Goal: Transaction & Acquisition: Purchase product/service

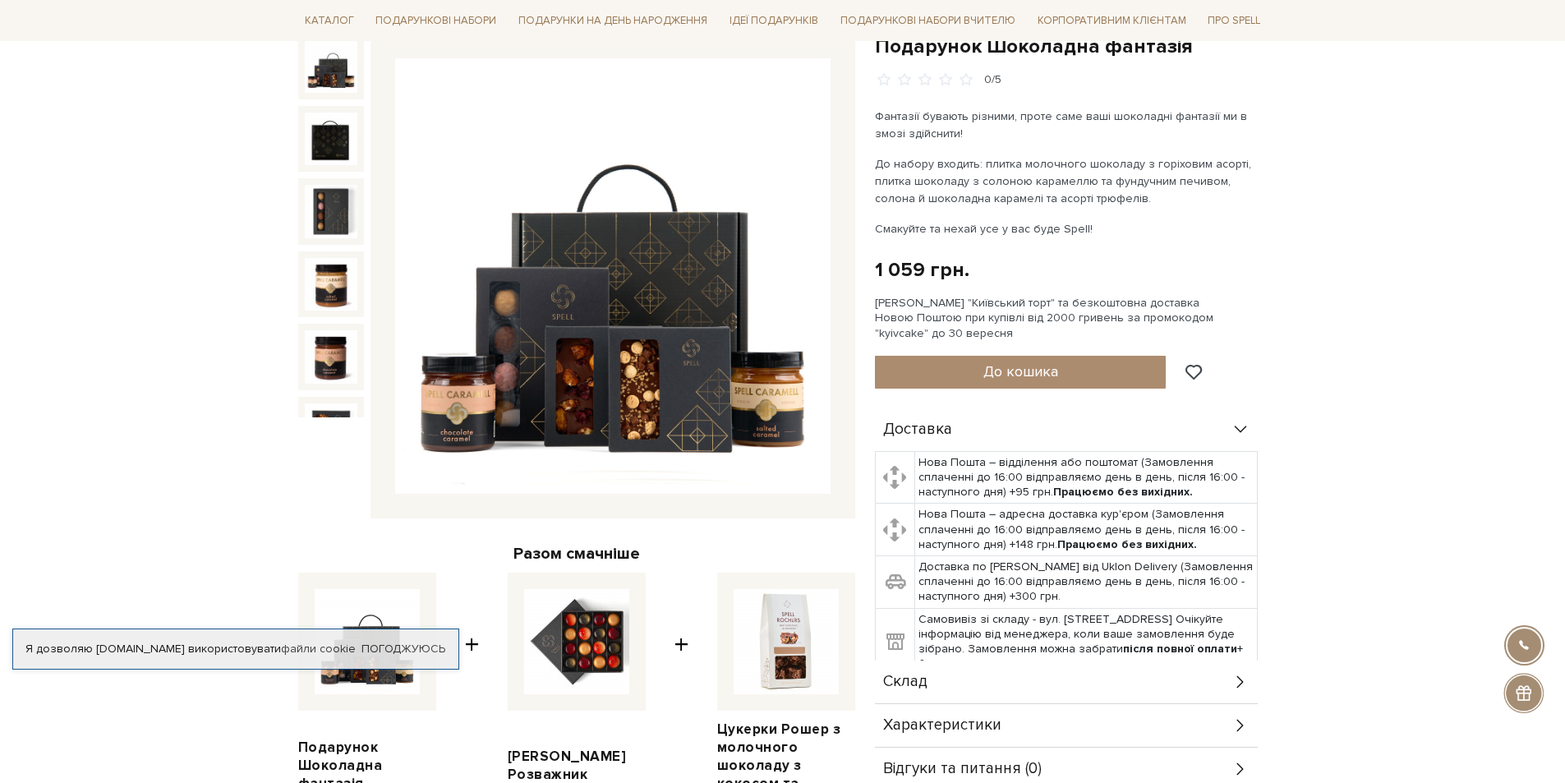
scroll to position [164, 0]
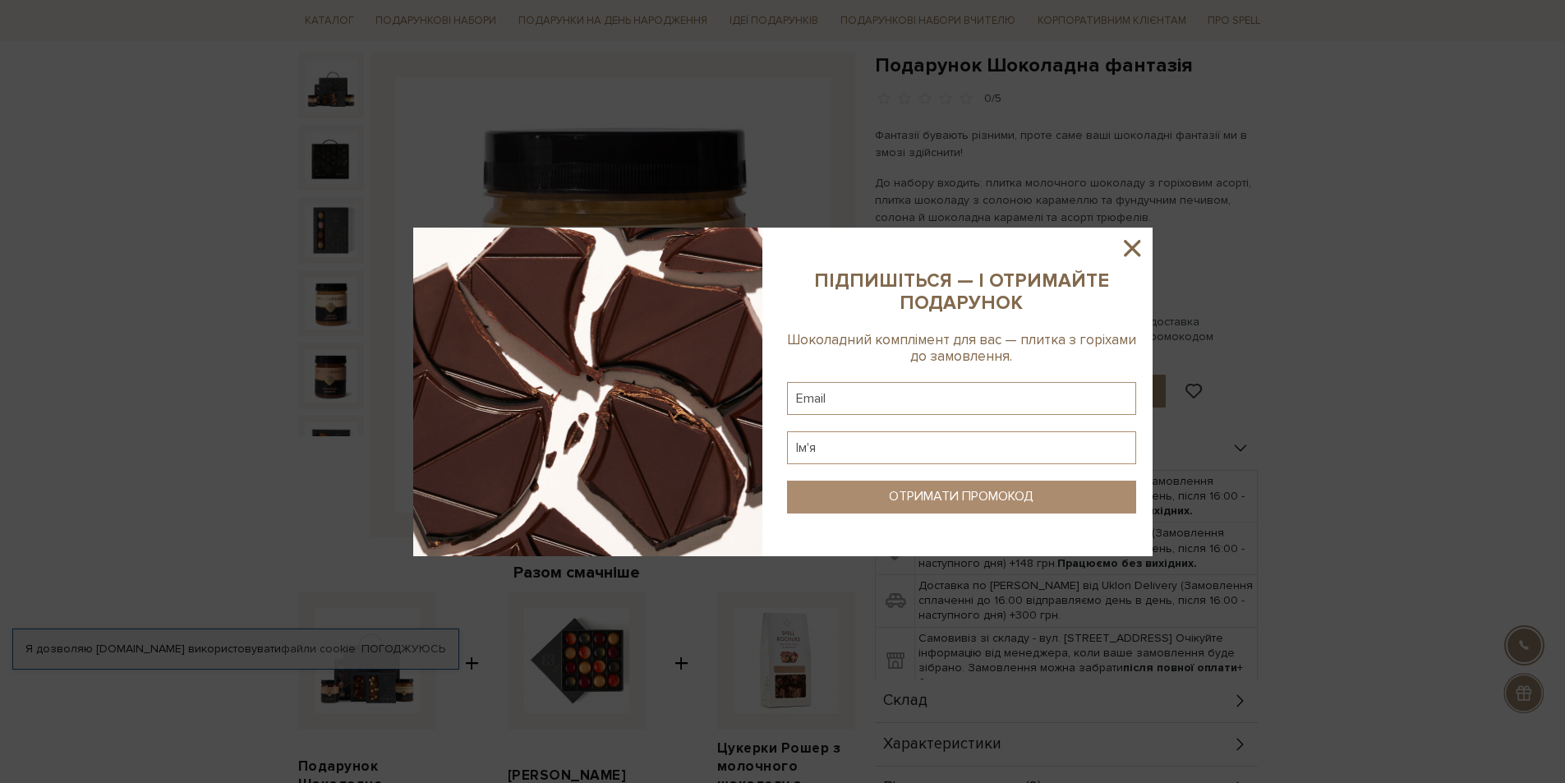
click at [1127, 253] on icon at bounding box center [1132, 248] width 16 height 16
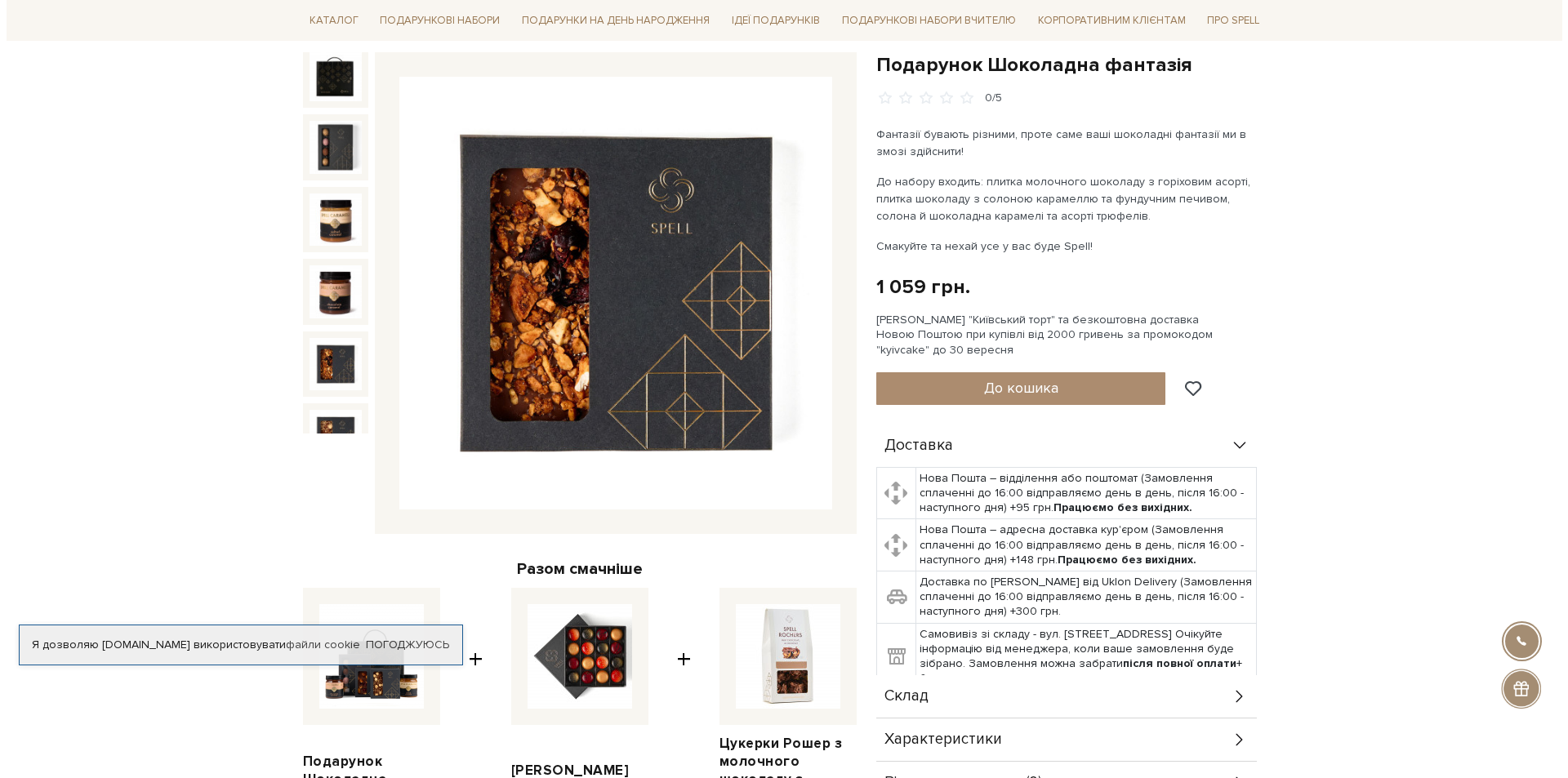
scroll to position [104, 0]
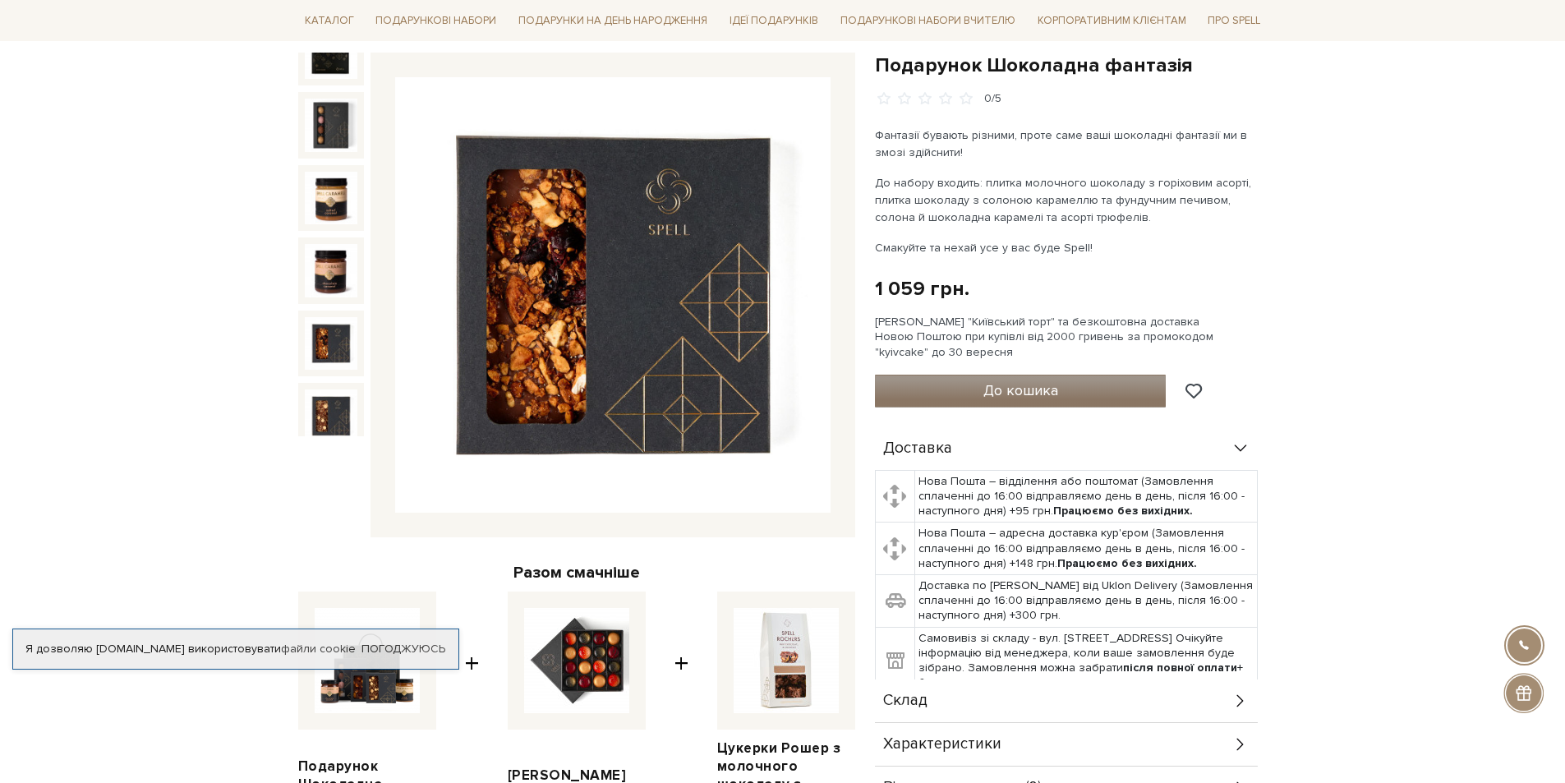
click at [991, 388] on span "До кошика" at bounding box center [1021, 390] width 75 height 18
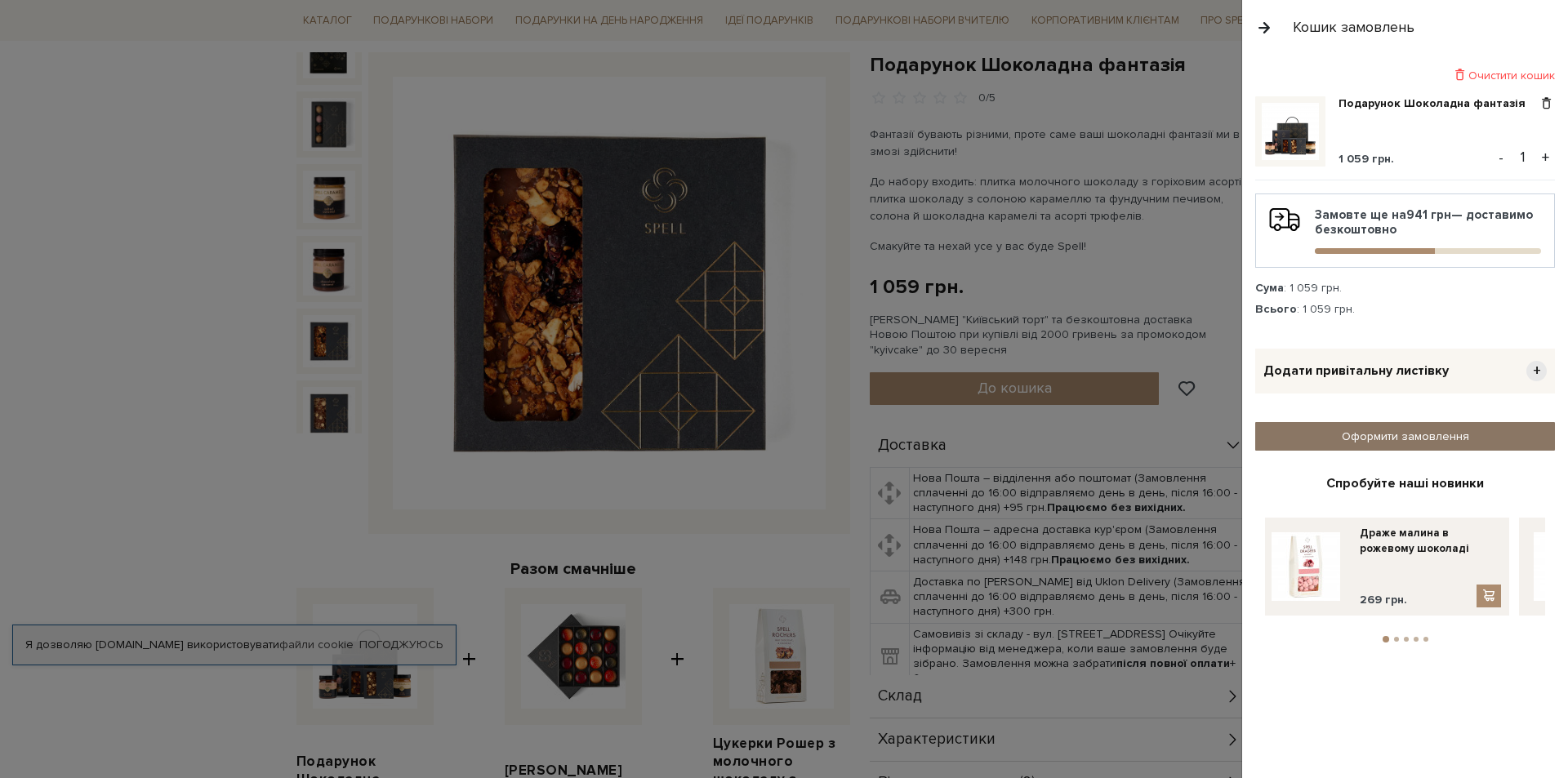
click at [1399, 436] on link "Оформити замовлення" at bounding box center [1405, 436] width 300 height 29
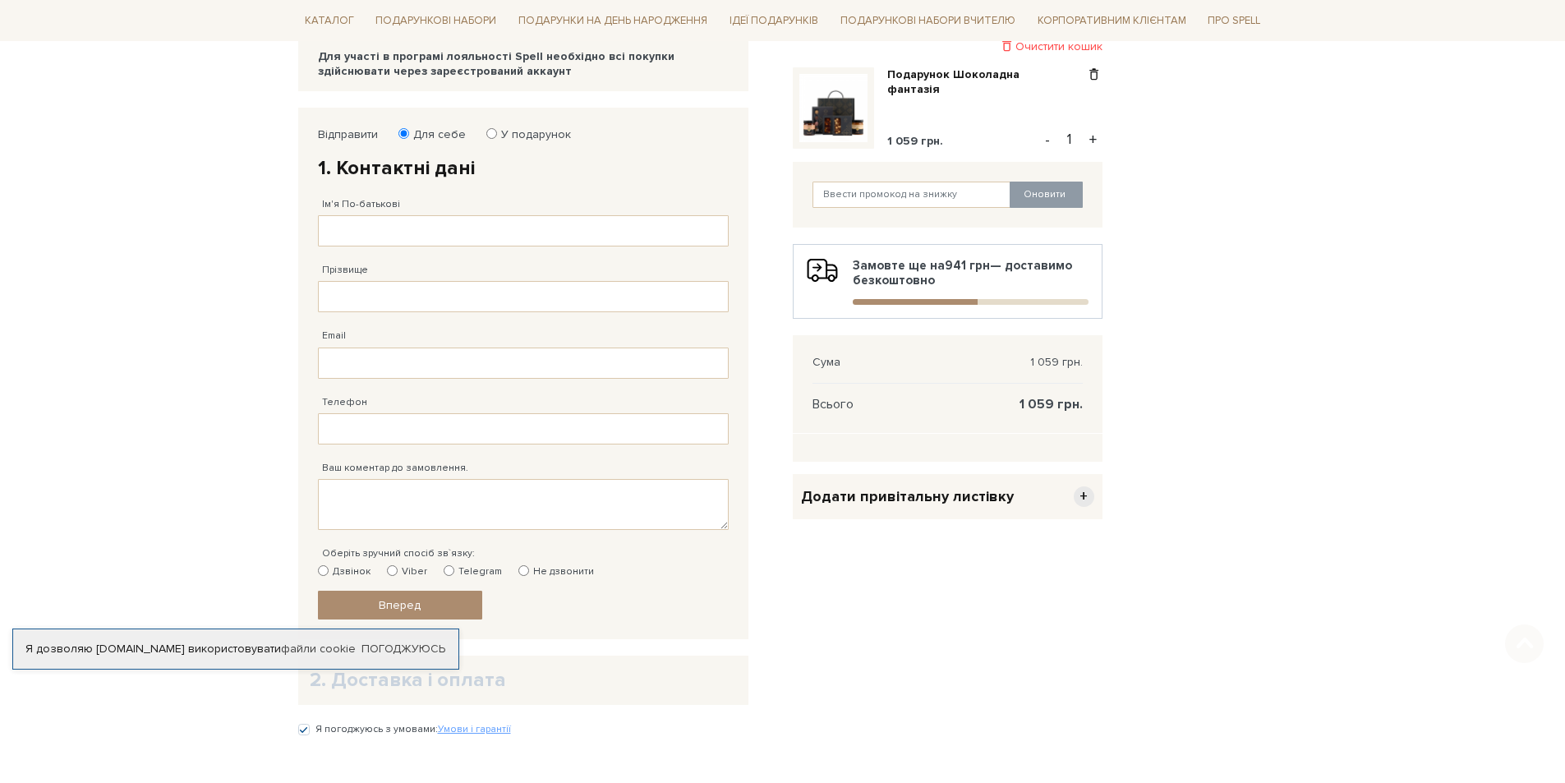
scroll to position [247, 0]
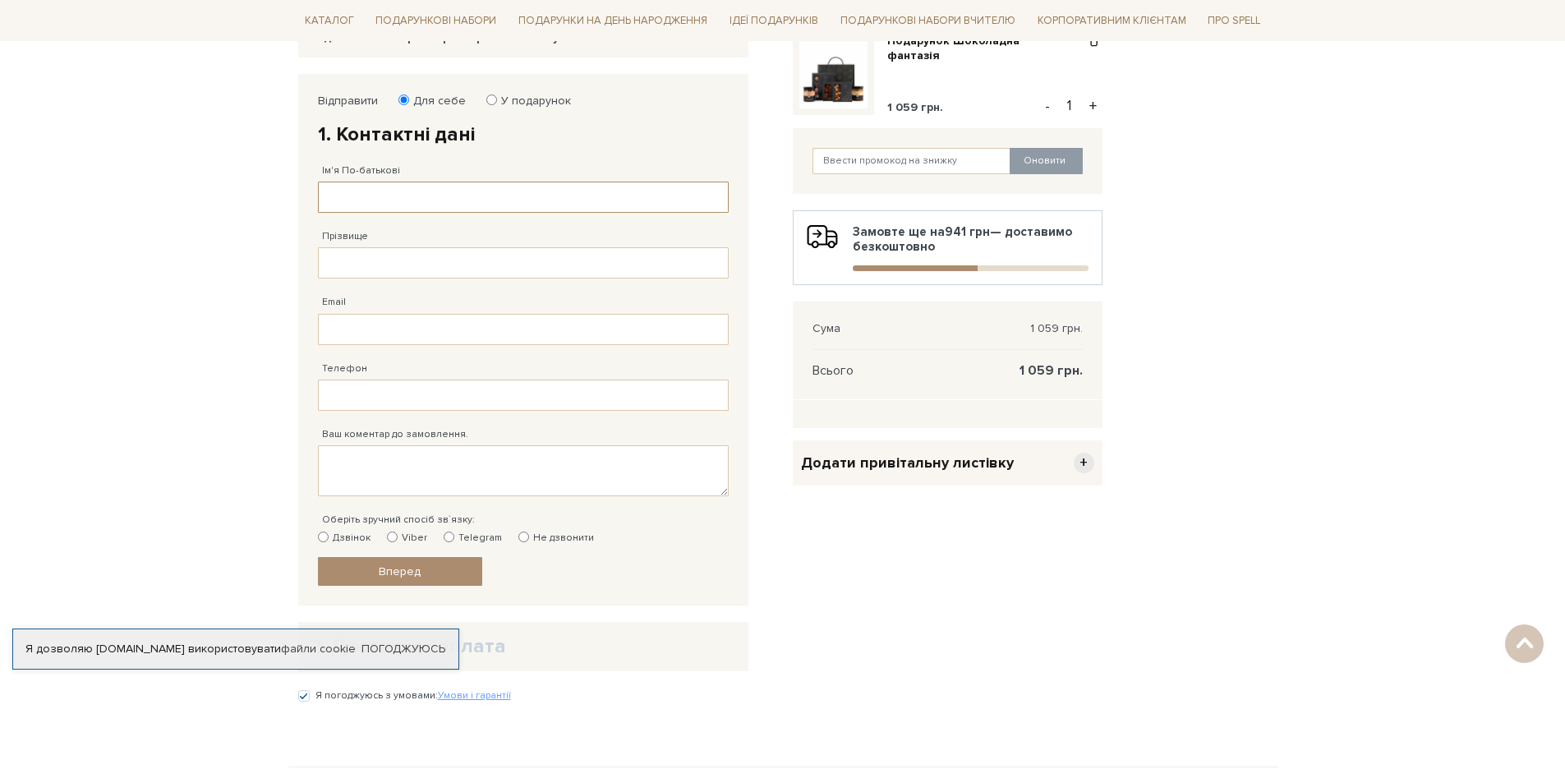
click at [403, 187] on input "Ім'я По-батькові" at bounding box center [523, 197] width 411 height 31
type input "[PERSON_NAME]"
click at [445, 253] on input "Прізвище" at bounding box center [523, 262] width 411 height 31
type input "Горбуль"
click at [491, 328] on input "Email" at bounding box center [523, 329] width 411 height 31
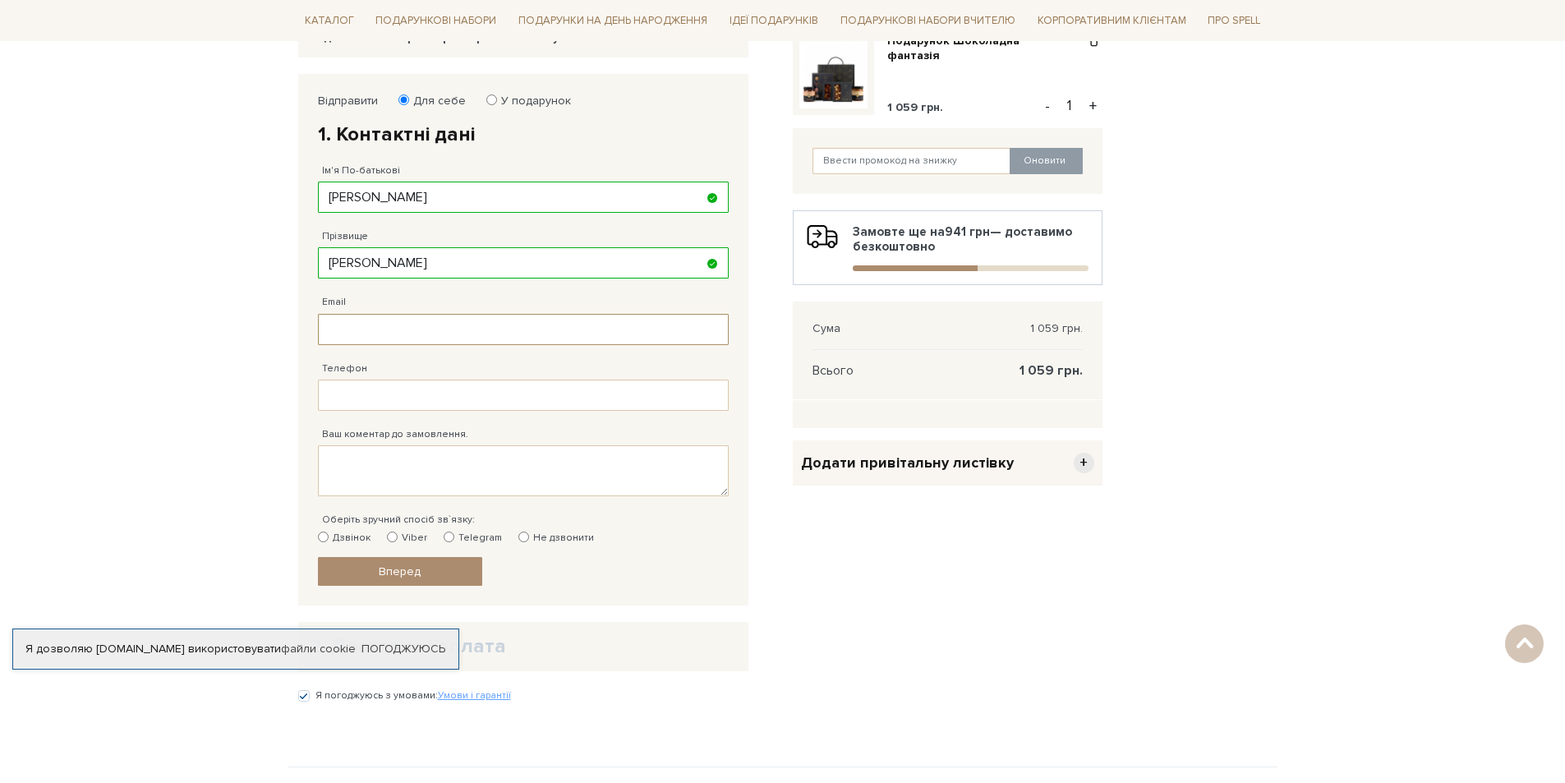
click at [484, 321] on input "Email" at bounding box center [523, 329] width 411 height 31
click at [417, 191] on input "Наталя" at bounding box center [523, 197] width 411 height 31
click at [536, 104] on label "У подарунок" at bounding box center [531, 101] width 81 height 15
click at [497, 104] on input "У подарунок" at bounding box center [491, 100] width 11 height 11
radio input "true"
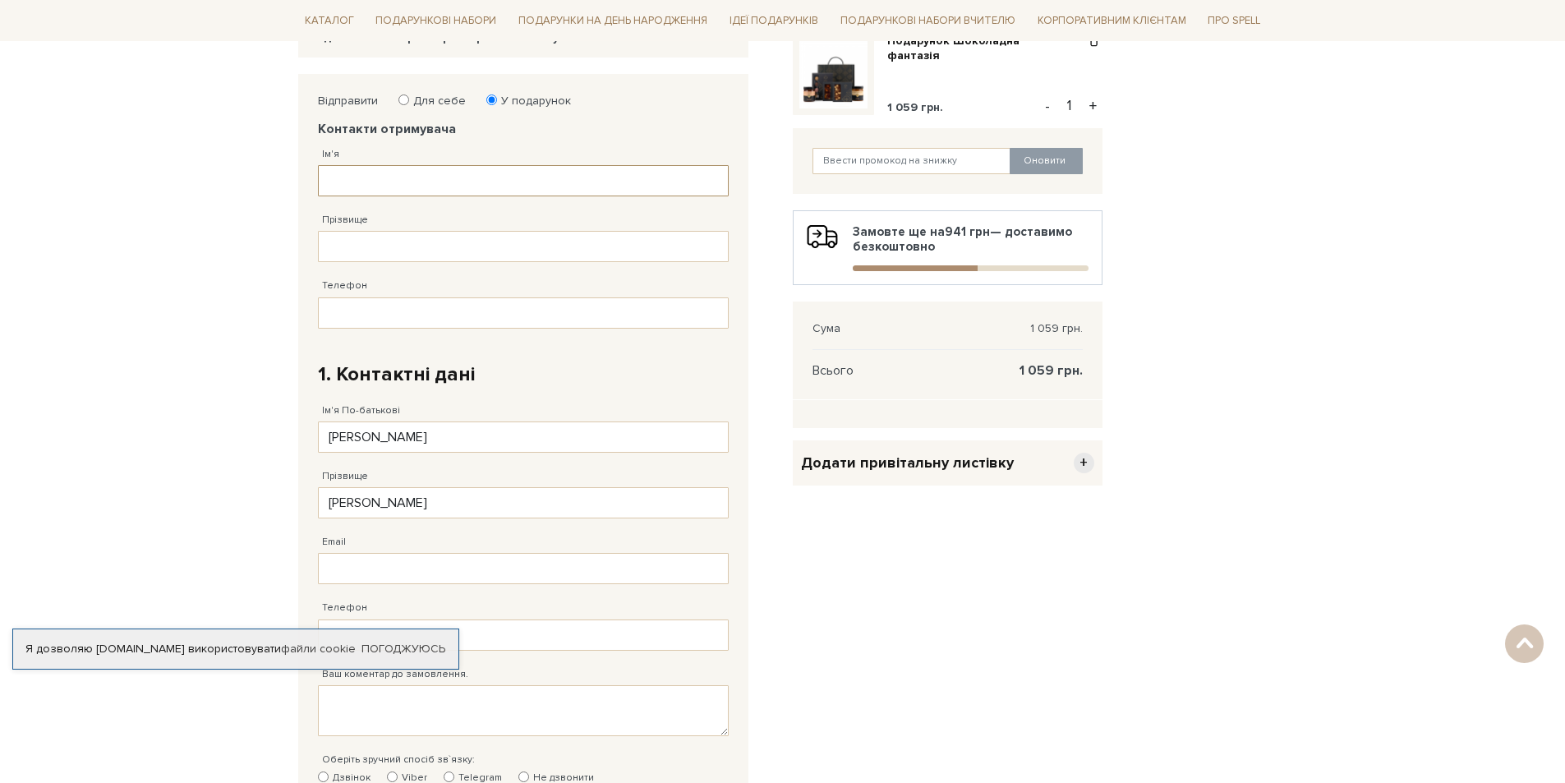
click at [395, 185] on input "Ім'я" at bounding box center [523, 180] width 411 height 31
type input "Наталя"
click at [431, 252] on input "Прізвище" at bounding box center [523, 246] width 411 height 31
type input "Горбуль"
click at [446, 314] on input "Телефон" at bounding box center [523, 312] width 411 height 31
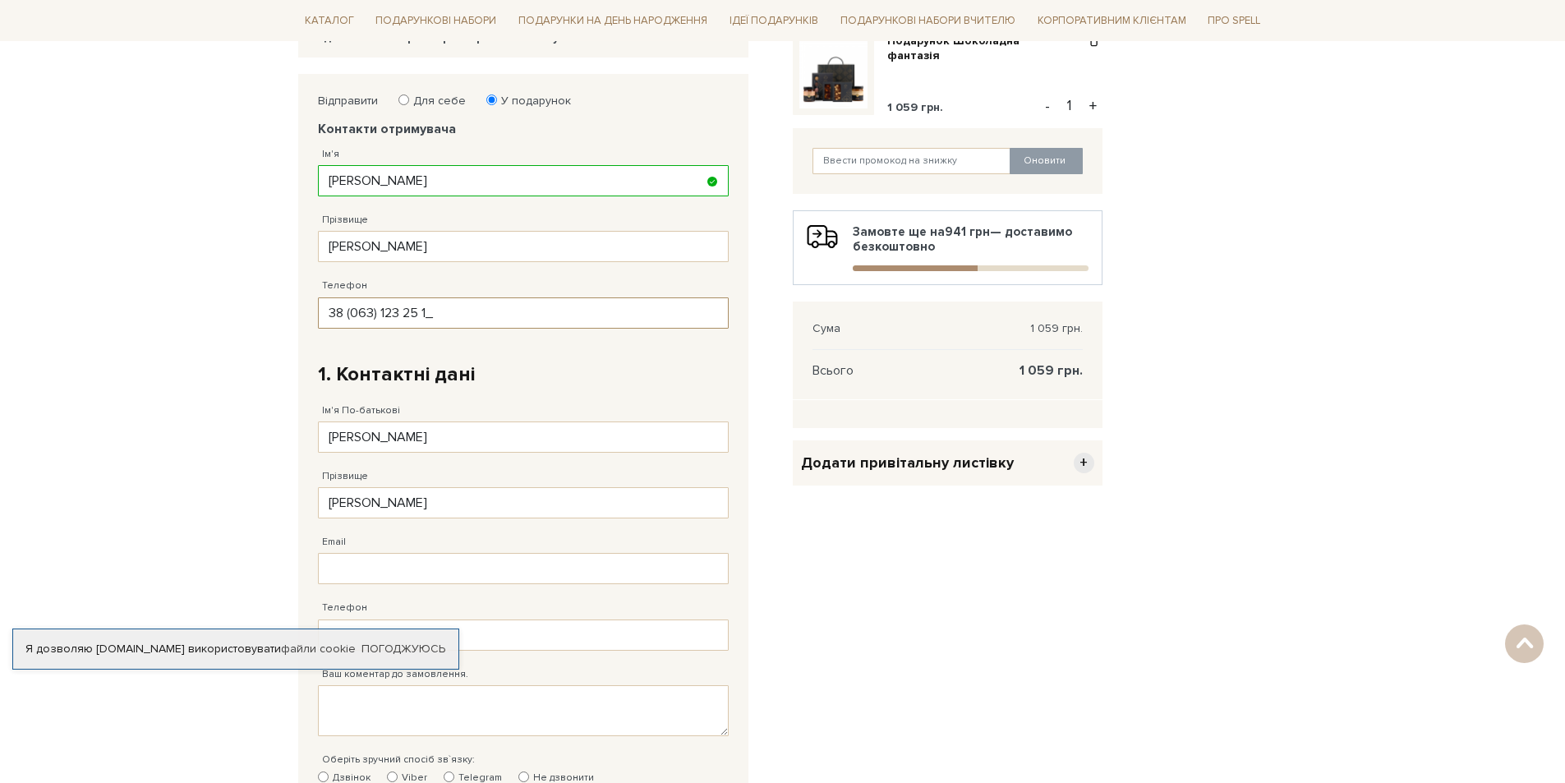
type input "[PHONE_NUMBER]"
click at [678, 393] on div "Ім'я По-батькові Наталя Заповніть поле від 1 до 128 символів!" at bounding box center [523, 420] width 411 height 66
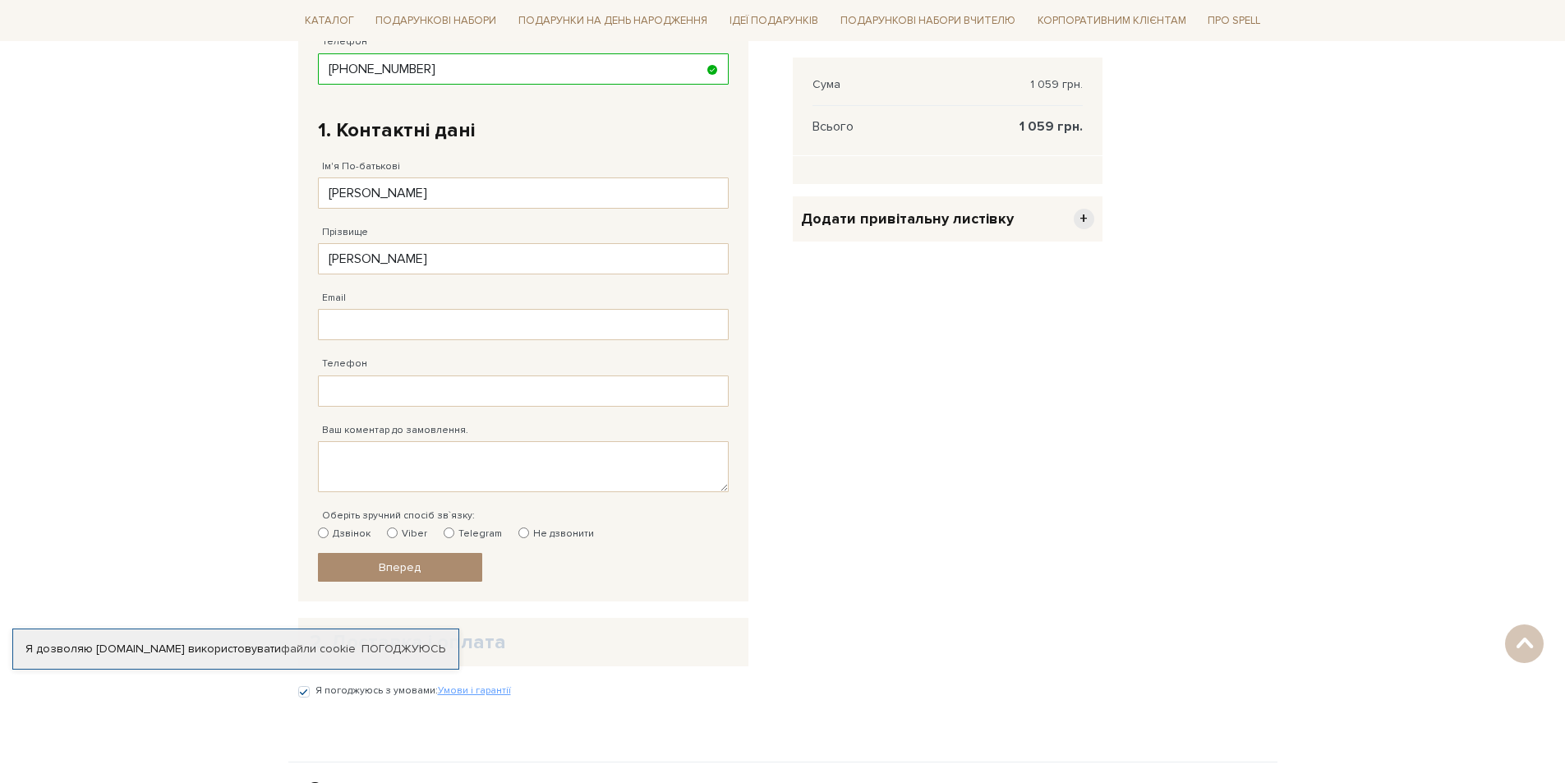
scroll to position [493, 0]
drag, startPoint x: 398, startPoint y: 196, endPoint x: 274, endPoint y: 191, distance: 124.2
click at [274, 191] on body "Подарункові набори SALE Корпоративним клієнтам Доставка і оплата Консультація: …" at bounding box center [782, 241] width 1565 height 1468
type input "[PERSON_NAME]"
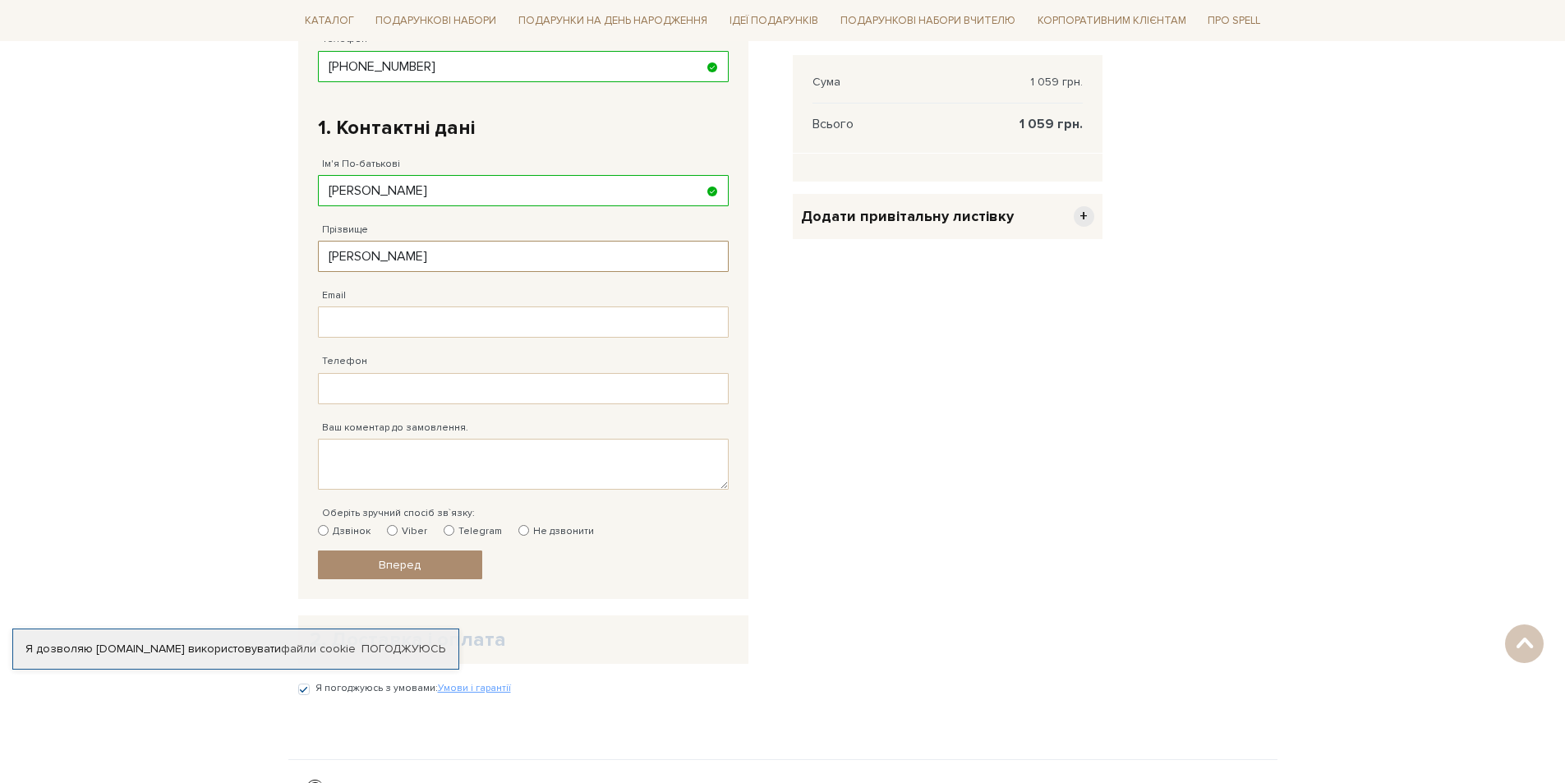
drag, startPoint x: 428, startPoint y: 262, endPoint x: 215, endPoint y: 249, distance: 213.2
click at [215, 249] on body "Подарункові набори SALE Корпоративним клієнтам Доставка і оплата Консультація: …" at bounding box center [782, 241] width 1565 height 1468
type input "Терещенко"
click at [336, 325] on input "Email" at bounding box center [523, 322] width 411 height 31
type input "Gal_ter79@ukr.net"
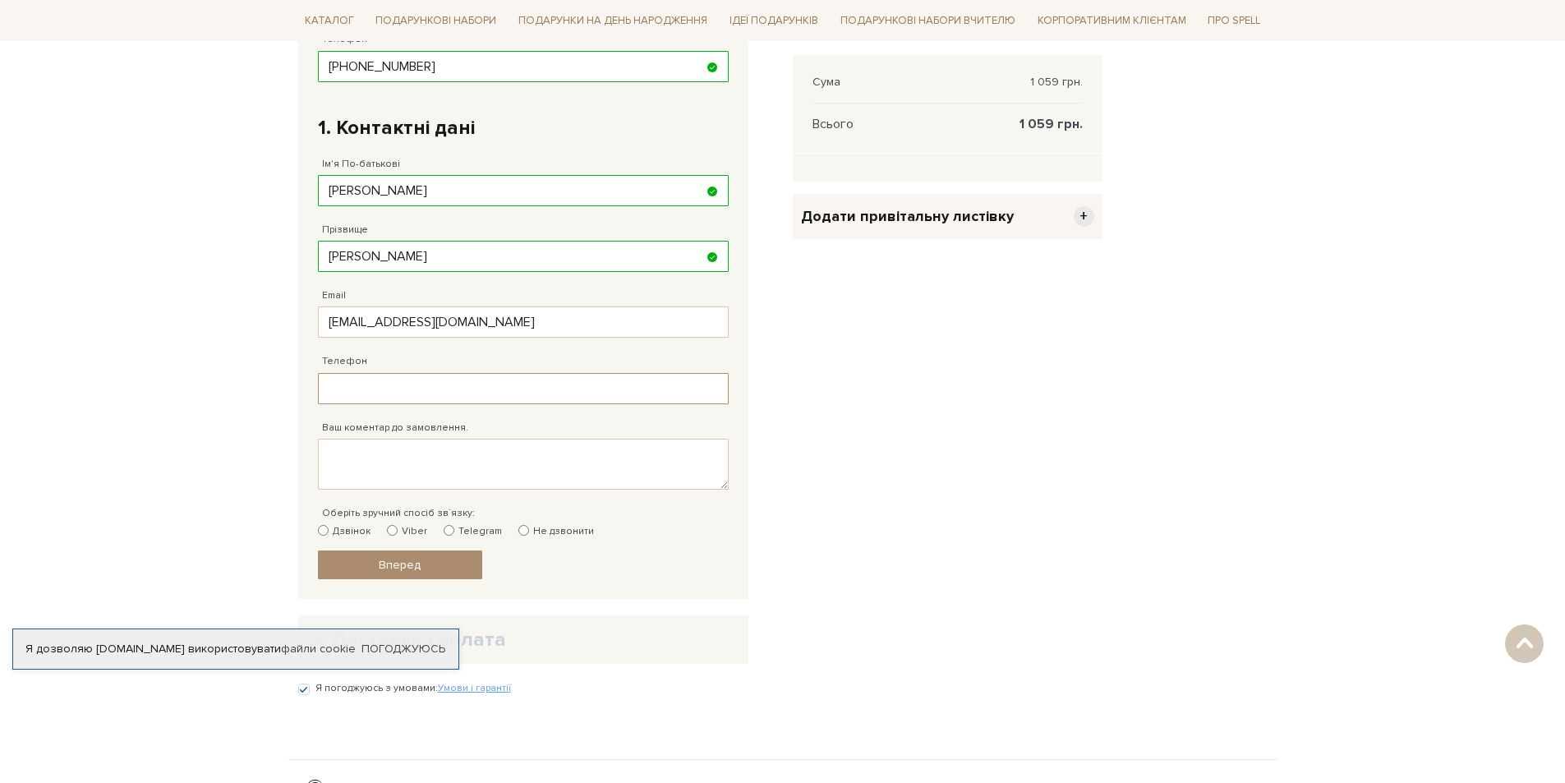
type input "38 (096) 926 00 52"
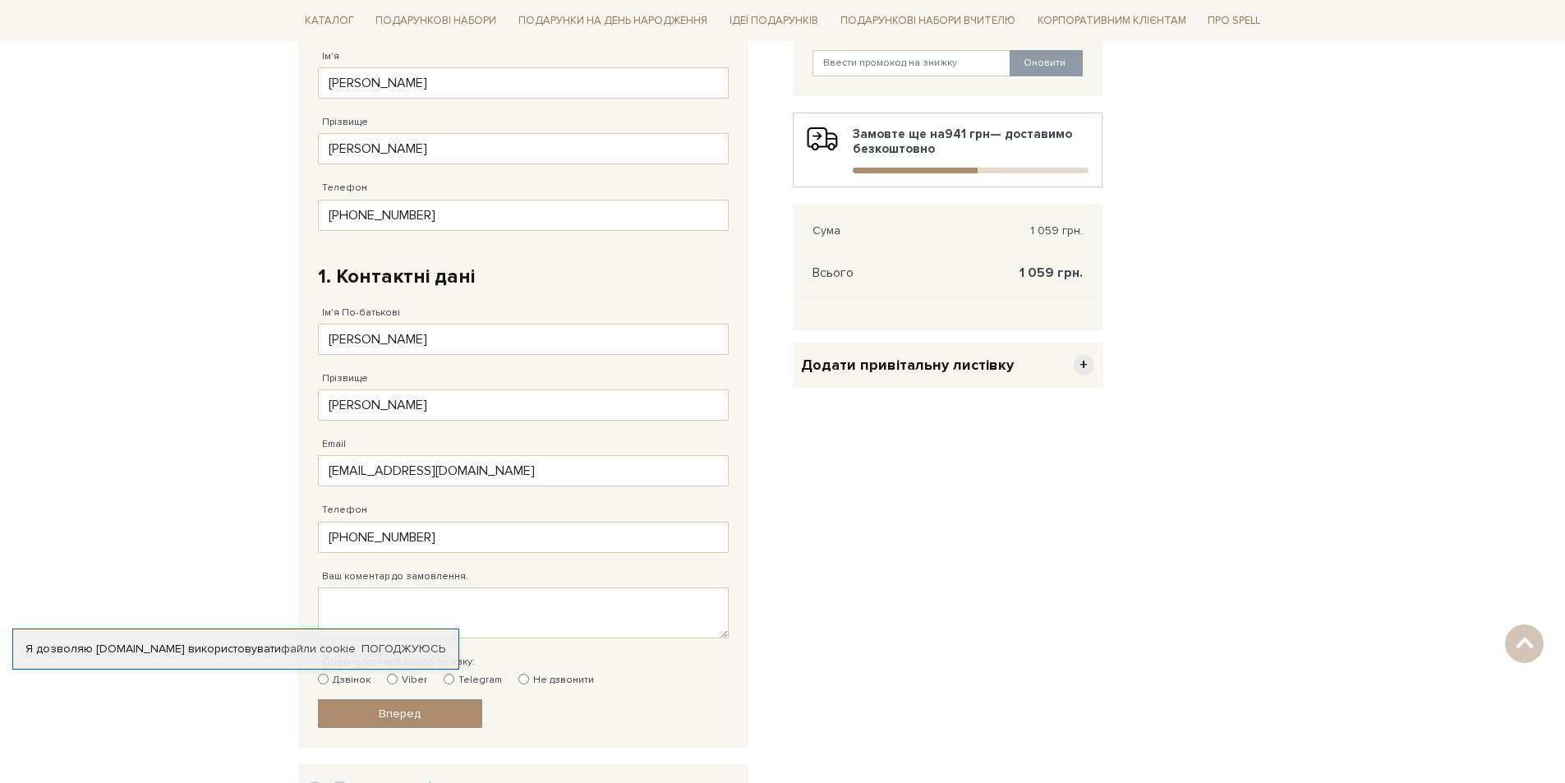
scroll to position [329, 0]
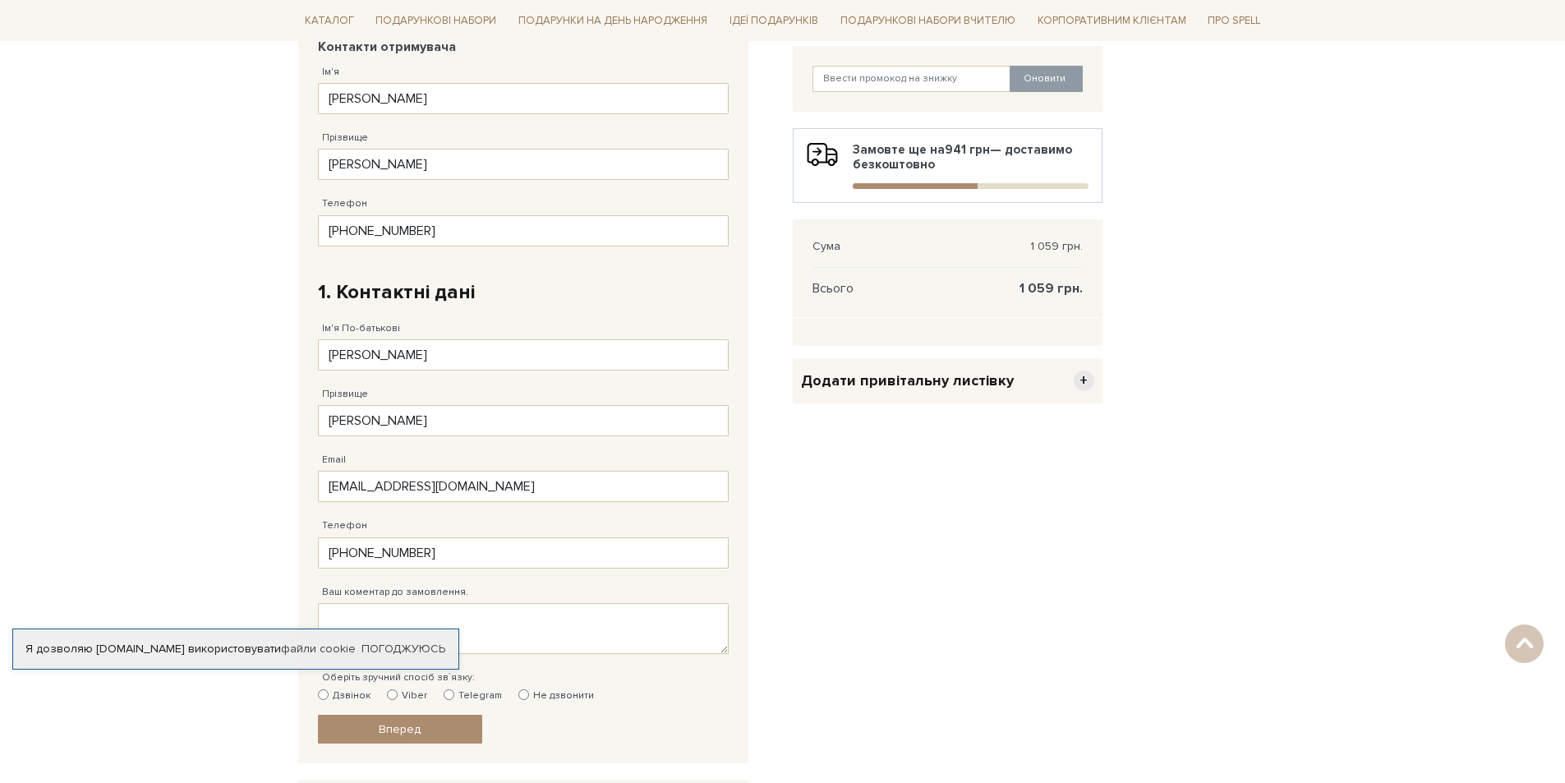
click at [934, 376] on span "Додати привітальну листівку" at bounding box center [907, 380] width 213 height 19
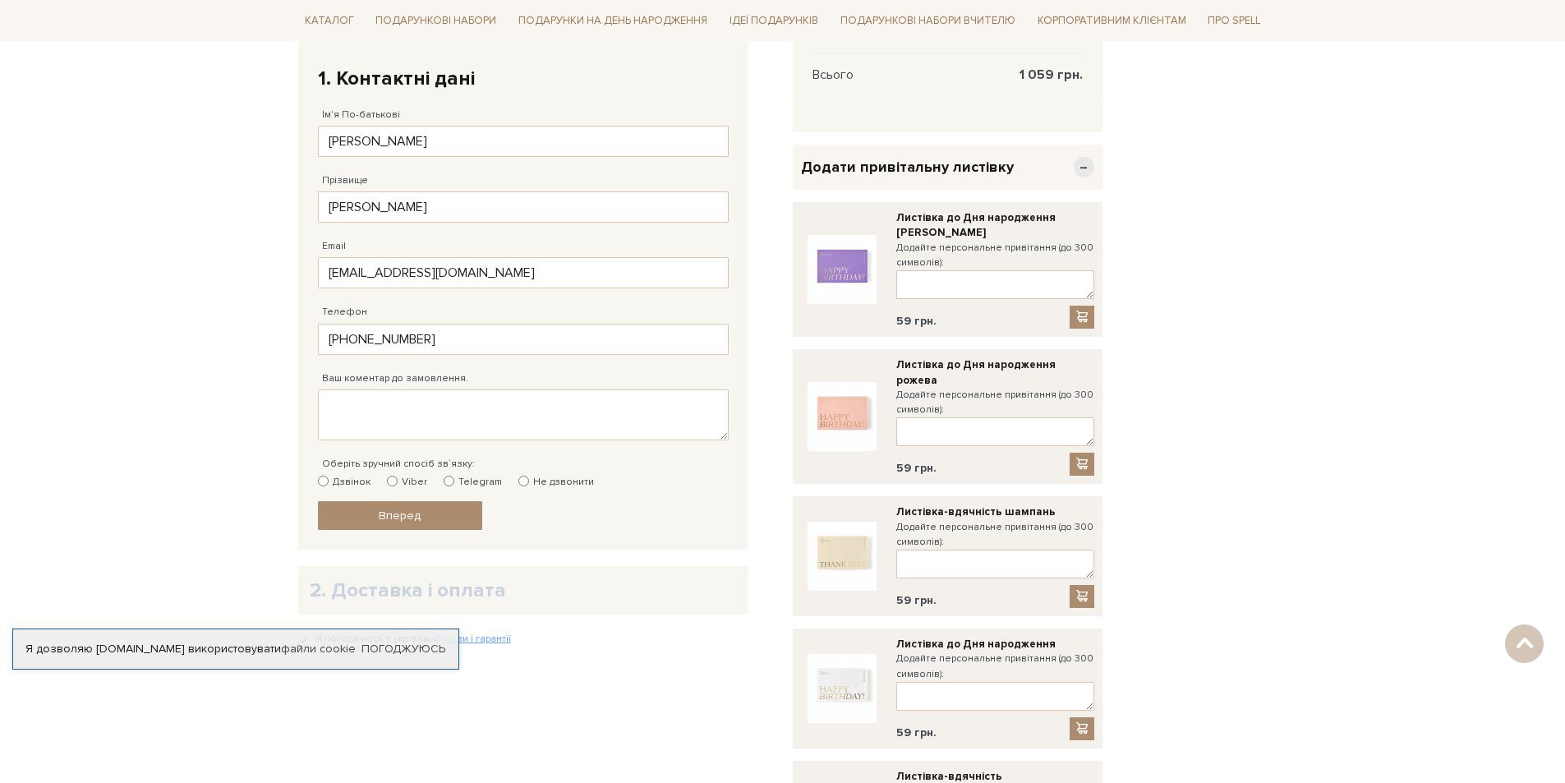
scroll to position [493, 0]
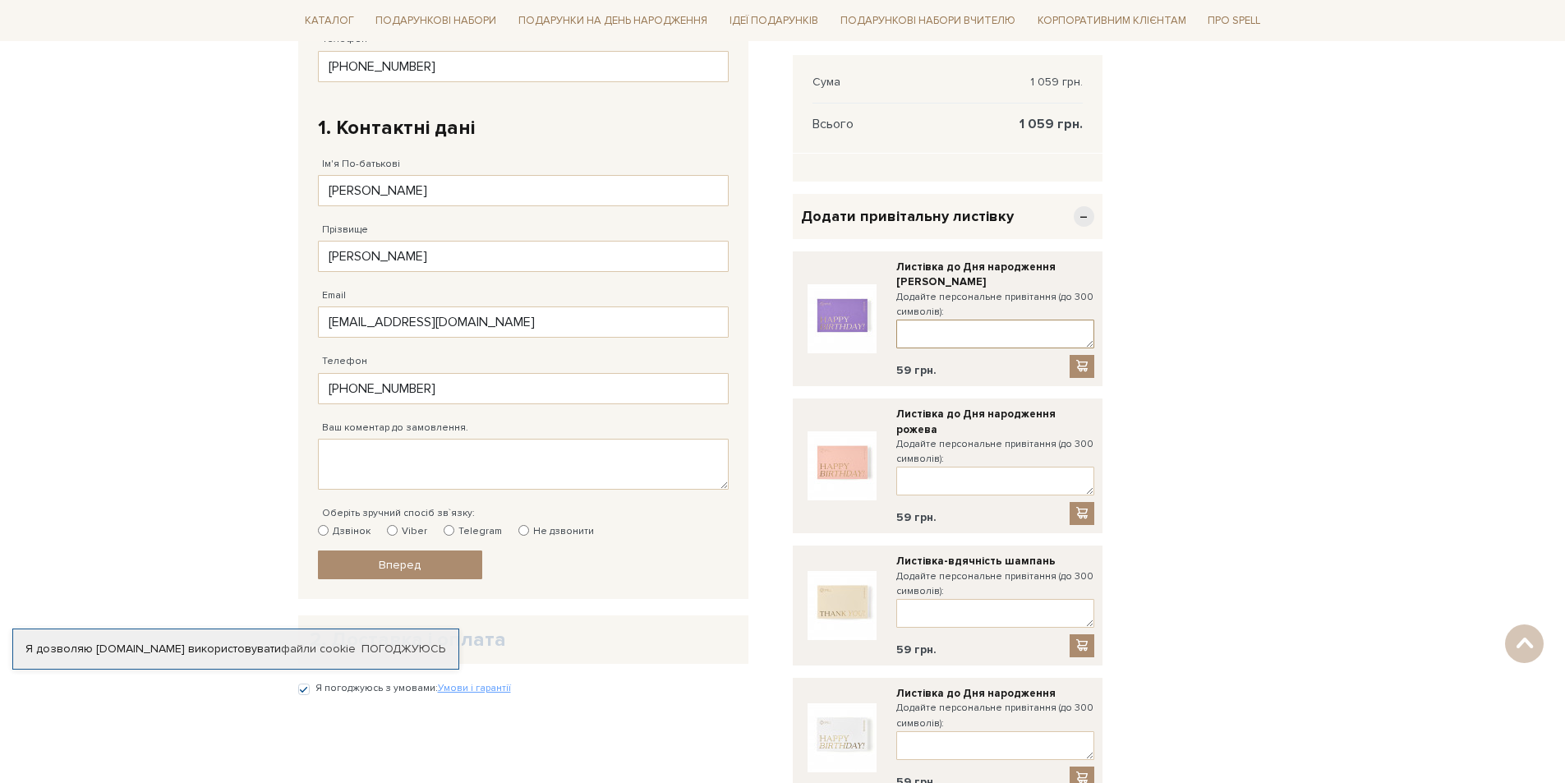
click at [944, 339] on textarea at bounding box center [996, 334] width 198 height 29
paste textarea "Вітаю з днем народження! Бажаю бути щасливою, коханою, життєрадісною. Нехай мрі…"
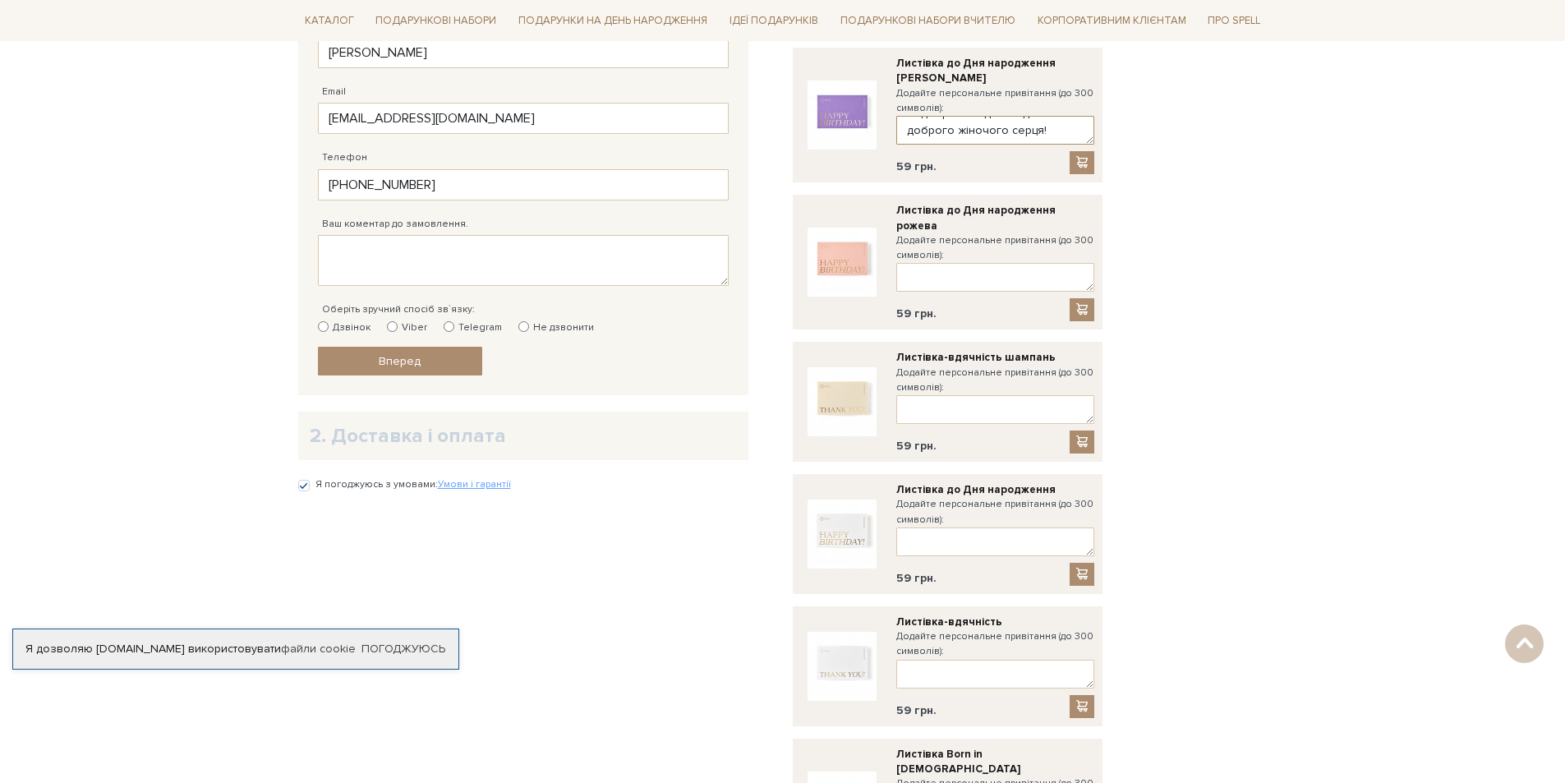
scroll to position [657, 0]
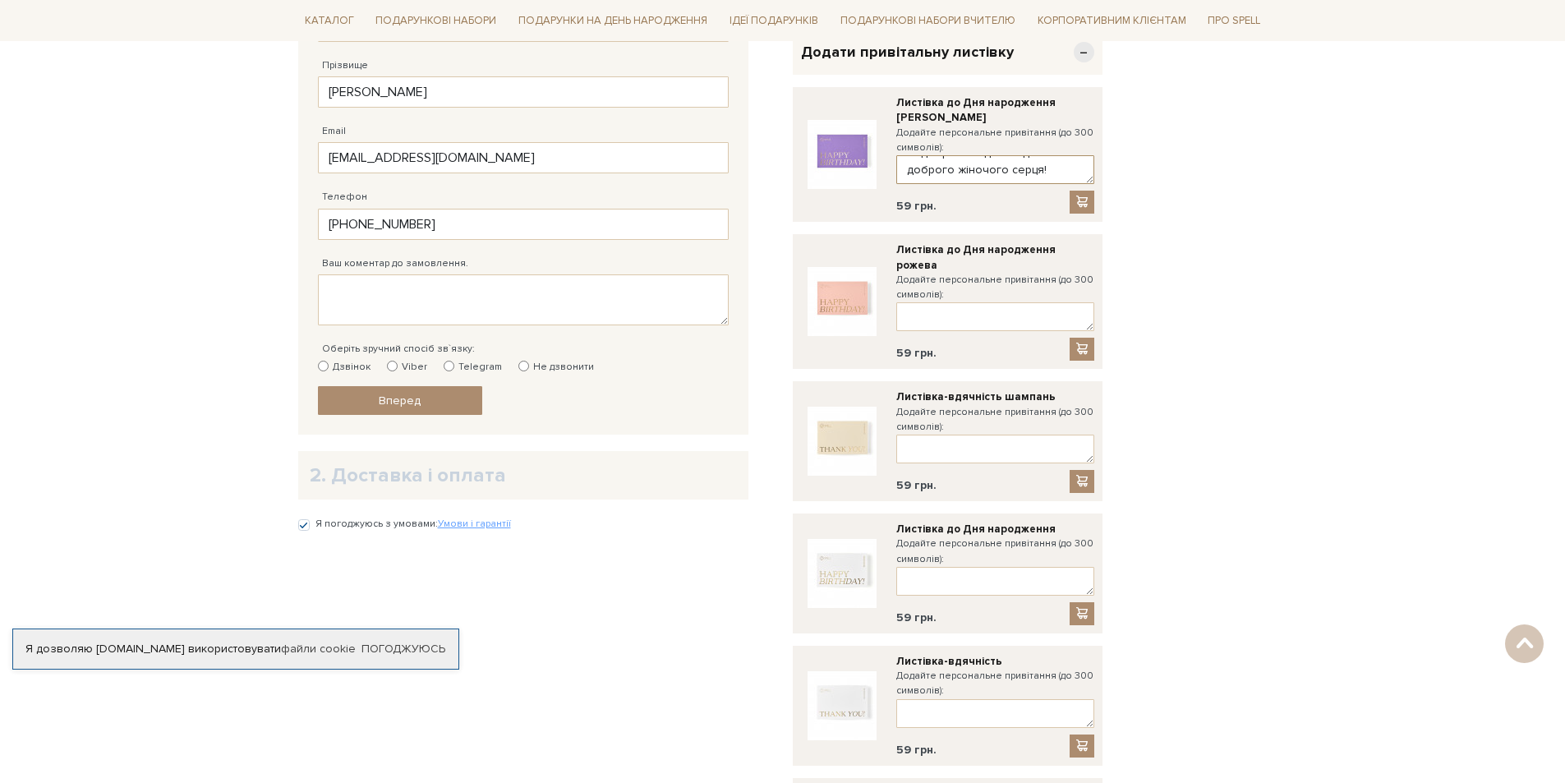
click at [1049, 169] on textarea "Вітаю з днем народження! Бажаю бути щасливою, коханою, життєрадісною. Нехай мрі…" at bounding box center [996, 169] width 198 height 29
type textarea "Вітаю з днем народження! Бажаю бути щасливою, коханою, життєрадісною. Нехай мрі…"
click at [425, 400] on link "Вперед" at bounding box center [400, 400] width 164 height 29
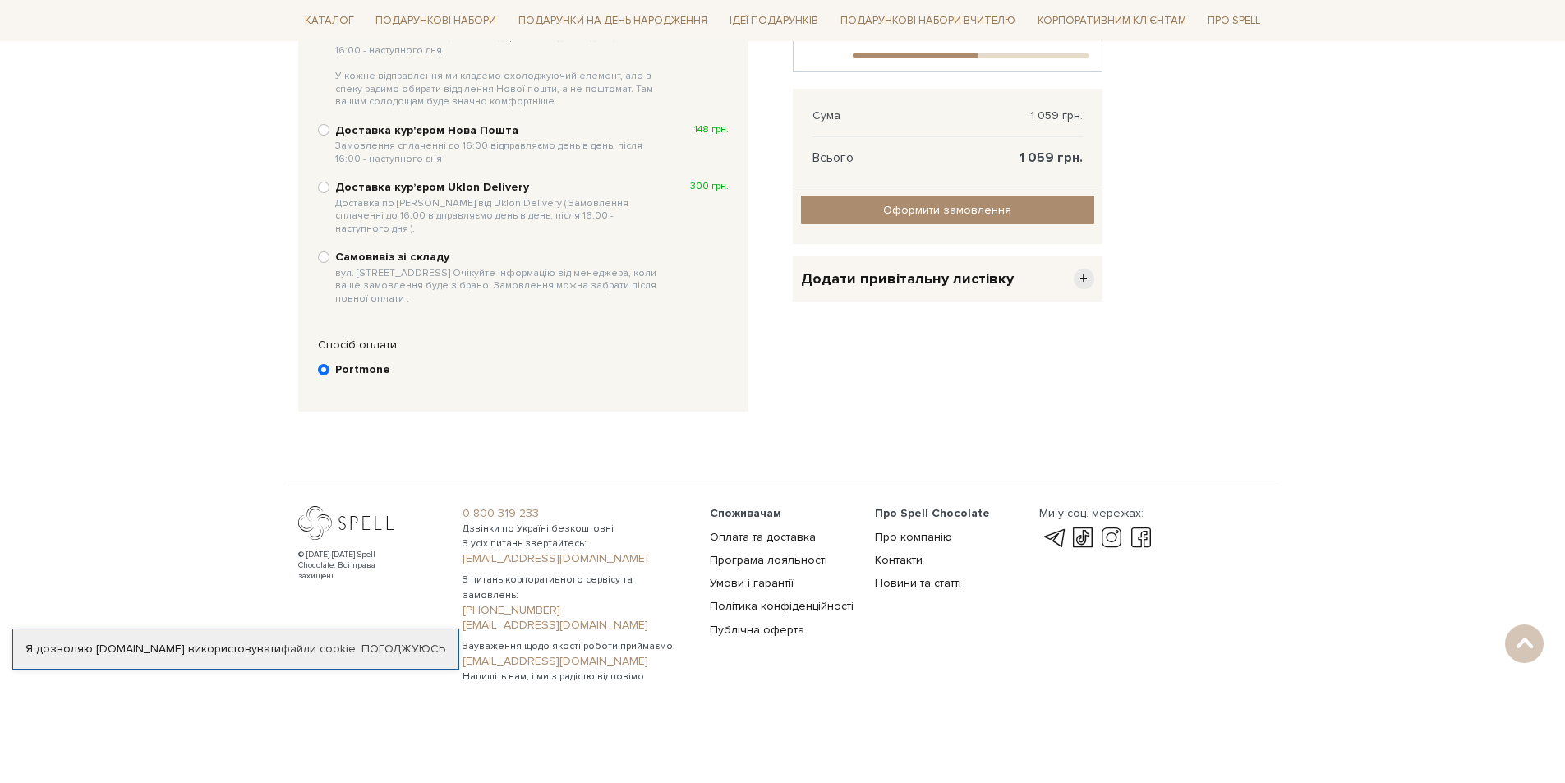
scroll to position [320, 0]
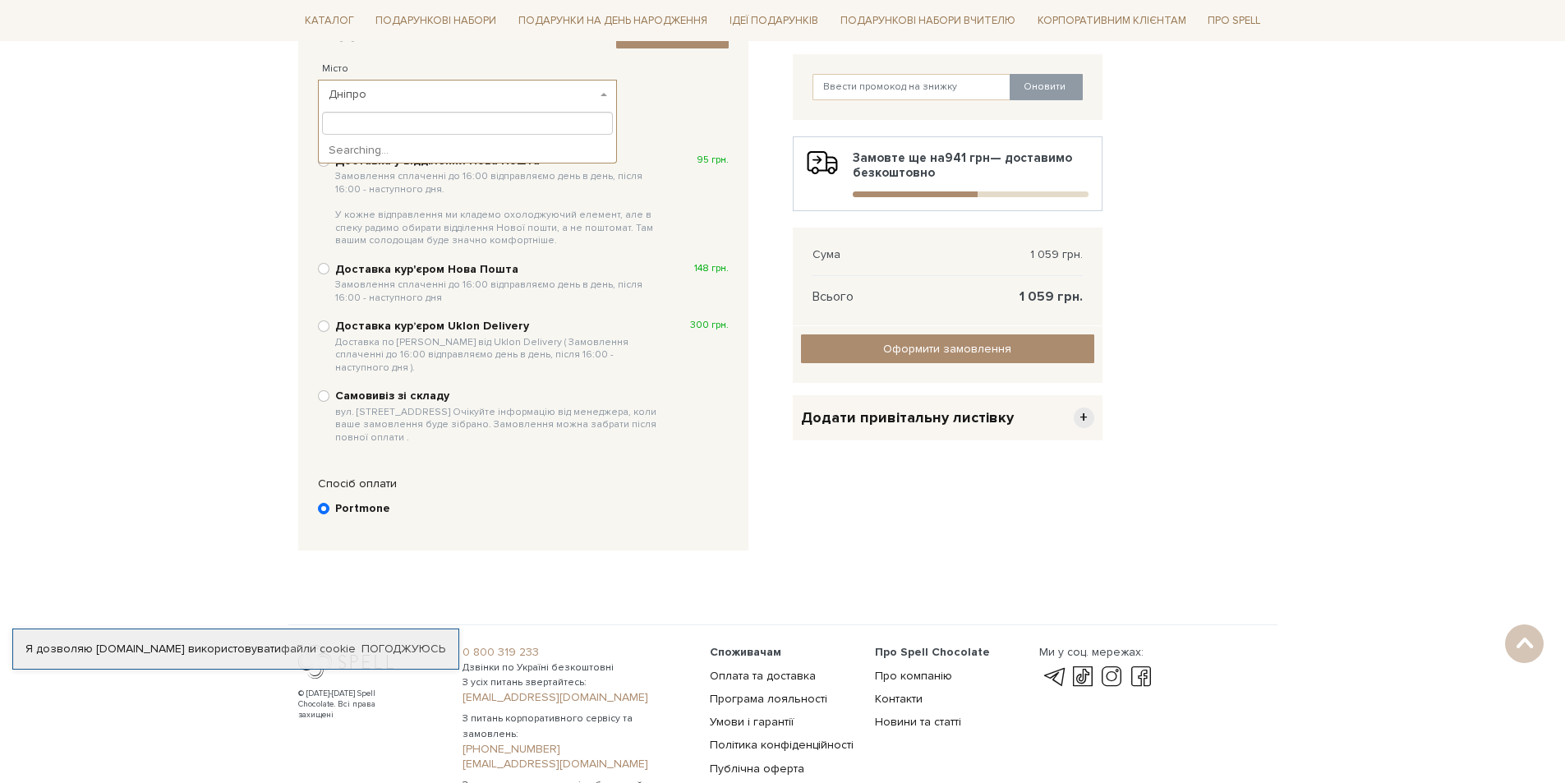
click at [374, 104] on span "Дніпро" at bounding box center [468, 95] width 300 height 30
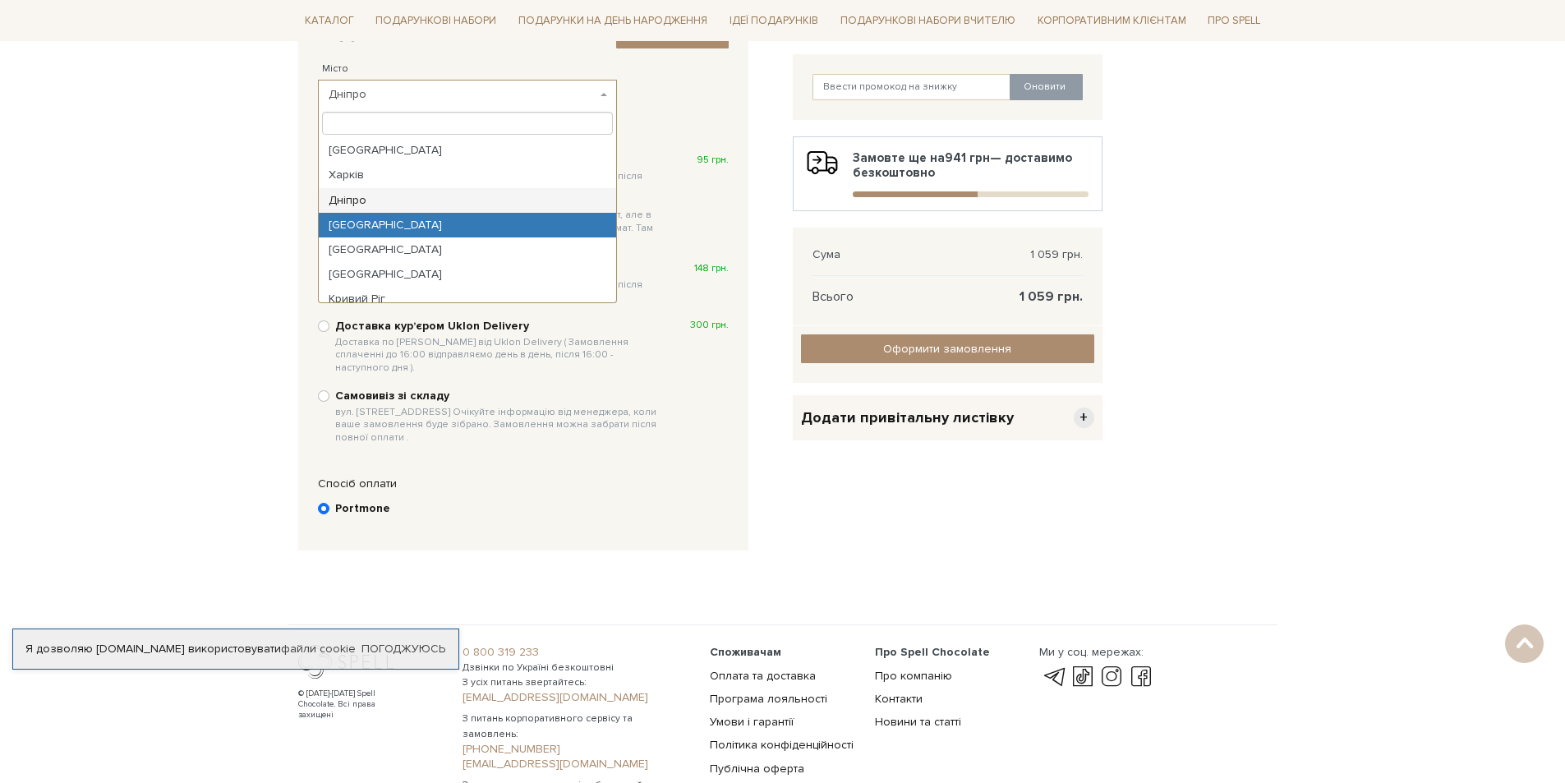
select select "Одеса"
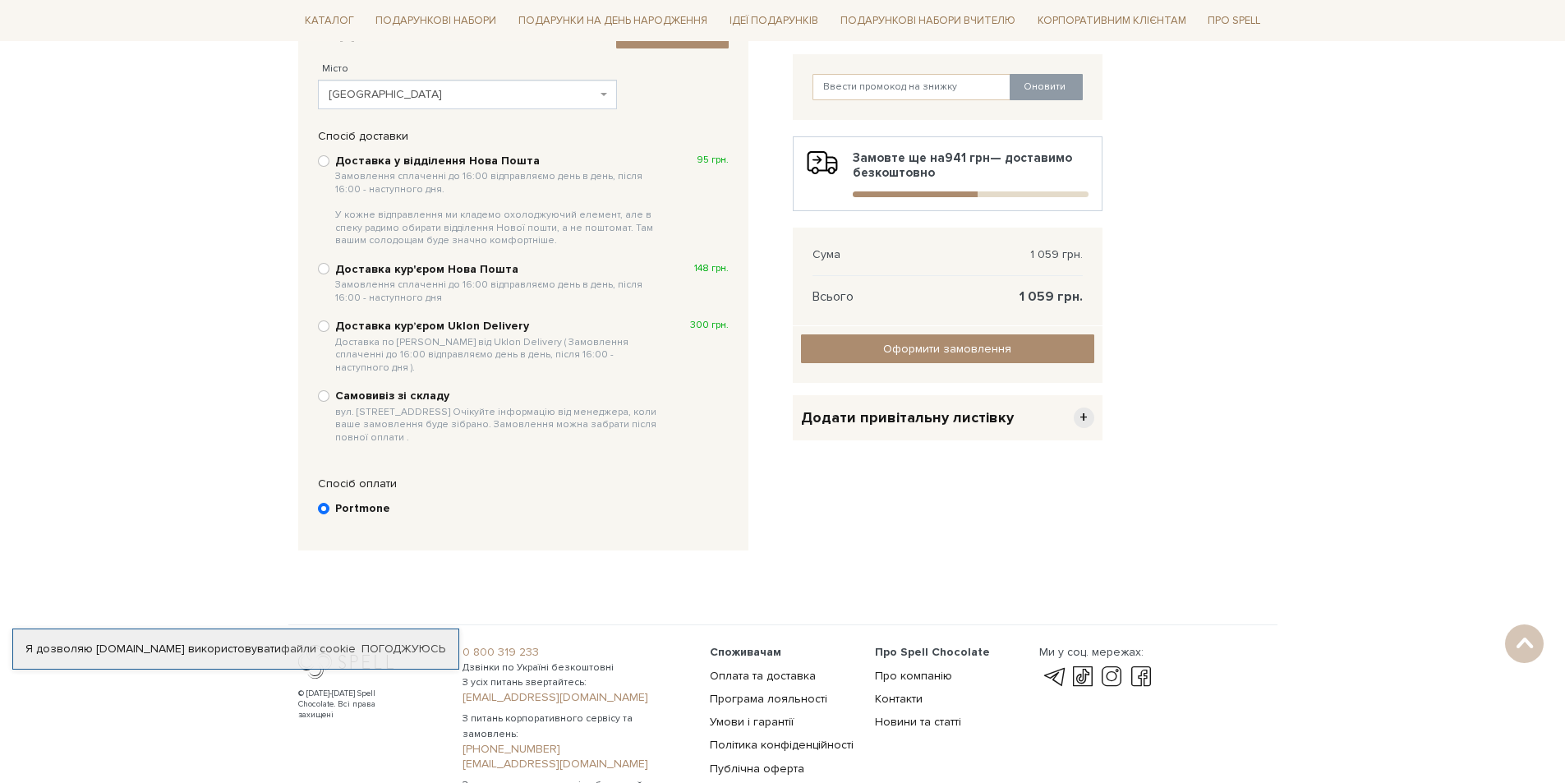
click at [422, 165] on b "Доставка у відділення Нова Пошта Замовлення сплаченні до 16:00 відправляємо ден…" at bounding box center [499, 201] width 328 height 94
click at [330, 165] on input "Доставка у відділення Нова Пошта Замовлення сплаченні до 16:00 відправляємо ден…" at bounding box center [324, 161] width 12 height 12
radio input "true"
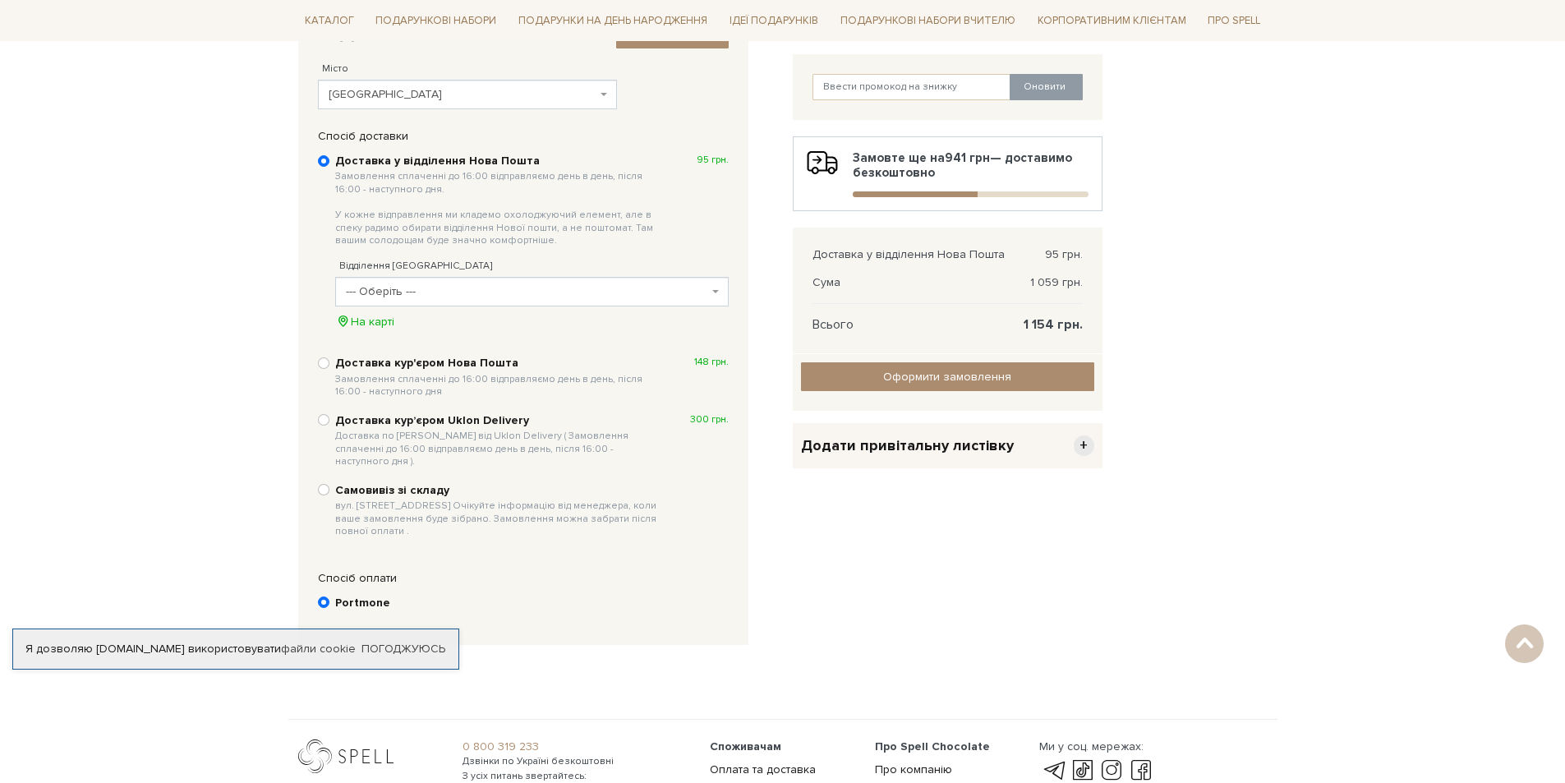
click at [460, 291] on span "--- Оберіть ---" at bounding box center [527, 292] width 362 height 16
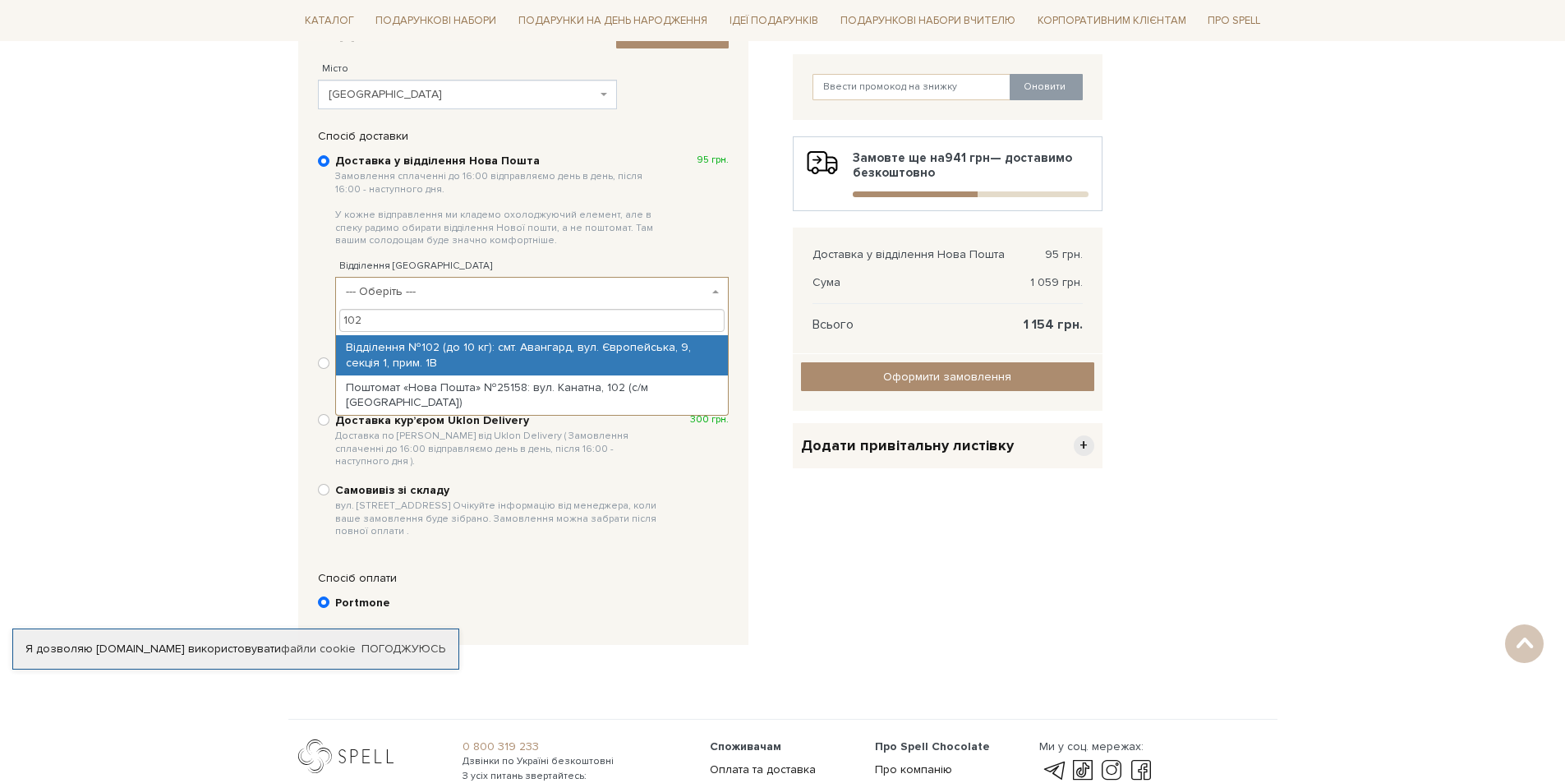
type input "102"
select select "Відділення №102 (до 10 кг): смт. Авангард, вул. Європейська, 9, секція 1, прим.…"
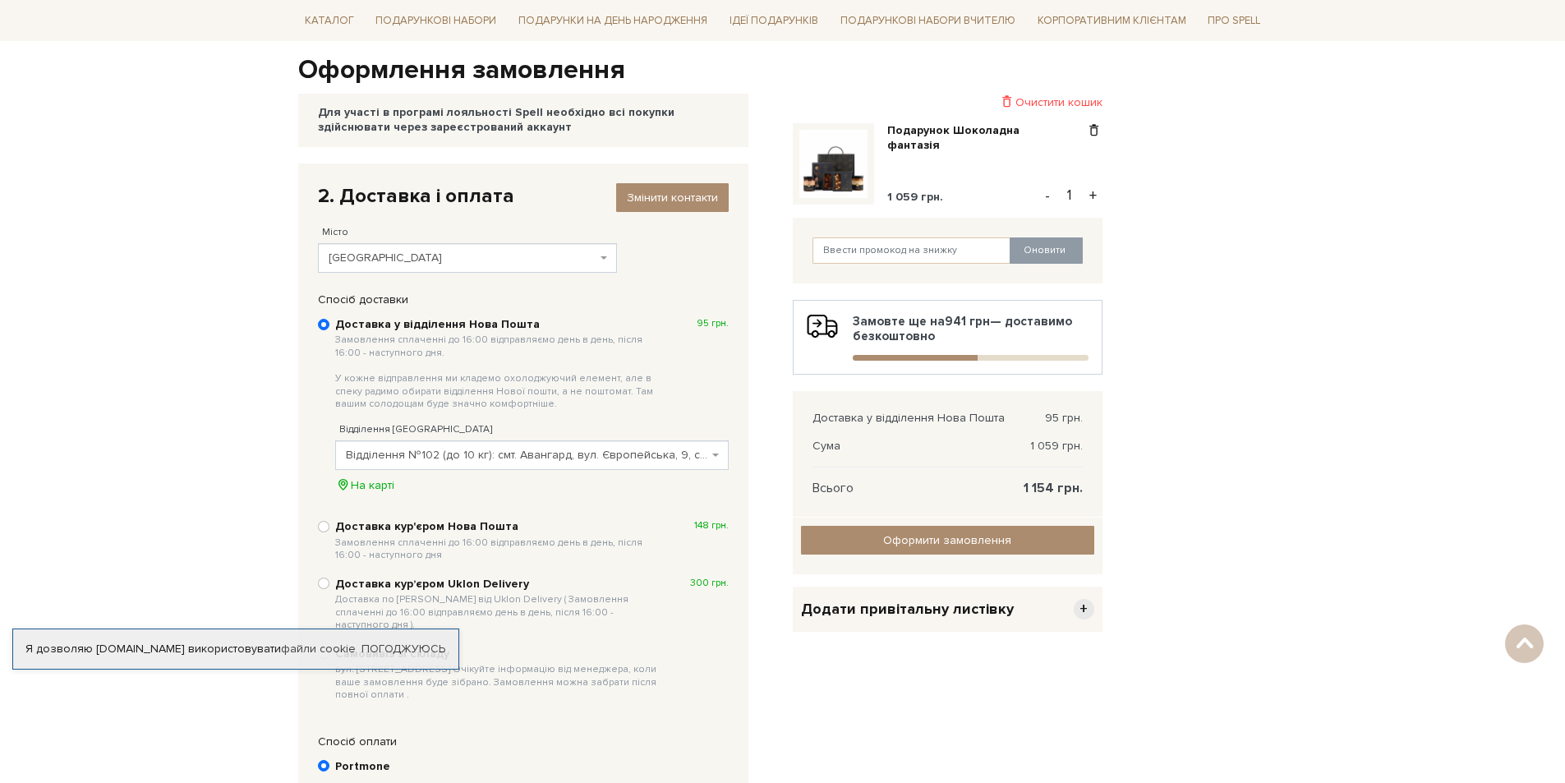
scroll to position [156, 0]
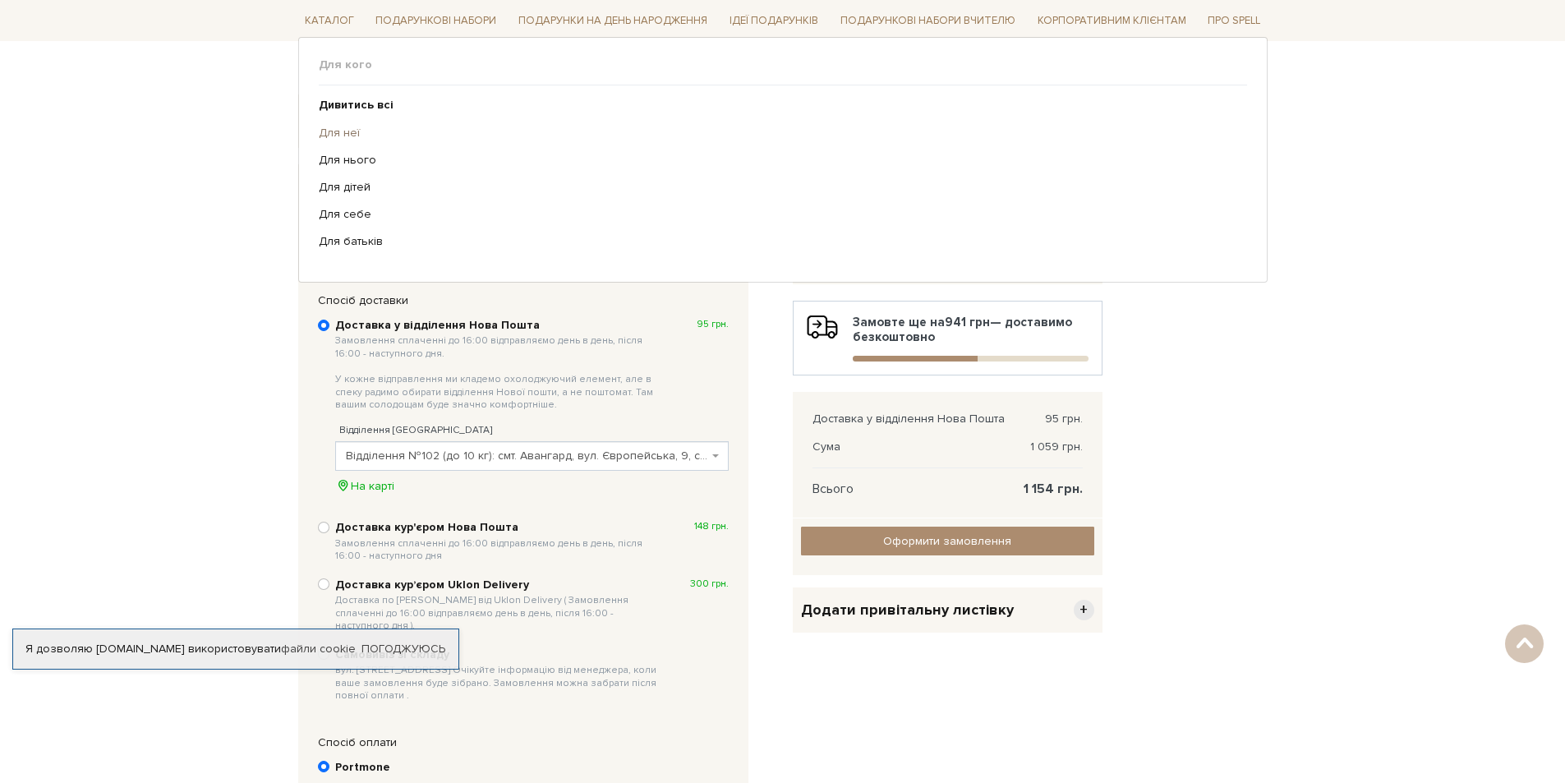
click at [351, 134] on link "Для неї" at bounding box center [777, 132] width 916 height 15
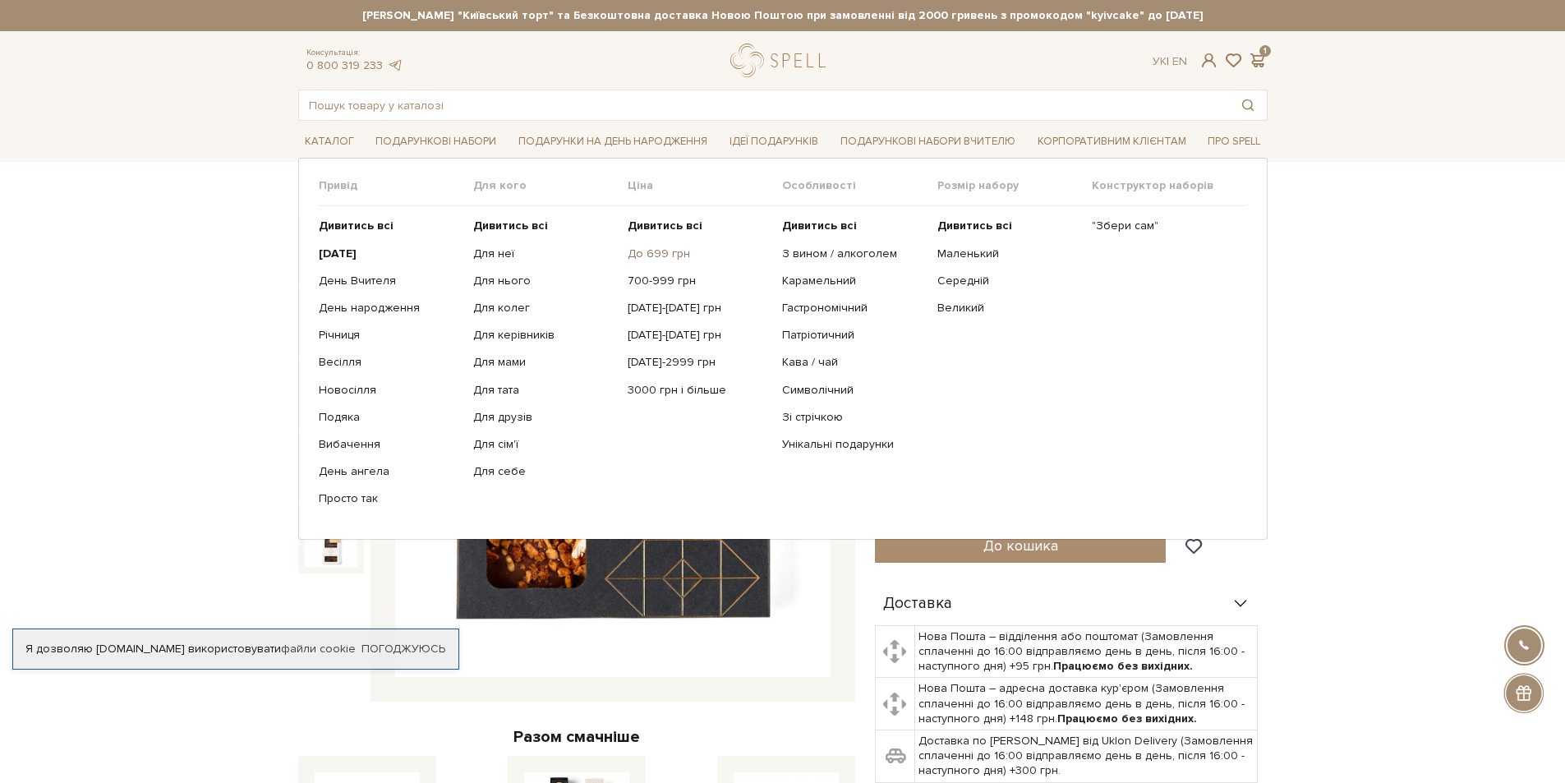
click at [648, 256] on link "До 699 грн" at bounding box center [699, 254] width 142 height 15
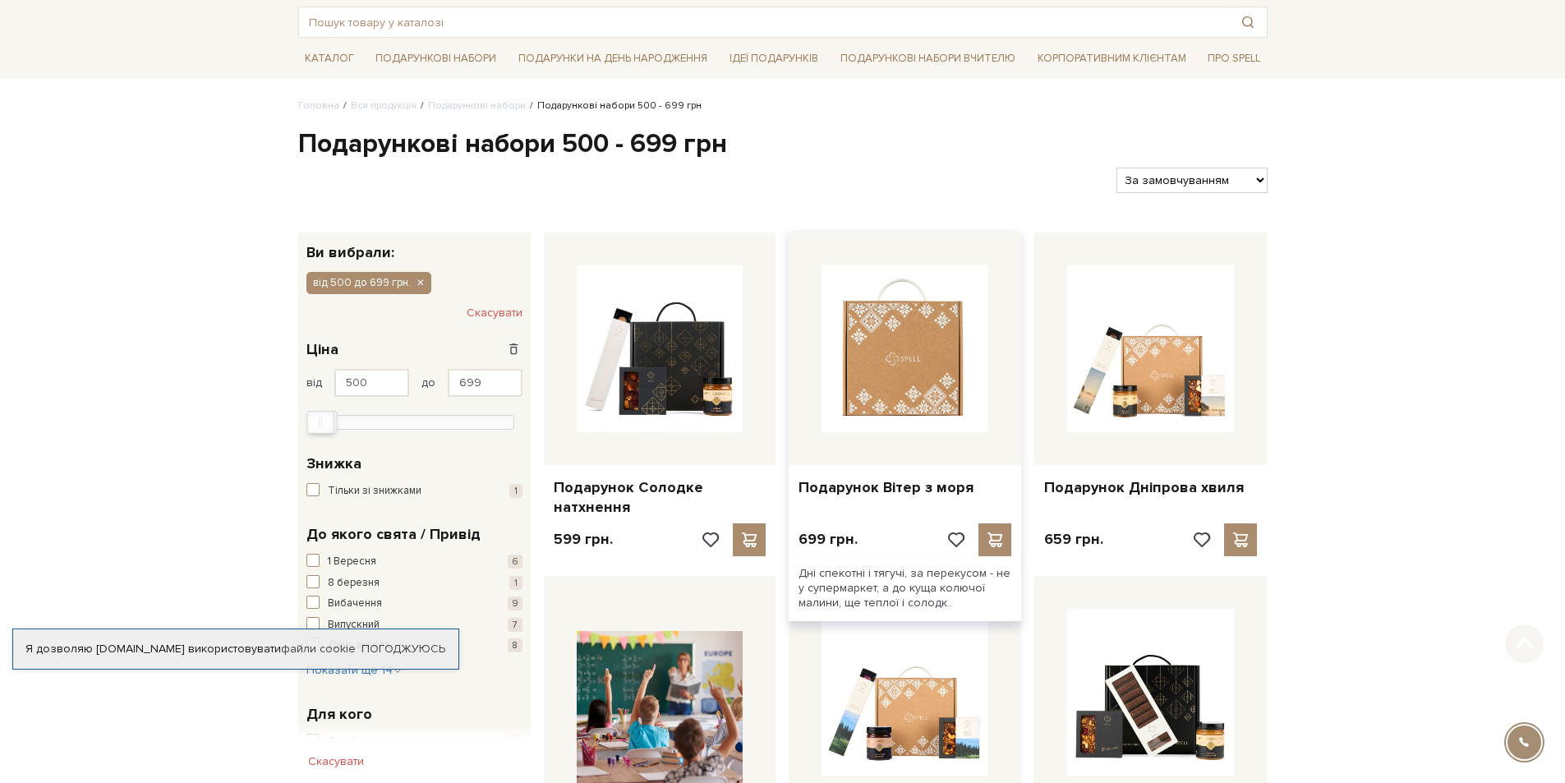
scroll to position [164, 0]
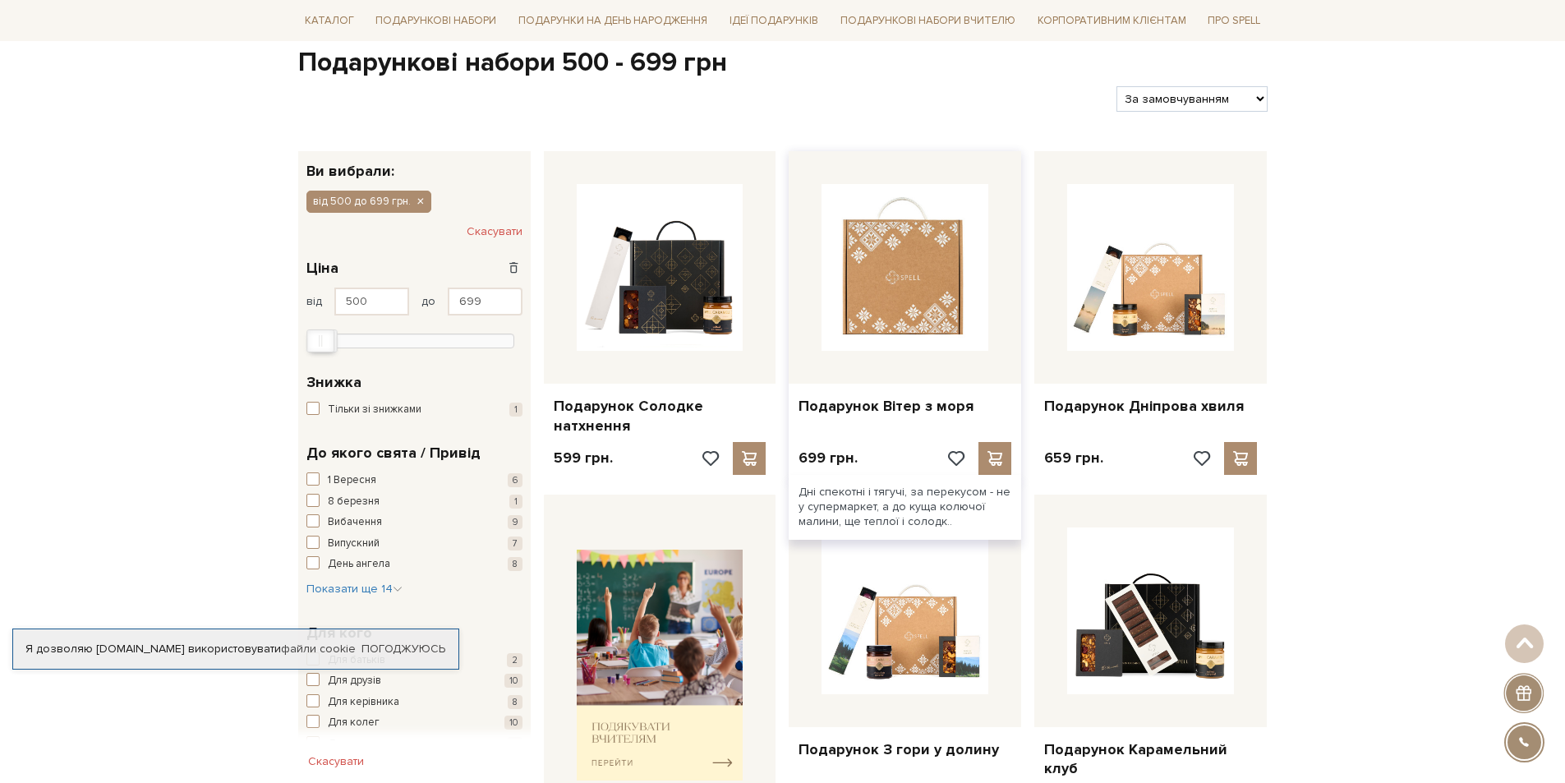
click at [958, 272] on img at bounding box center [905, 267] width 167 height 167
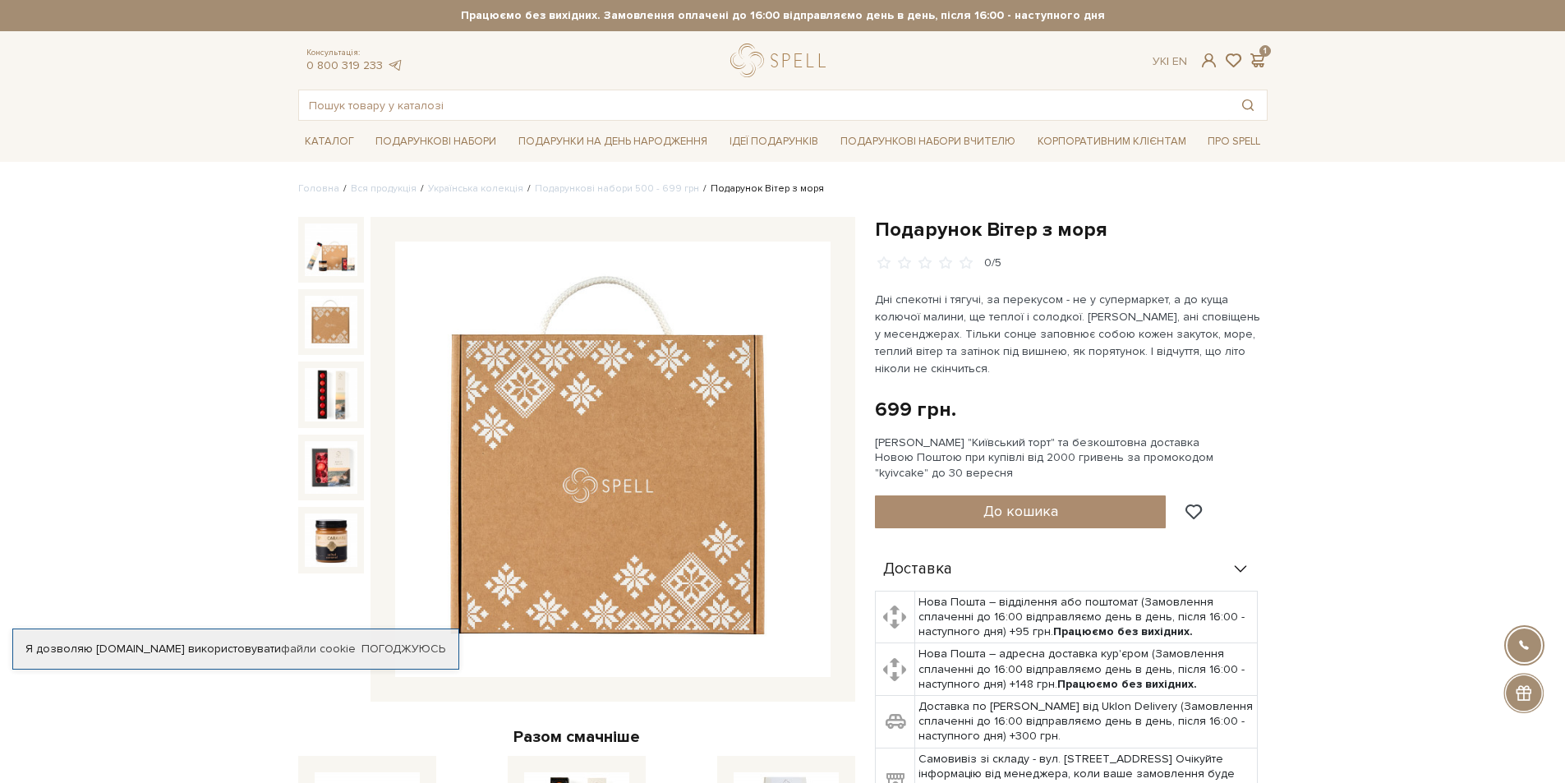
click at [348, 277] on div at bounding box center [331, 250] width 66 height 66
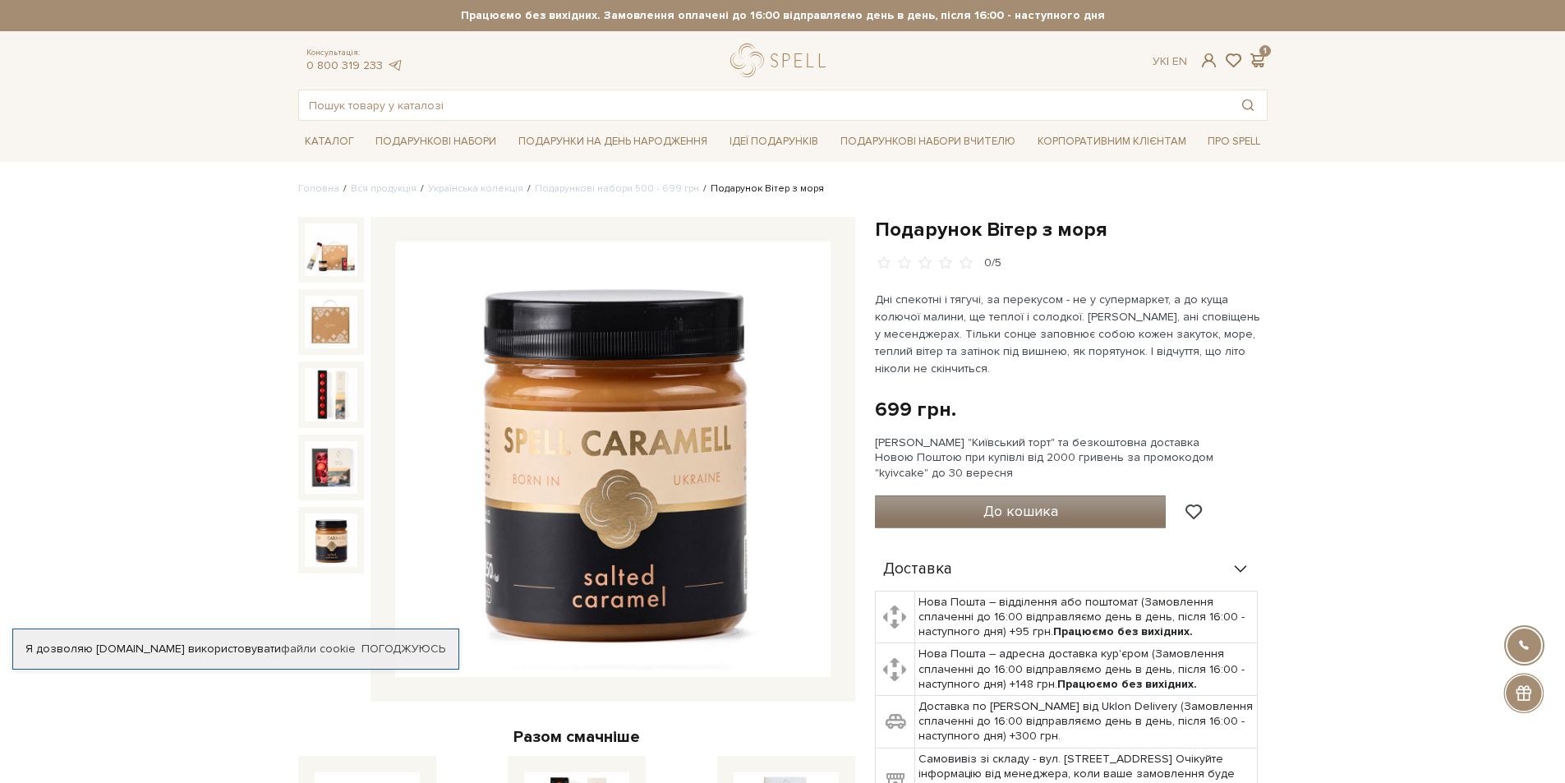
click at [959, 516] on button "До кошика" at bounding box center [1021, 512] width 292 height 33
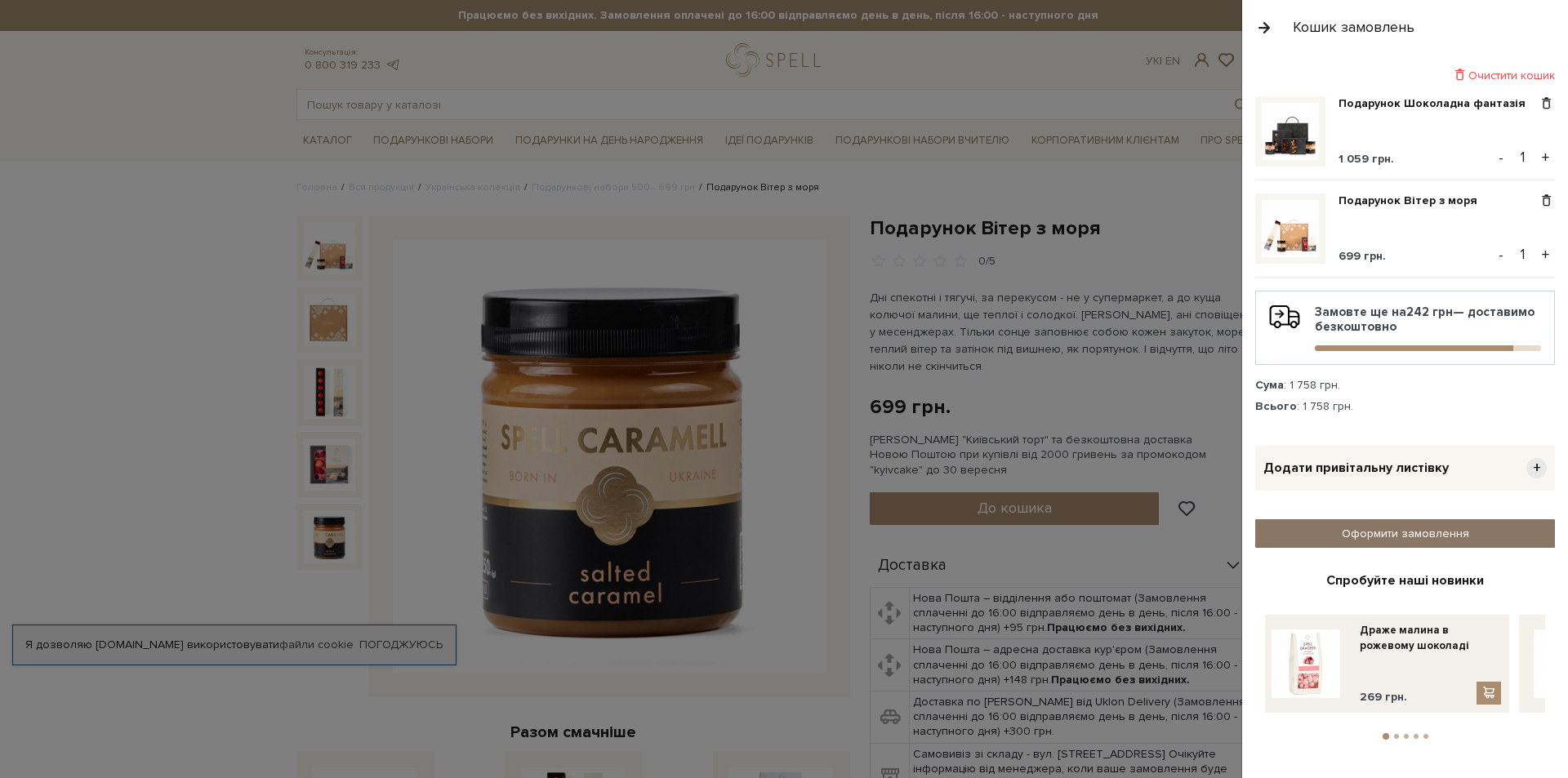
click at [1374, 535] on link "Оформити замовлення" at bounding box center [1405, 534] width 300 height 29
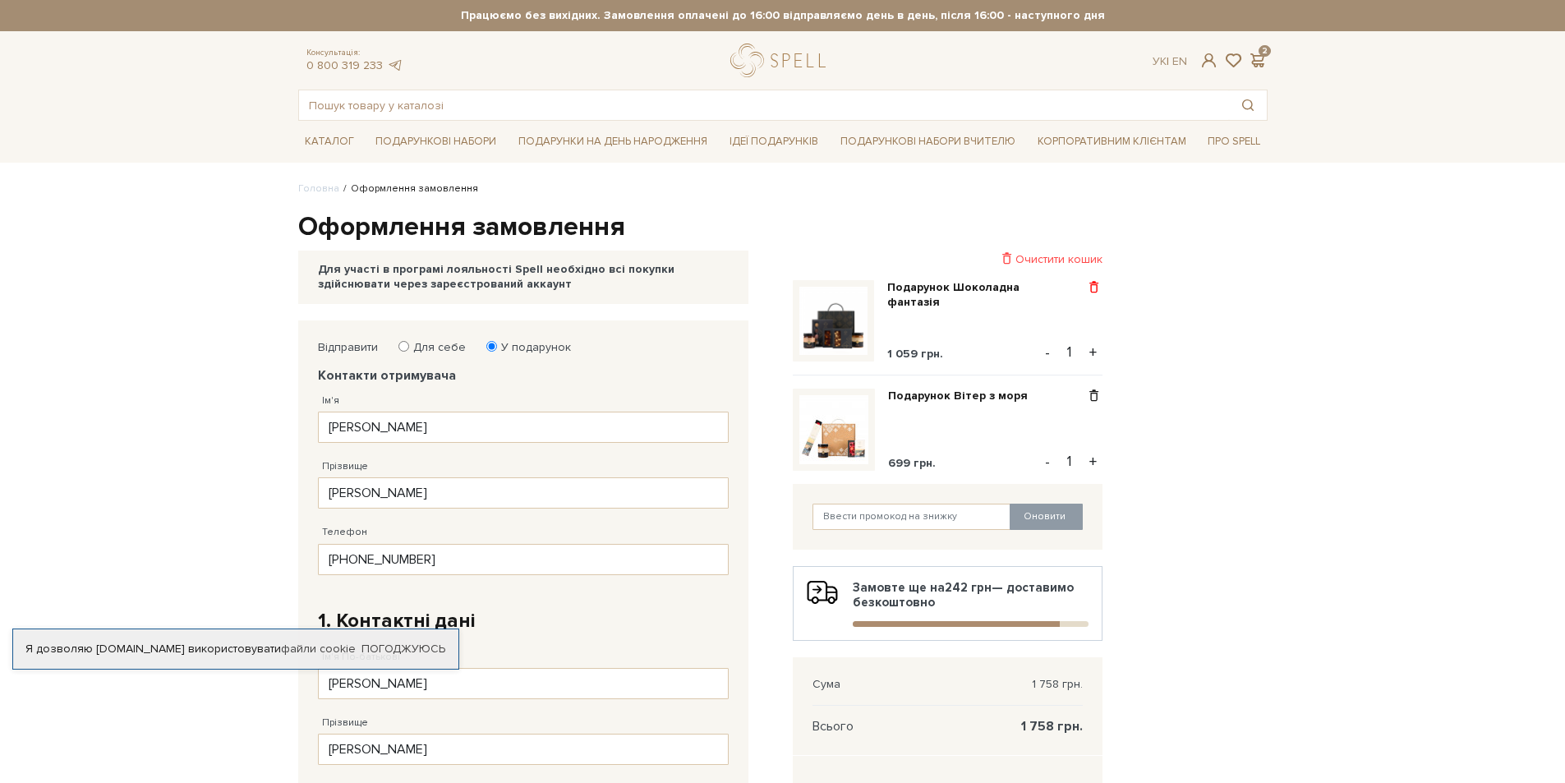
click at [1091, 287] on span at bounding box center [1094, 287] width 17 height 15
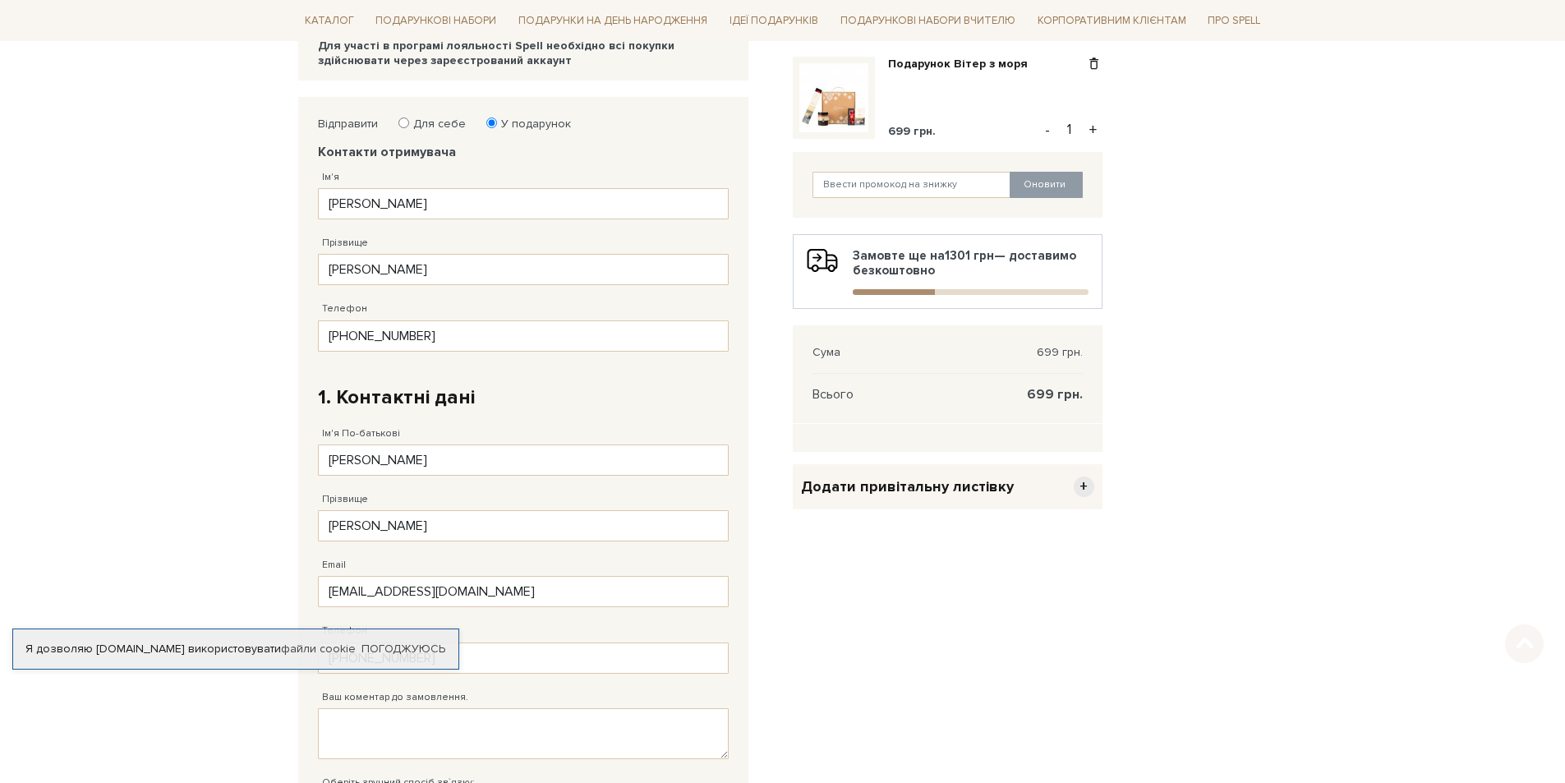
scroll to position [247, 0]
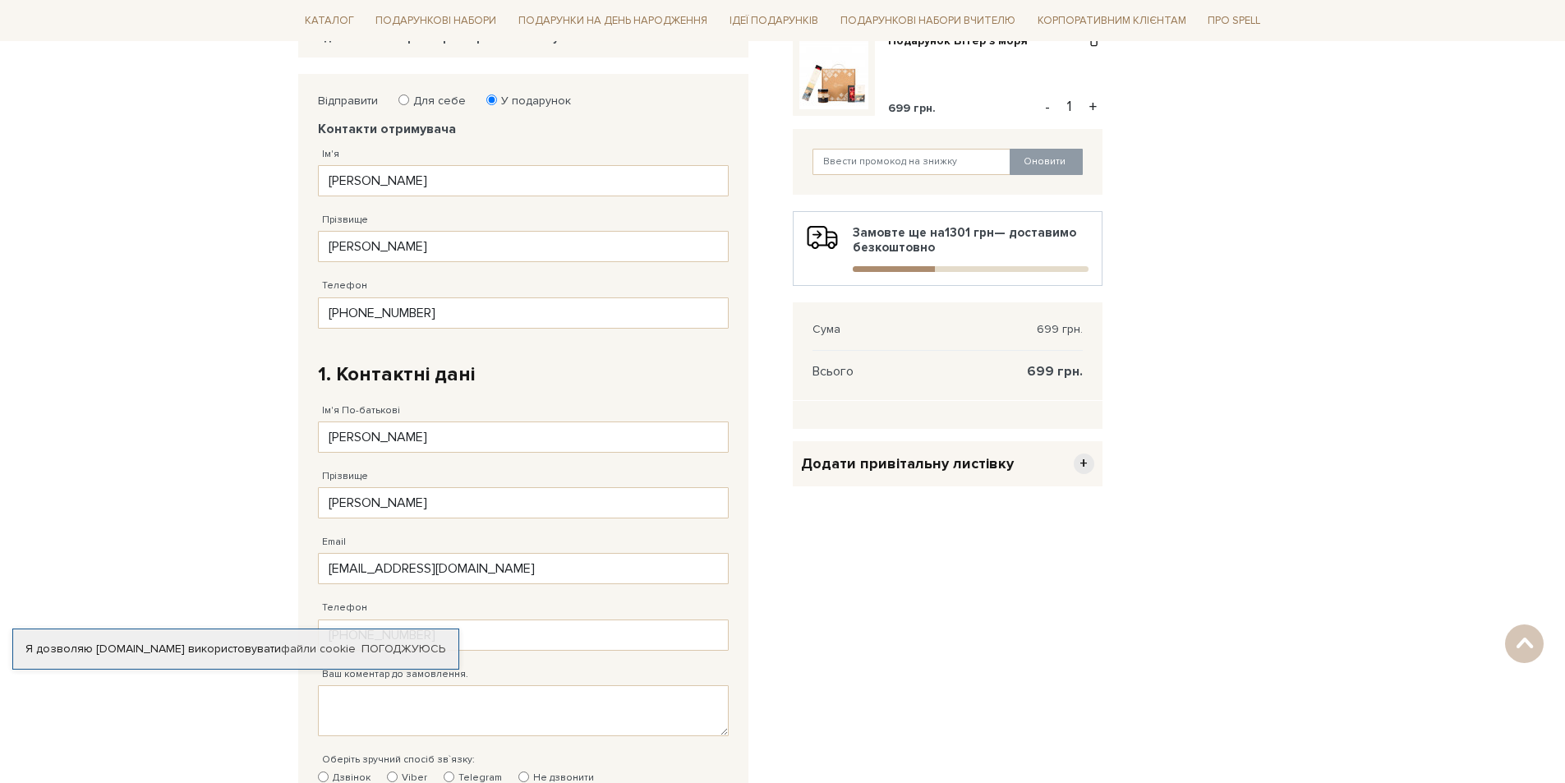
click at [952, 463] on span "Додати привітальну листівку" at bounding box center [907, 463] width 213 height 19
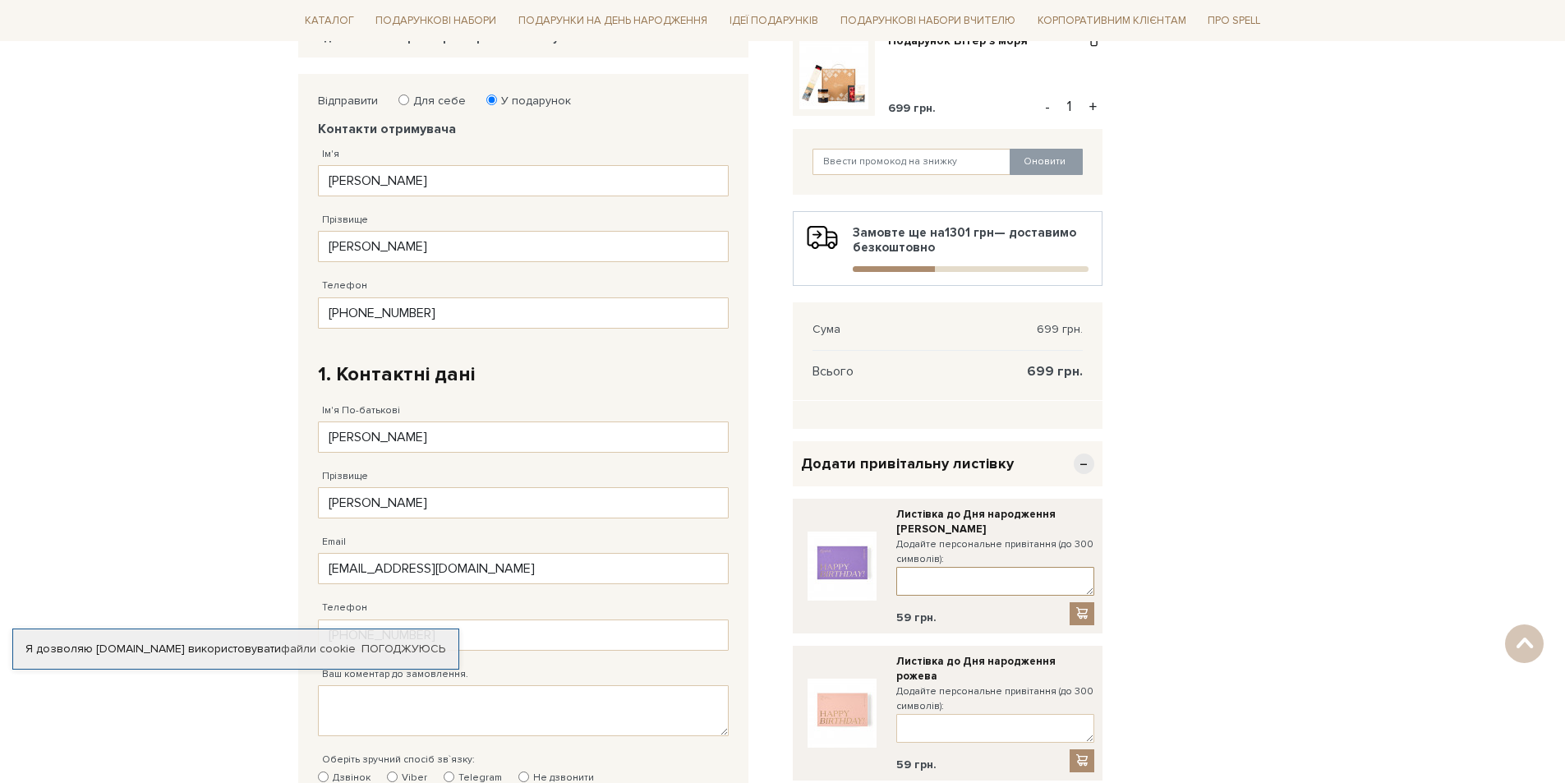
paste textarea "Вітаю з днем народження! Бажаю бути щасливою, коханою, життєрадісною. Нехай мрі…"
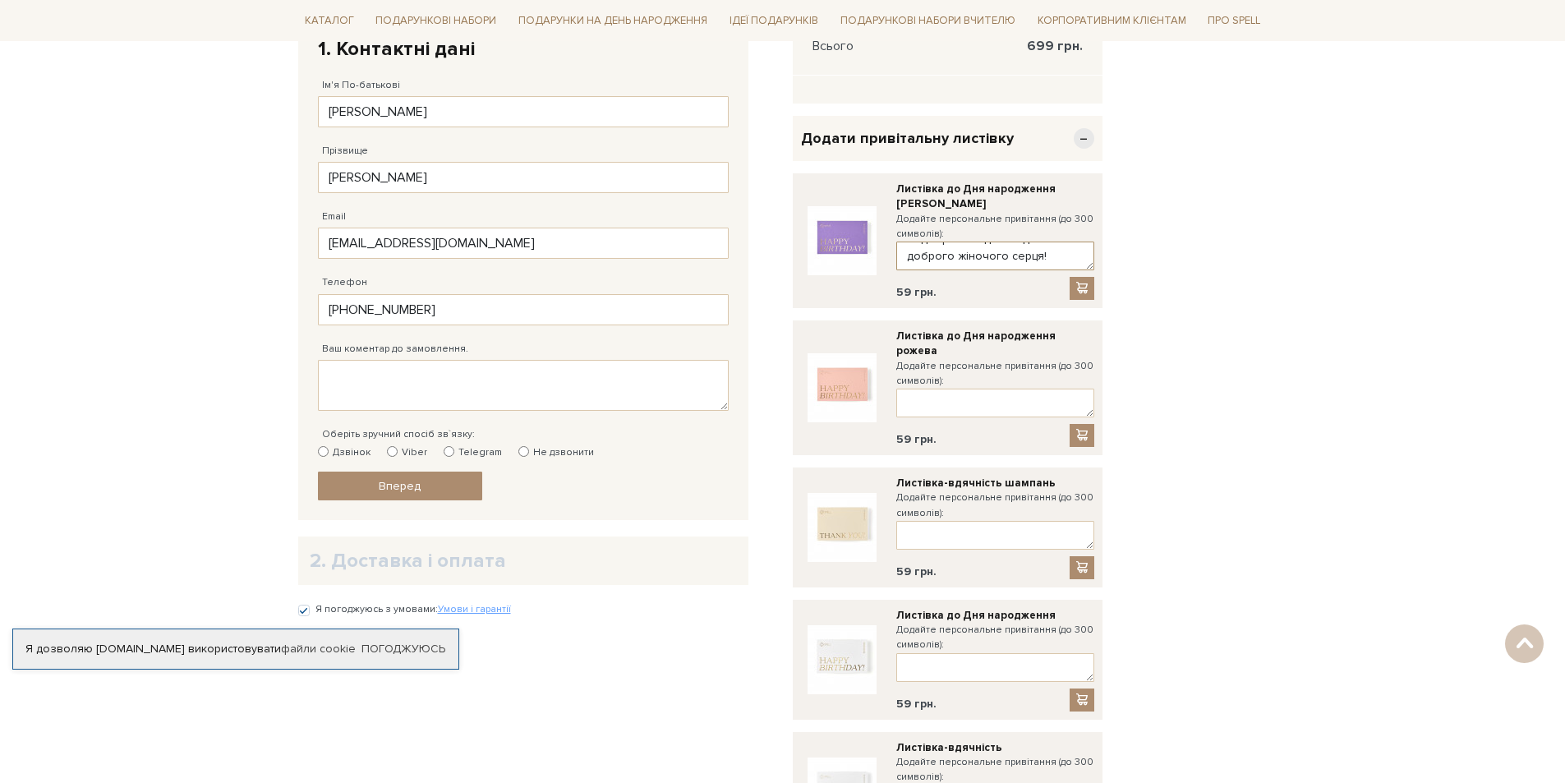
scroll to position [575, 0]
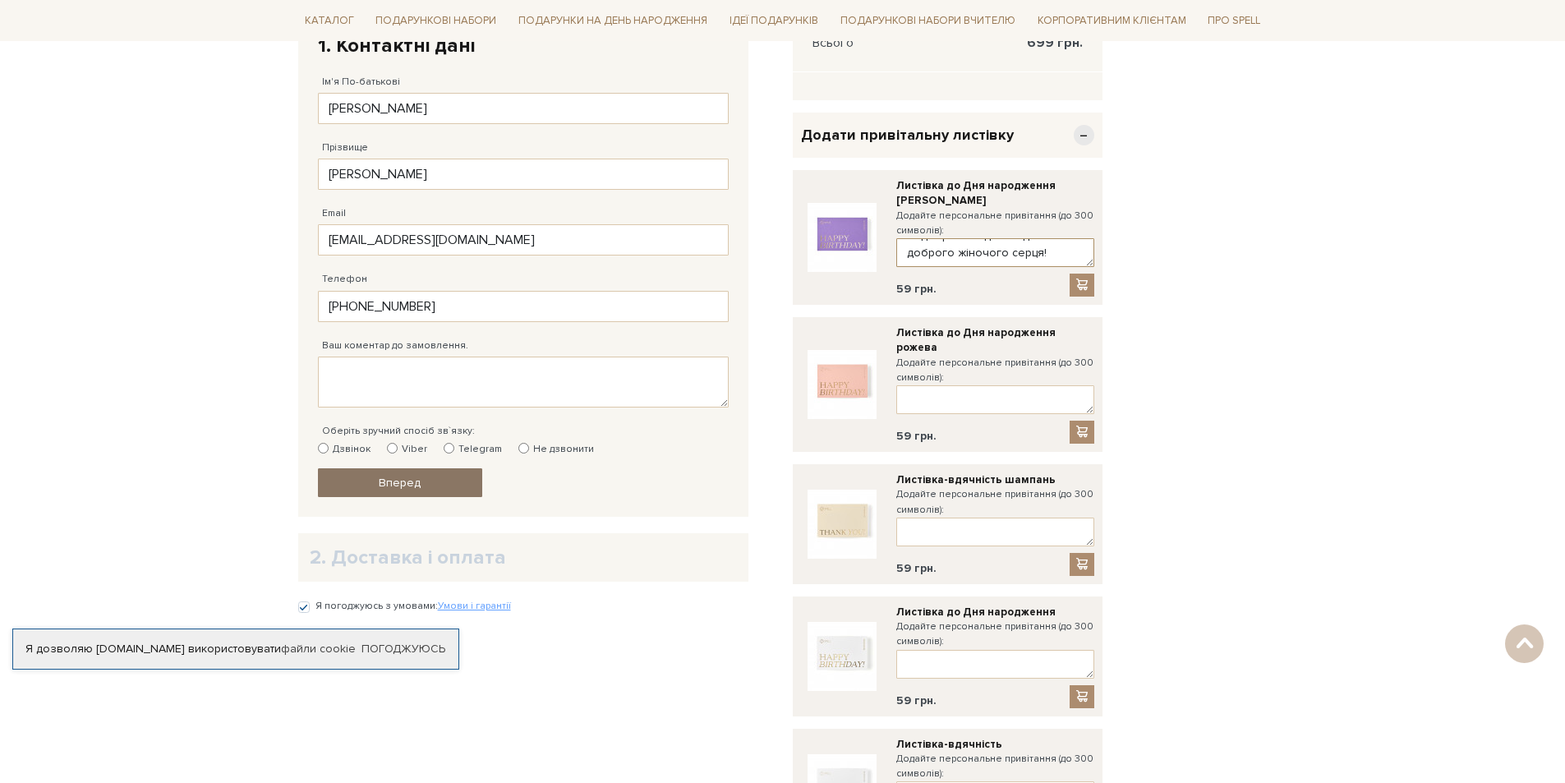
type textarea "Вітаю з днем народження! Бажаю бути щасливою, коханою, життєрадісною. Нехай мрі…"
click at [442, 481] on link "Вперед" at bounding box center [400, 482] width 164 height 29
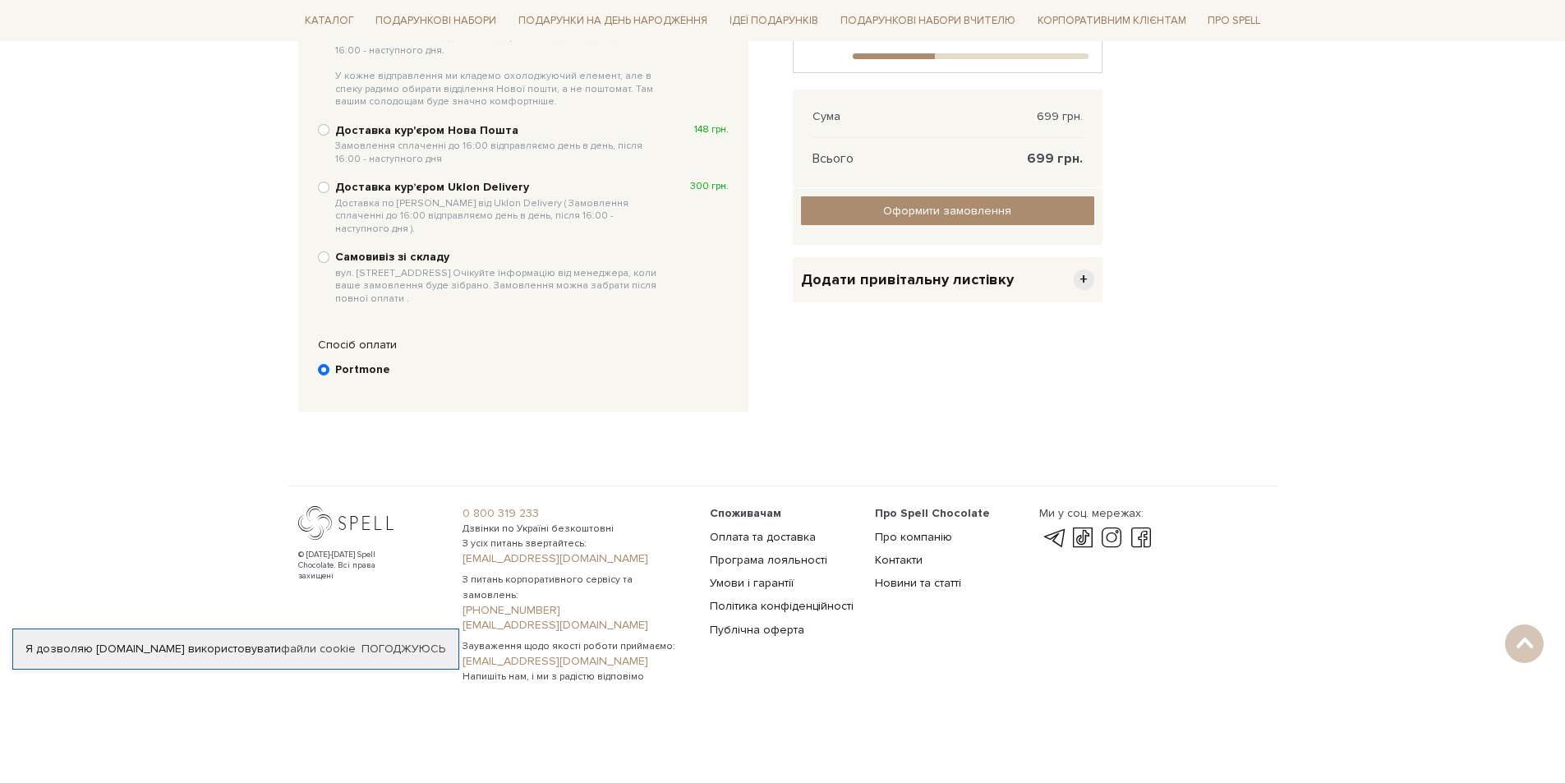
scroll to position [320, 0]
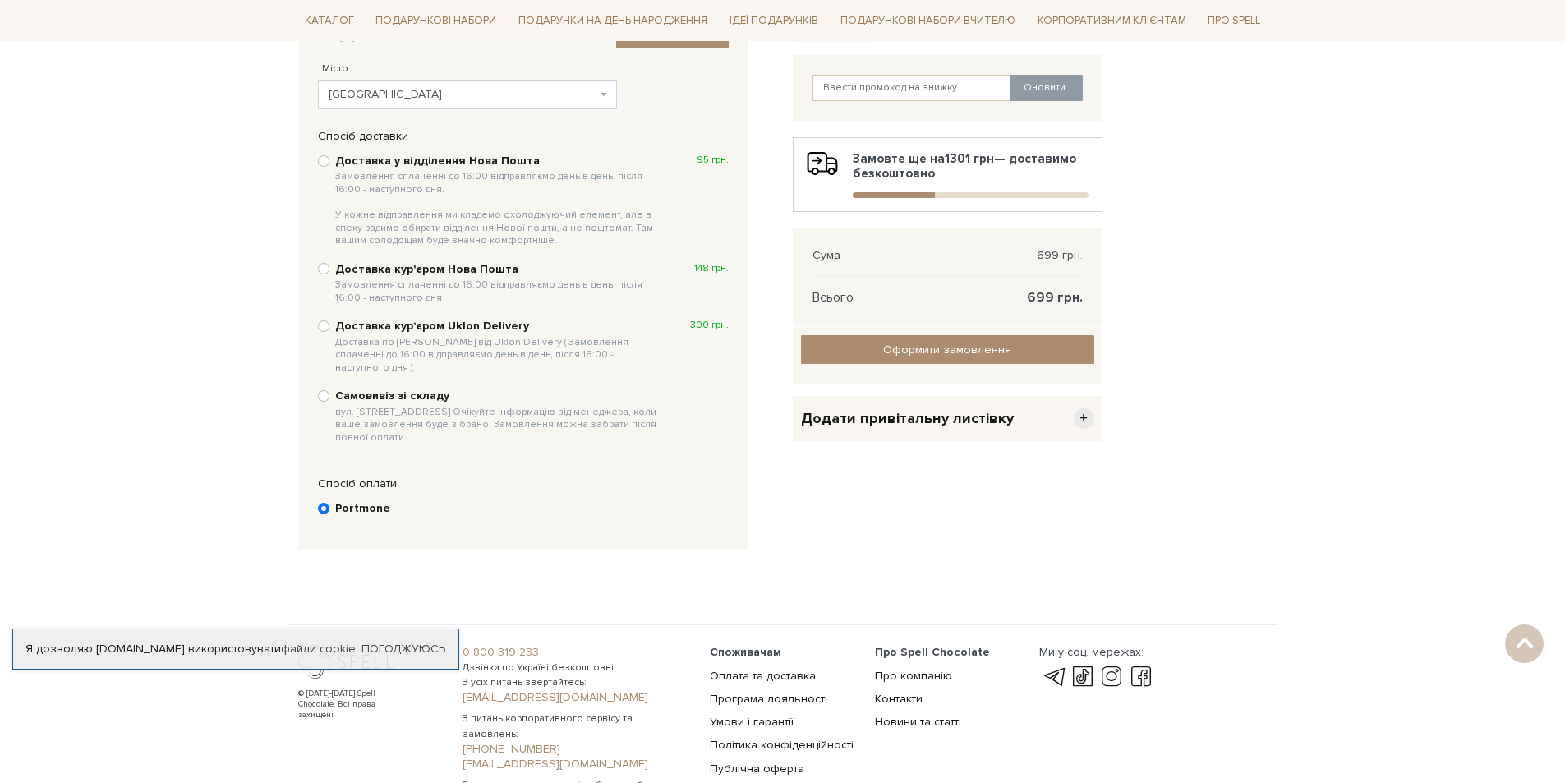
click at [388, 164] on b "Доставка у відділення Нова Пошта Замовлення сплаченні до 16:00 відправляємо ден…" at bounding box center [499, 201] width 328 height 94
click at [330, 164] on input "Доставка у відділення Нова Пошта Замовлення сплаченні до 16:00 відправляємо ден…" at bounding box center [324, 161] width 12 height 12
radio input "true"
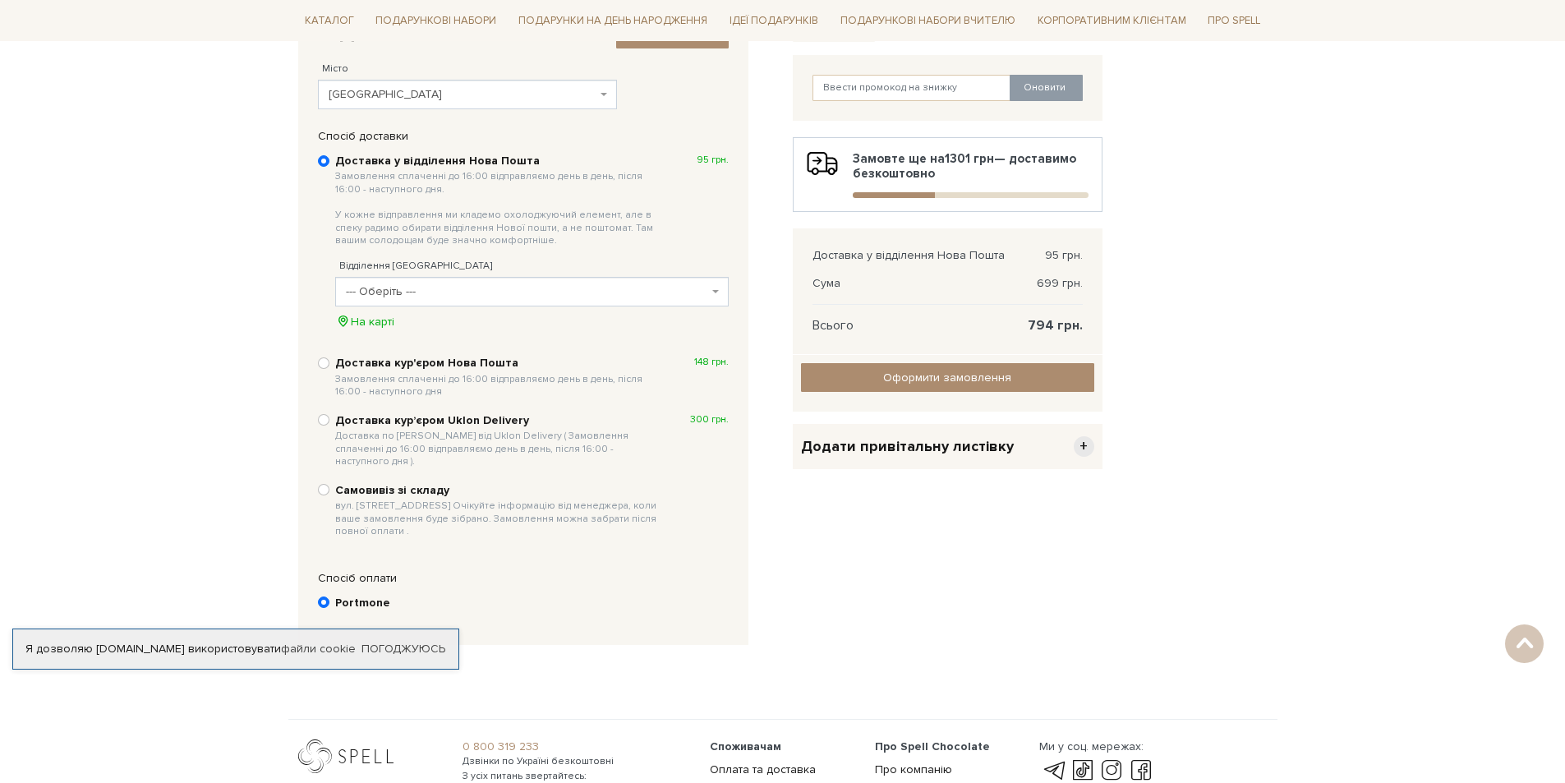
click at [491, 287] on span "--- Оберіть ---" at bounding box center [527, 292] width 362 height 16
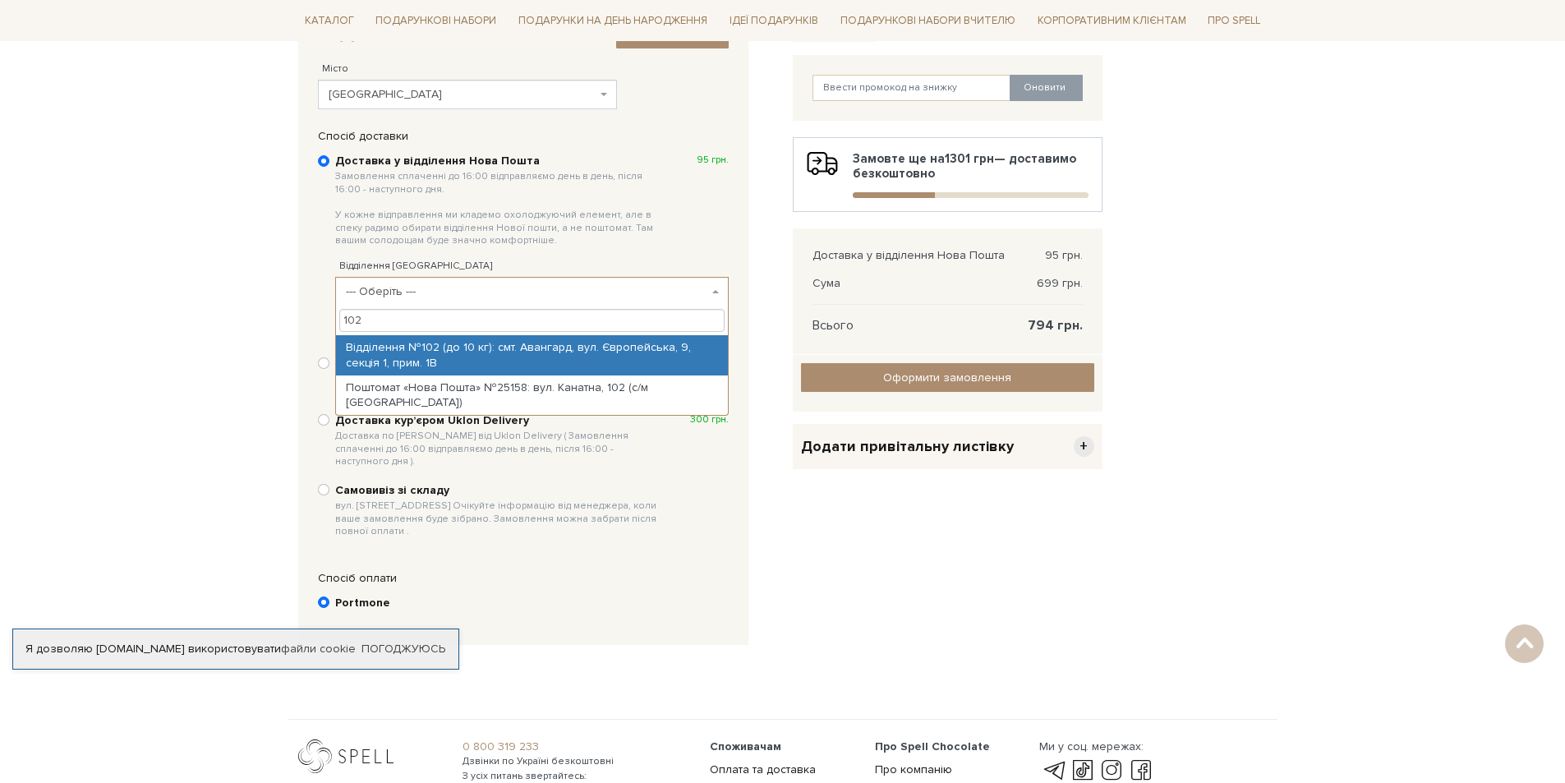
type input "102"
select select "Відділення №102 (до 10 кг): смт. Авангард, вул. Європейська, 9, секція 1, прим.…"
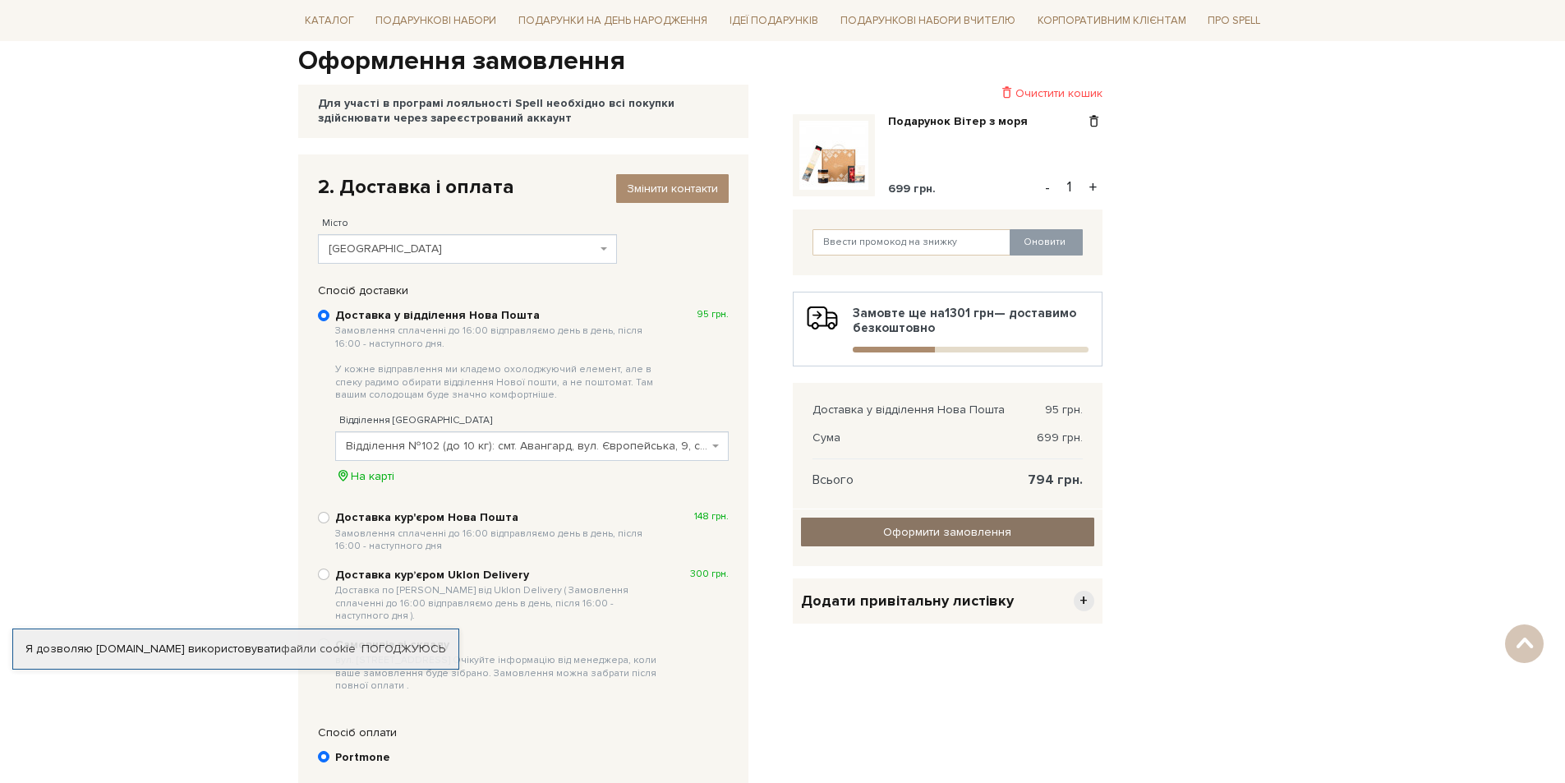
scroll to position [156, 0]
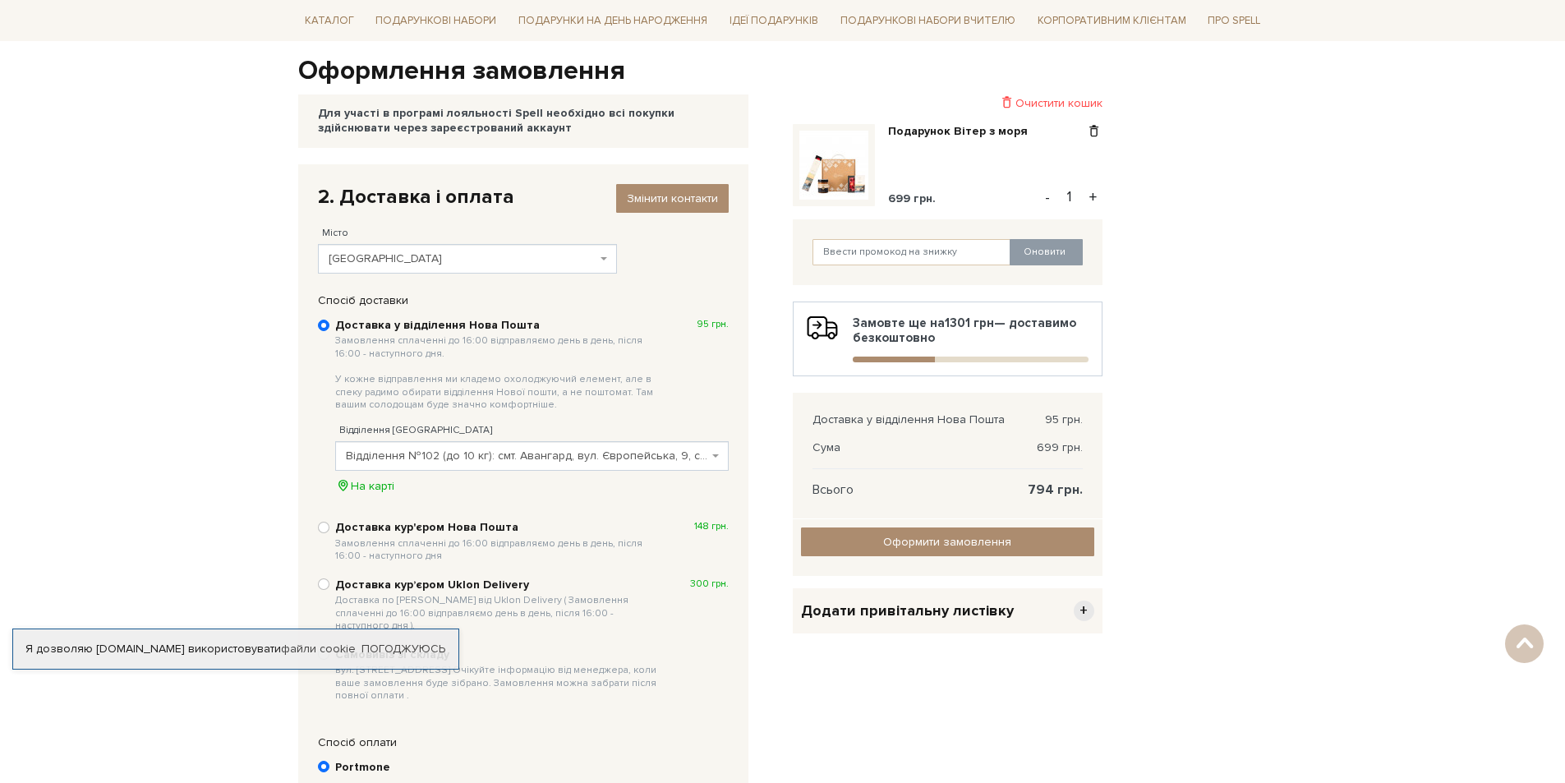
click at [849, 182] on img at bounding box center [834, 165] width 69 height 69
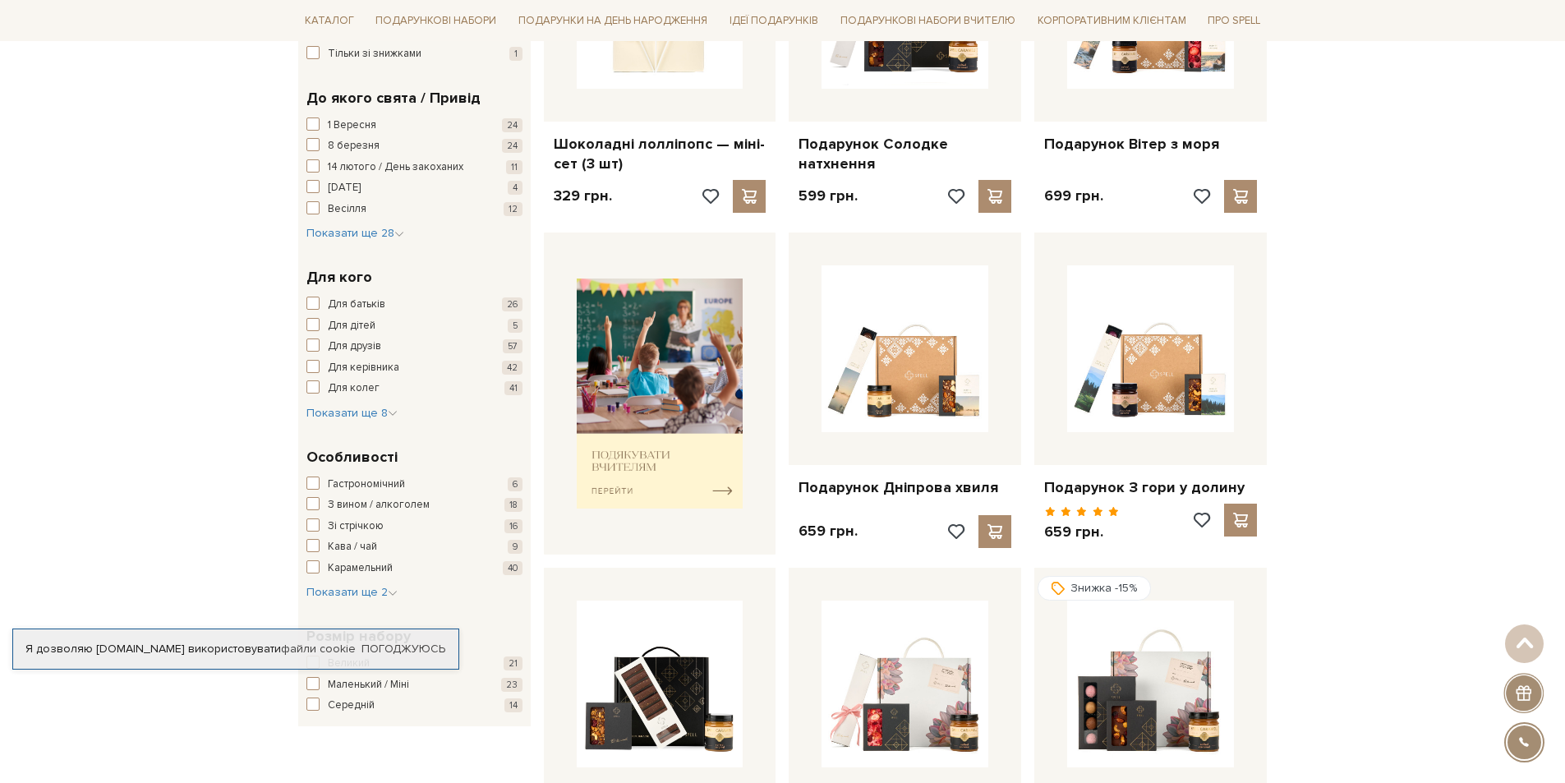
scroll to position [329, 0]
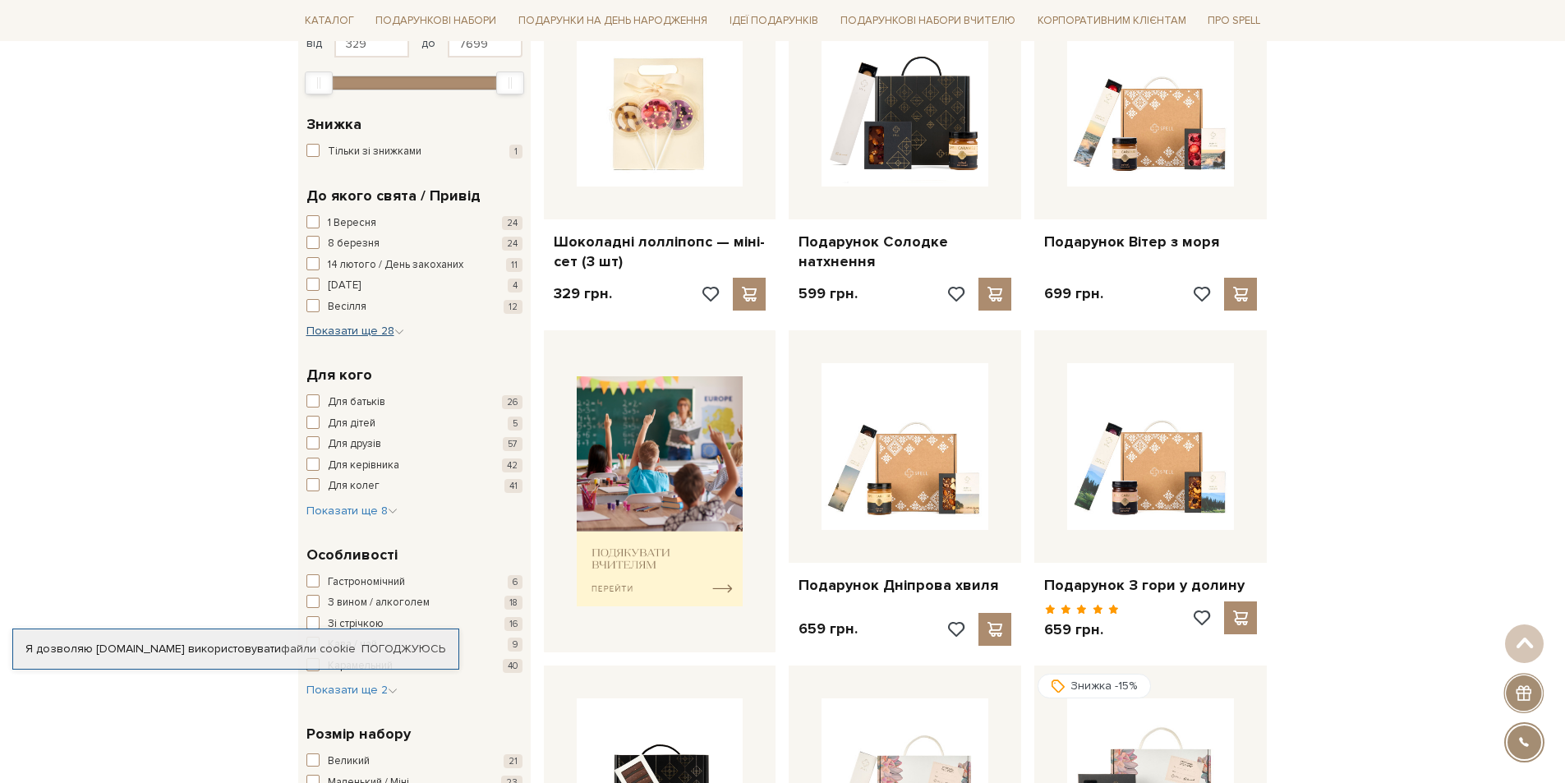
click at [362, 332] on span "Показати ще 28" at bounding box center [356, 331] width 98 height 14
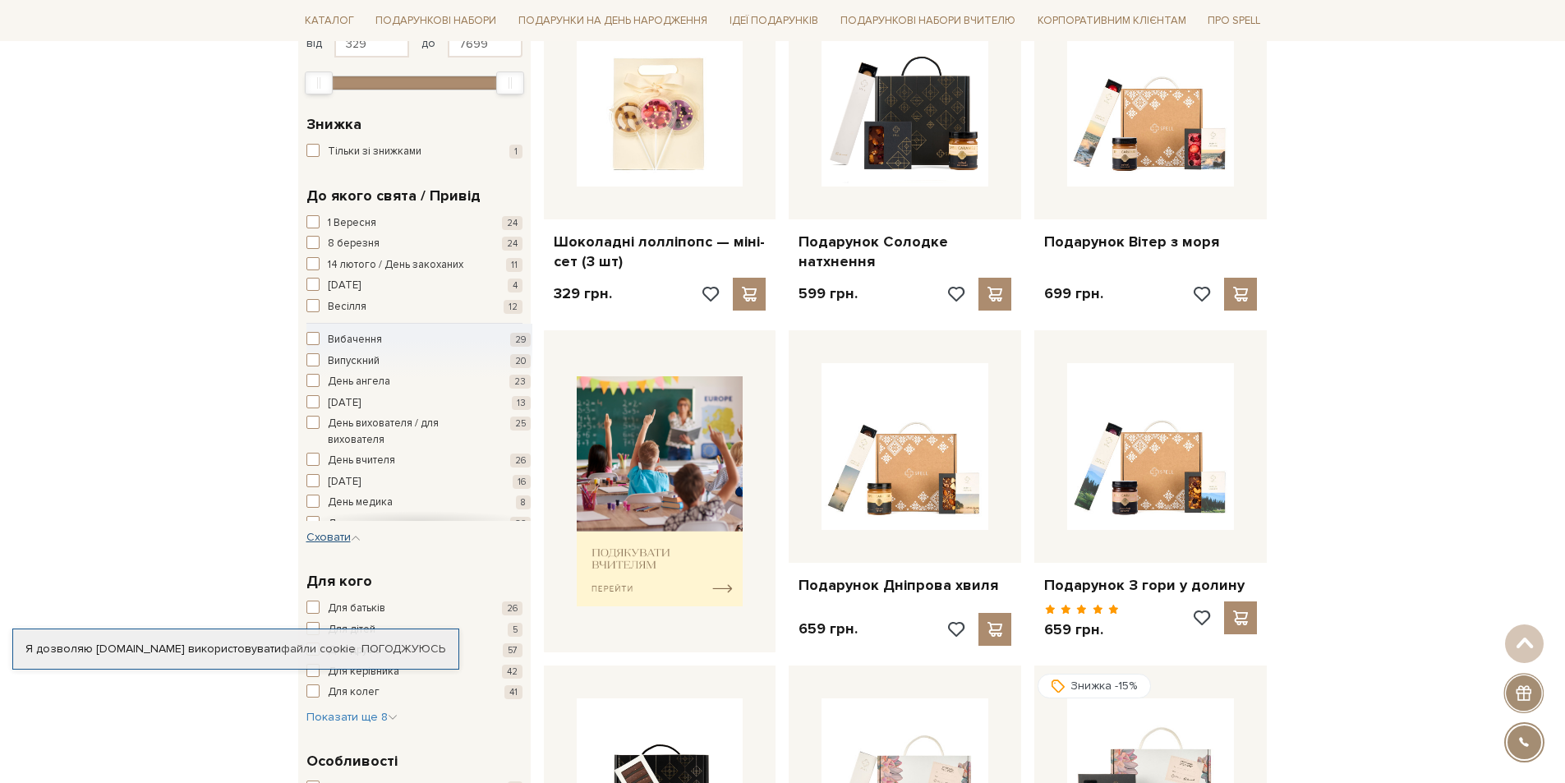
scroll to position [82, 0]
click at [397, 442] on span "День народження" at bounding box center [373, 442] width 90 height 16
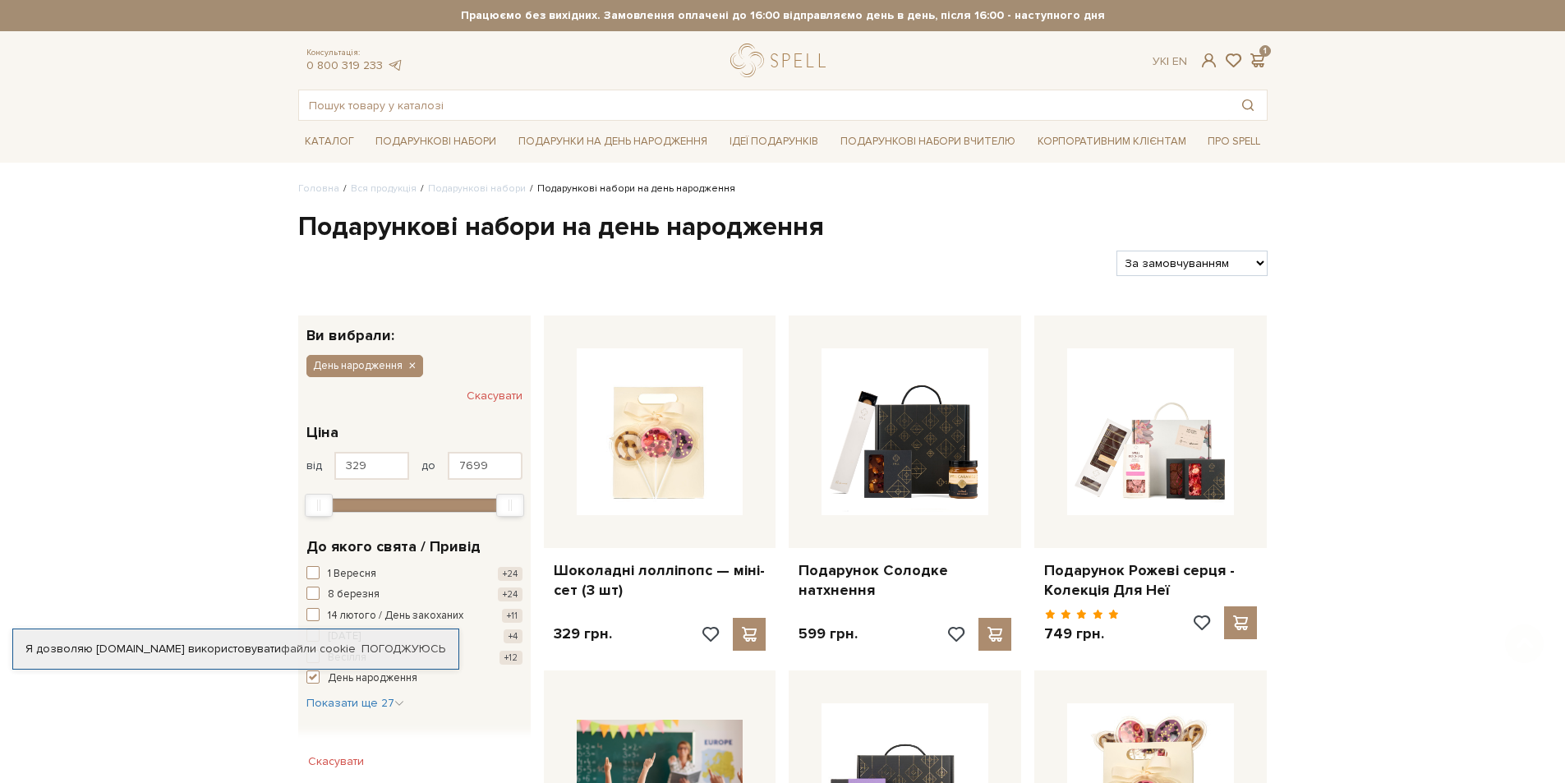
scroll to position [247, 0]
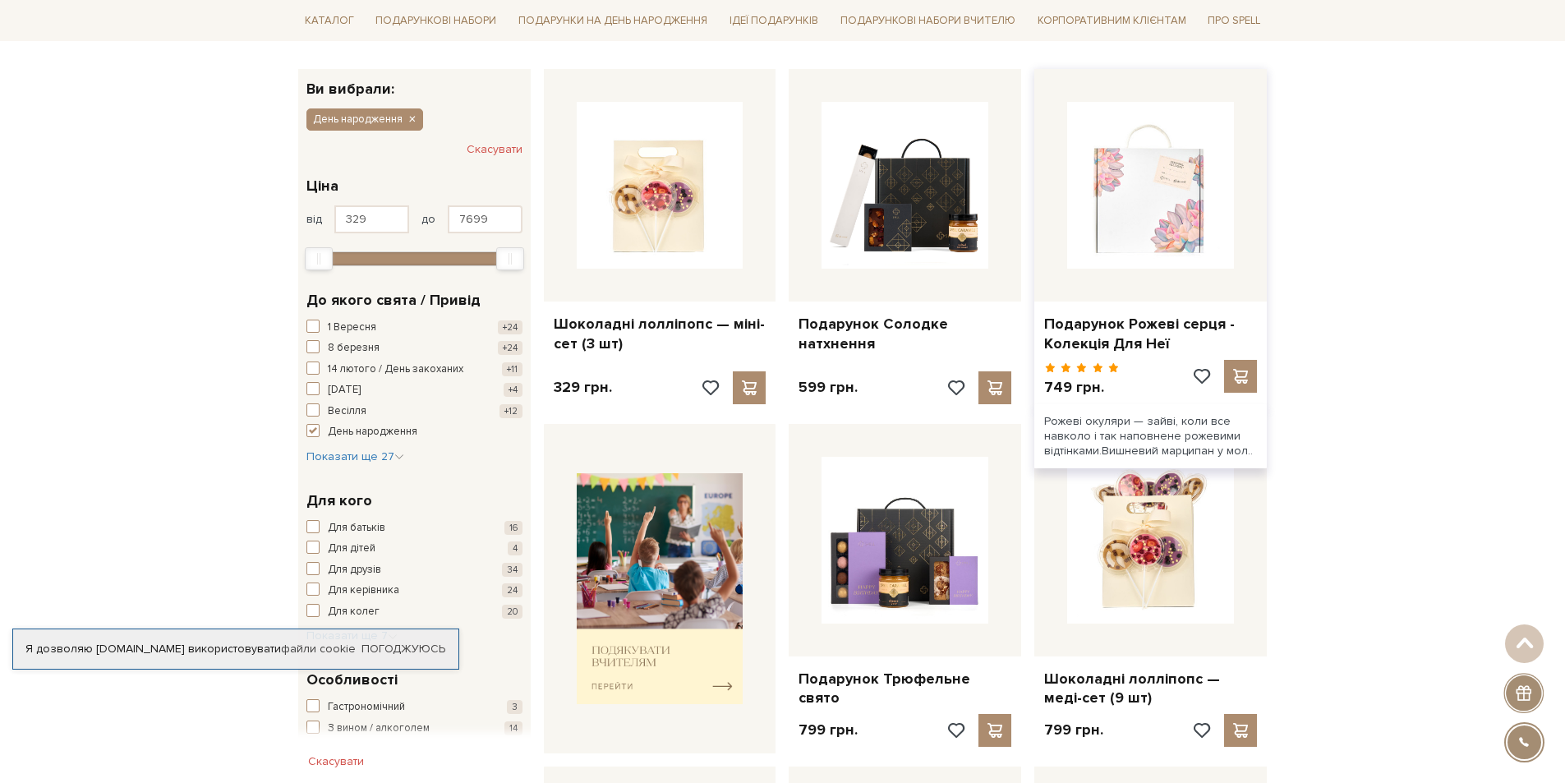
click at [1193, 247] on img at bounding box center [1150, 185] width 167 height 167
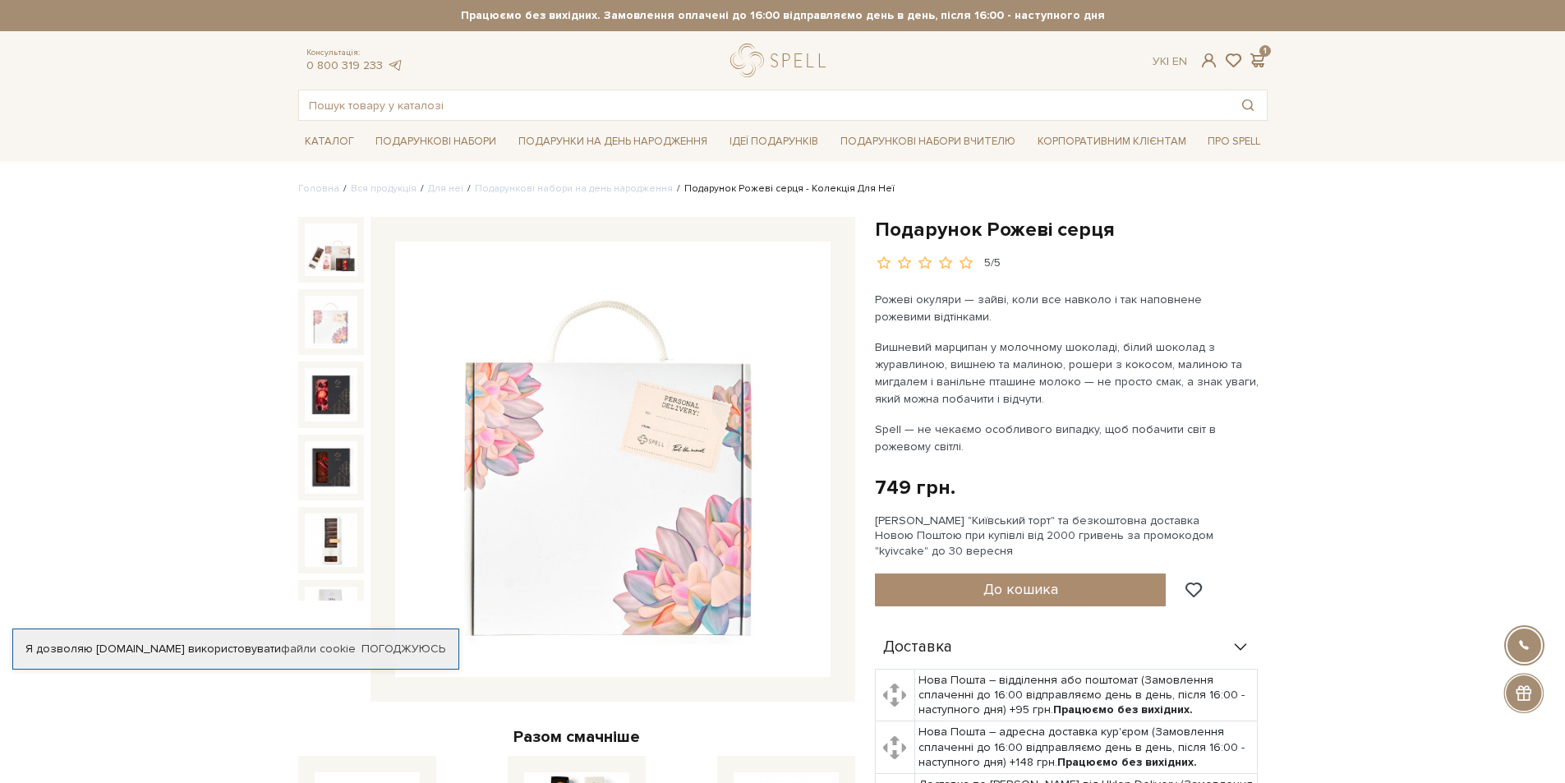
click at [323, 318] on img at bounding box center [331, 322] width 53 height 53
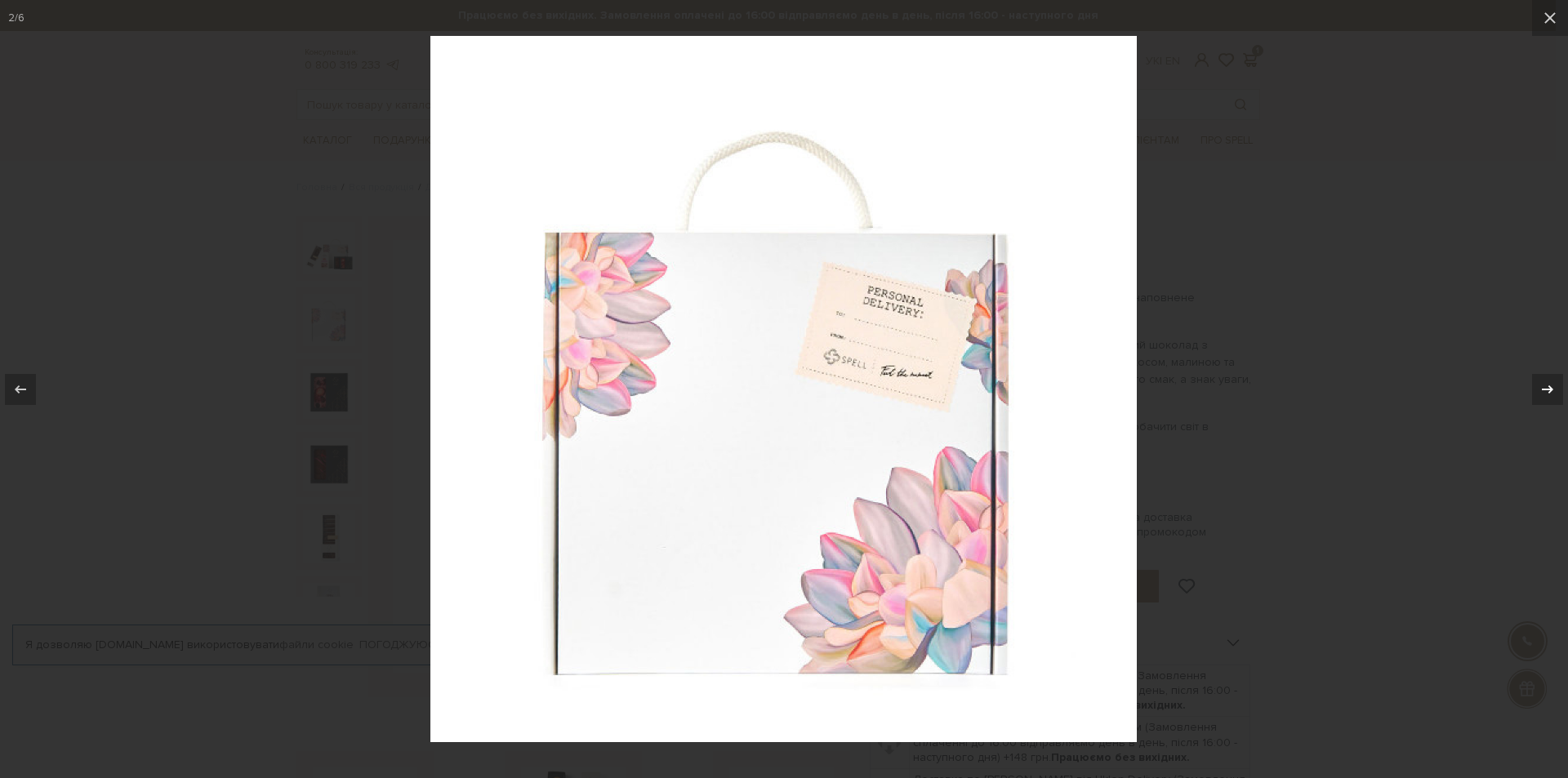
click at [1537, 388] on icon at bounding box center [1547, 389] width 20 height 20
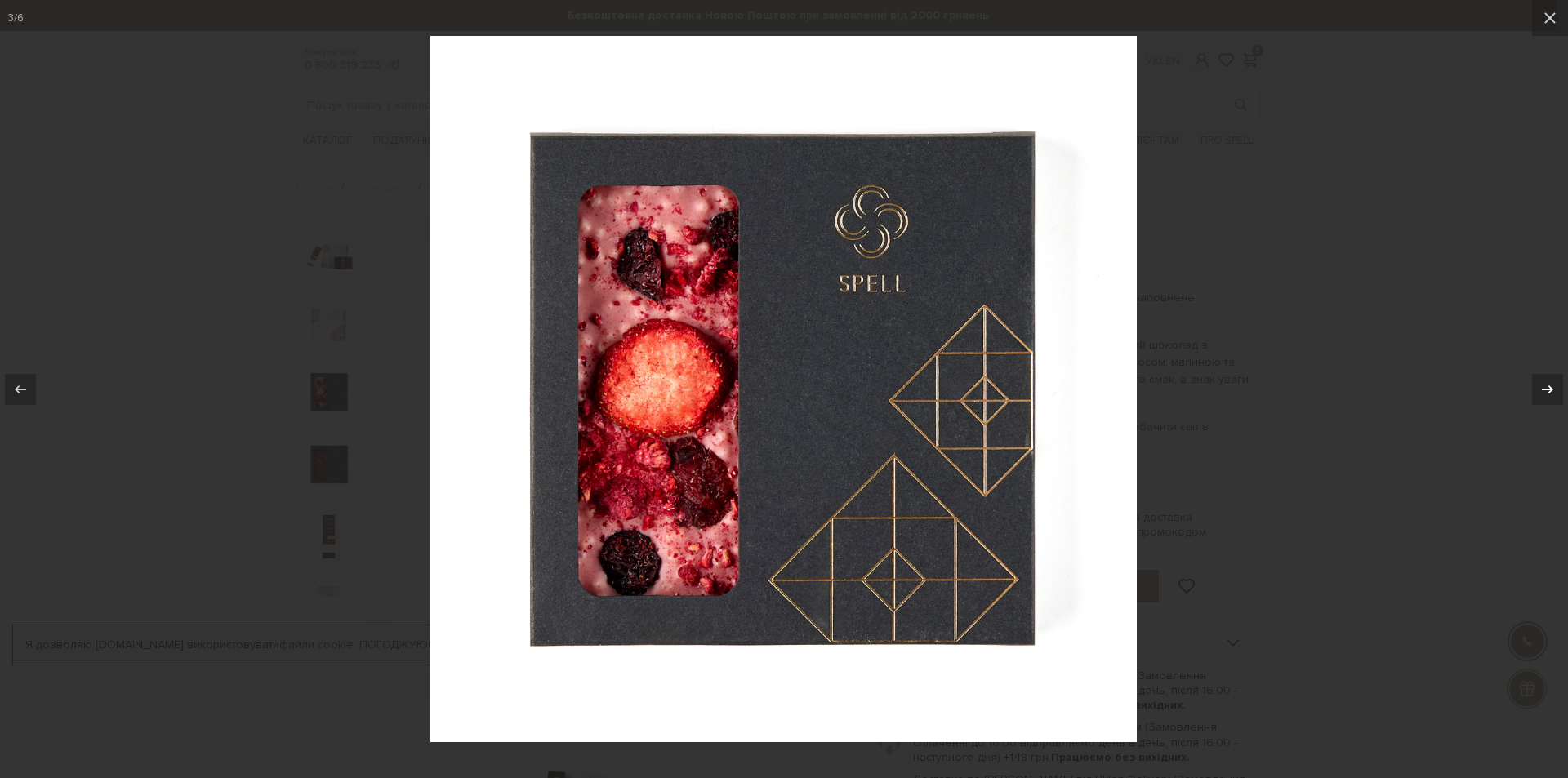
click at [1537, 388] on icon at bounding box center [1547, 389] width 20 height 20
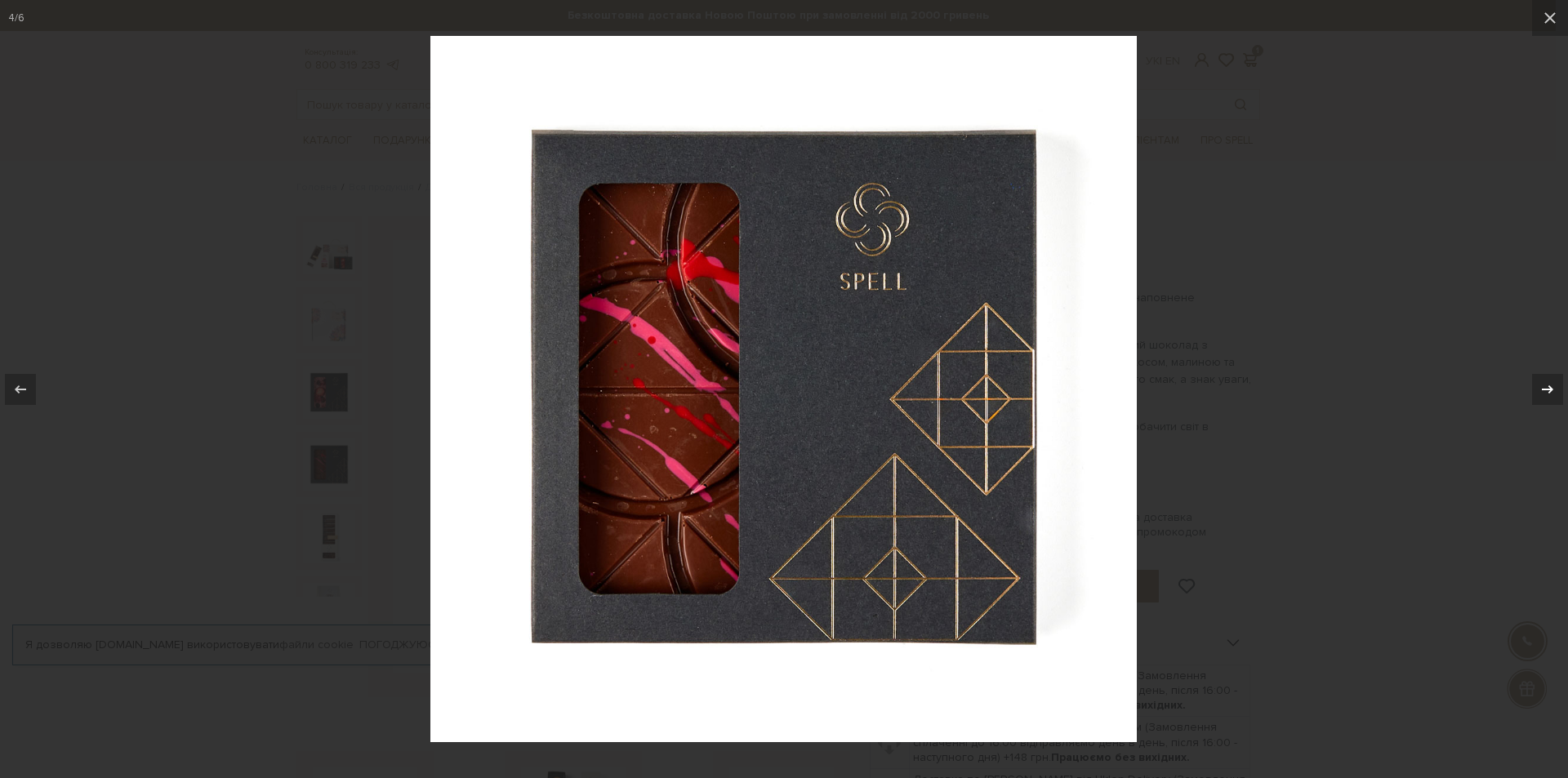
click at [1537, 388] on icon at bounding box center [1547, 389] width 20 height 20
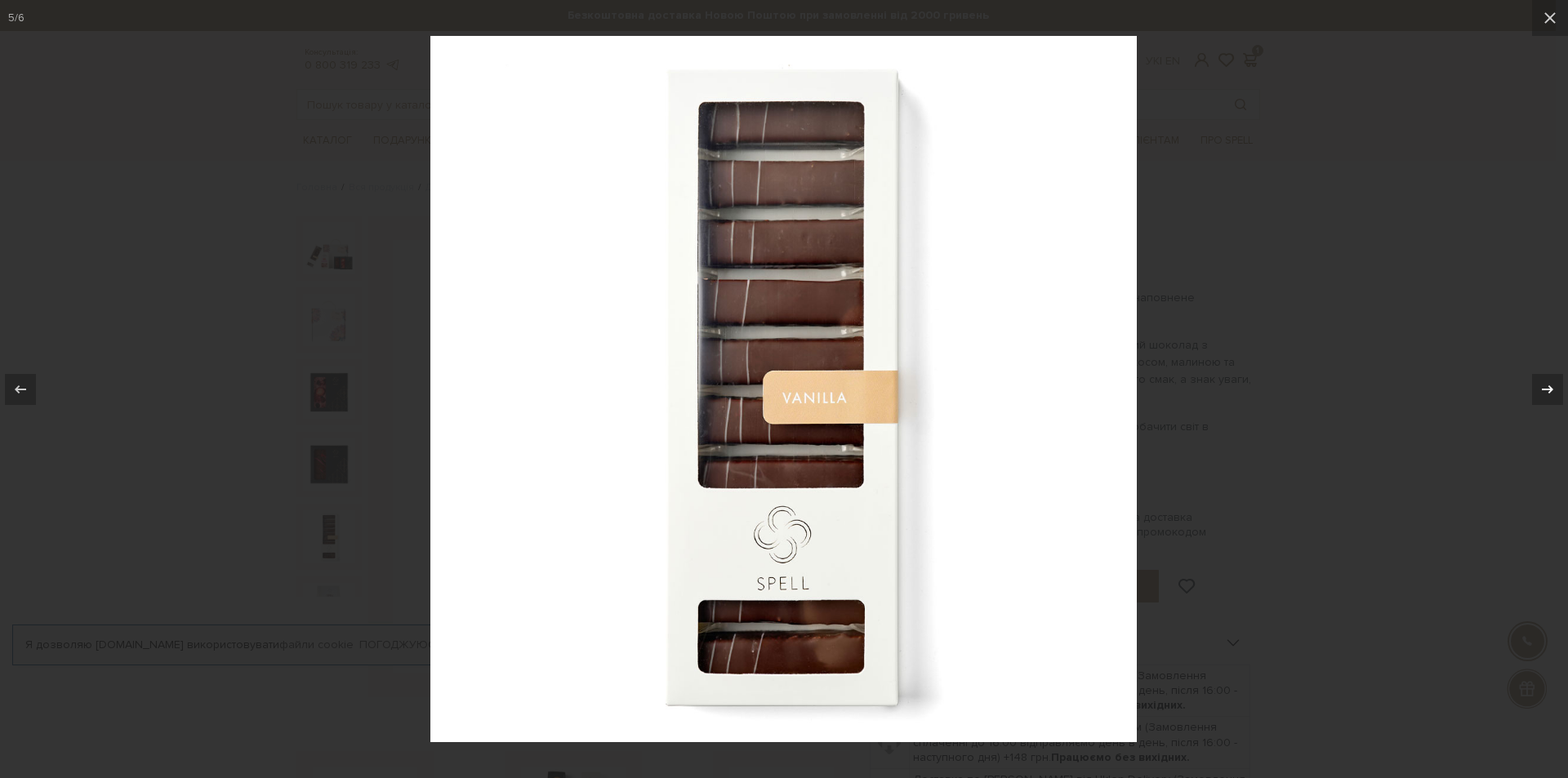
click at [1537, 388] on icon at bounding box center [1547, 389] width 20 height 20
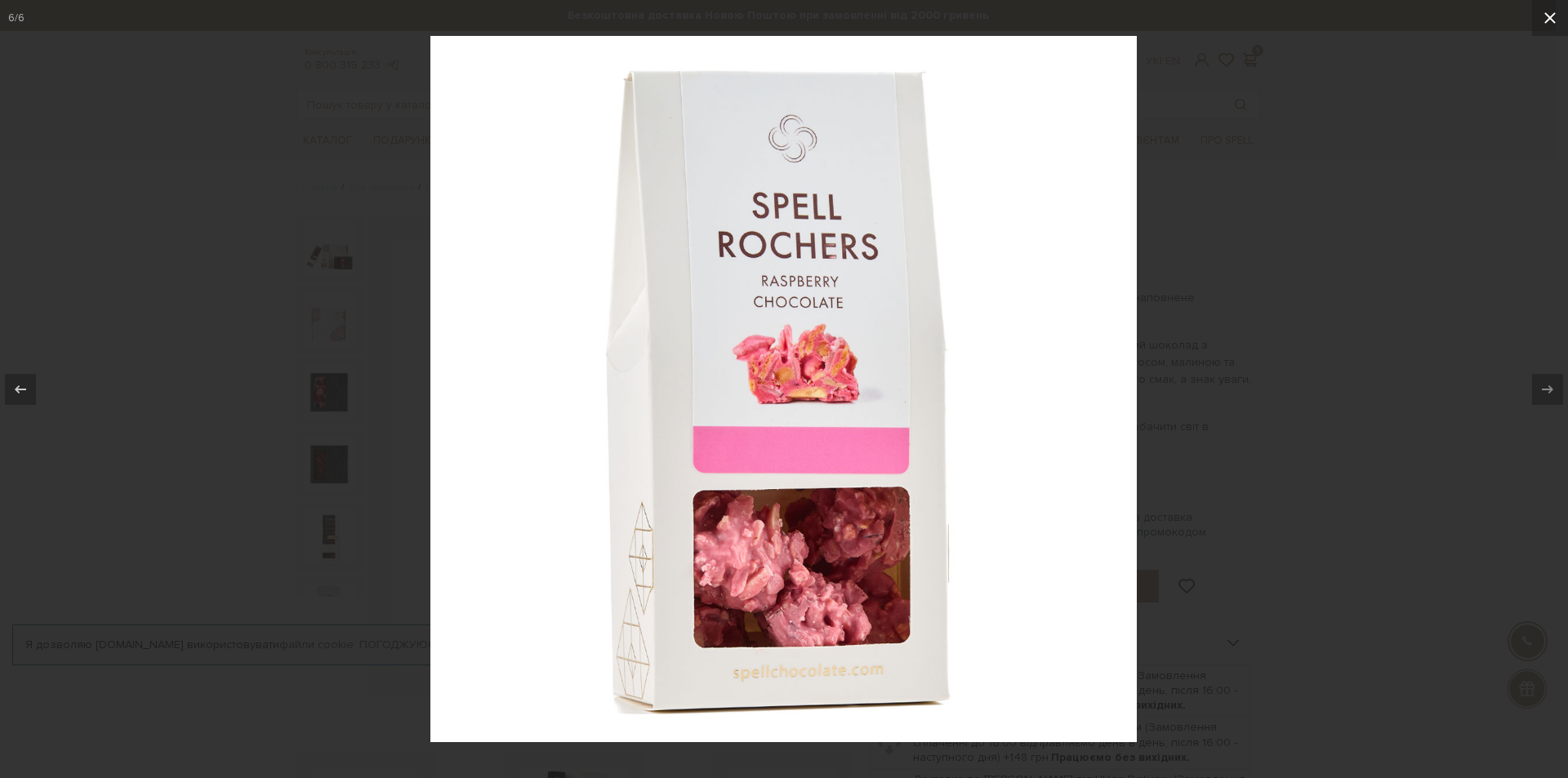
click at [1547, 25] on icon at bounding box center [1550, 18] width 20 height 20
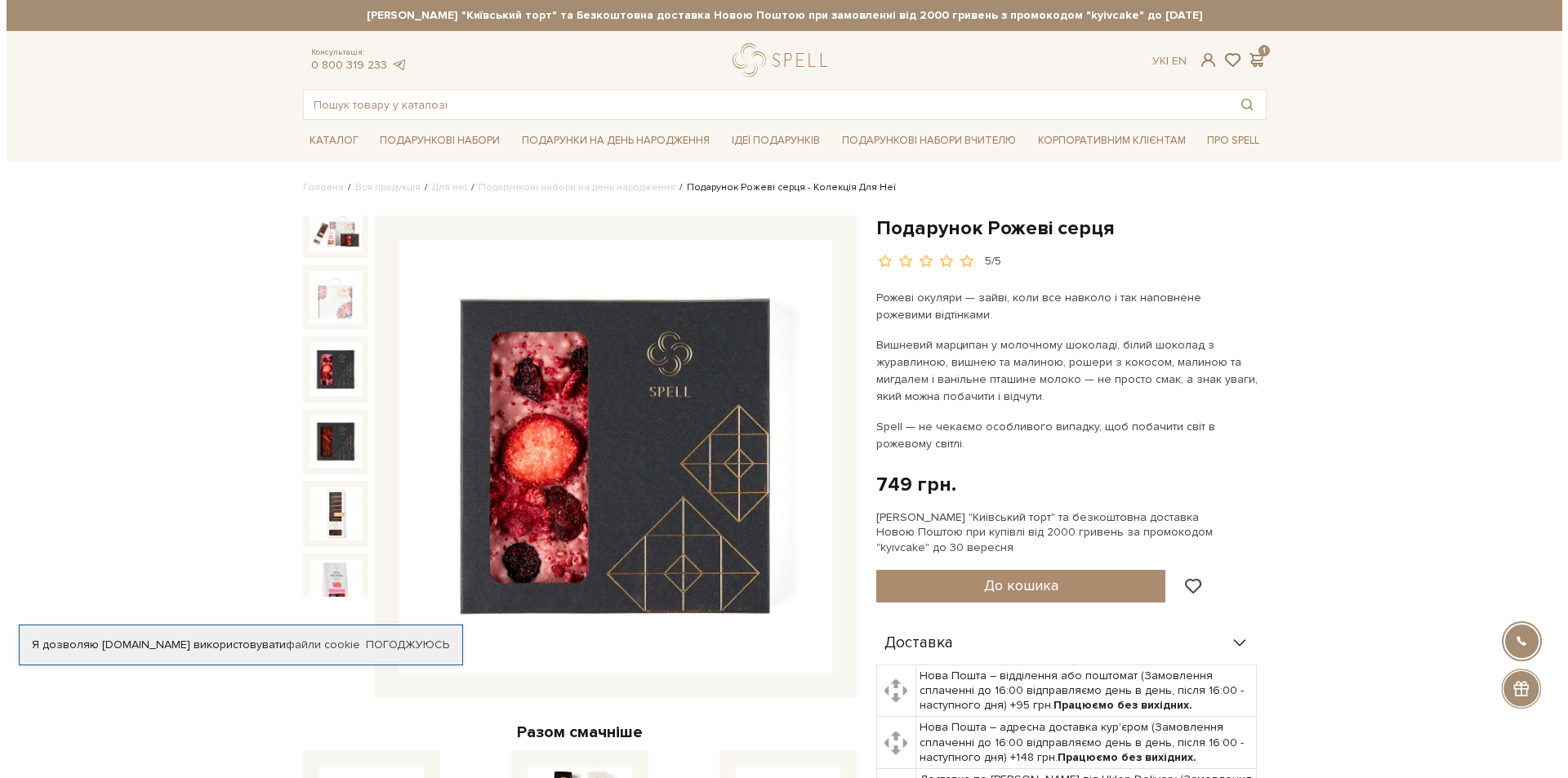
scroll to position [35, 0]
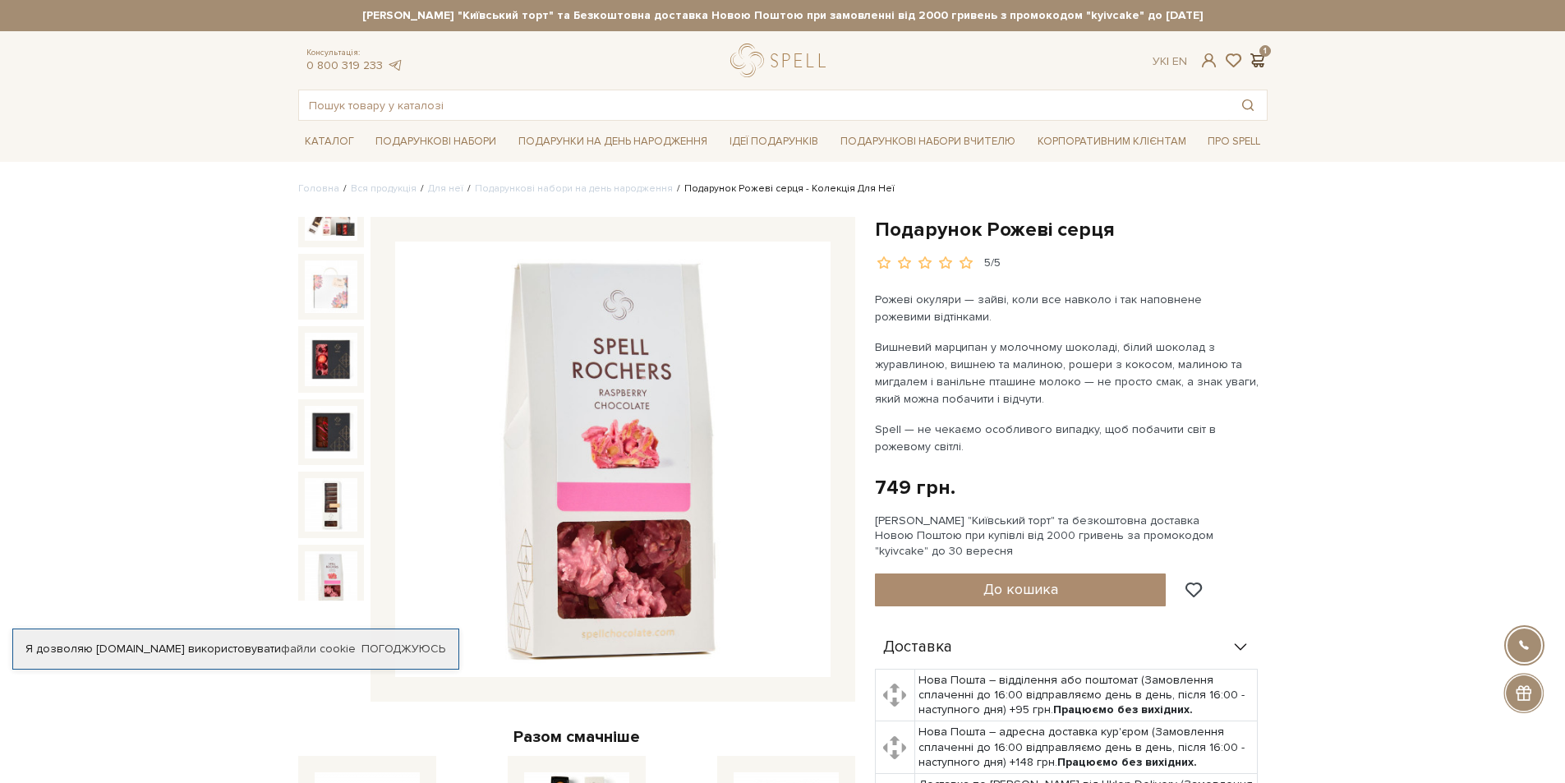
click at [1257, 60] on span at bounding box center [1258, 60] width 20 height 17
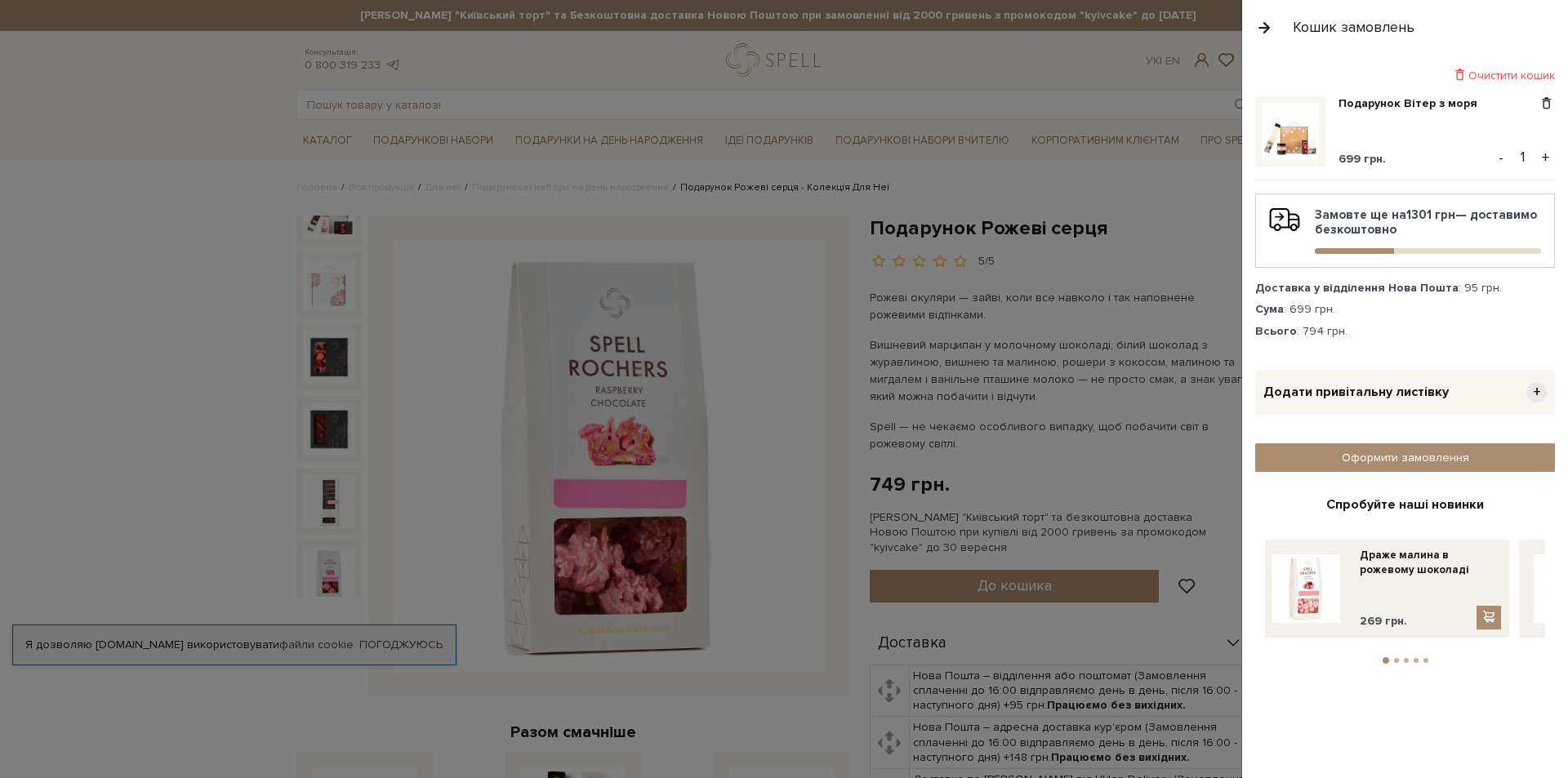
click at [1294, 122] on img at bounding box center [1291, 132] width 58 height 58
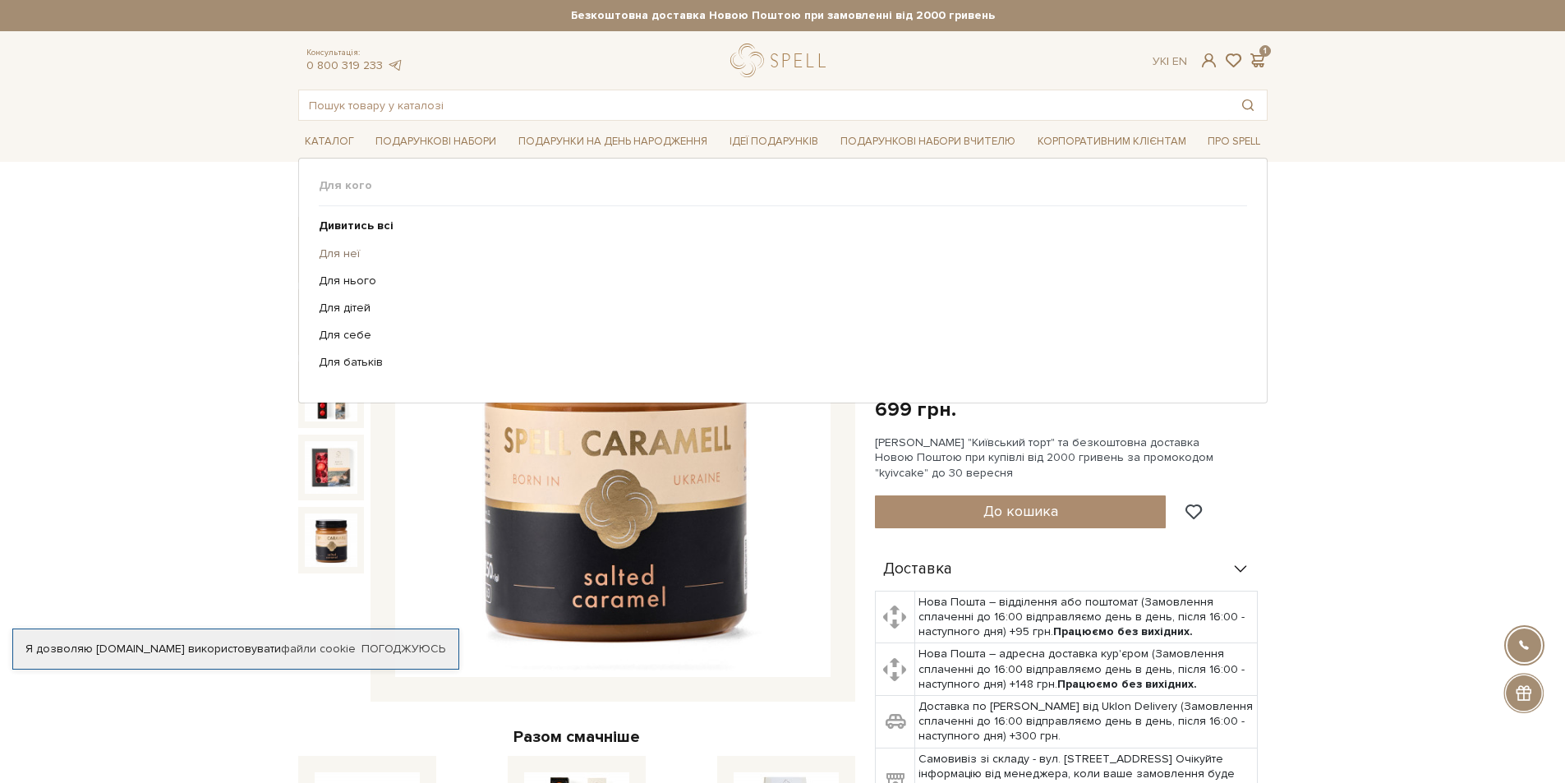
click at [345, 247] on link "Для неї" at bounding box center [777, 254] width 916 height 15
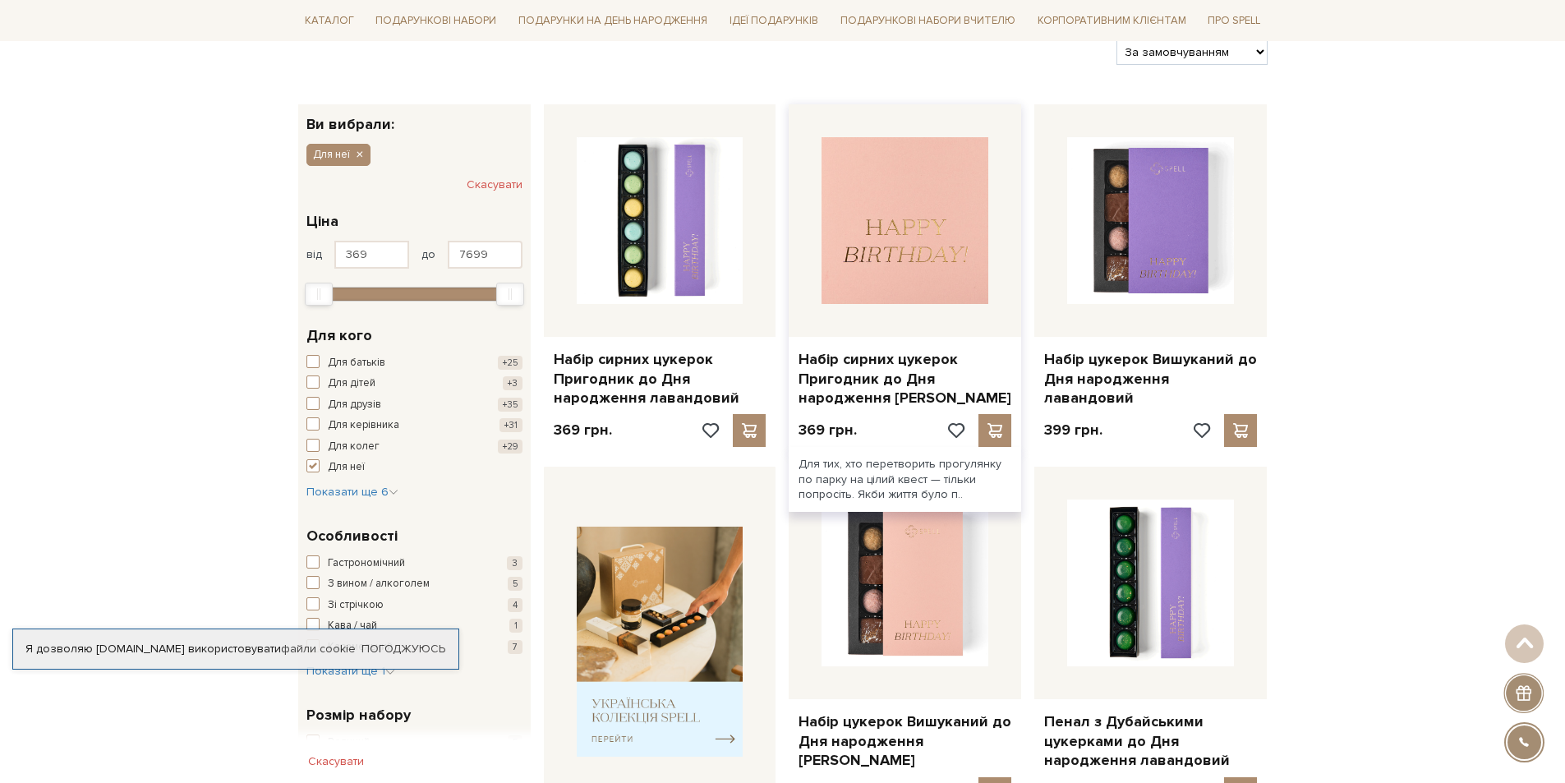
scroll to position [164, 0]
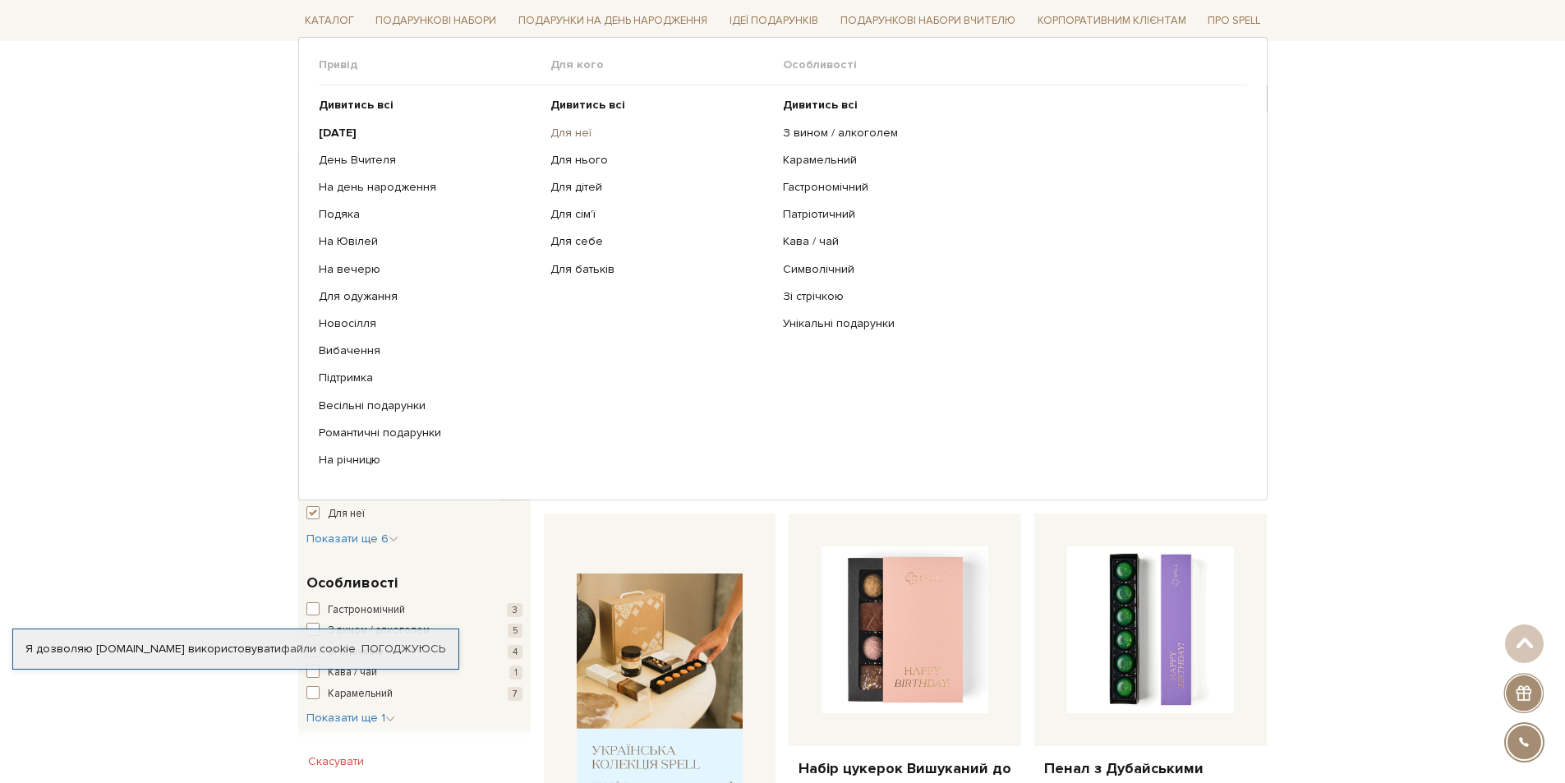
click at [579, 126] on link "Для неї" at bounding box center [661, 132] width 220 height 15
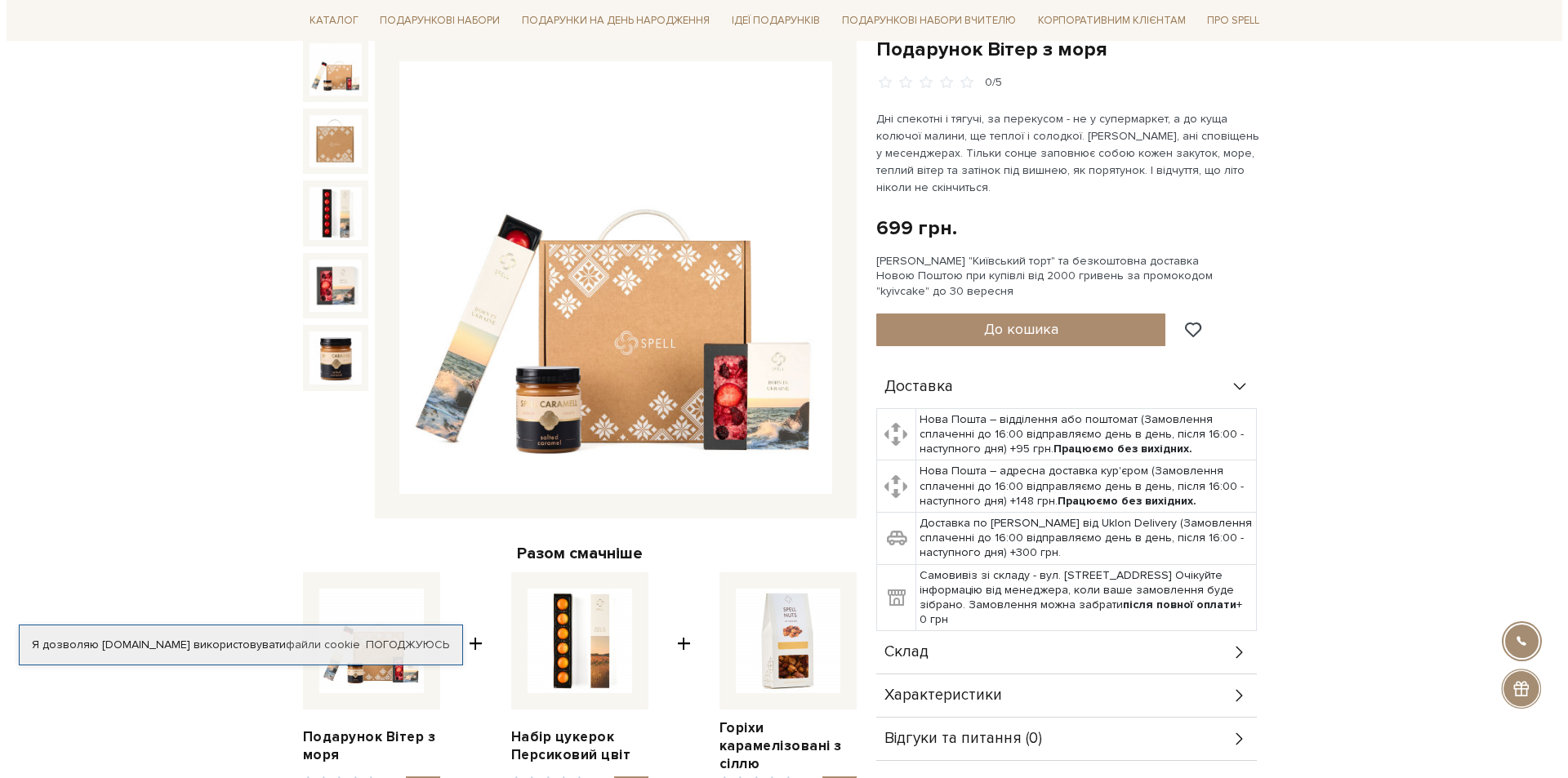
scroll to position [327, 0]
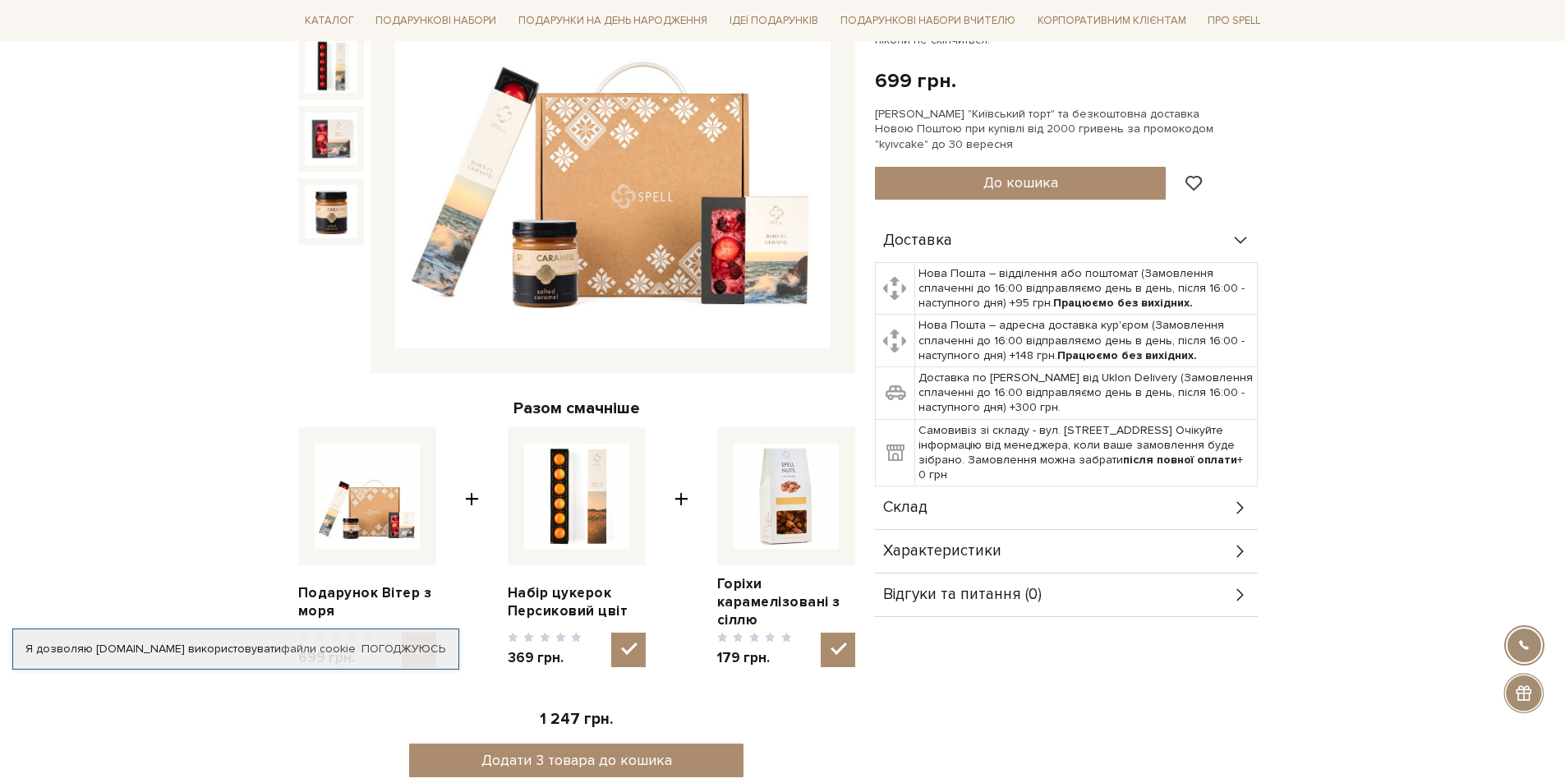
click at [847, 641] on input "checkbox" at bounding box center [838, 650] width 35 height 35
checkbox input "false"
click at [1036, 186] on span "До кошика" at bounding box center [1021, 182] width 75 height 18
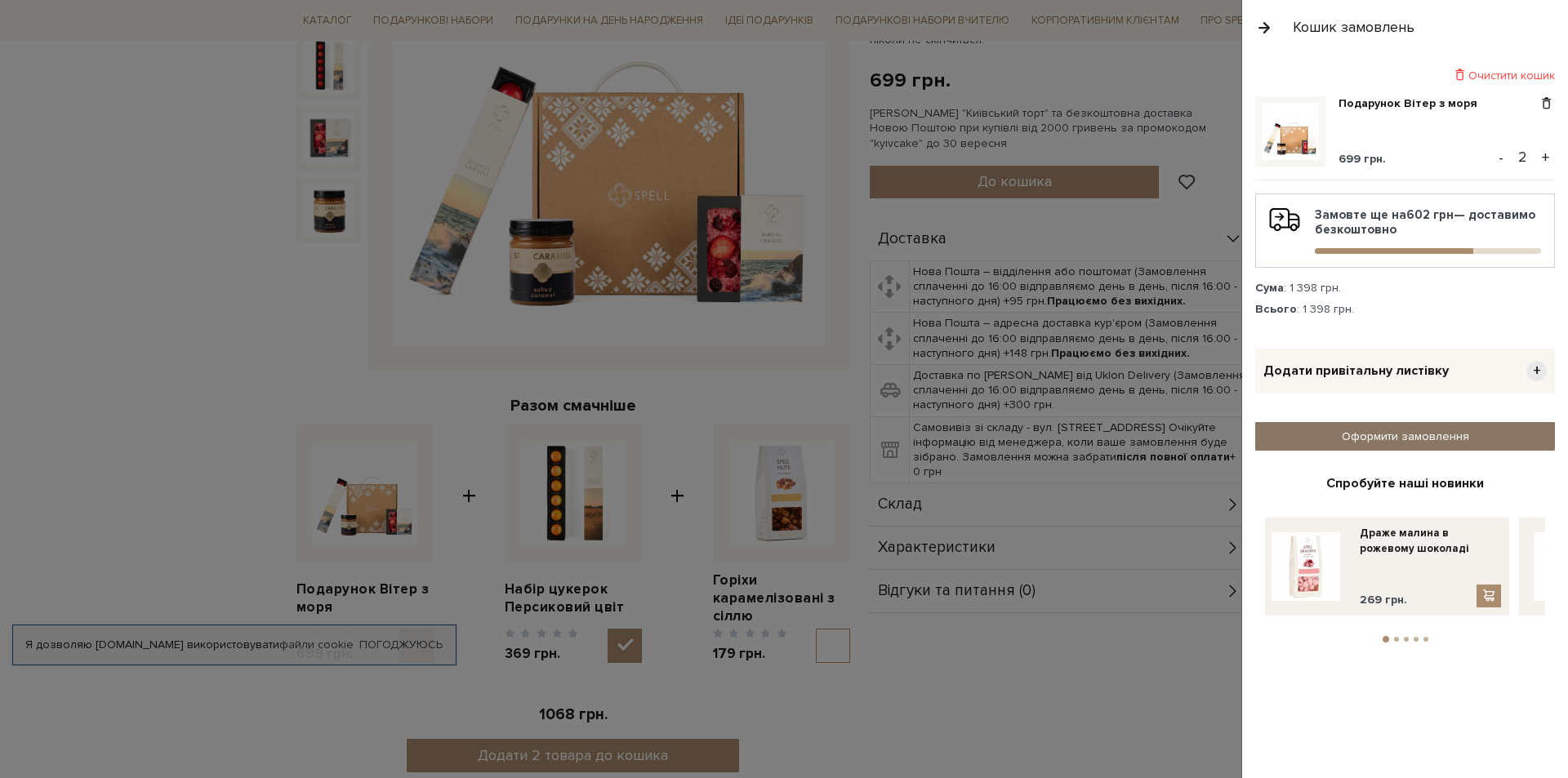
click at [1372, 437] on link "Оформити замовлення" at bounding box center [1405, 436] width 300 height 29
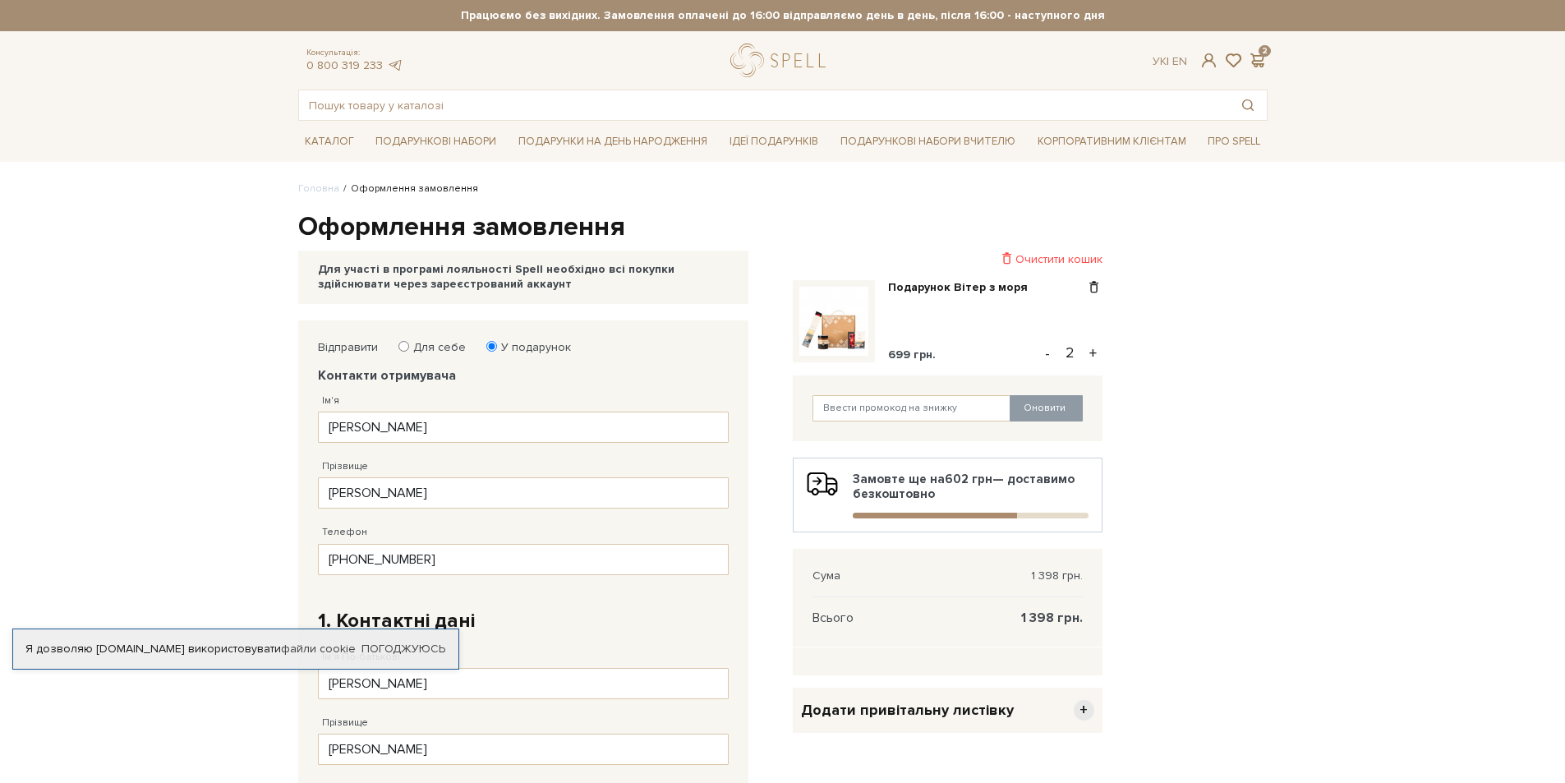
click at [1048, 346] on button "-" at bounding box center [1048, 353] width 16 height 25
type input "1"
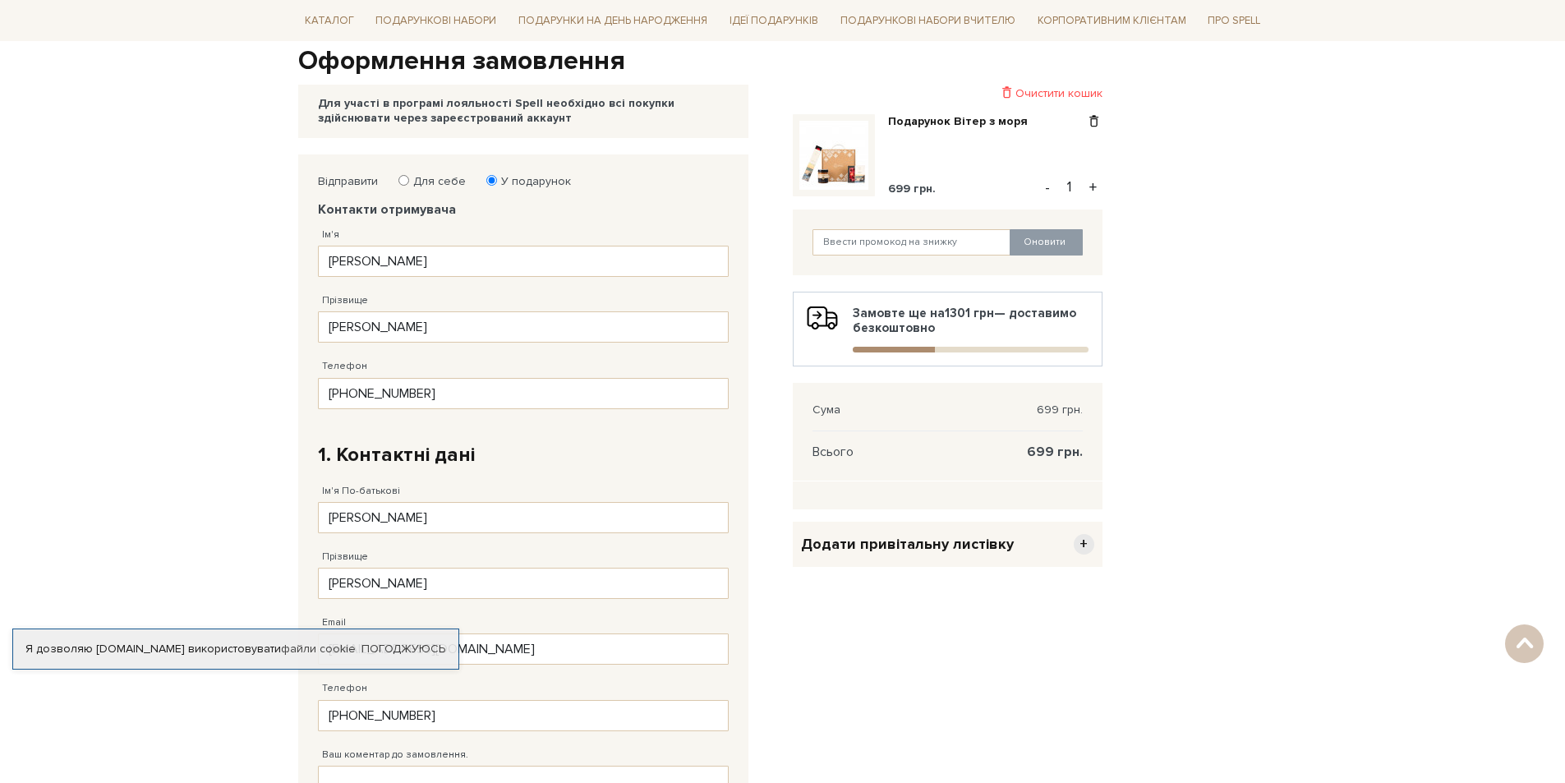
scroll to position [164, 0]
click at [949, 542] on span "Додати привітальну листівку" at bounding box center [907, 546] width 213 height 19
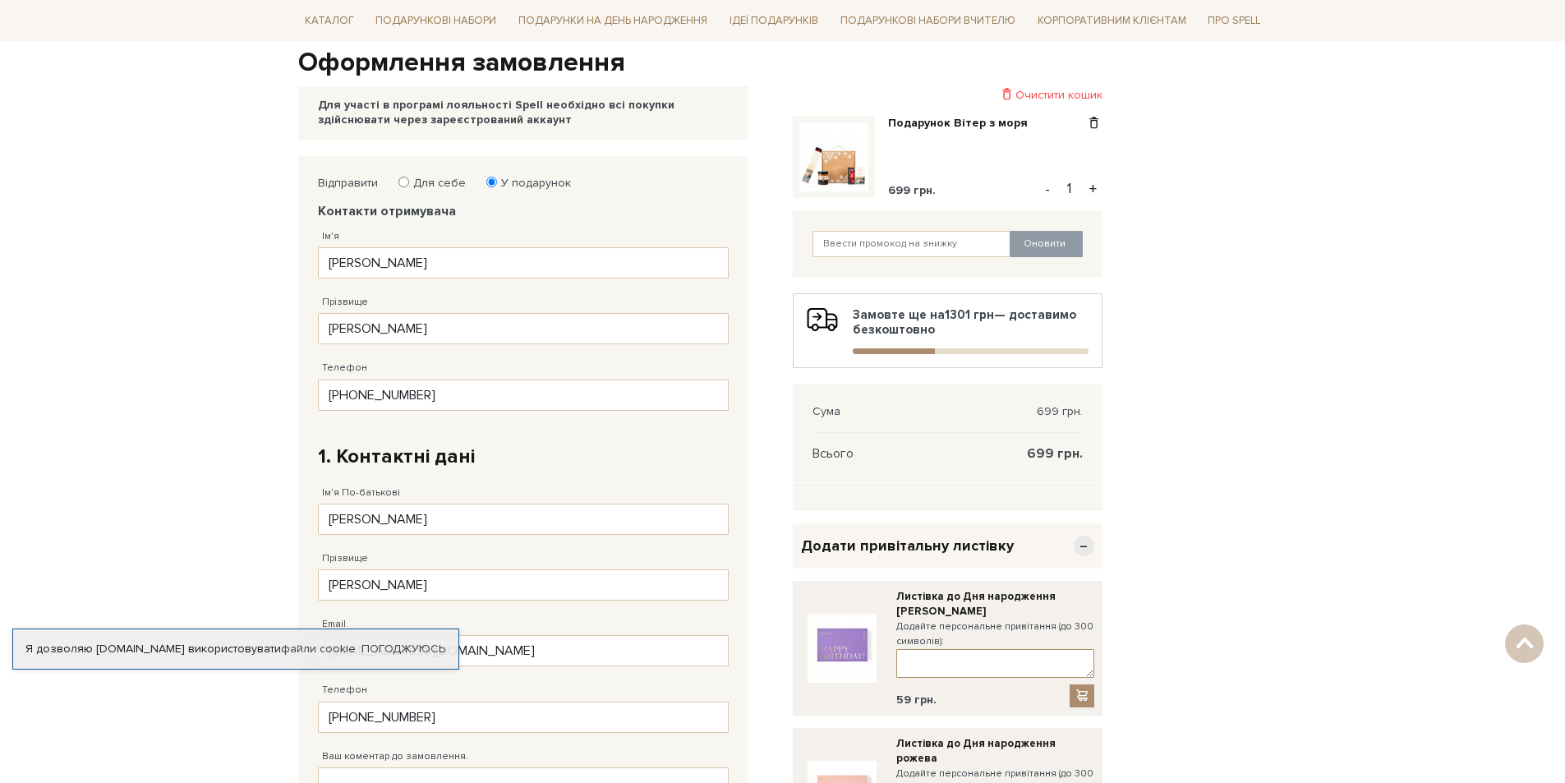
paste textarea "Вітаю з днем народження! Бажаю бути щасливою, коханою, життєрадісною. Нехай мрі…"
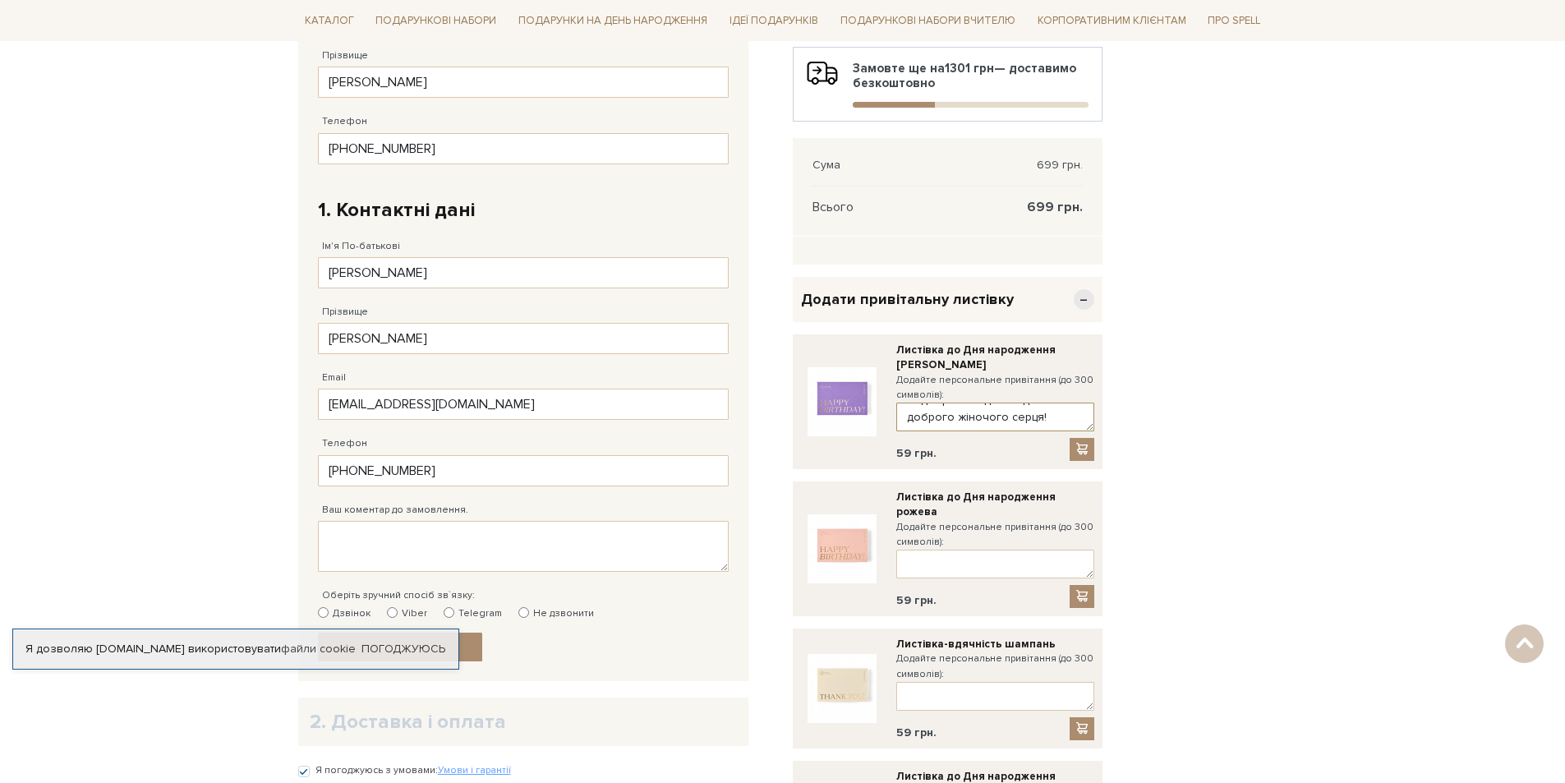
scroll to position [575, 0]
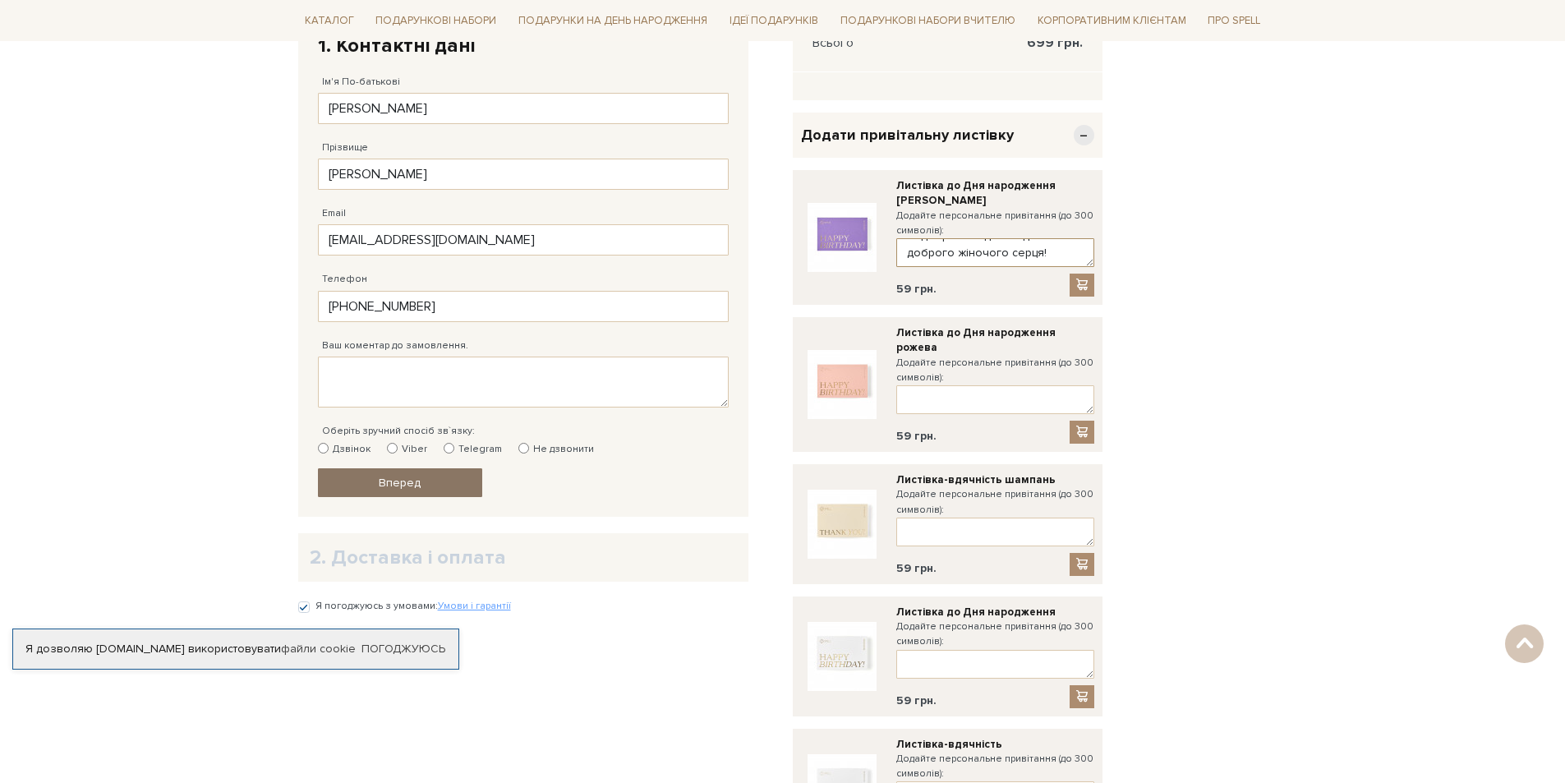
type textarea "Вітаю з днем народження! Бажаю бути щасливою, коханою, життєрадісною. Нехай мрі…"
click at [424, 475] on link "Вперед" at bounding box center [400, 482] width 164 height 29
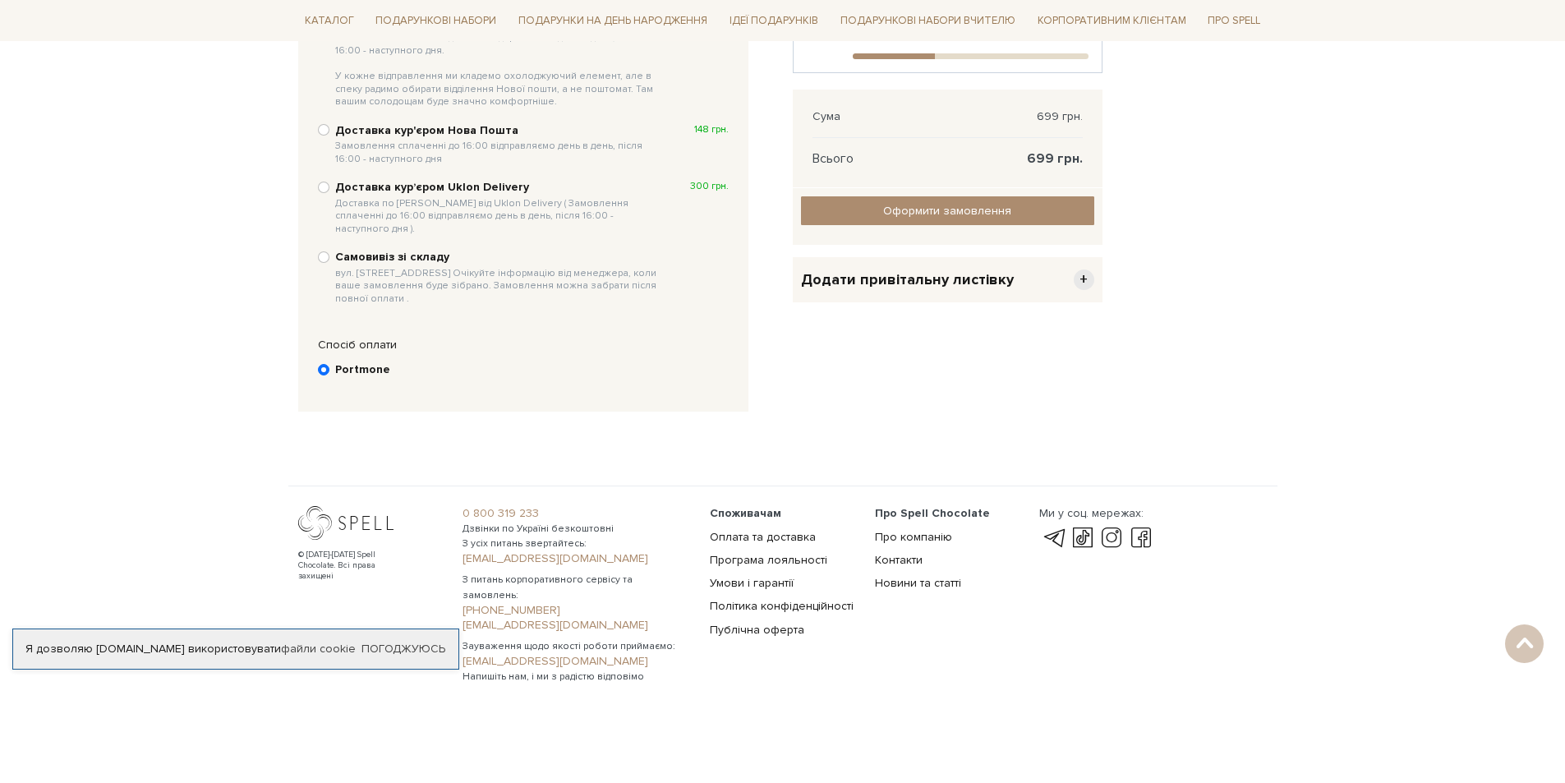
scroll to position [320, 0]
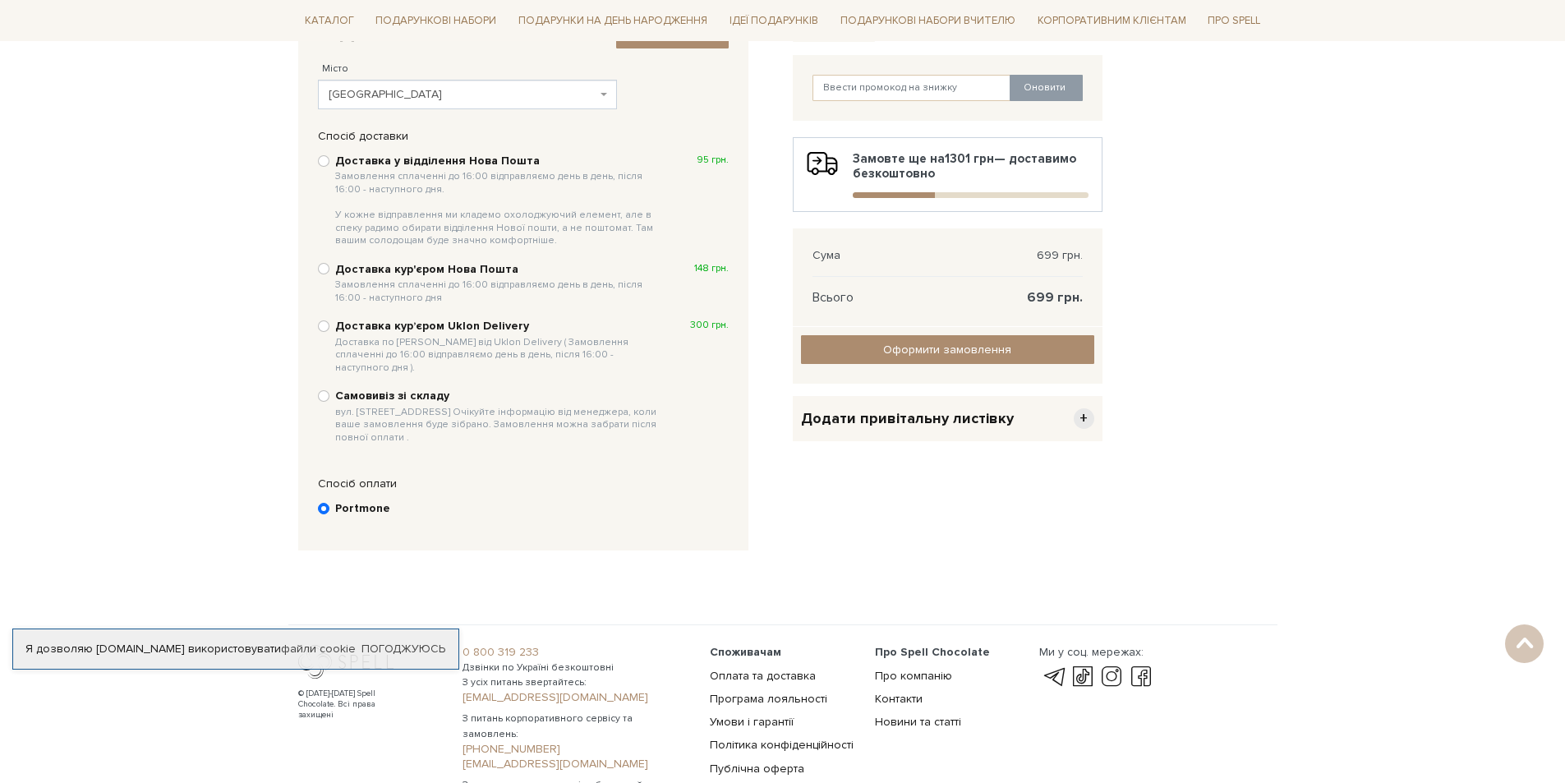
click at [456, 164] on b "Доставка у відділення Нова Пошта Замовлення сплаченні до 16:00 відправляємо ден…" at bounding box center [499, 201] width 328 height 94
click at [330, 164] on input "Доставка у відділення Нова Пошта Замовлення сплаченні до 16:00 відправляємо ден…" at bounding box center [324, 161] width 12 height 12
radio input "true"
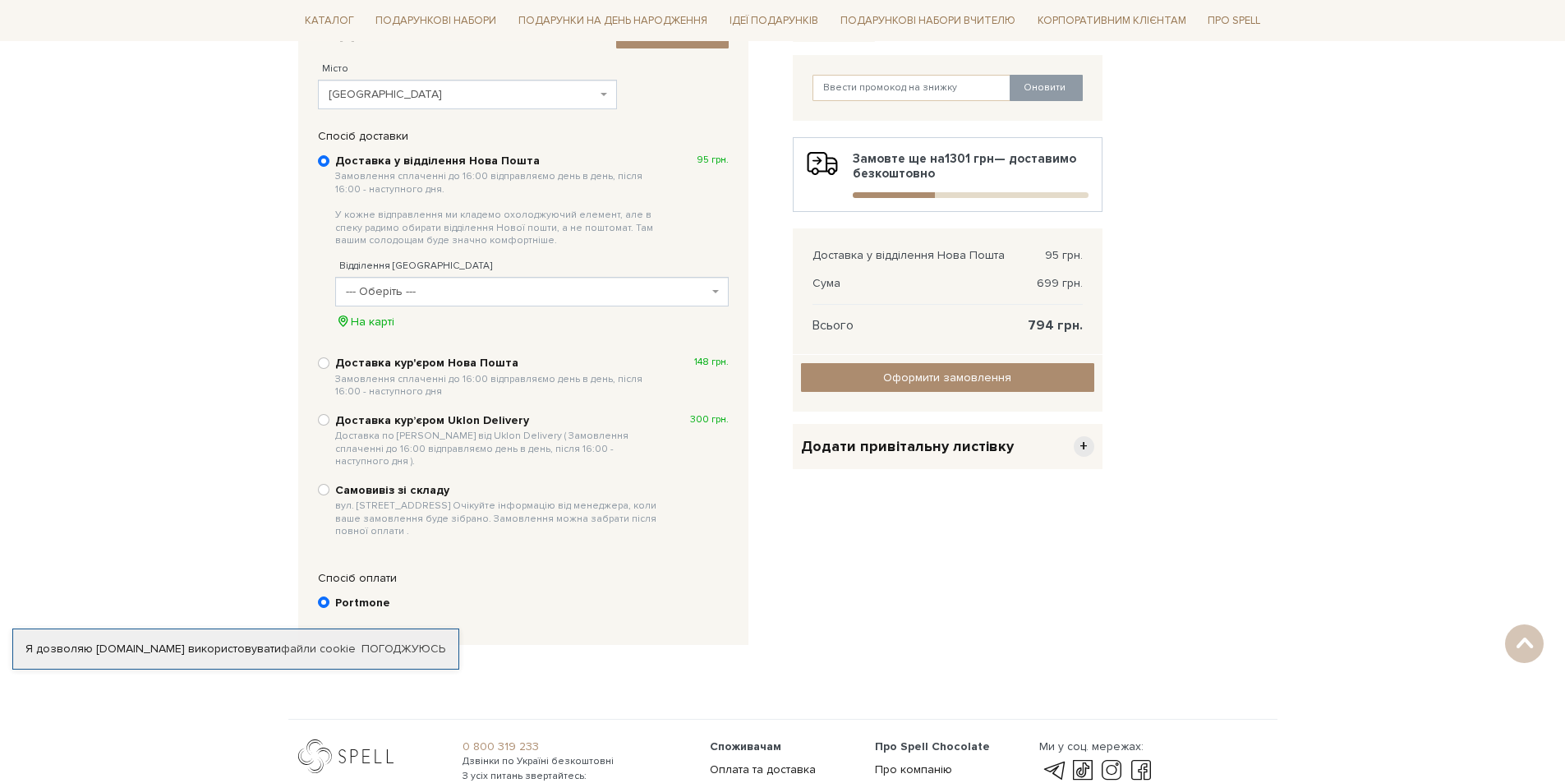
click at [519, 290] on span "--- Оберіть ---" at bounding box center [527, 292] width 362 height 16
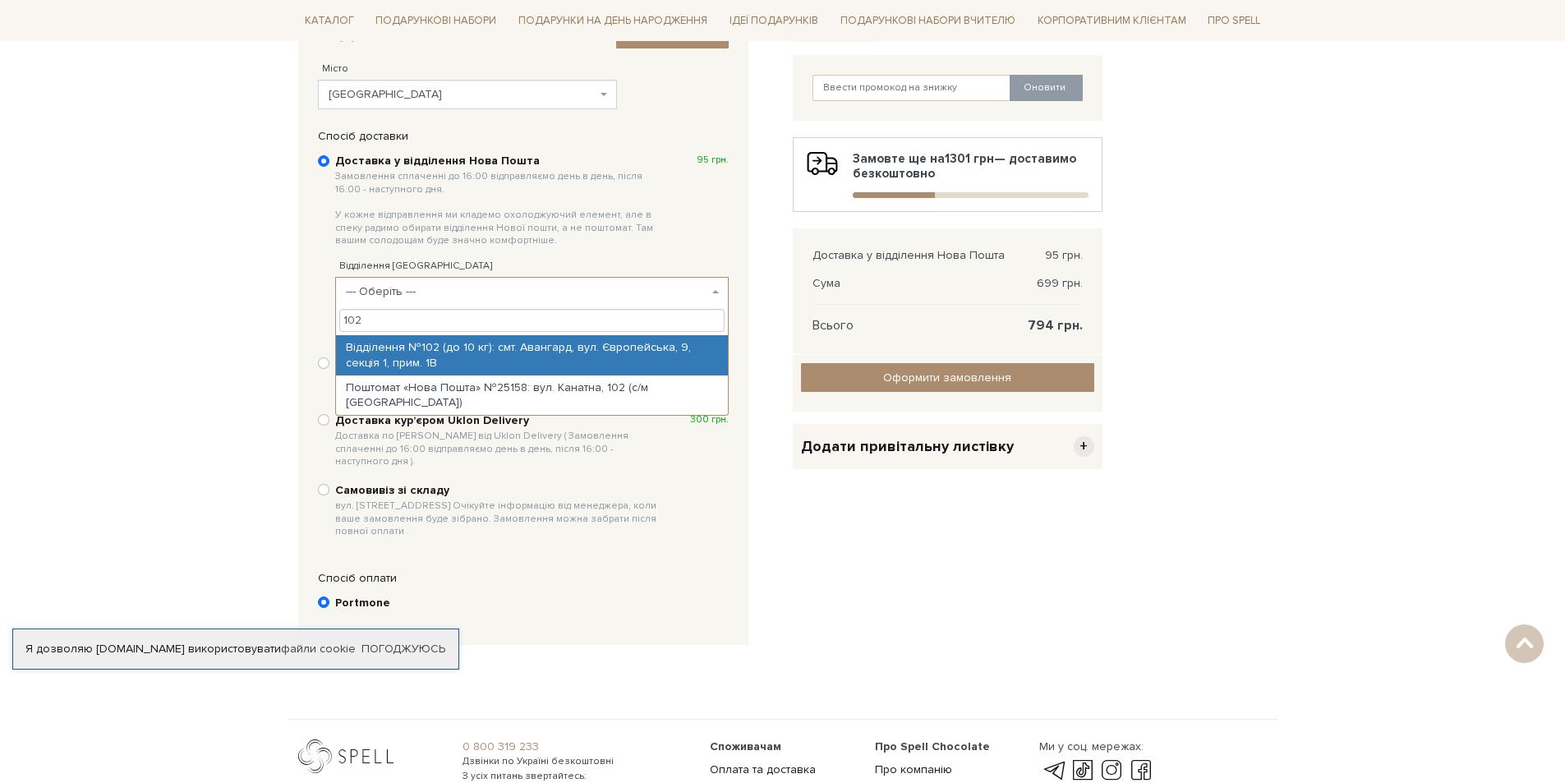
type input "102"
select select "Відділення №102 (до 10 кг): смт. Авангард, вул. Європейська, 9, секція 1, прим.…"
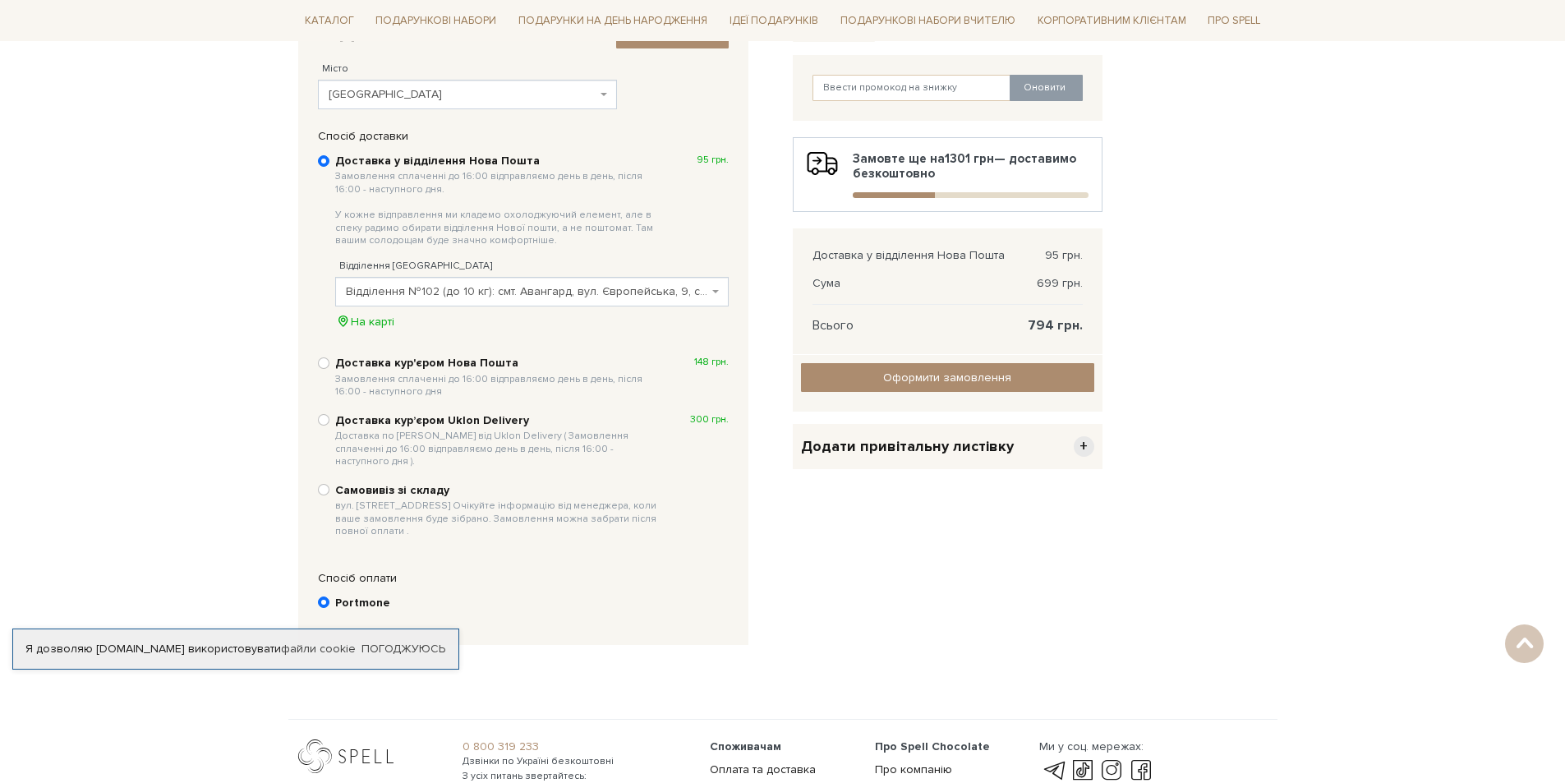
click at [1017, 450] on div "Додати привітальну листівку +" at bounding box center [948, 446] width 310 height 45
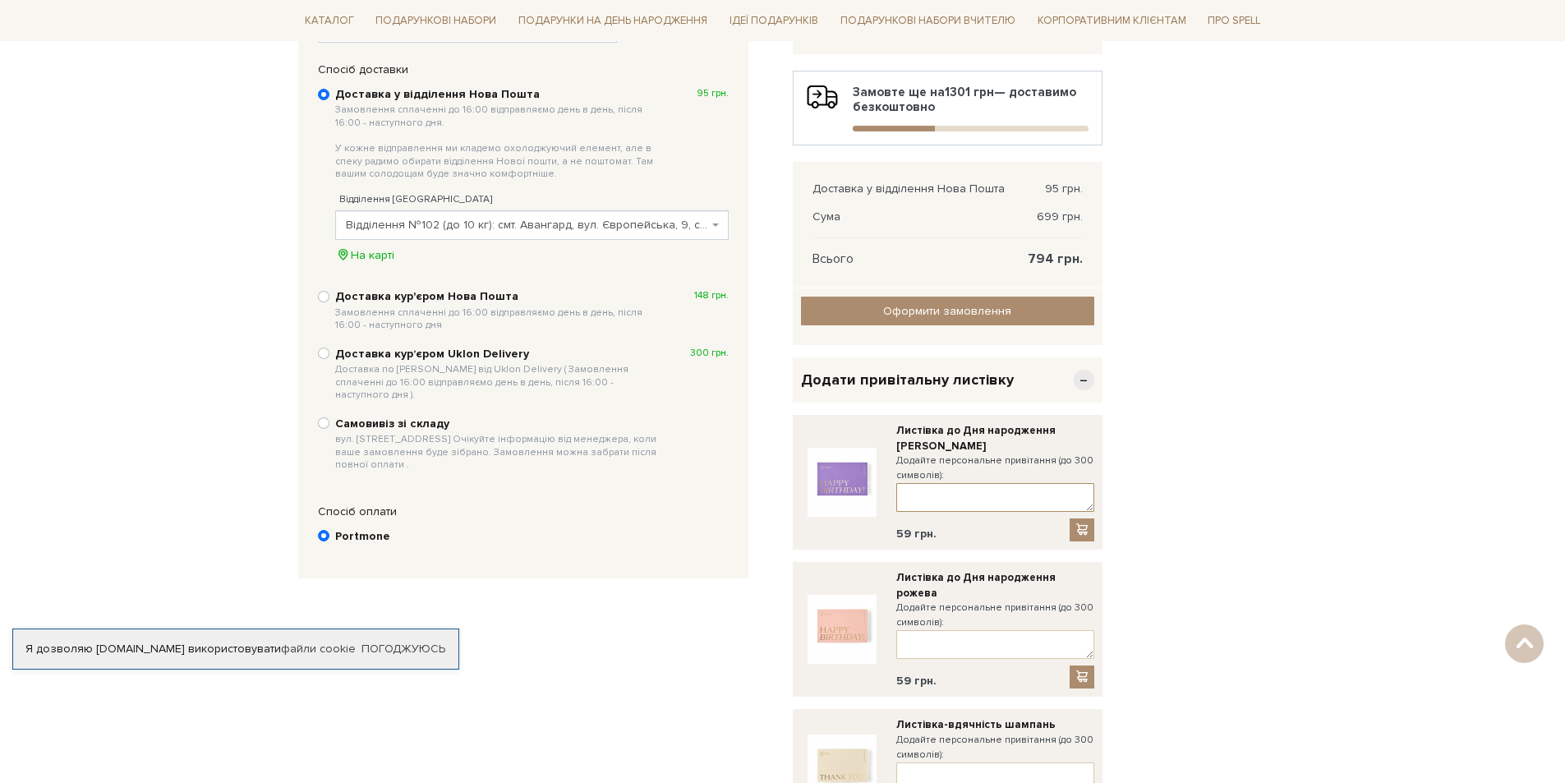
scroll to position [403, 0]
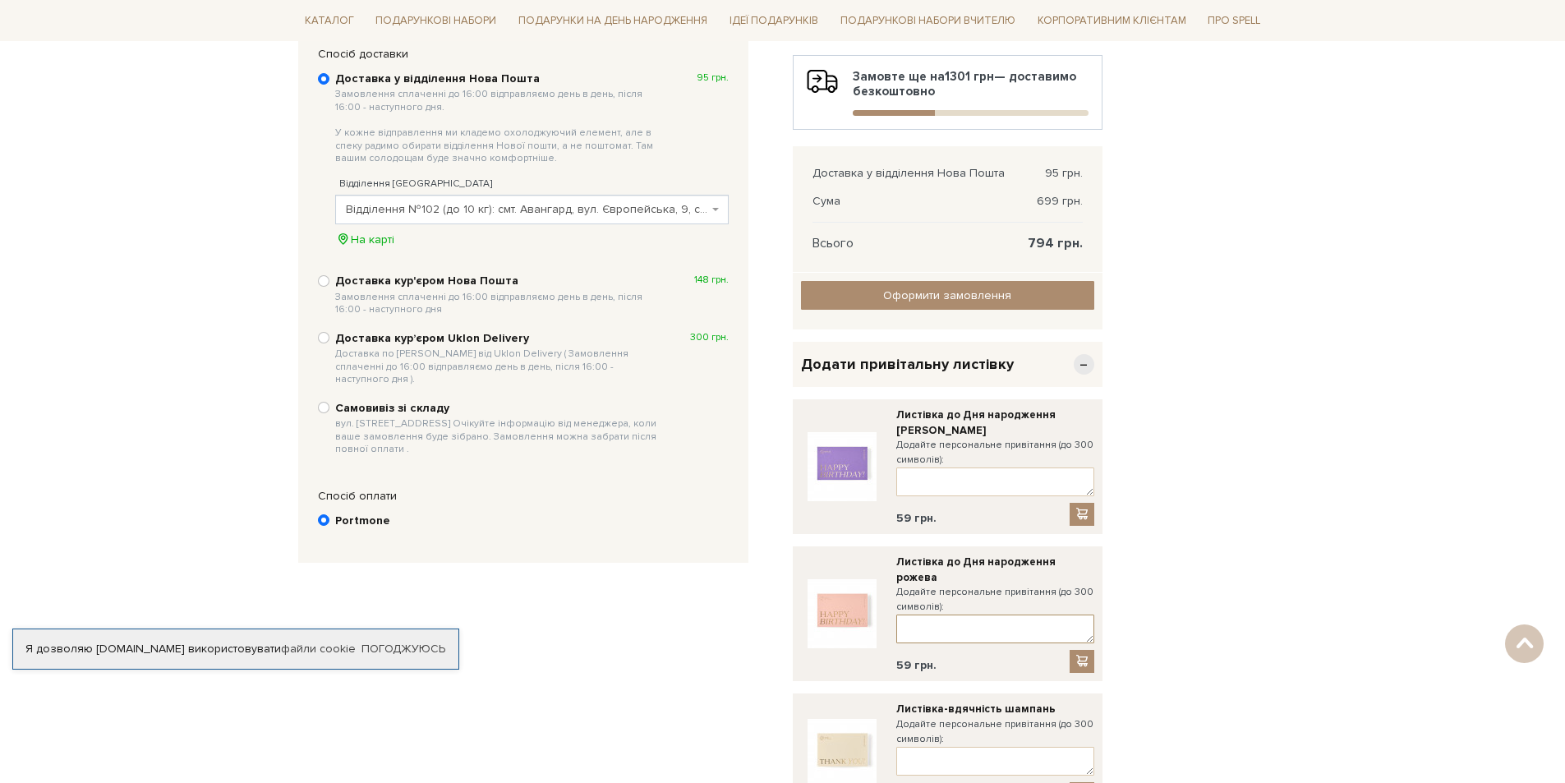
paste textarea "Вітаю з днем народження! Бажаю бути щасливою, коханою, життєрадісною. Нехай мрі…"
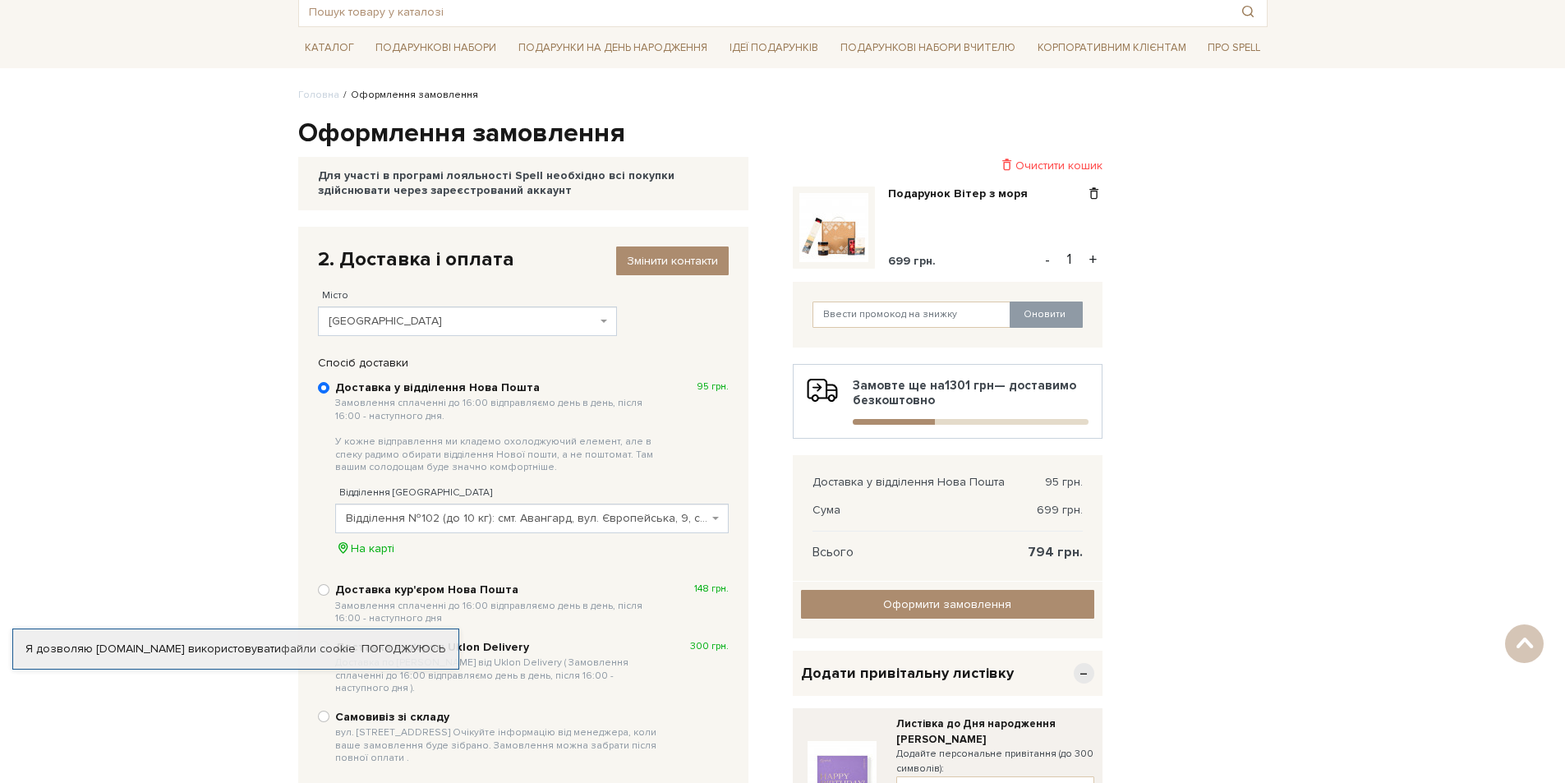
scroll to position [74, 0]
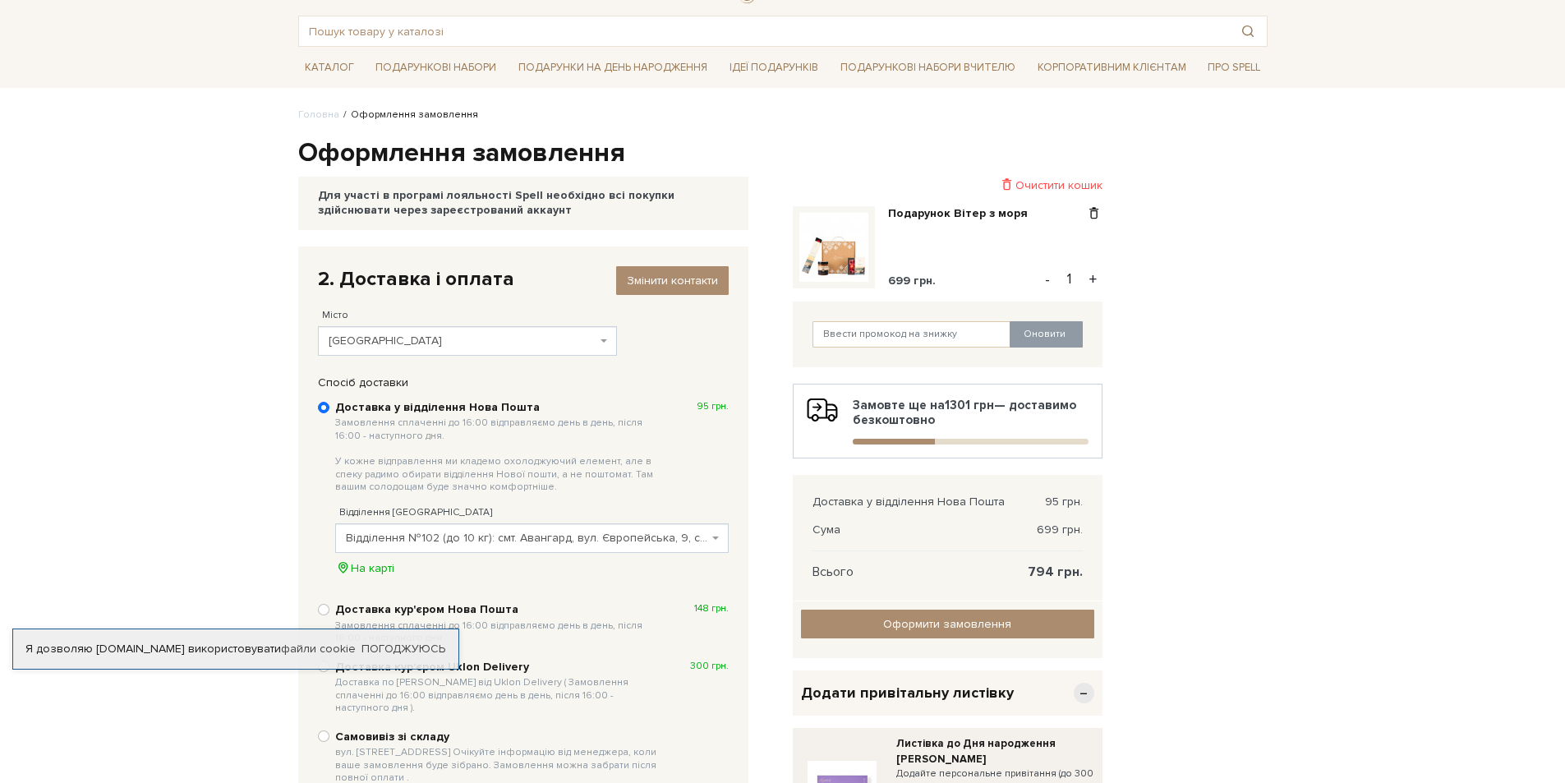
type textarea "Вітаю з днем народження! Бажаю бути щасливою, коханою, життєрадісною. Нехай мрі…"
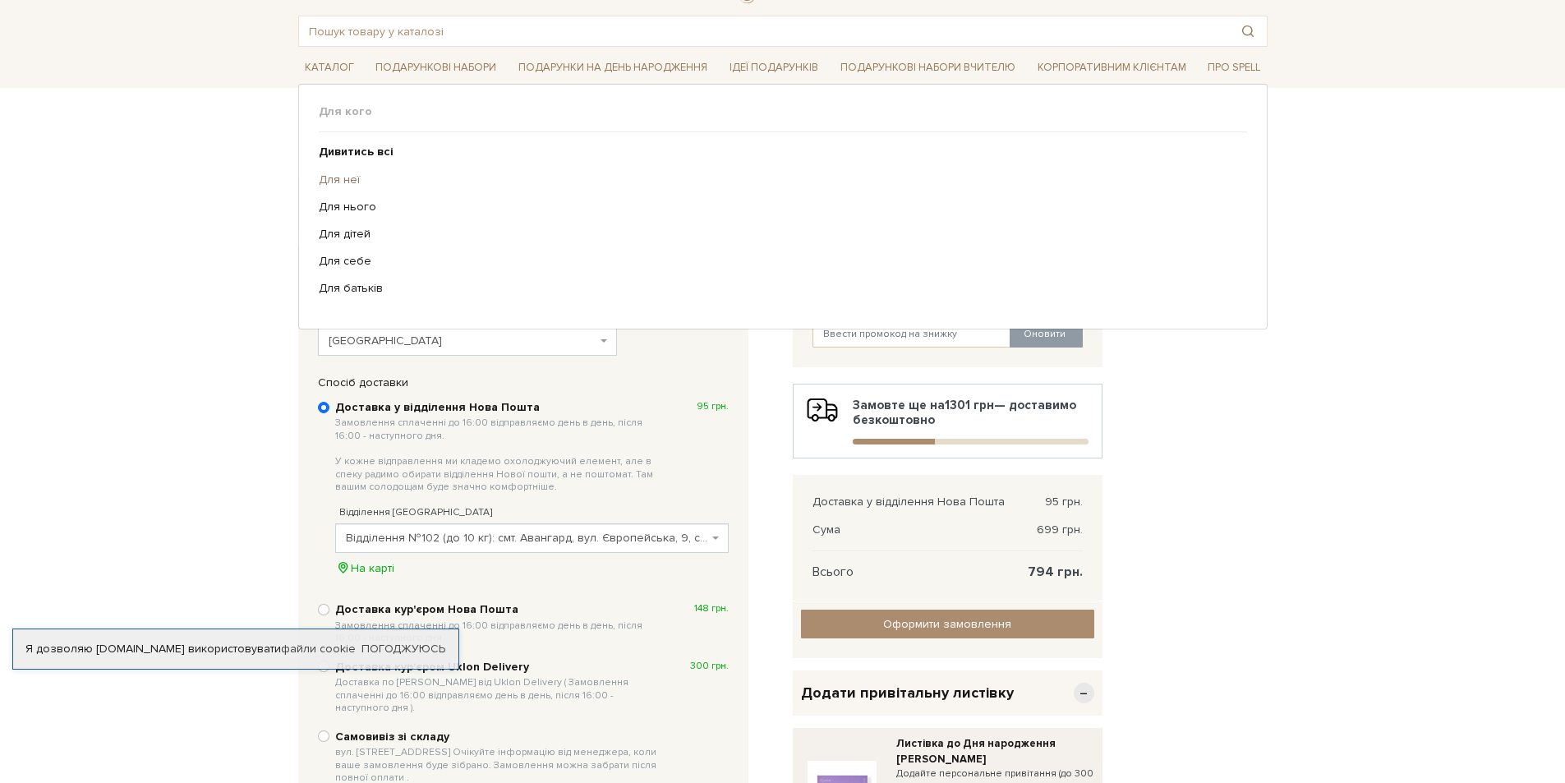
click at [331, 173] on link "Для неї" at bounding box center [777, 180] width 916 height 15
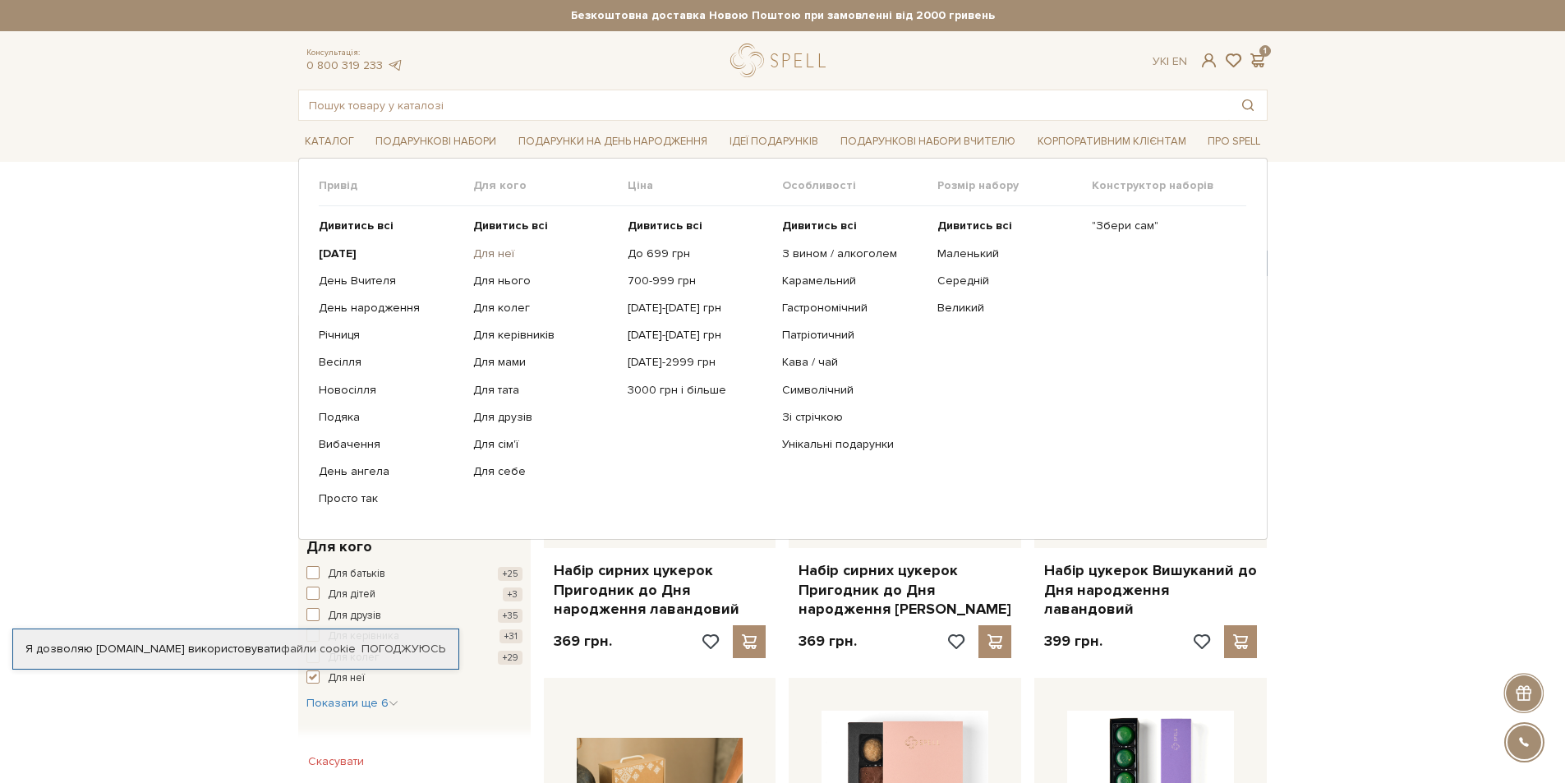
click at [497, 257] on link "Для неї" at bounding box center [544, 254] width 142 height 15
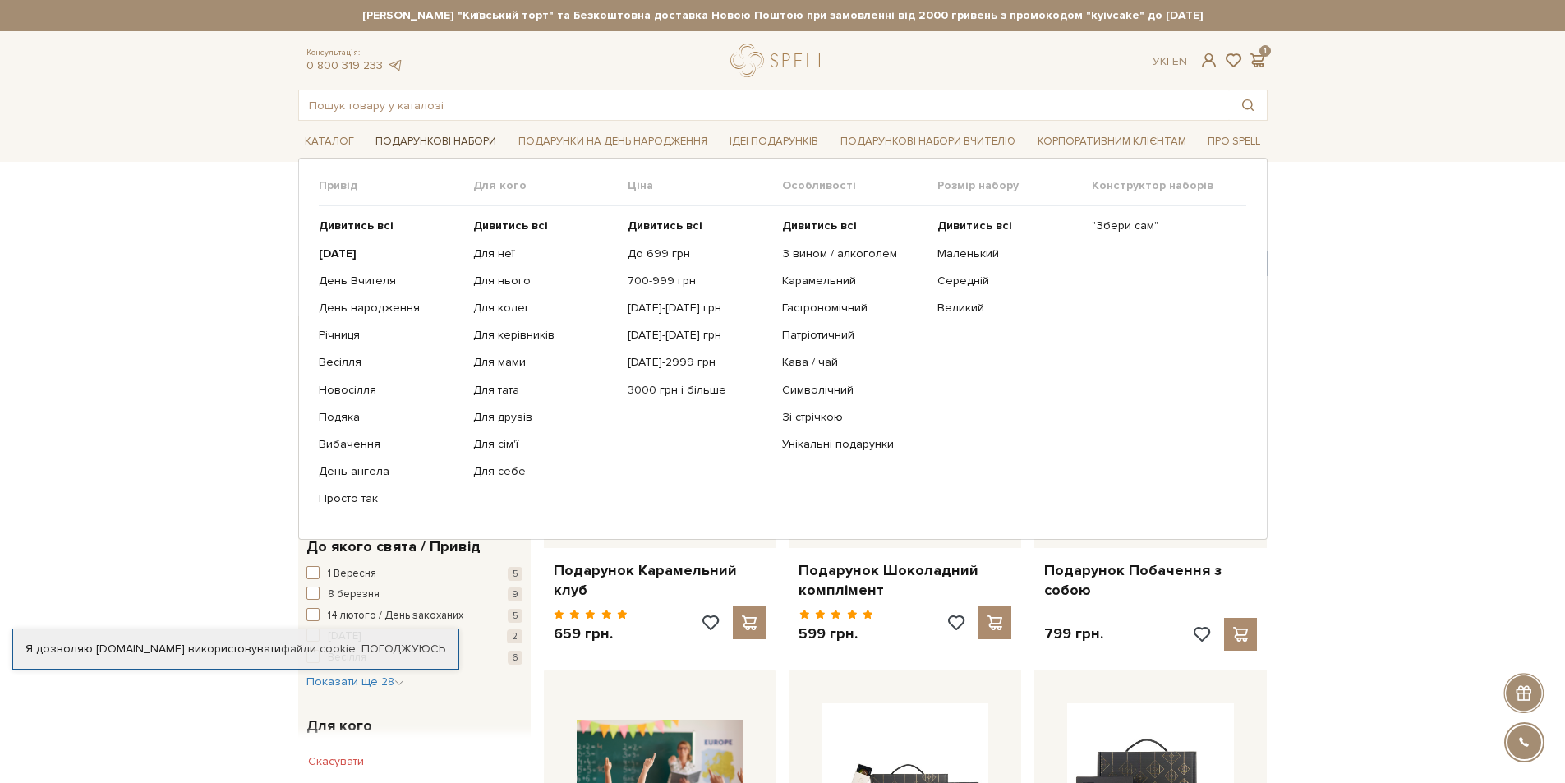
click at [408, 141] on link "Подарункові набори" at bounding box center [436, 141] width 134 height 25
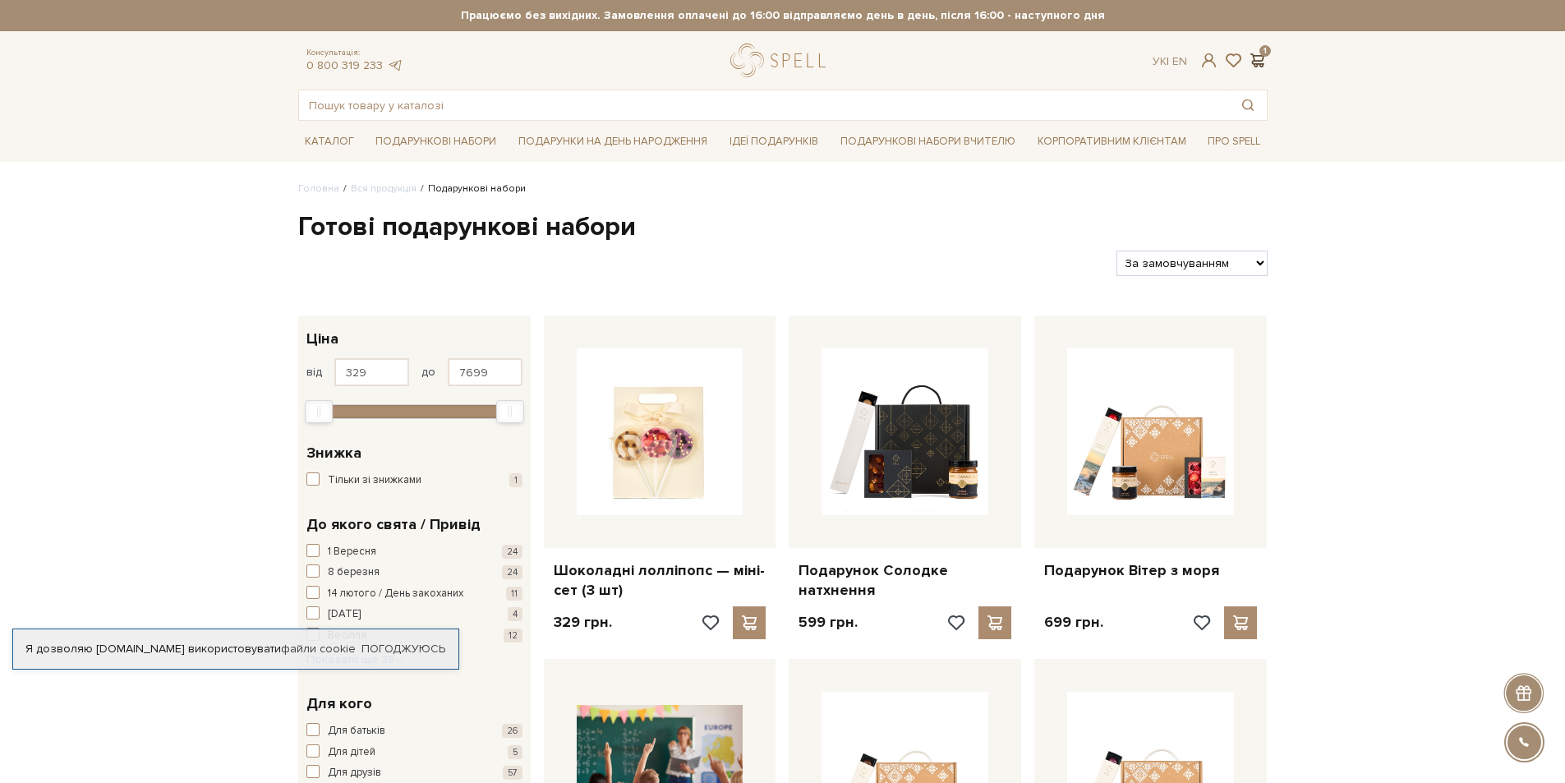
click at [1256, 55] on span at bounding box center [1258, 60] width 20 height 17
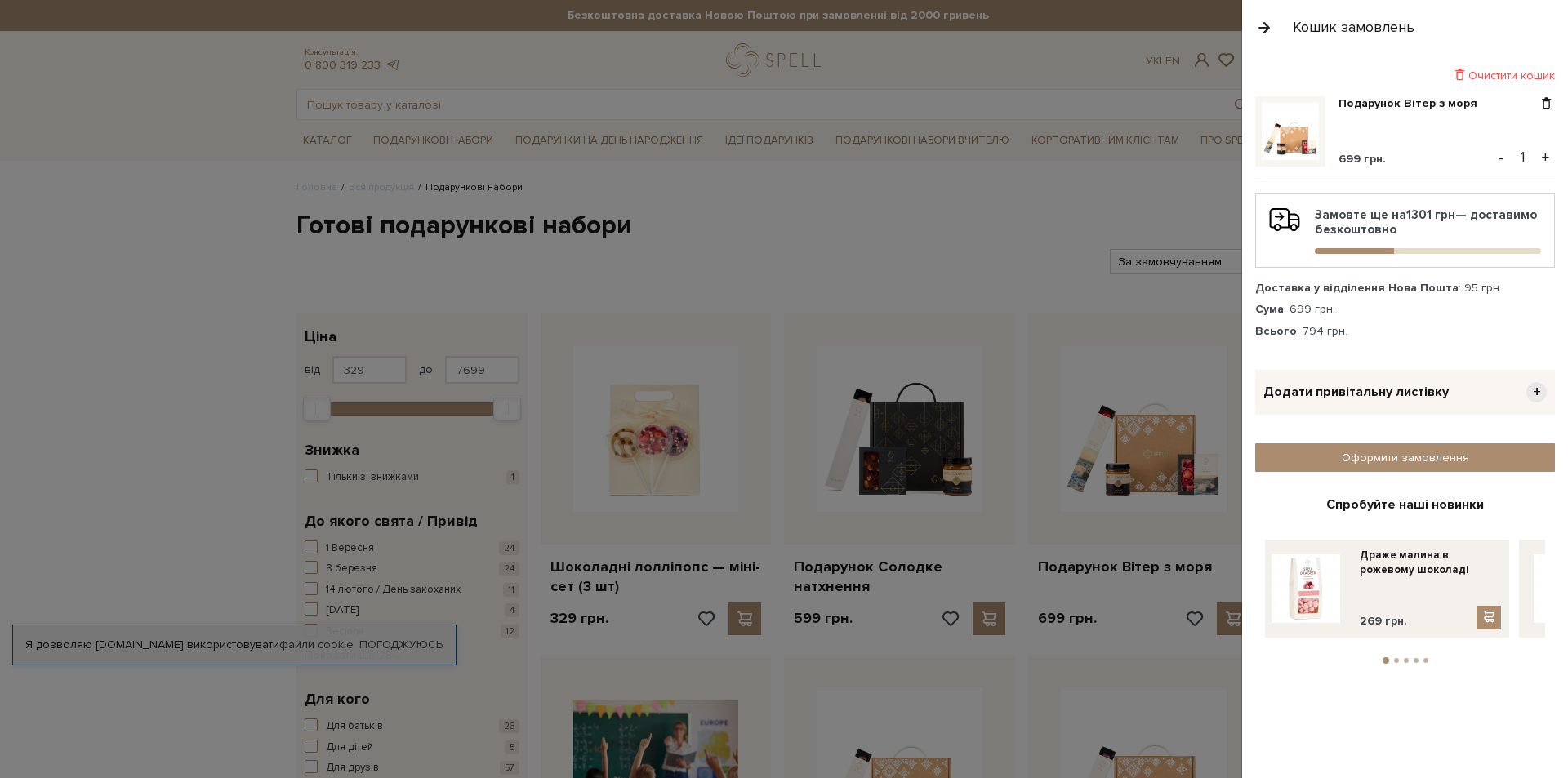
click at [1307, 149] on img at bounding box center [1291, 132] width 58 height 58
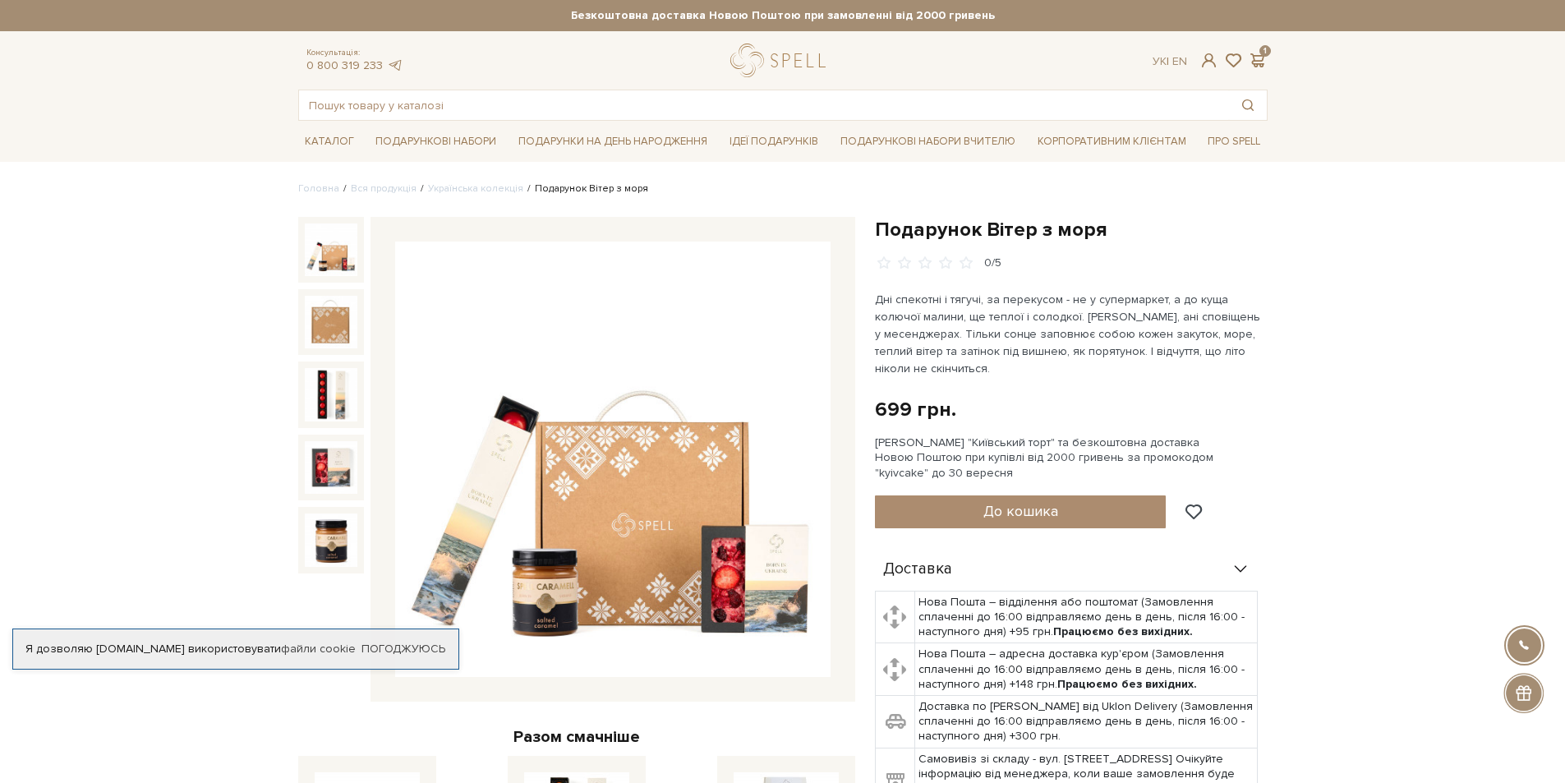
click at [1265, 59] on span at bounding box center [1258, 60] width 20 height 17
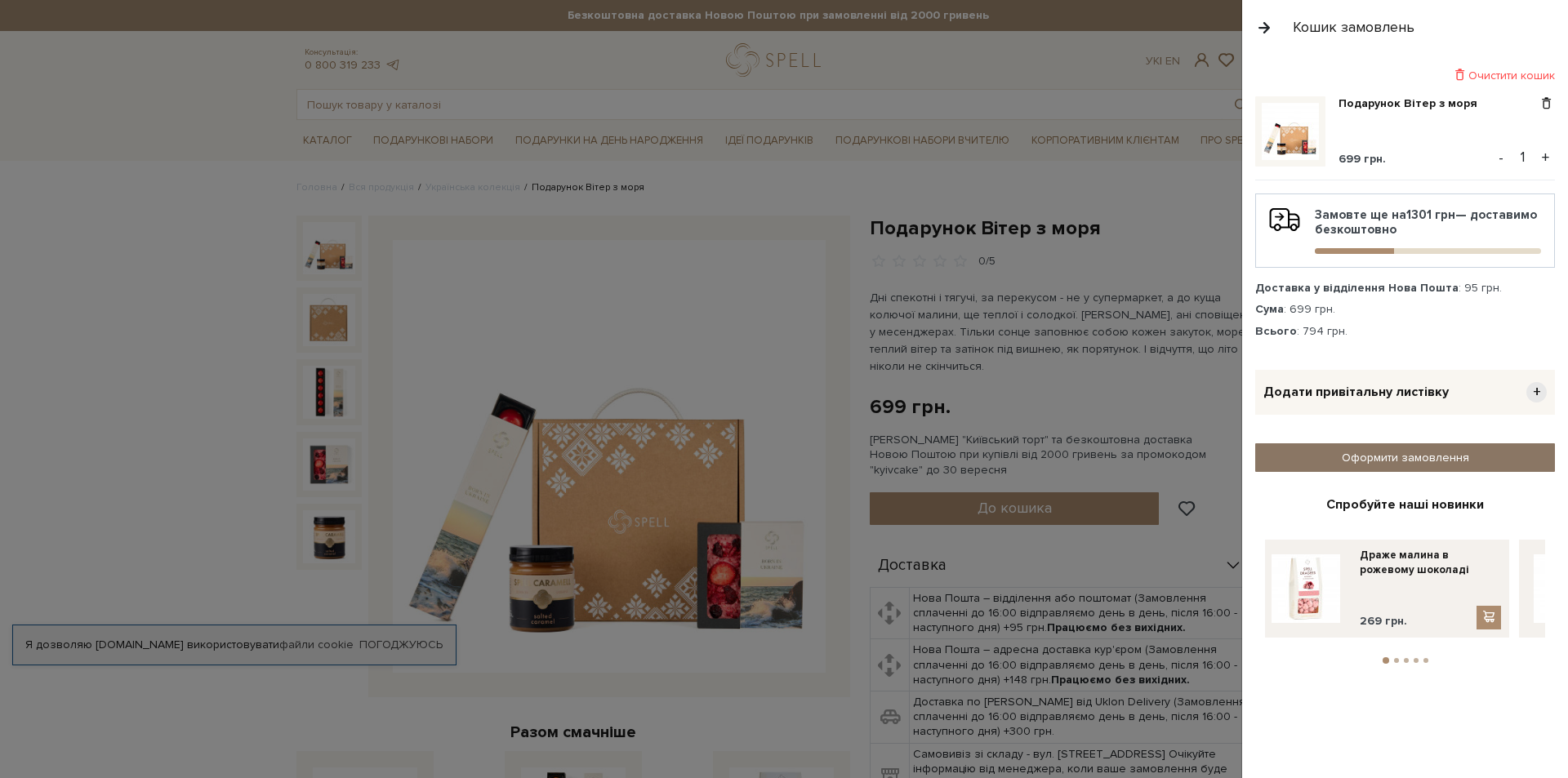
click at [1453, 447] on link "Оформити замовлення" at bounding box center [1405, 457] width 300 height 29
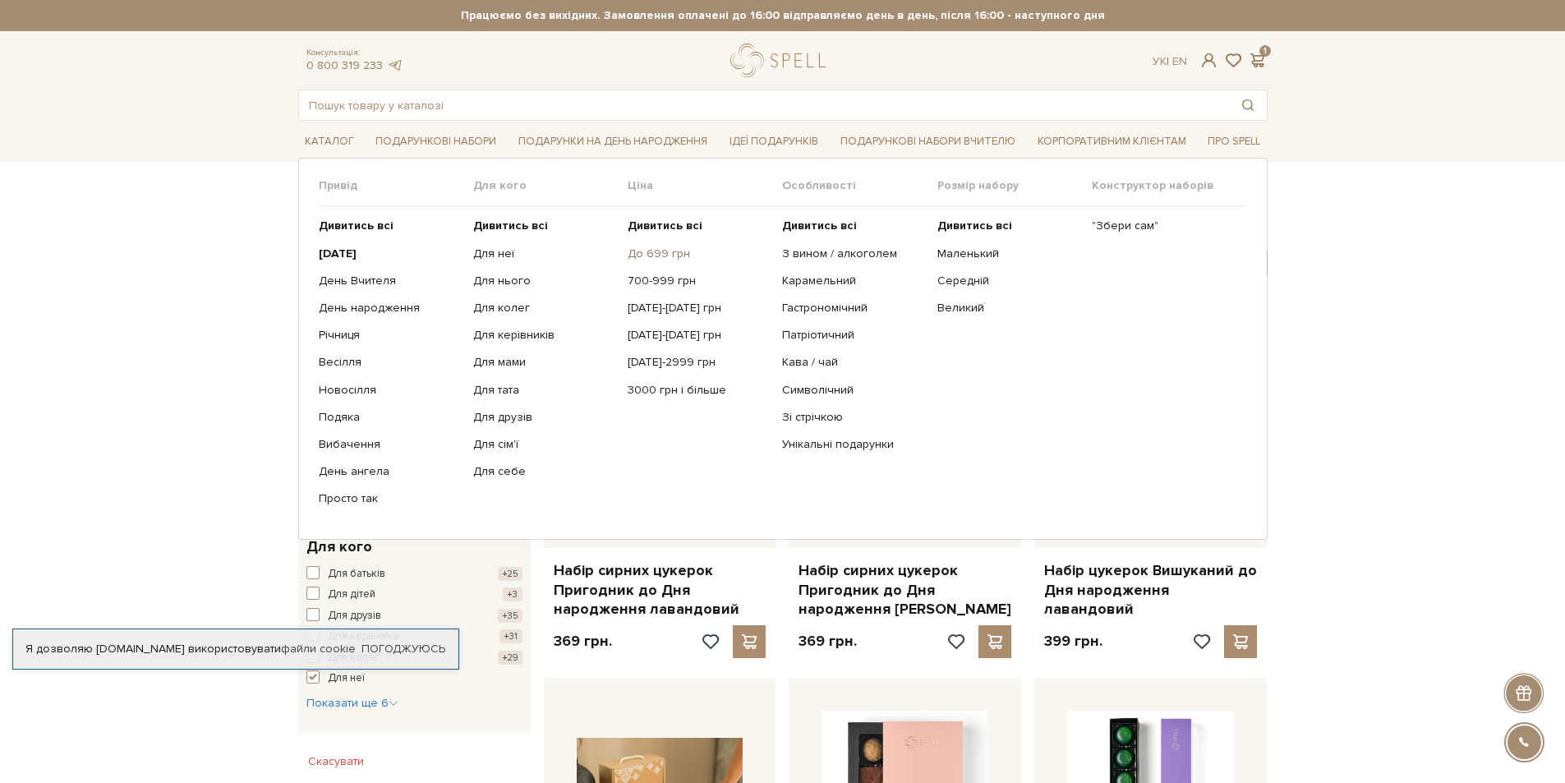
click at [641, 253] on link "До 699 грн" at bounding box center [699, 254] width 142 height 15
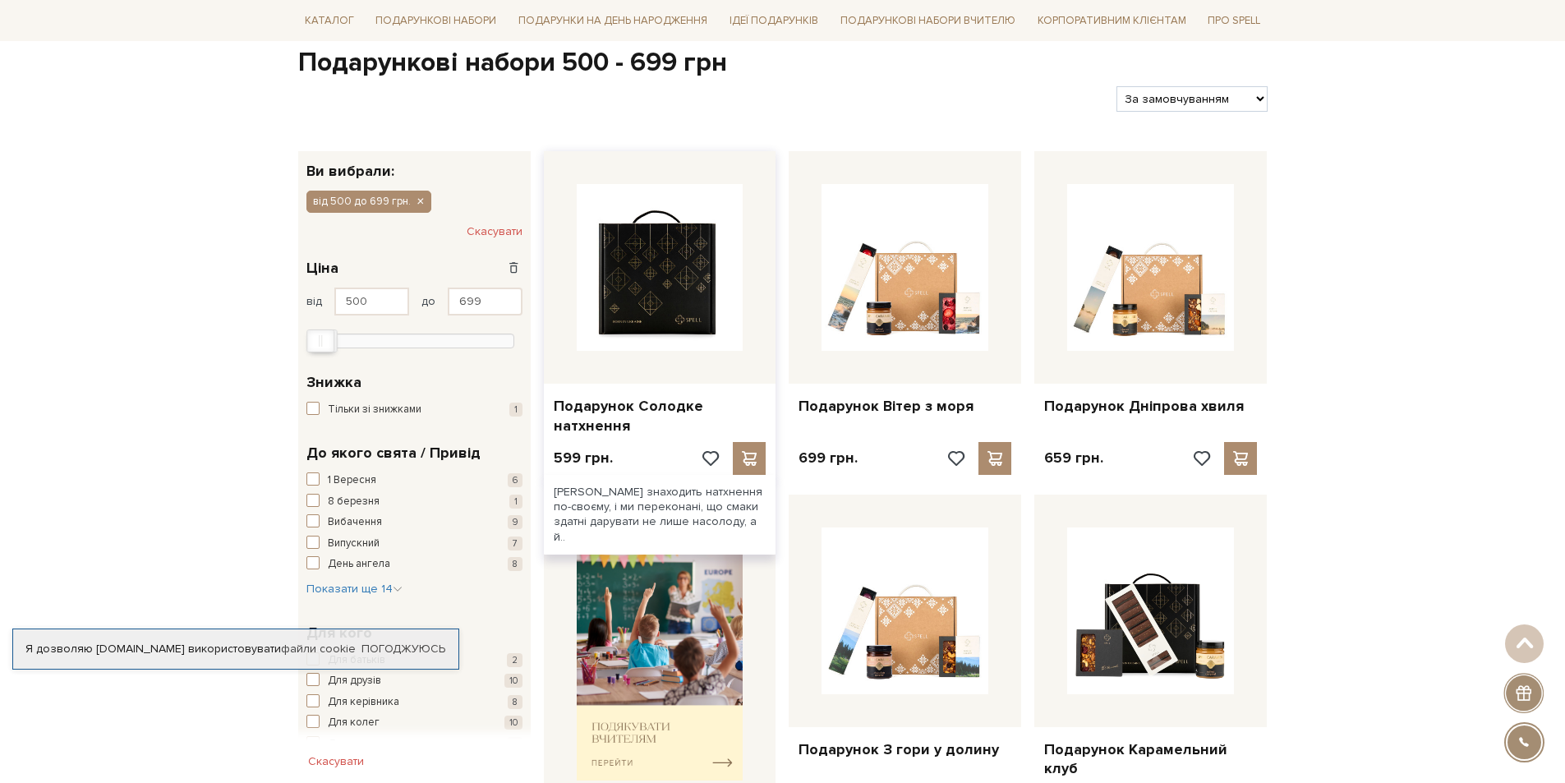
click at [722, 284] on img at bounding box center [660, 267] width 167 height 167
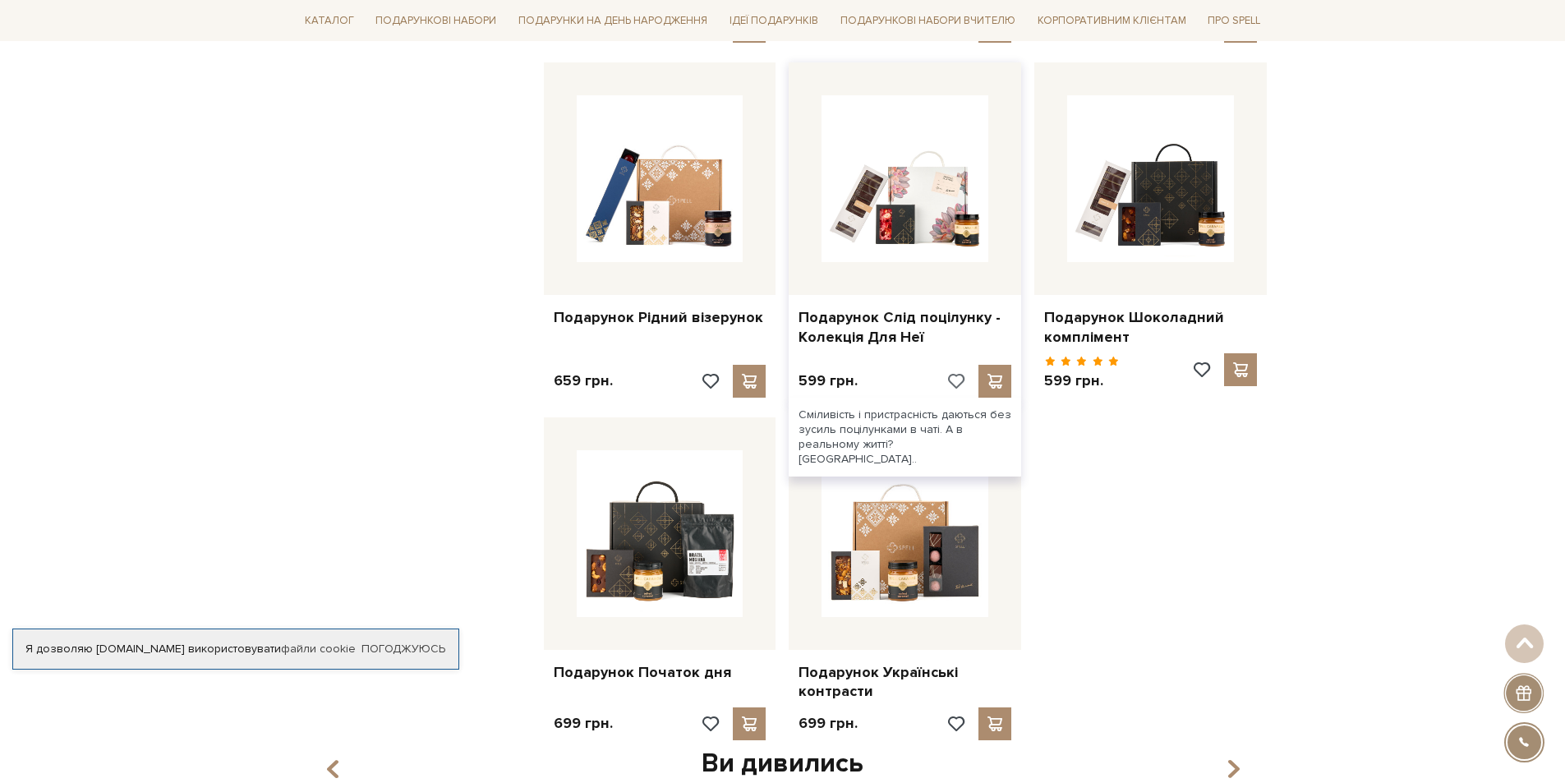
scroll to position [1315, 0]
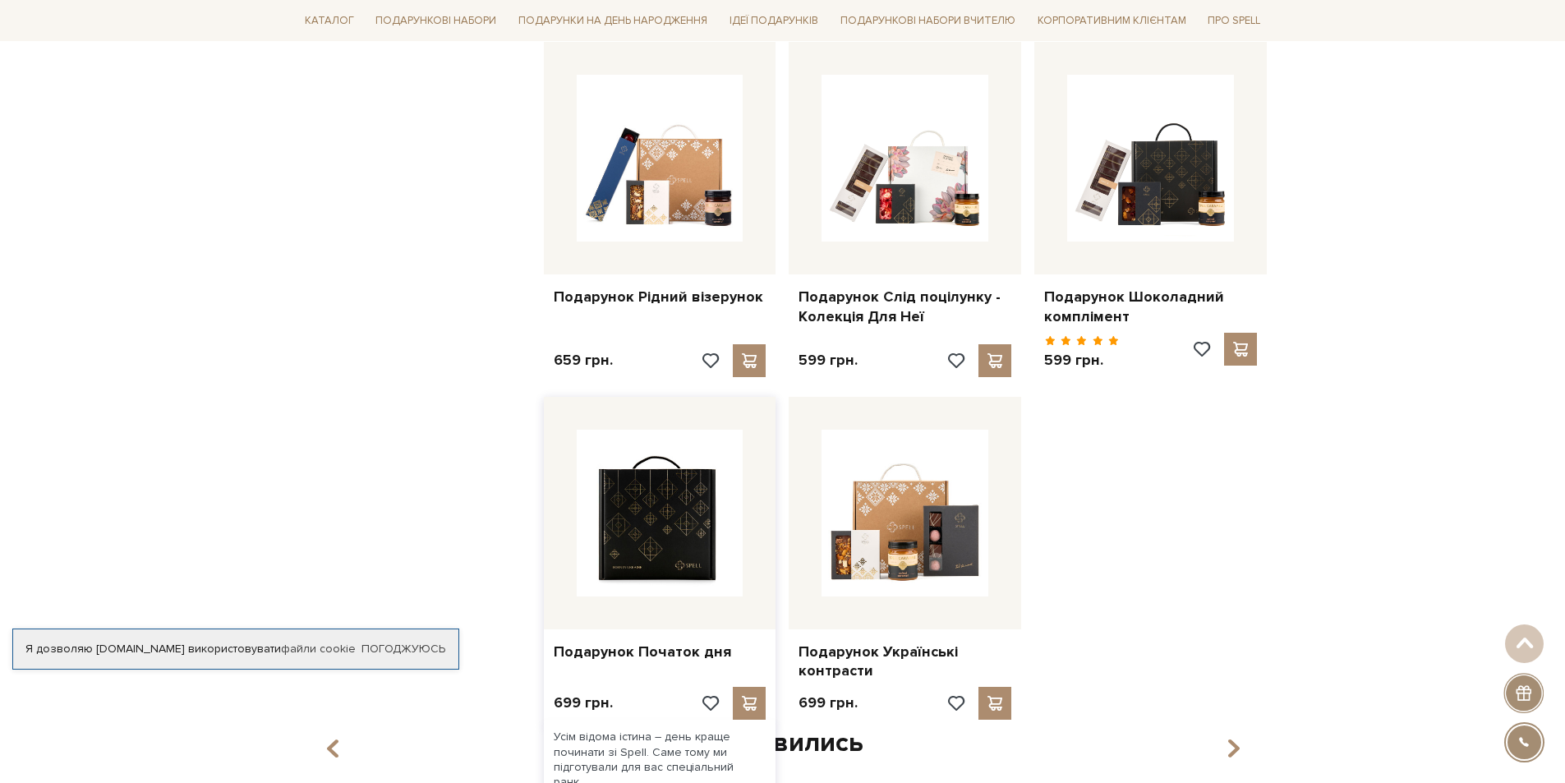
click at [703, 517] on img at bounding box center [660, 513] width 167 height 167
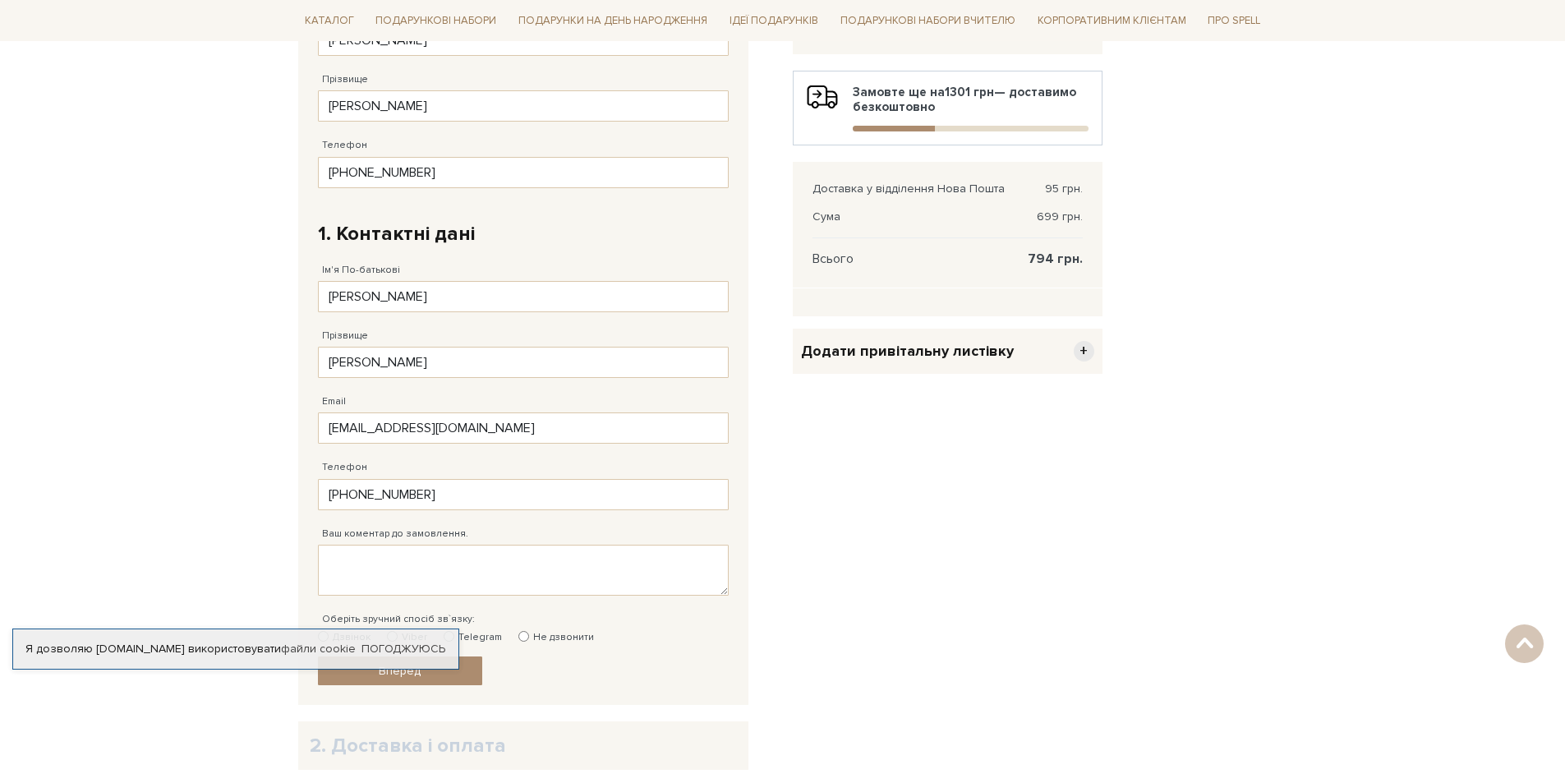
scroll to position [493, 0]
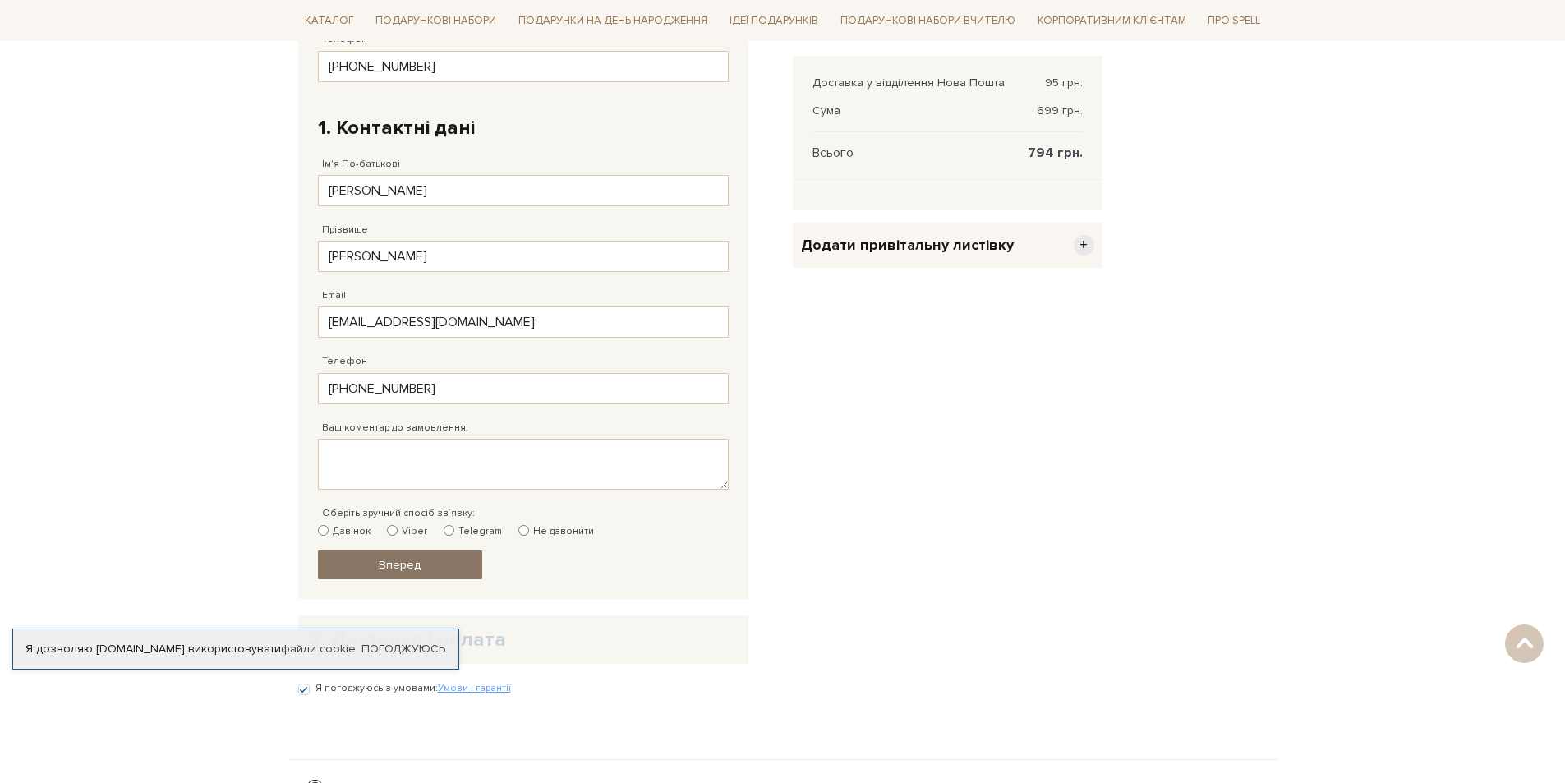
click at [430, 565] on link "Вперед" at bounding box center [400, 565] width 164 height 29
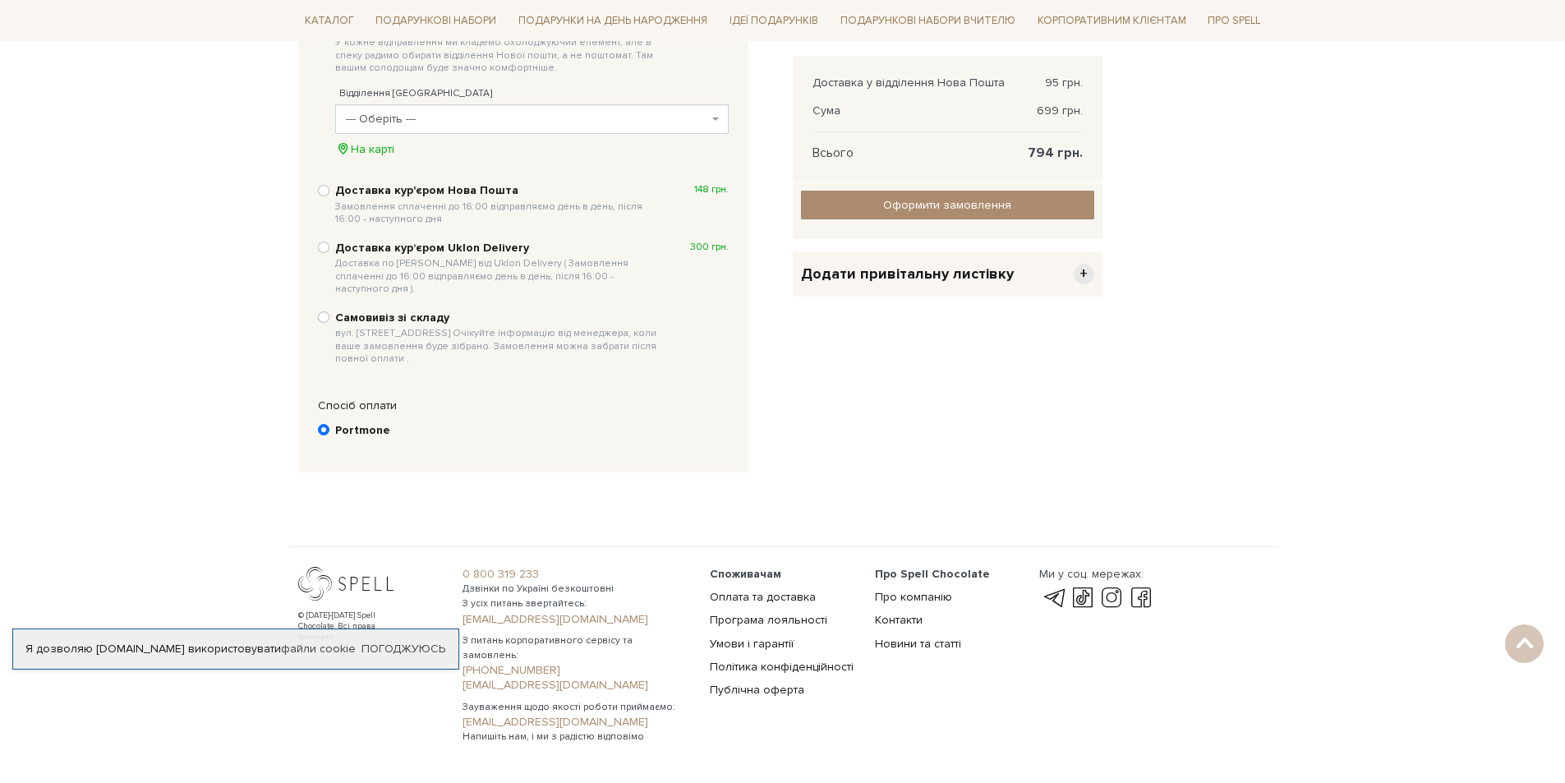
scroll to position [320, 0]
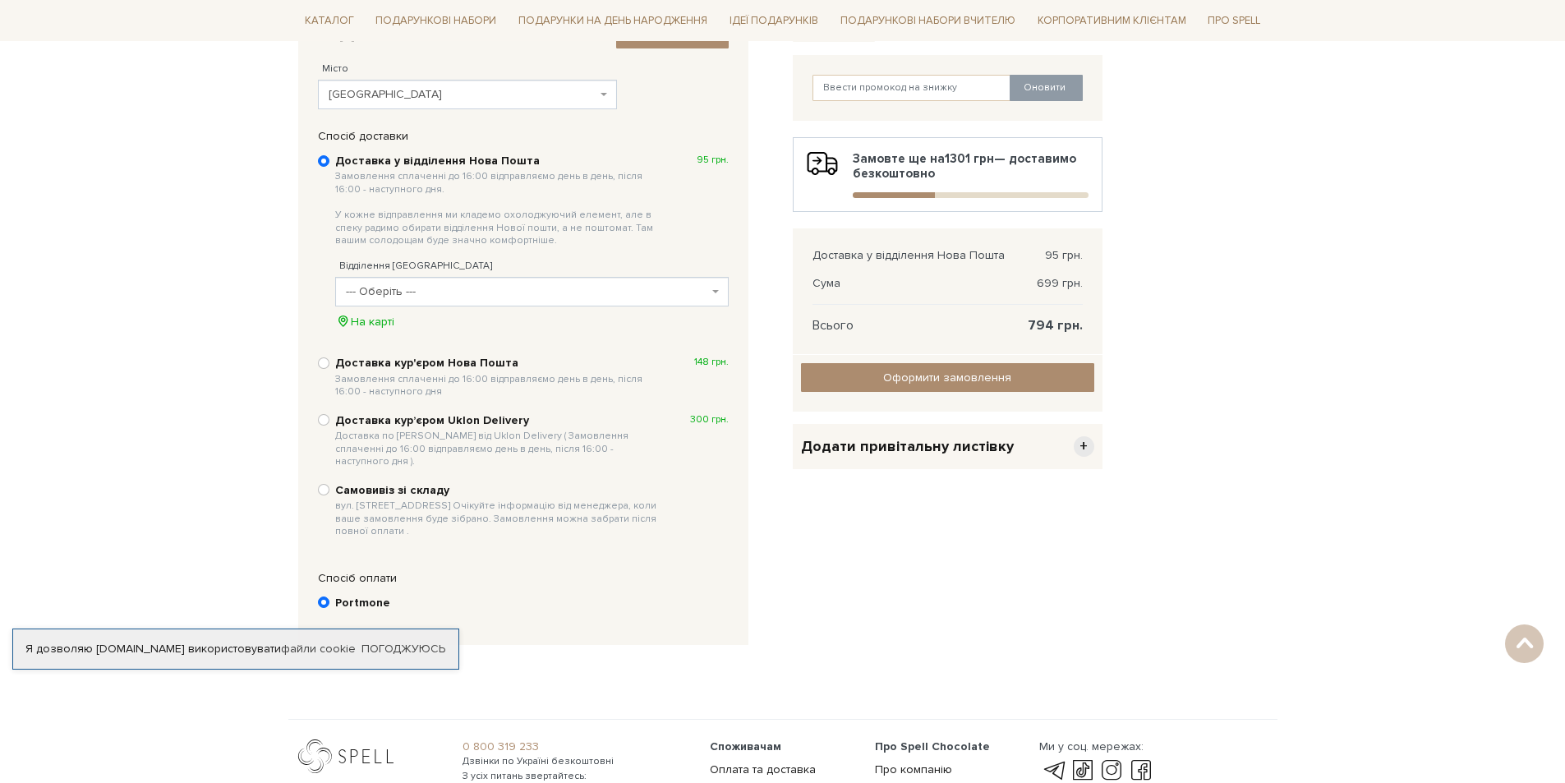
click at [1064, 453] on div "Додати привітальну листівку +" at bounding box center [948, 446] width 310 height 45
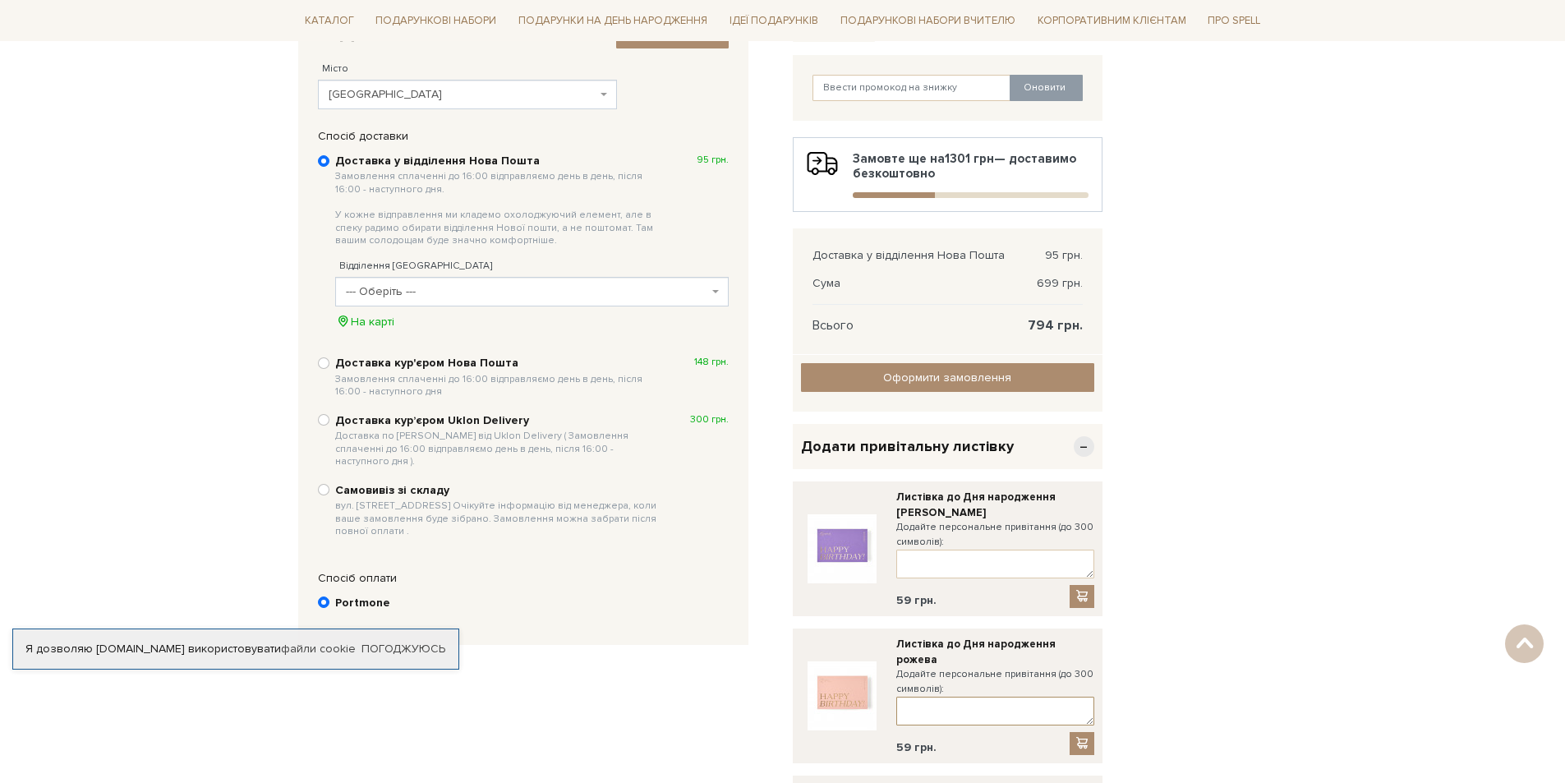
click at [1012, 697] on textarea at bounding box center [996, 711] width 198 height 29
paste textarea "Вітаю з днем народження! Бажаю бути щасливою, коханою, життєрадісною. Нехай мрі…"
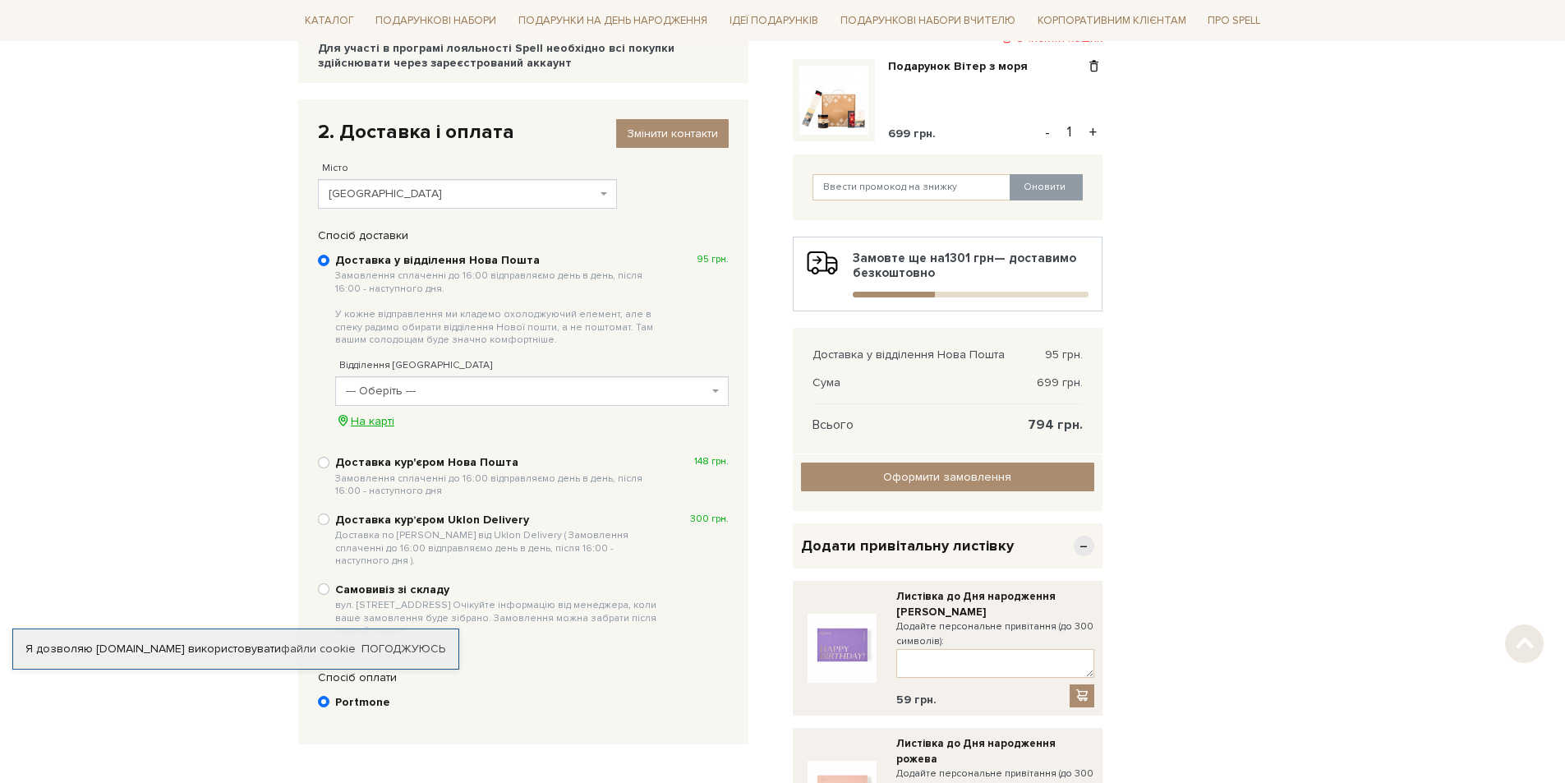
scroll to position [247, 0]
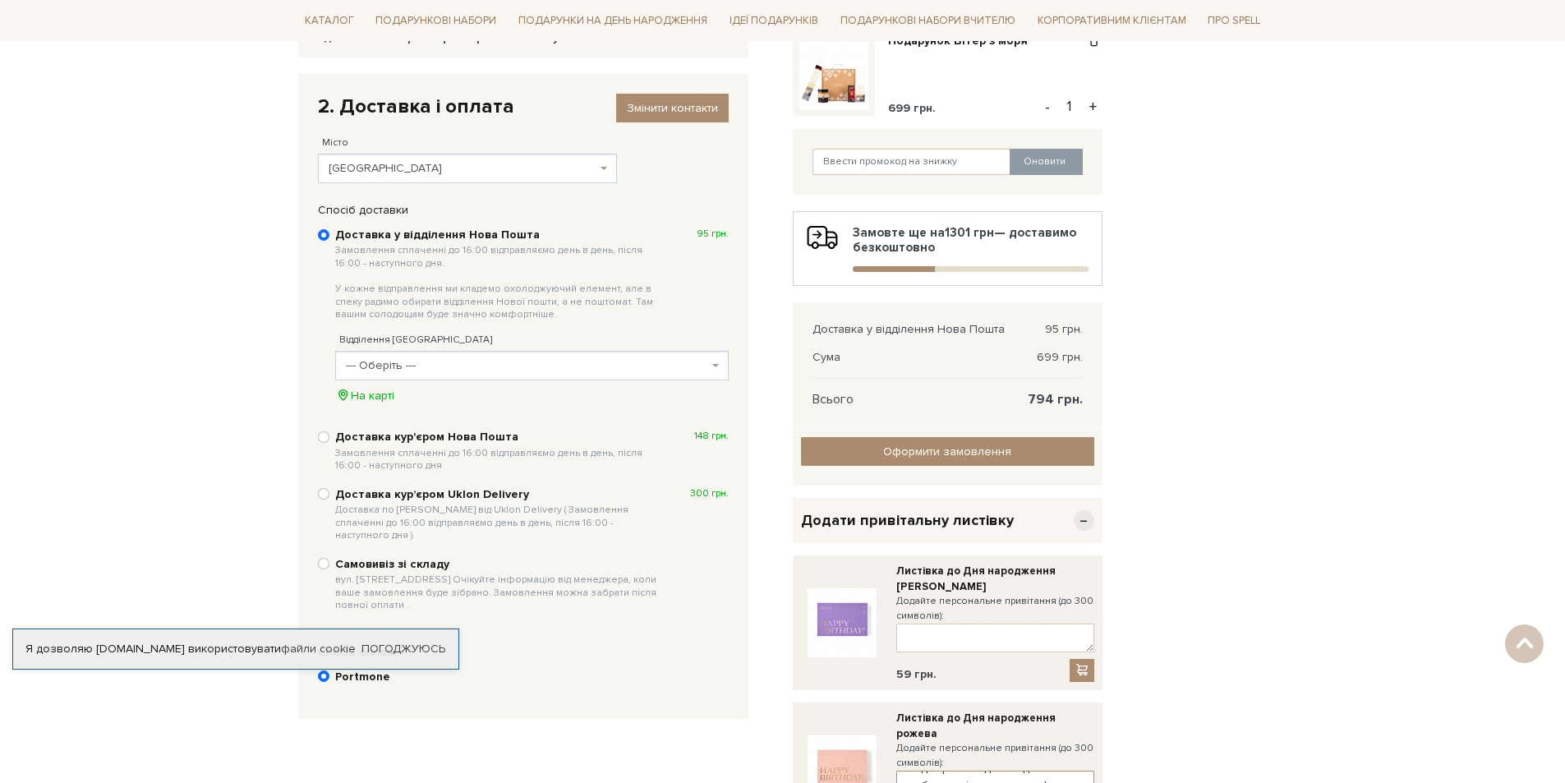
type textarea "Вітаю з днем народження! Бажаю бути щасливою, коханою, життєрадісною. Нехай мрі…"
click at [551, 366] on span "--- Оберіть ---" at bounding box center [527, 365] width 362 height 16
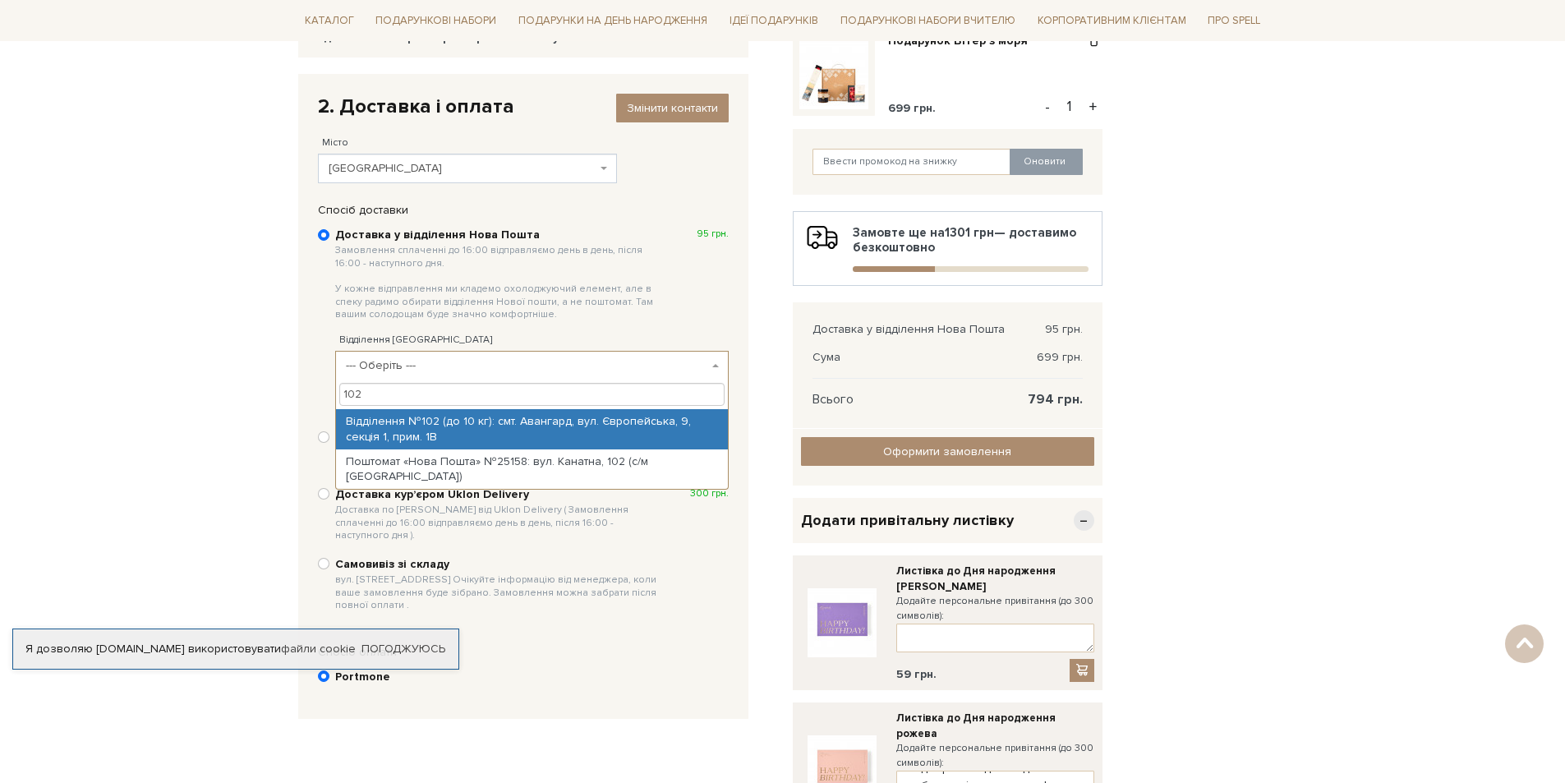
type input "102"
select select "Відділення №102 (до 10 кг): смт. Авангард, вул. Європейська, 9, секція 1, прим.…"
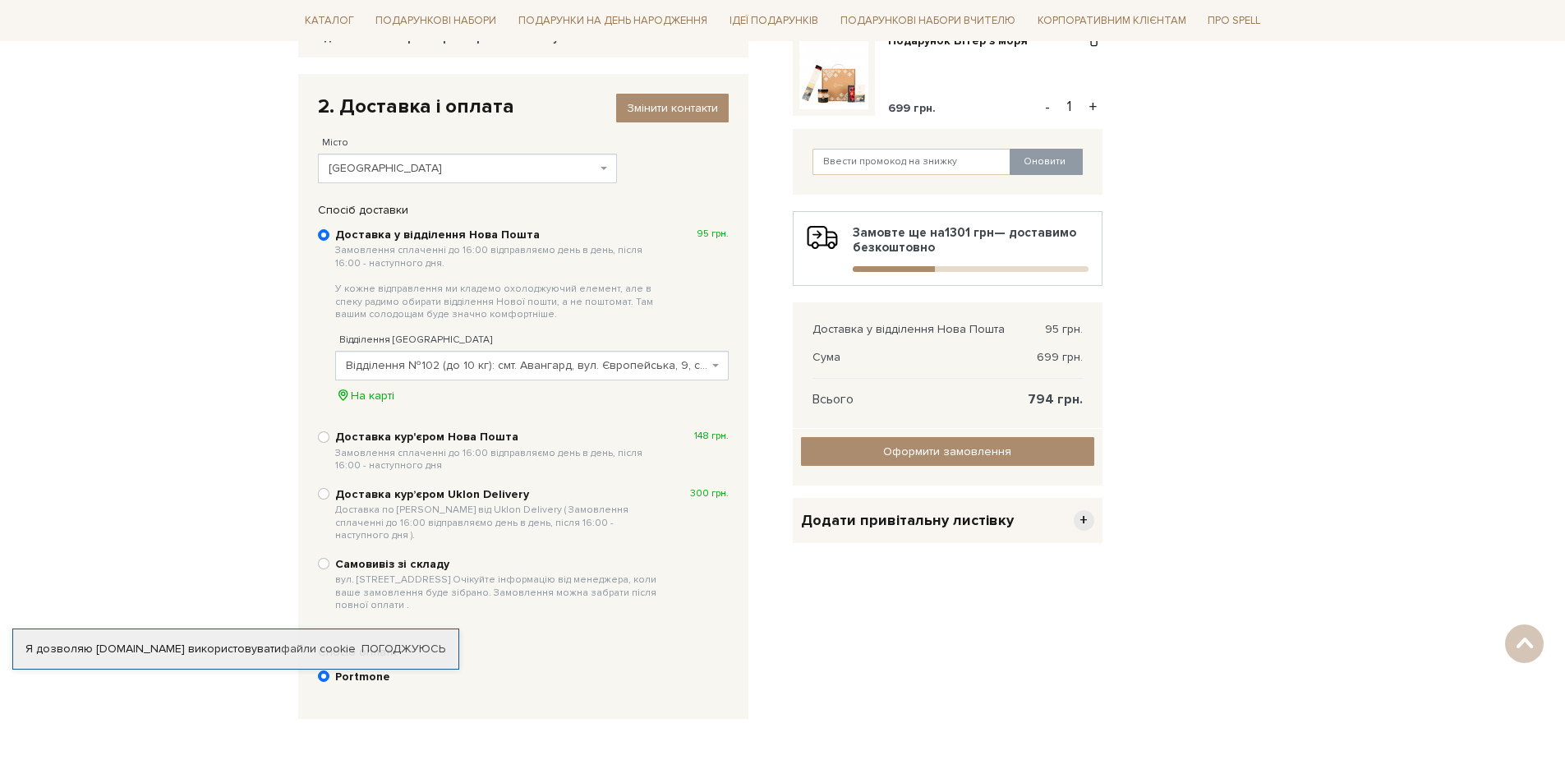
click at [1035, 522] on div "Додати привітальну листівку +" at bounding box center [948, 520] width 310 height 45
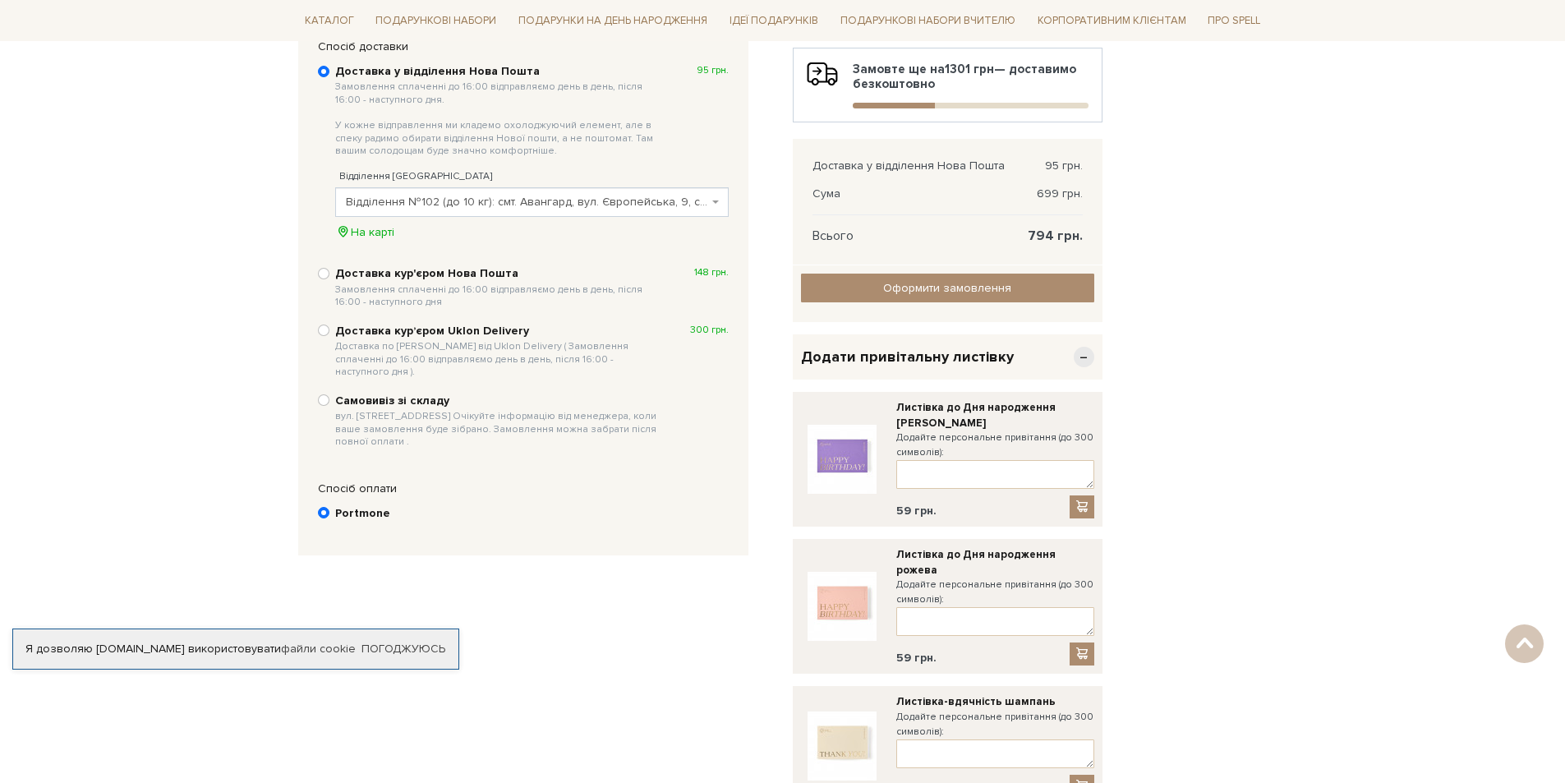
scroll to position [411, 0]
paste textarea "Вітаю з днем народження! Бажаю бути щасливою, коханою, життєрадісною. Нехай мрі…"
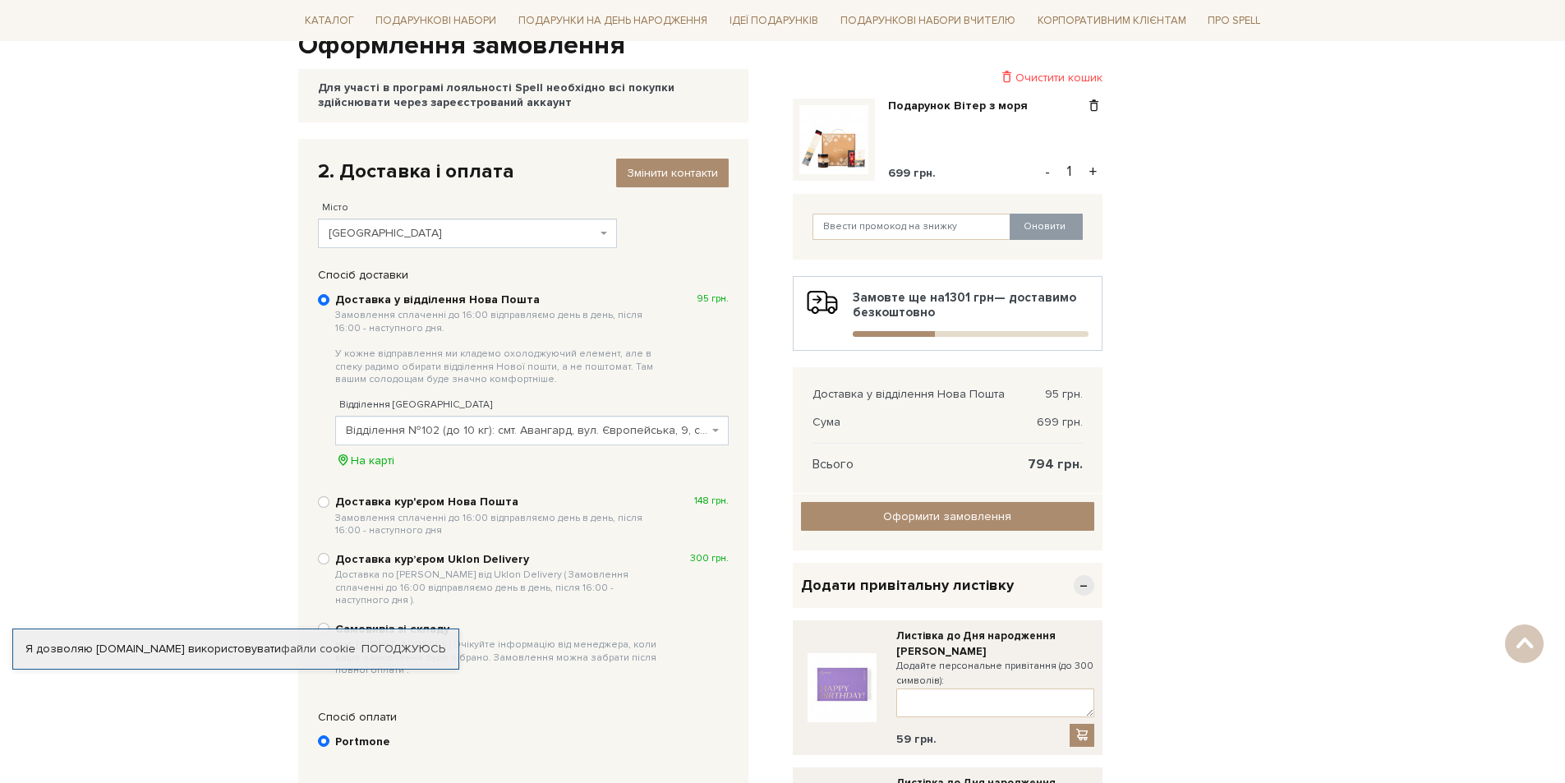
scroll to position [0, 0]
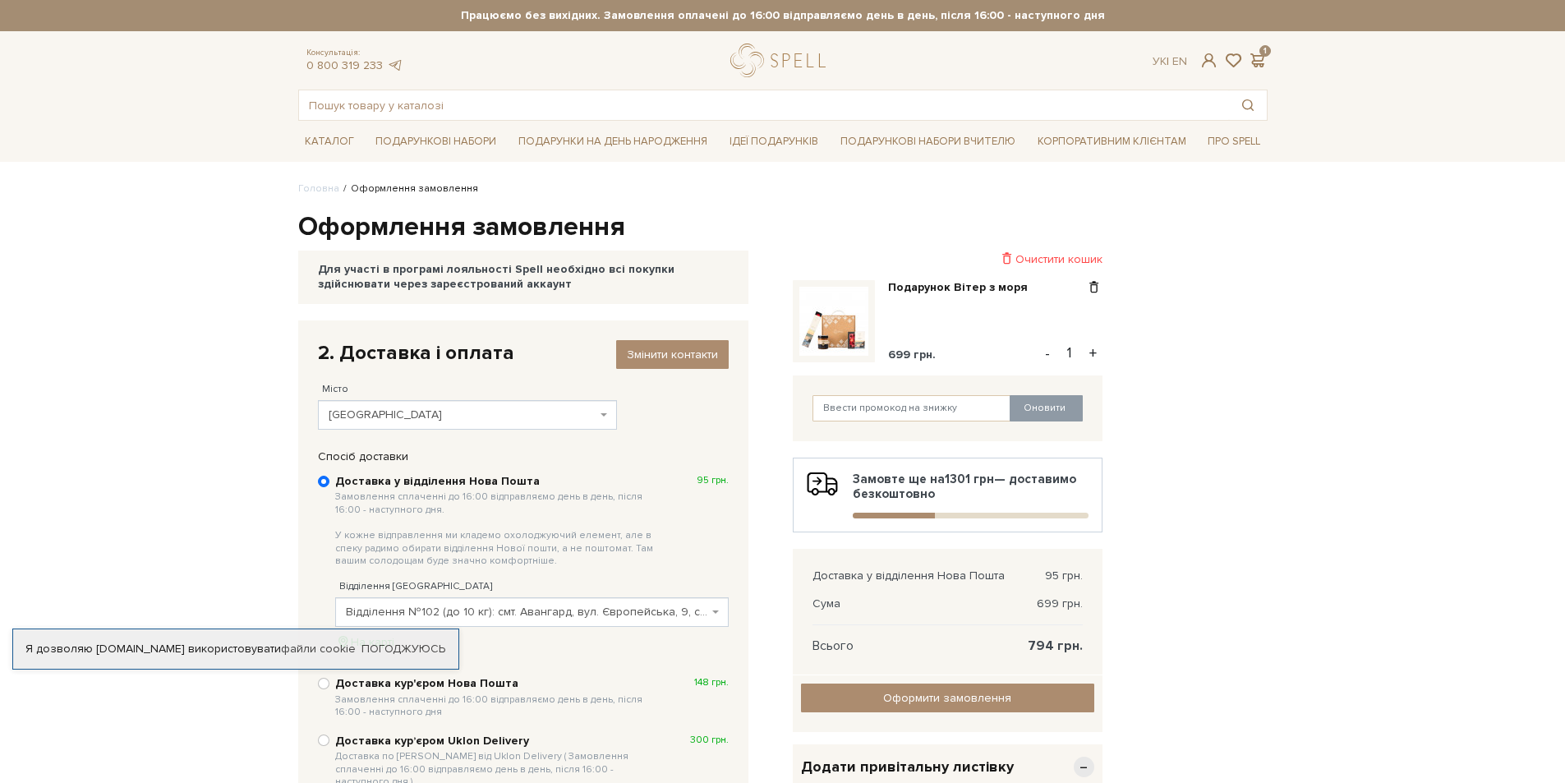
type textarea "Вітаю з днем народження! Бажаю бути щасливою, коханою, життєрадісною. Нехай мрі…"
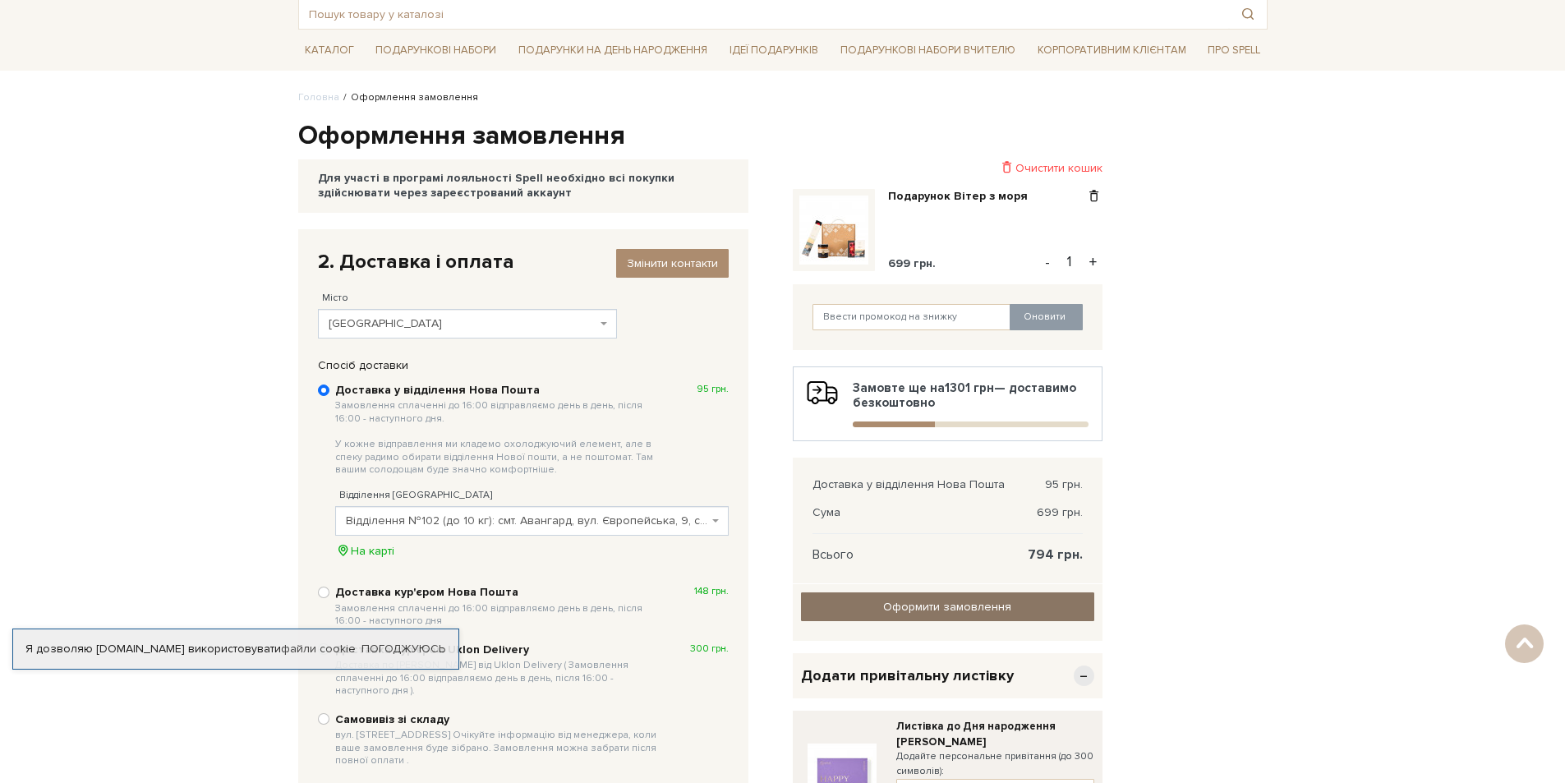
scroll to position [82, 0]
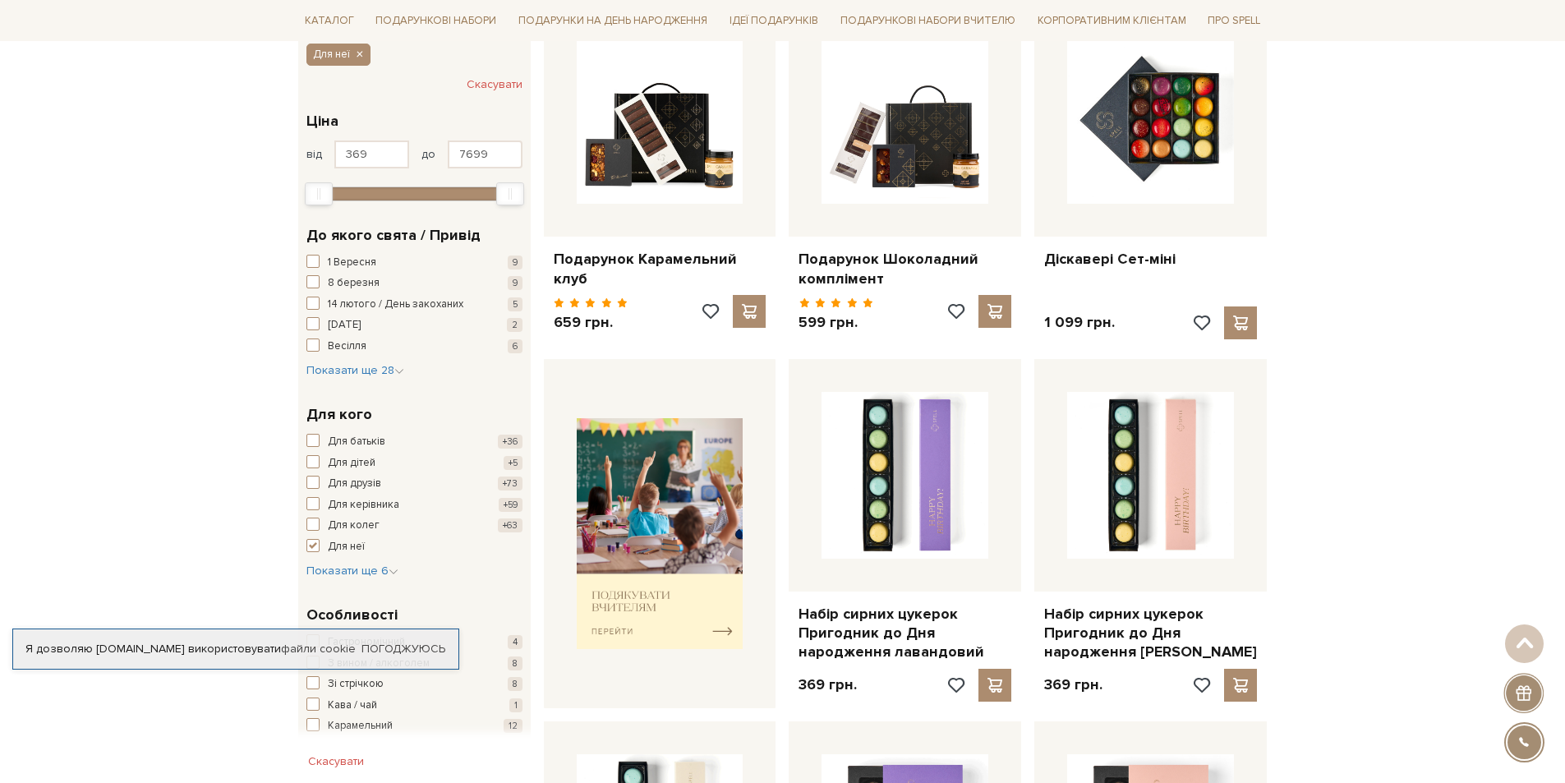
scroll to position [82, 0]
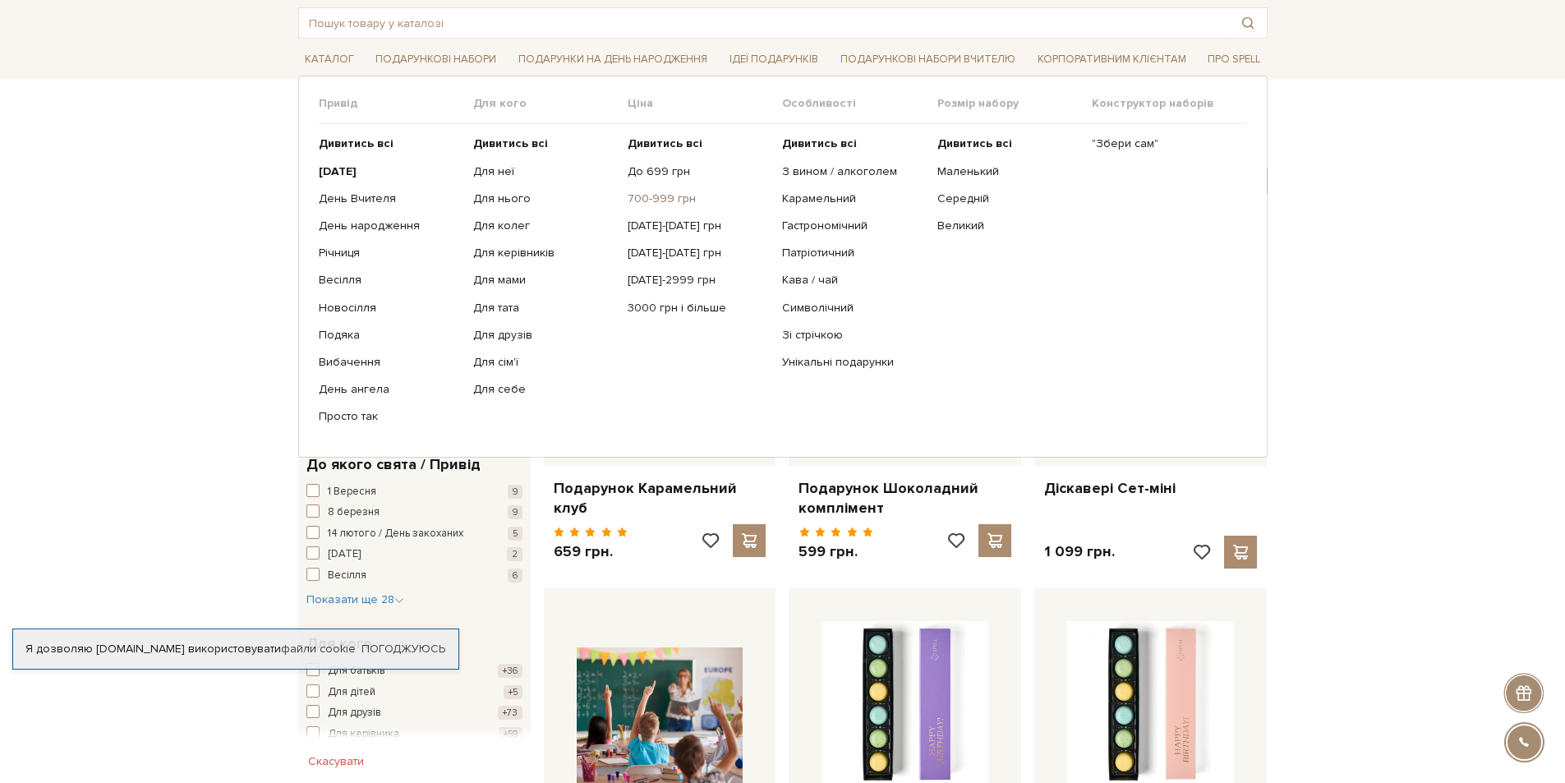
click at [660, 196] on link "700-999 грн" at bounding box center [699, 198] width 142 height 15
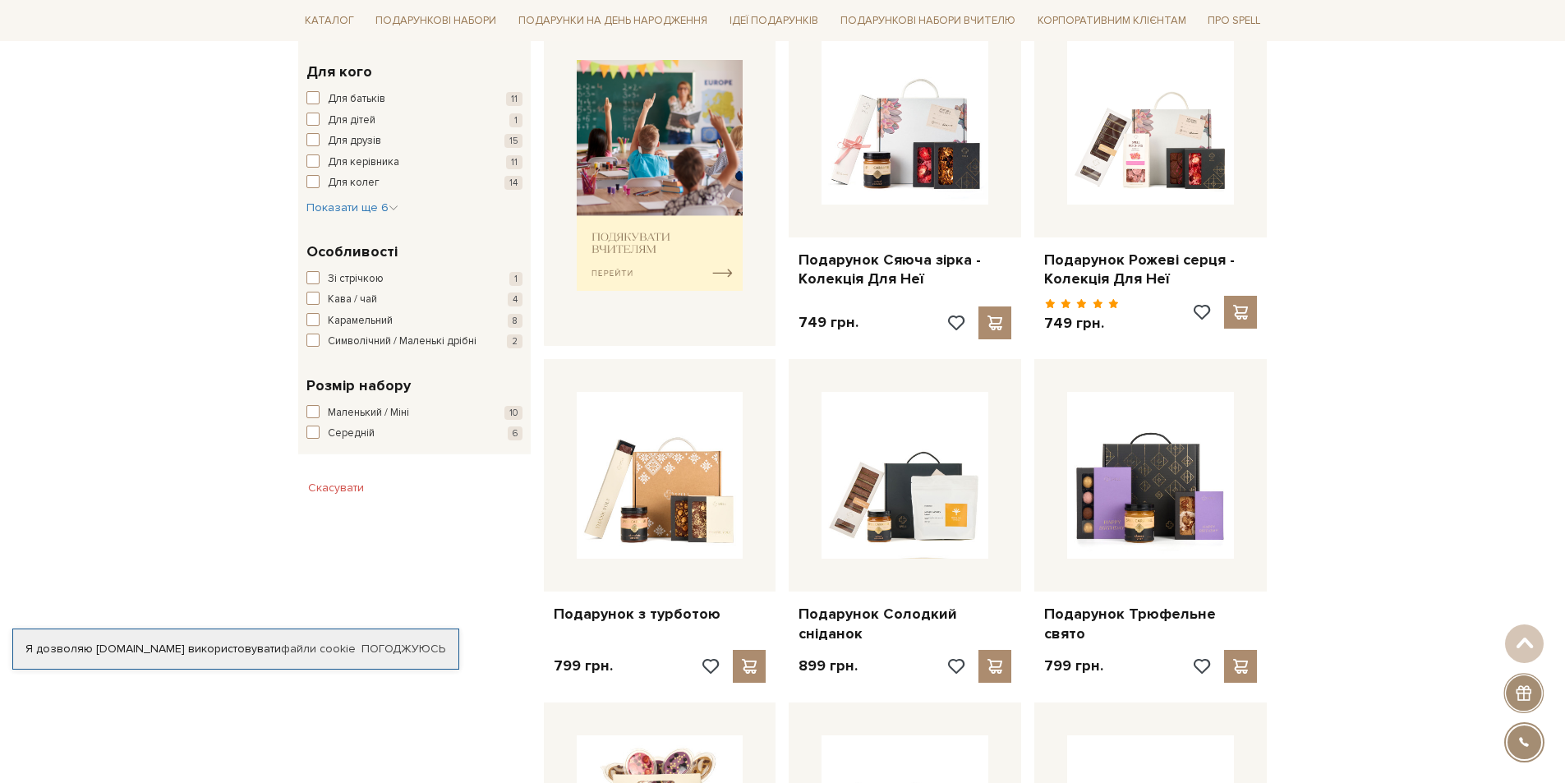
scroll to position [657, 0]
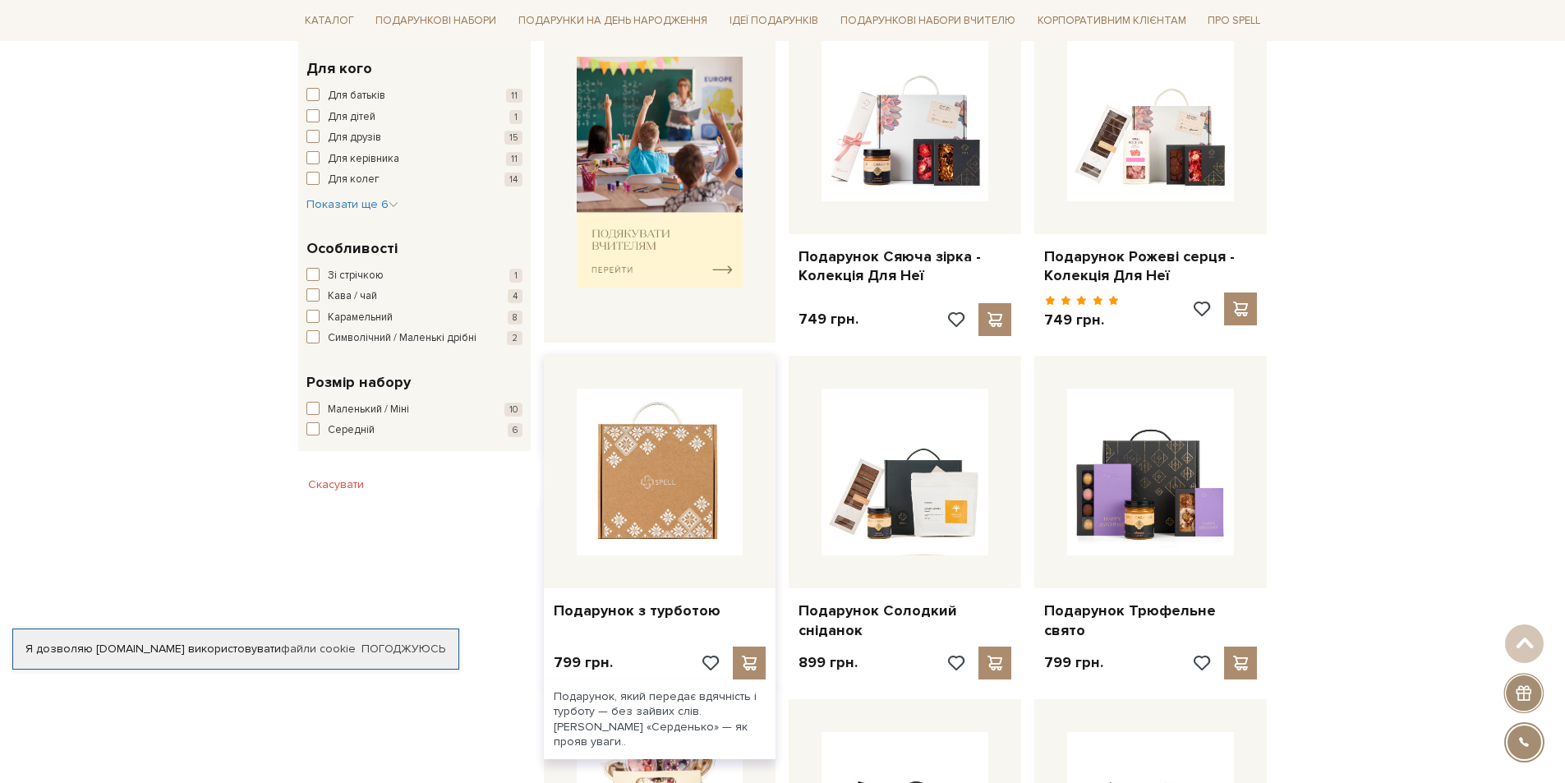
click at [717, 517] on img at bounding box center [660, 472] width 167 height 167
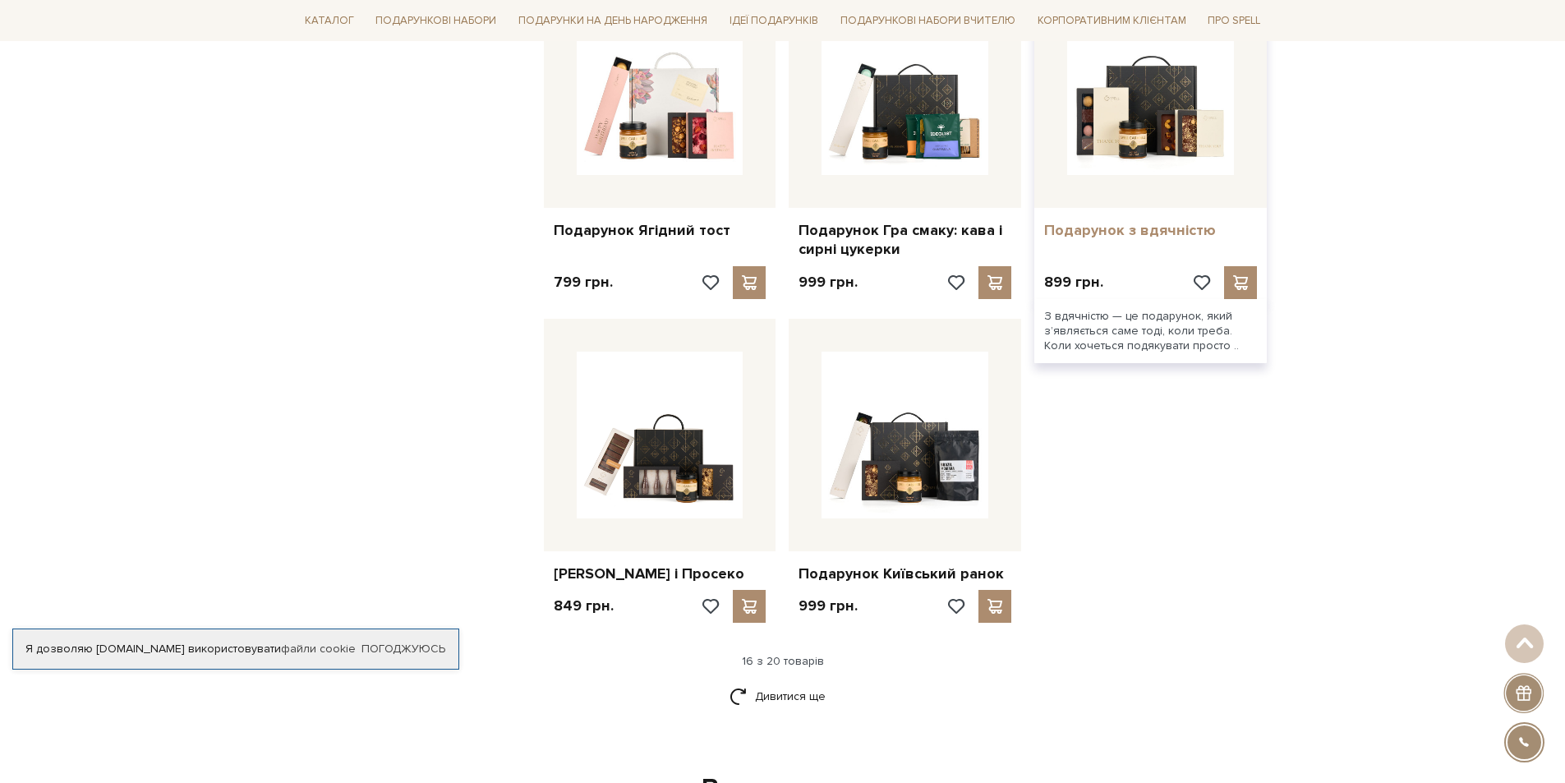
scroll to position [1755, 0]
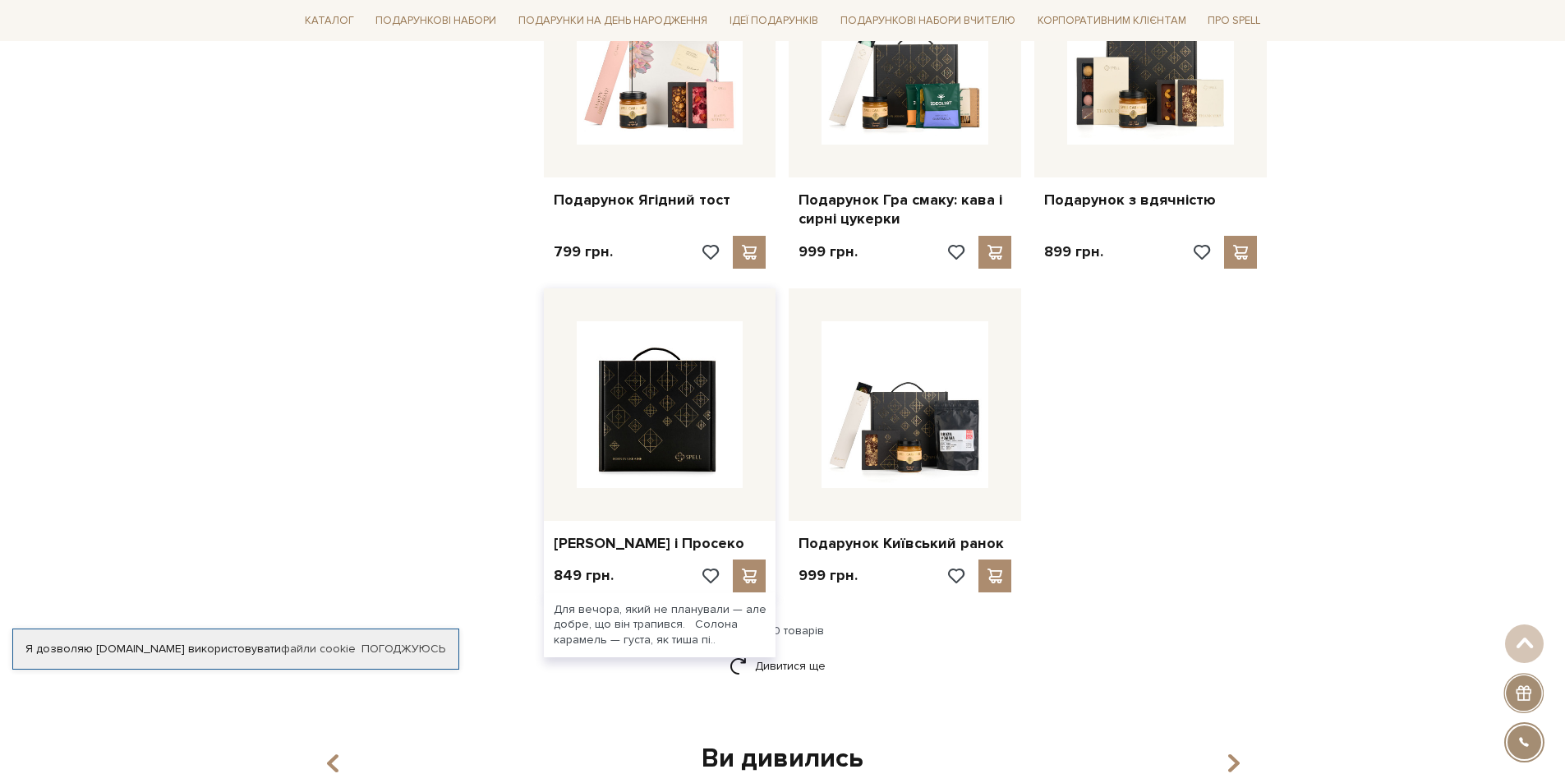
click at [694, 427] on img at bounding box center [660, 404] width 167 height 167
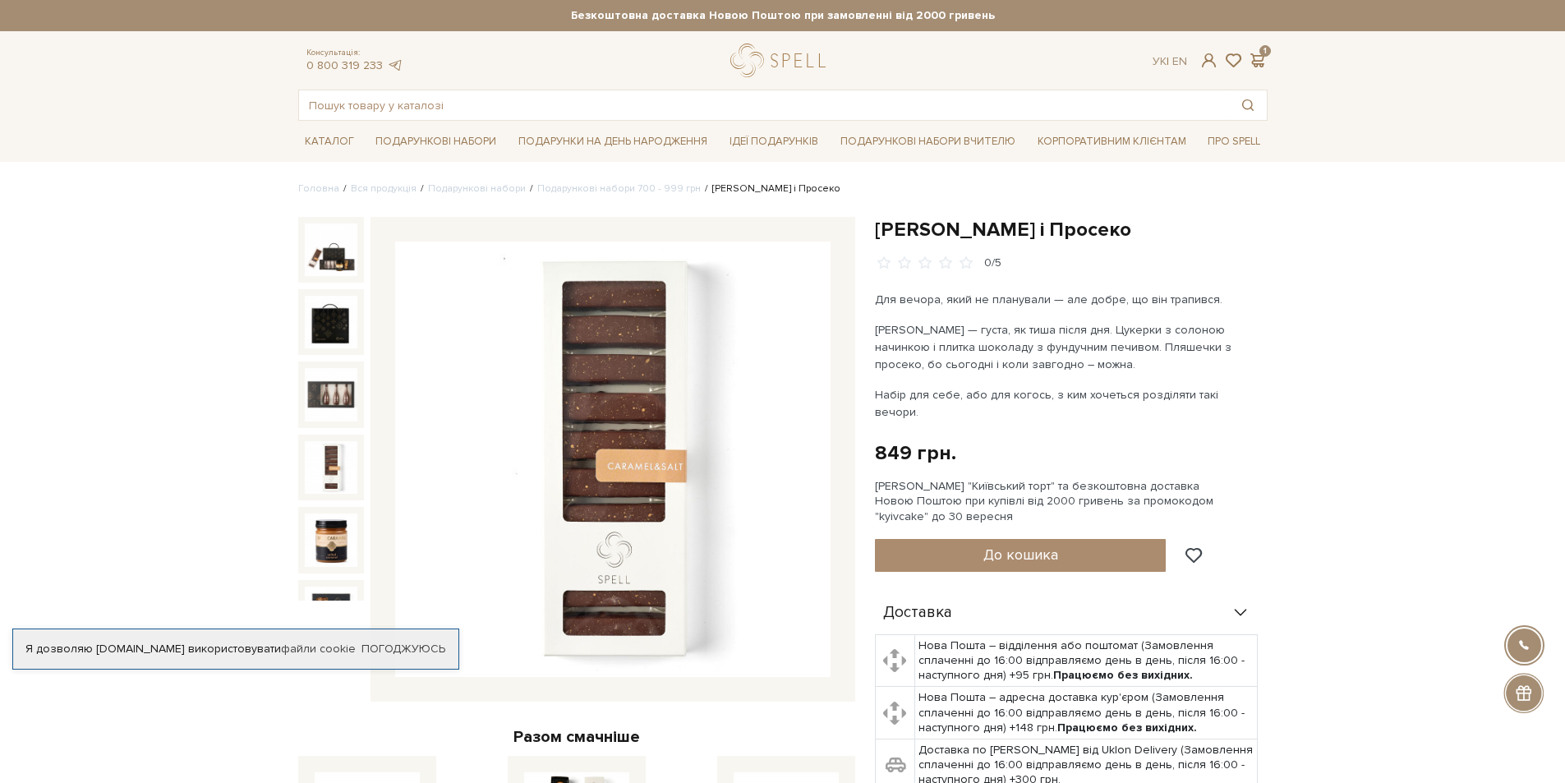
scroll to position [35, 0]
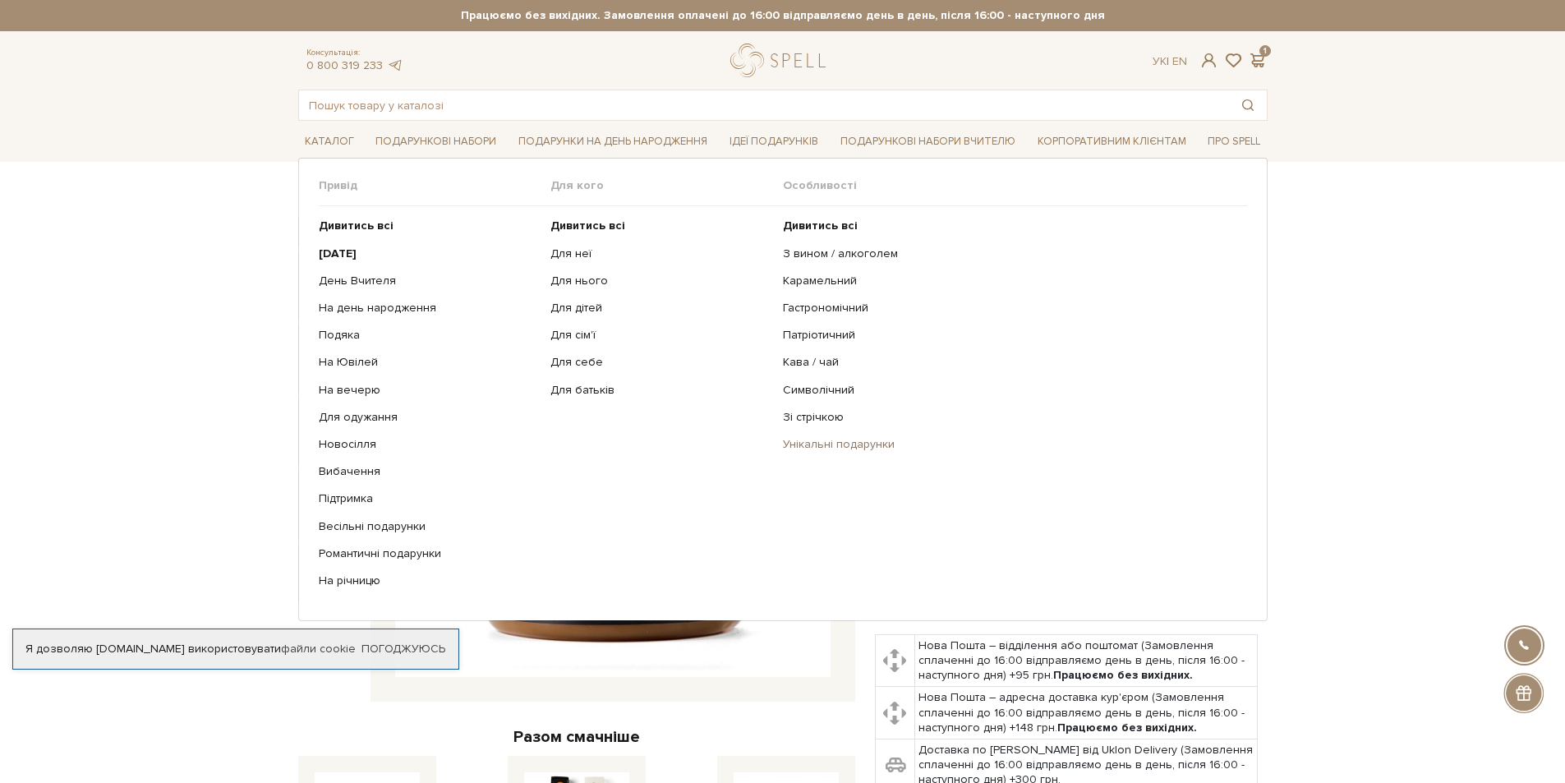
click at [842, 442] on link "Унікальні подарунки" at bounding box center [1009, 444] width 452 height 15
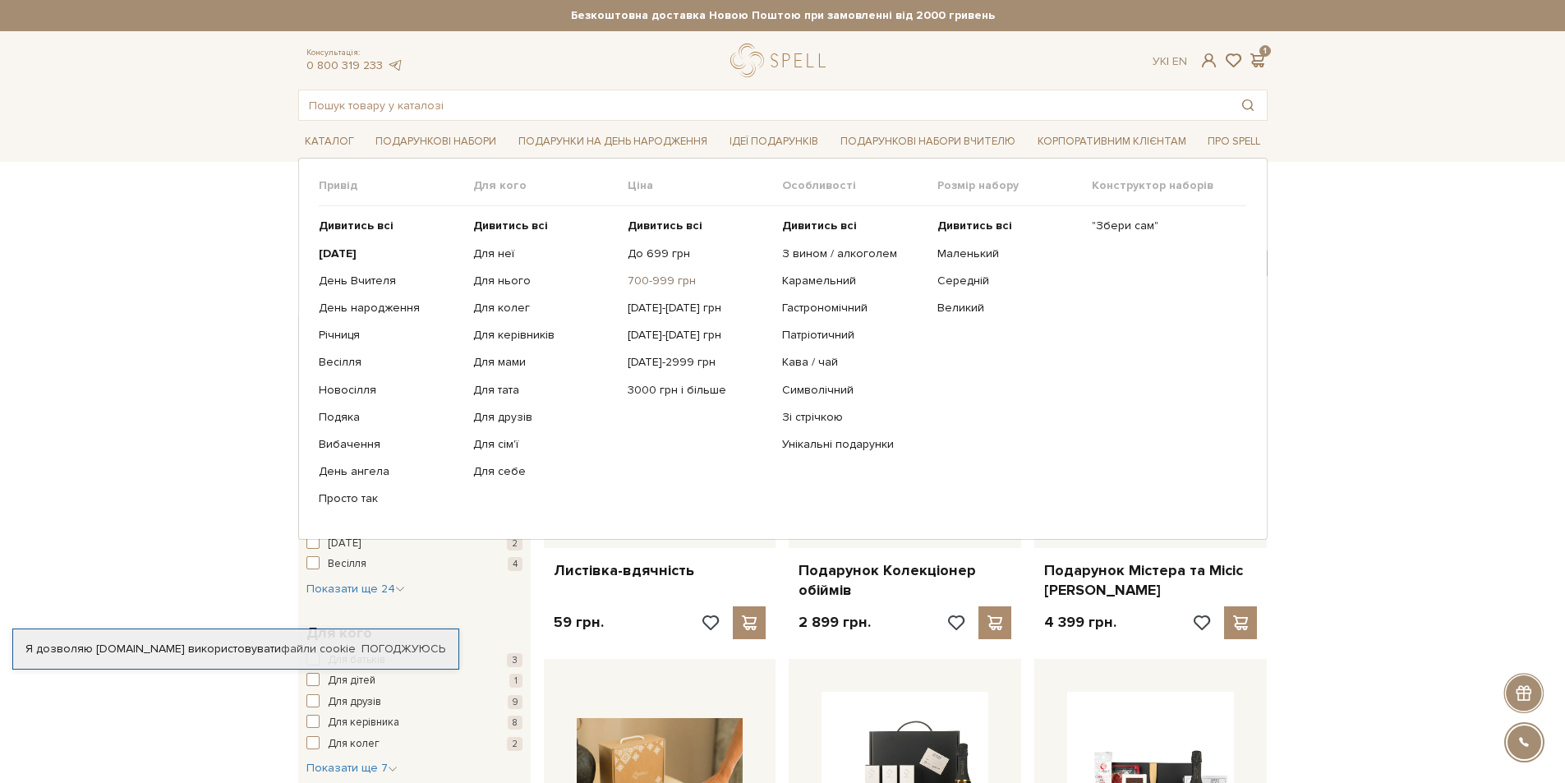
click at [666, 282] on link "700-999 грн" at bounding box center [699, 281] width 142 height 15
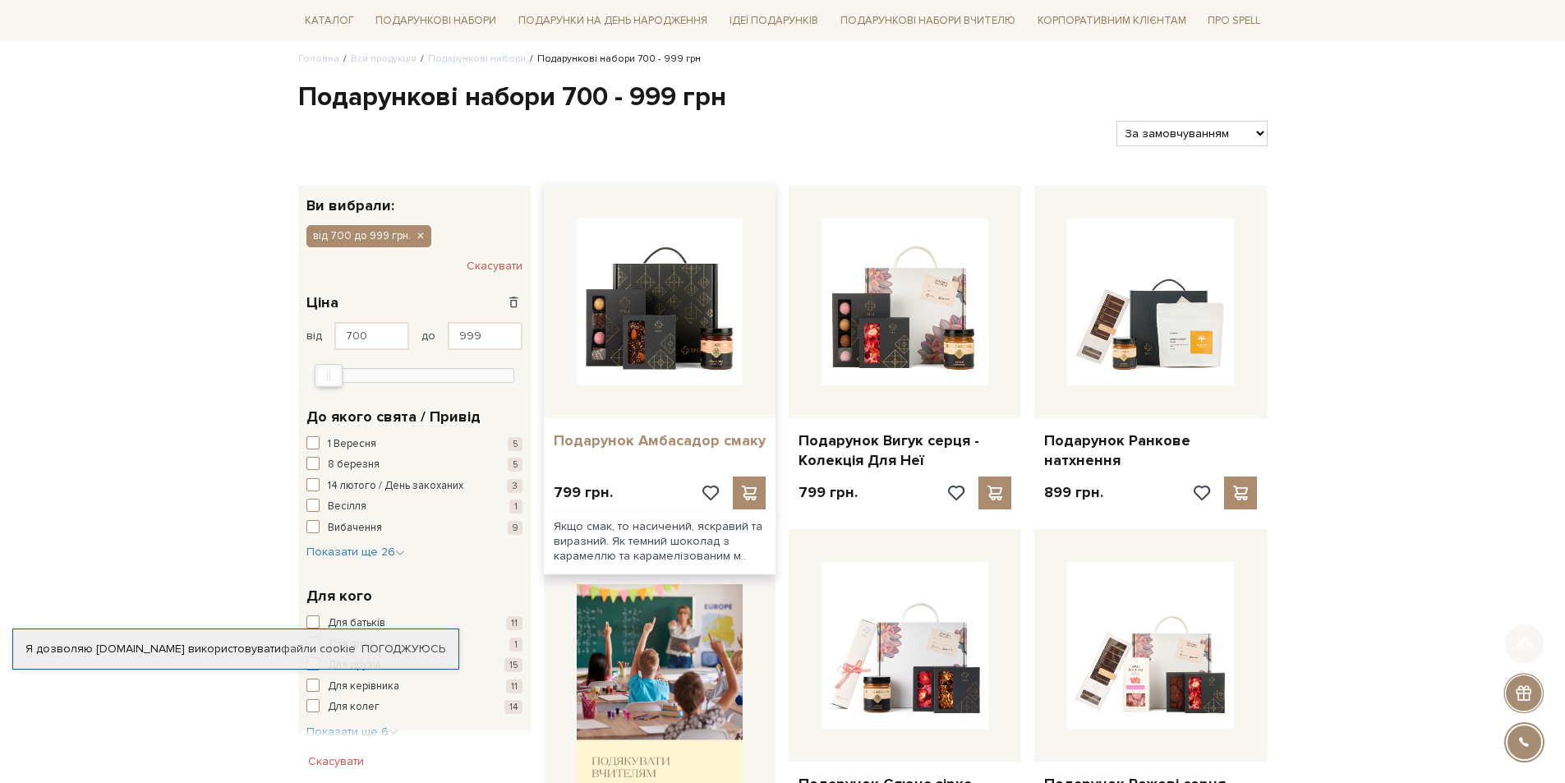
scroll to position [164, 0]
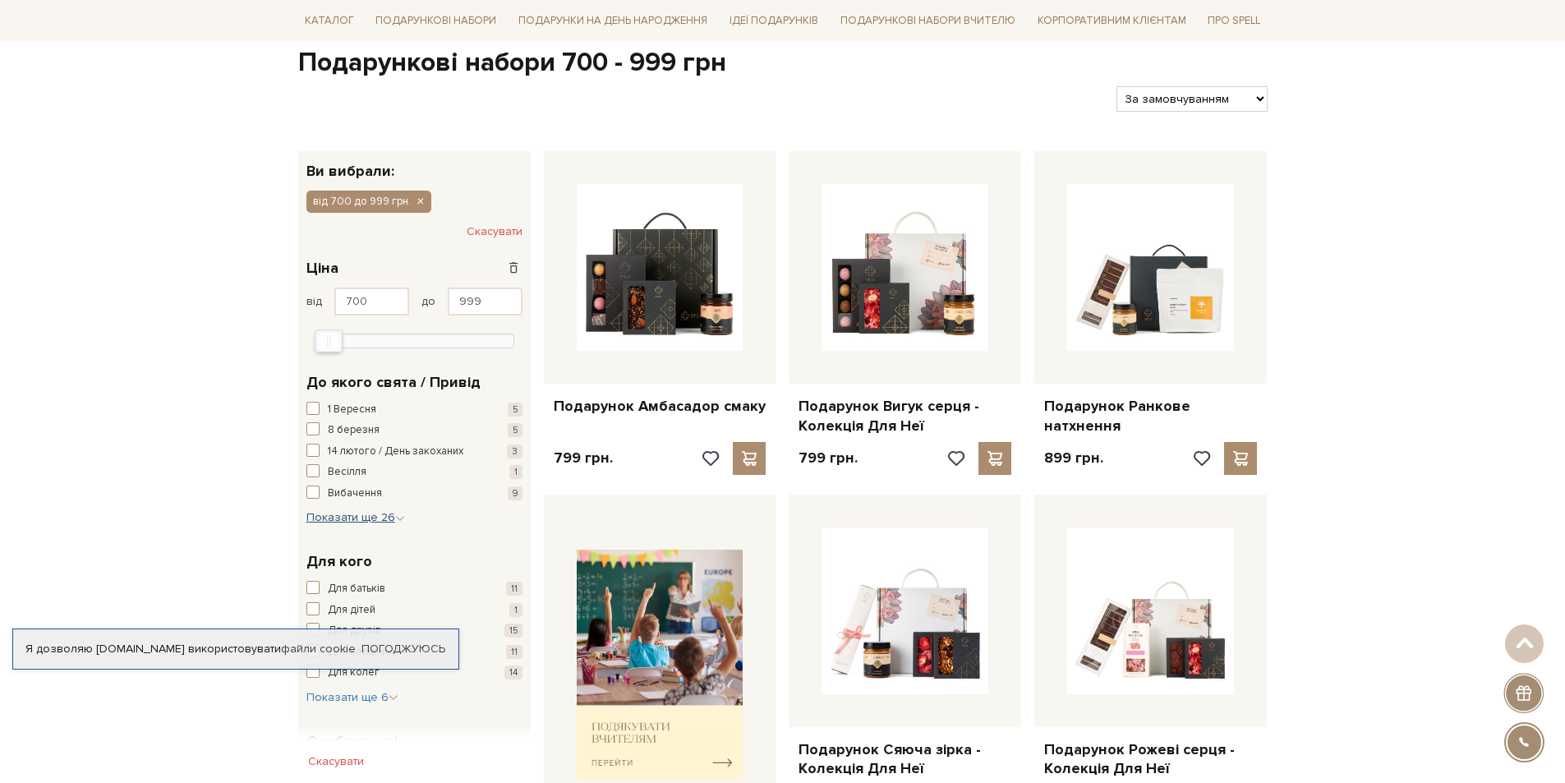
click at [353, 519] on span "Показати ще 26" at bounding box center [356, 517] width 99 height 14
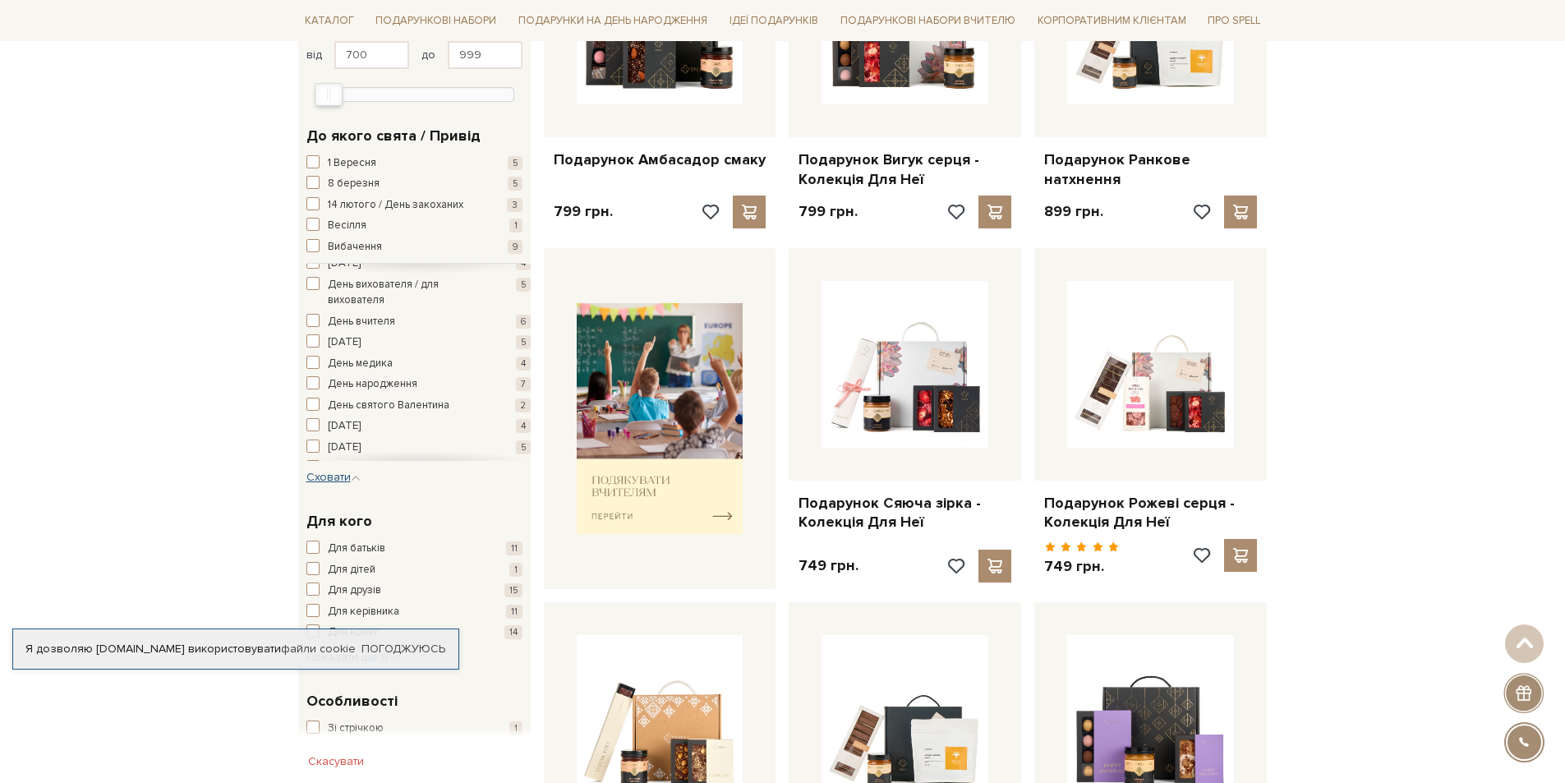
scroll to position [82, 0]
click at [396, 364] on span "День народження" at bounding box center [373, 361] width 90 height 16
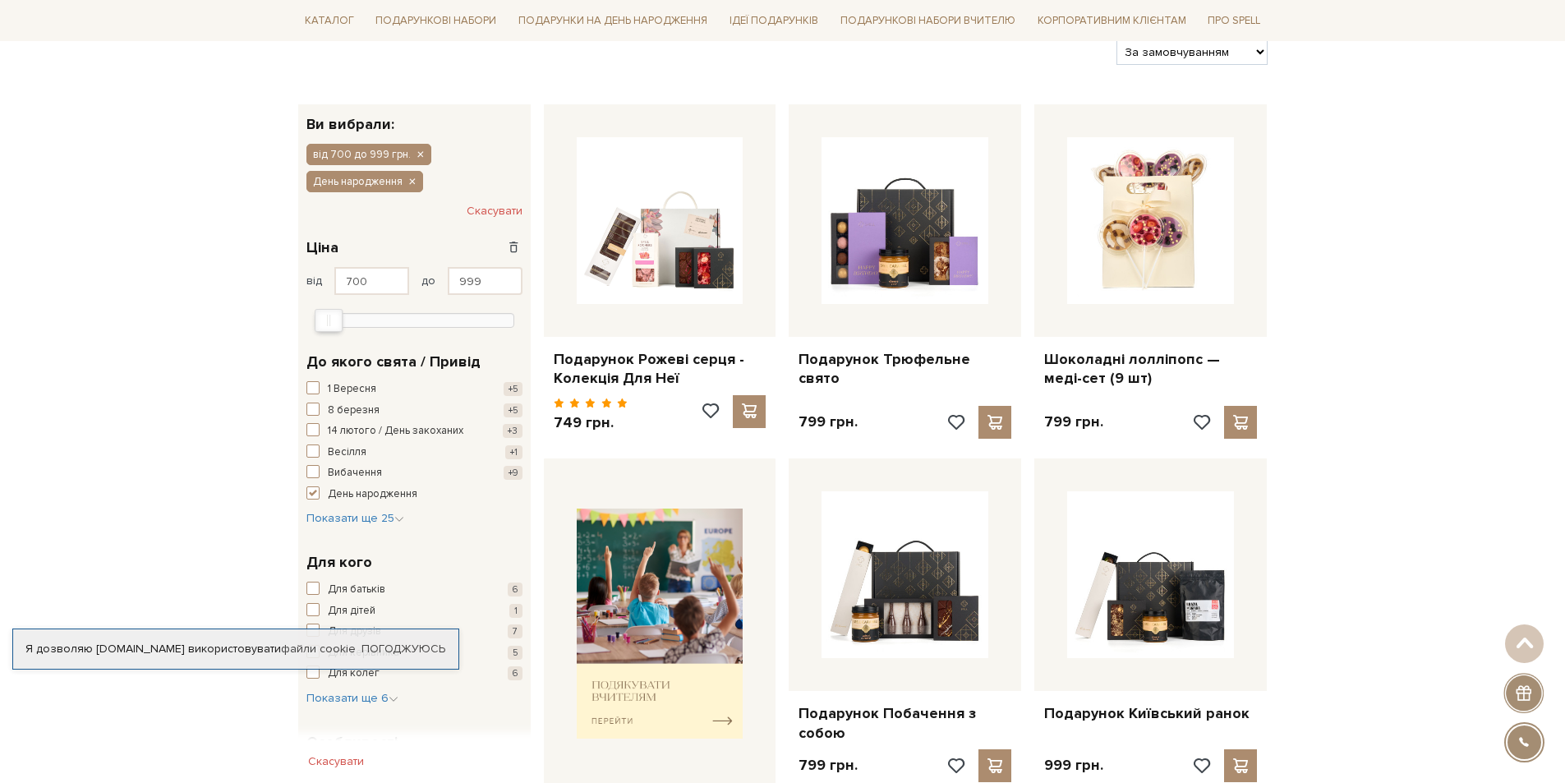
scroll to position [247, 0]
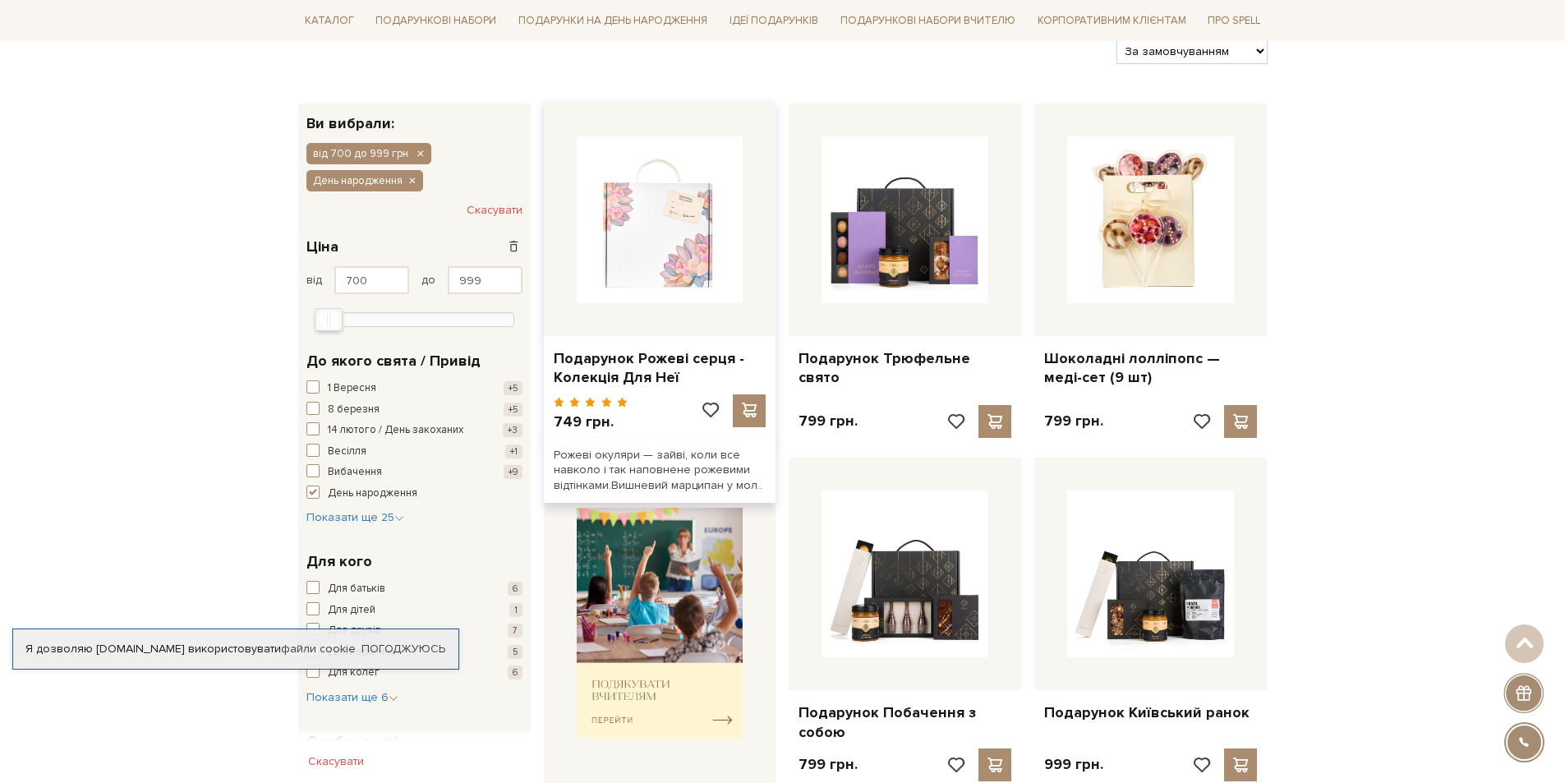
click at [676, 288] on img at bounding box center [660, 219] width 167 height 167
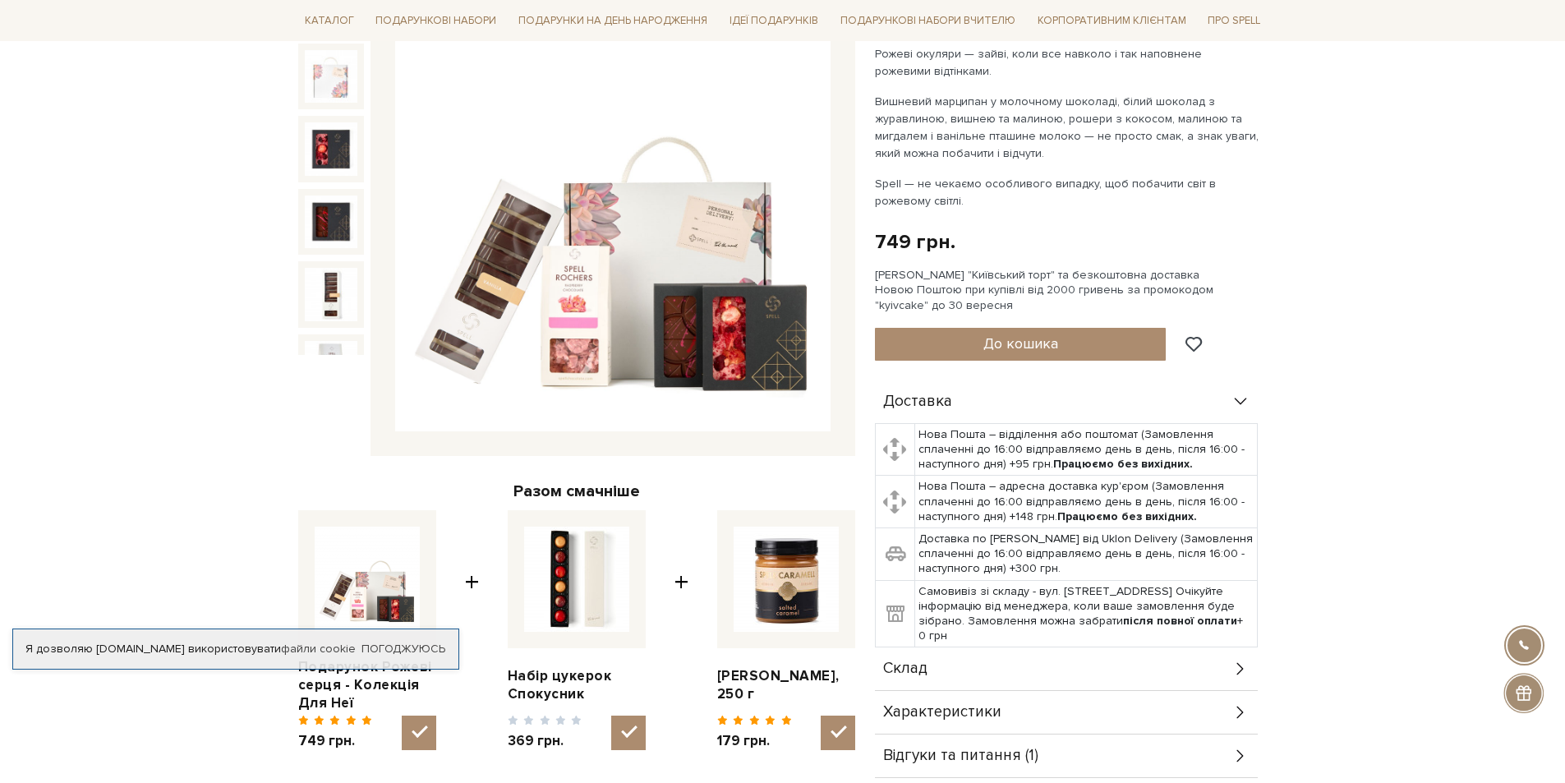
scroll to position [164, 0]
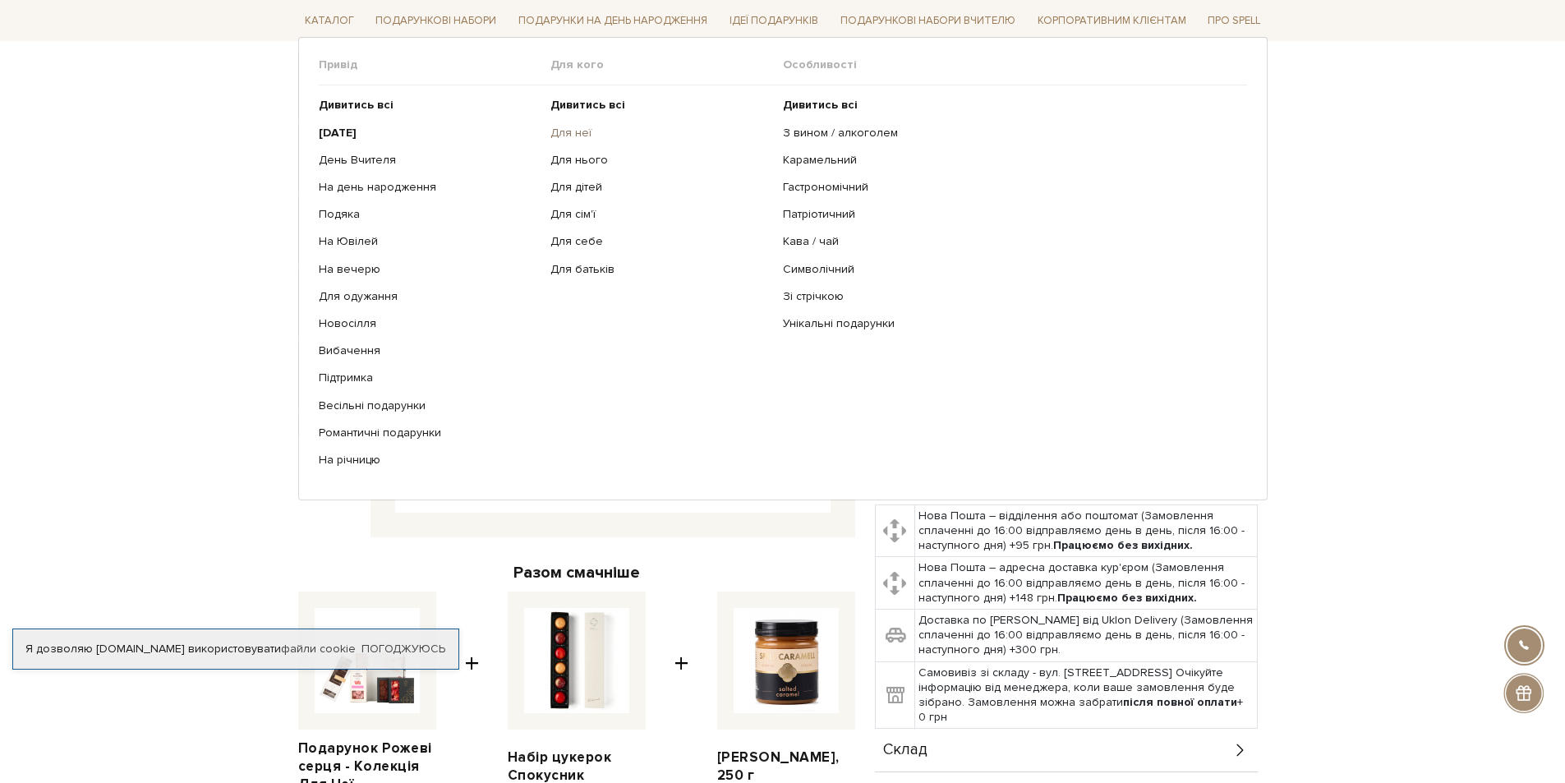
click at [570, 138] on link "Для неї" at bounding box center [661, 132] width 220 height 15
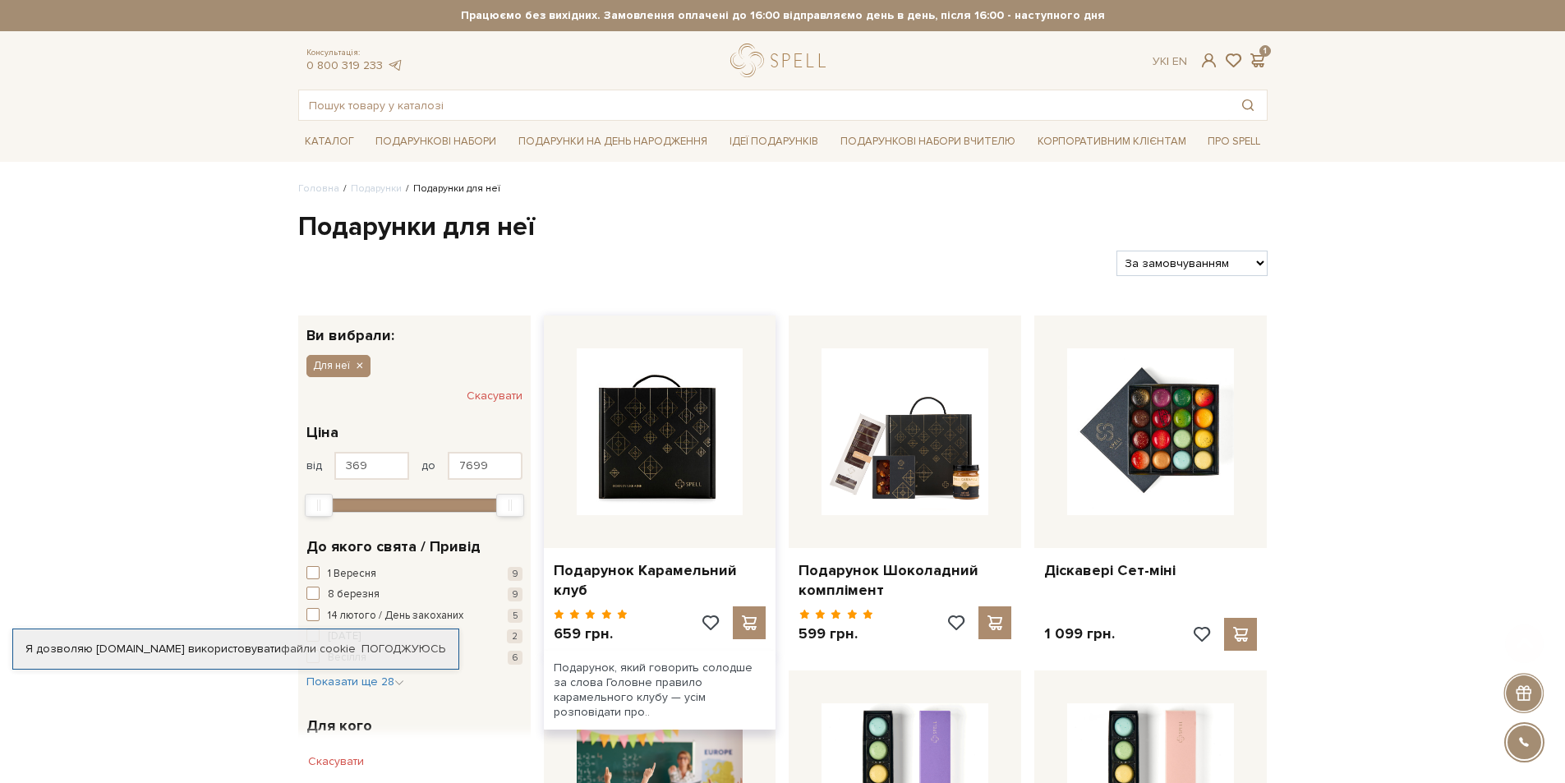
scroll to position [164, 0]
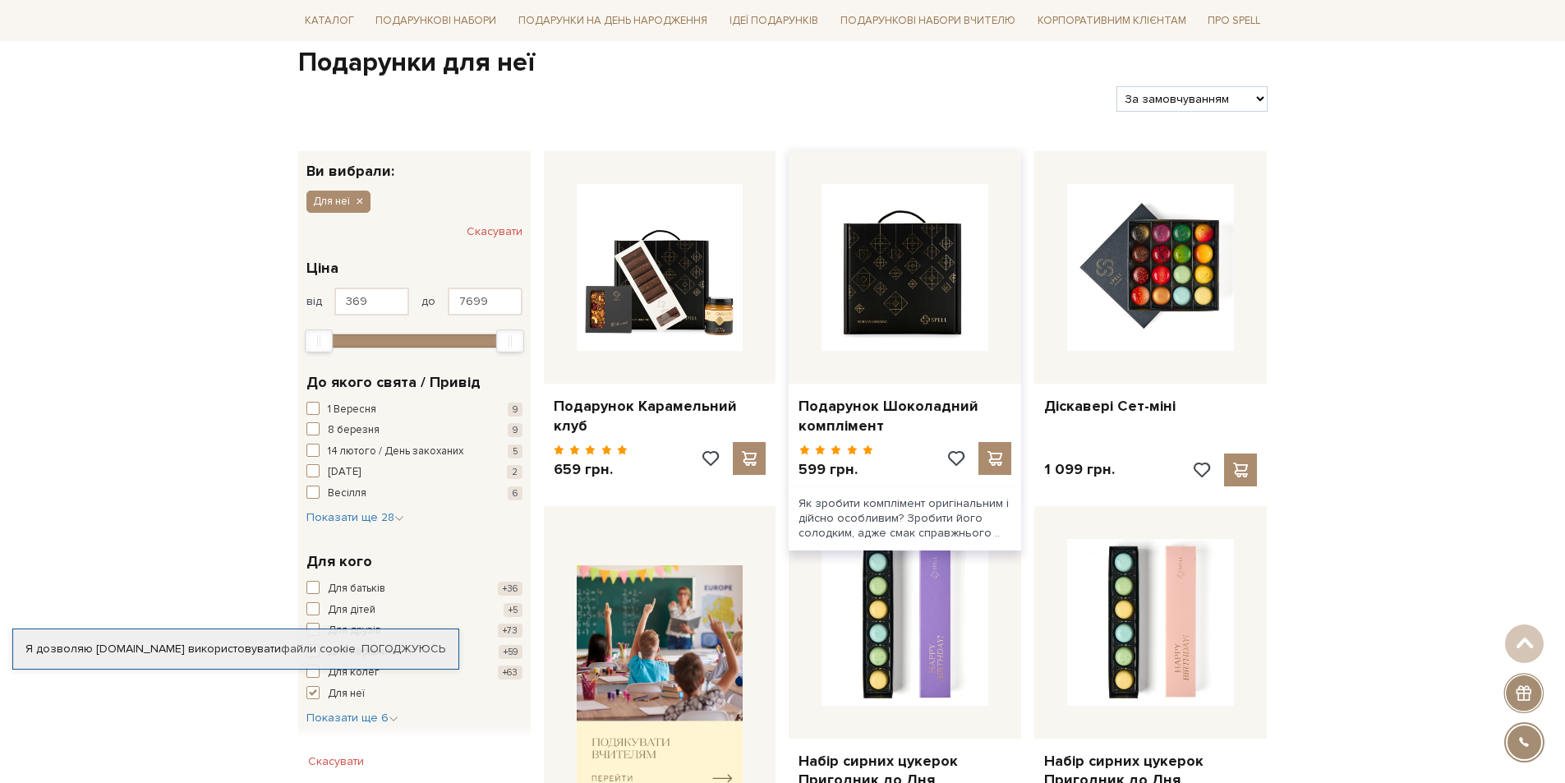
click at [959, 309] on img at bounding box center [905, 267] width 167 height 167
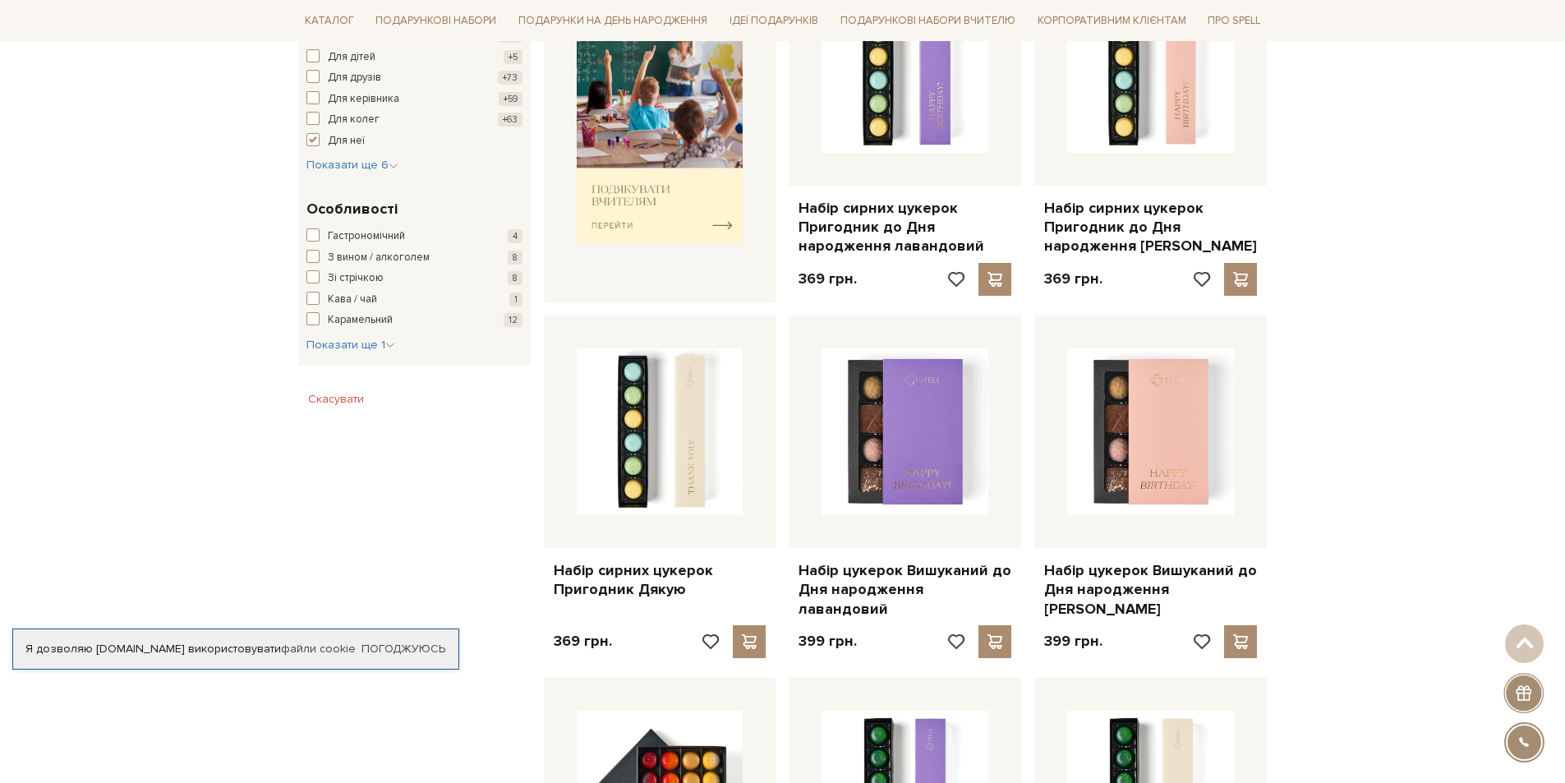
scroll to position [493, 0]
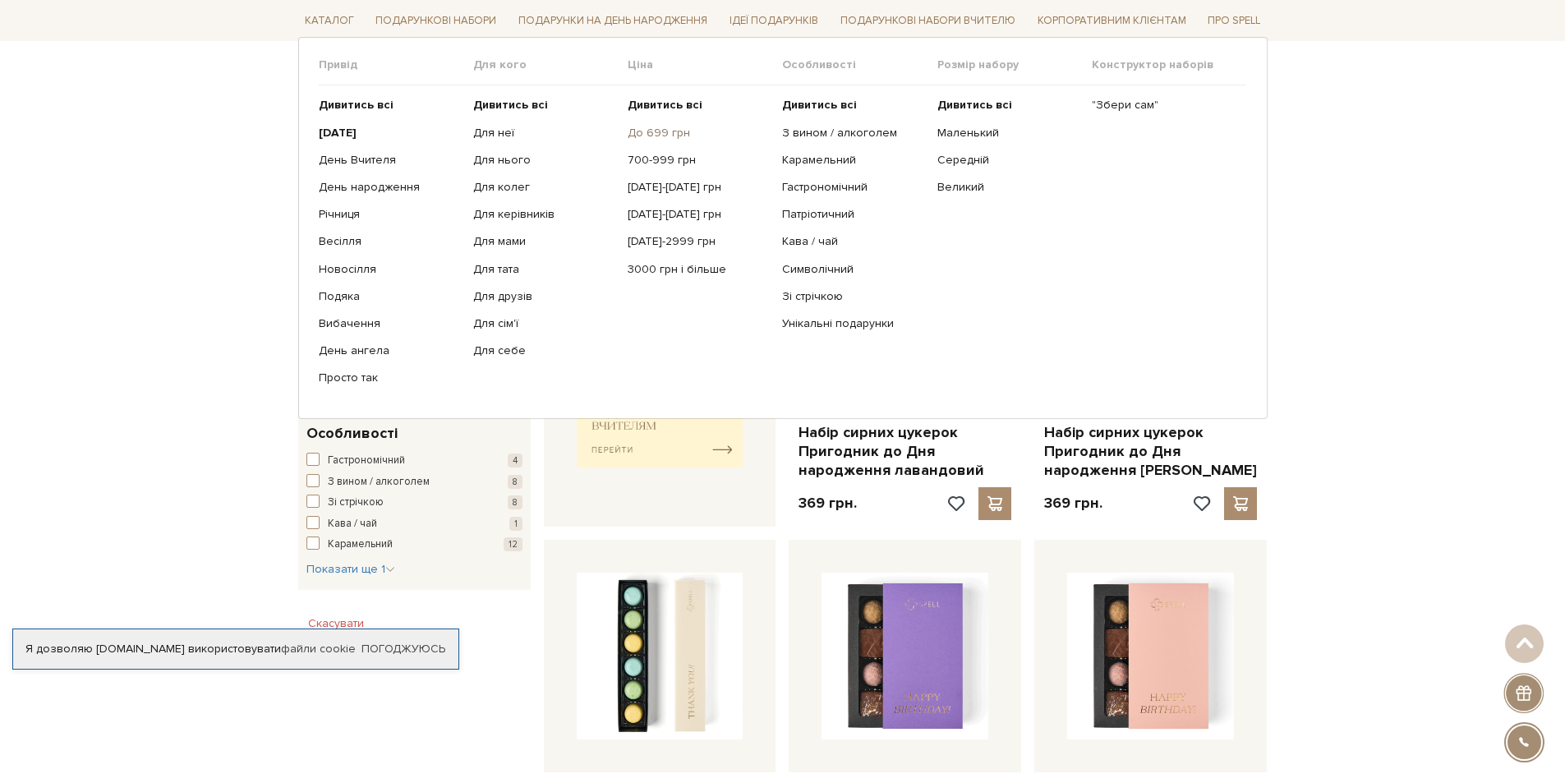
click at [648, 130] on link "До 699 грн" at bounding box center [699, 132] width 142 height 15
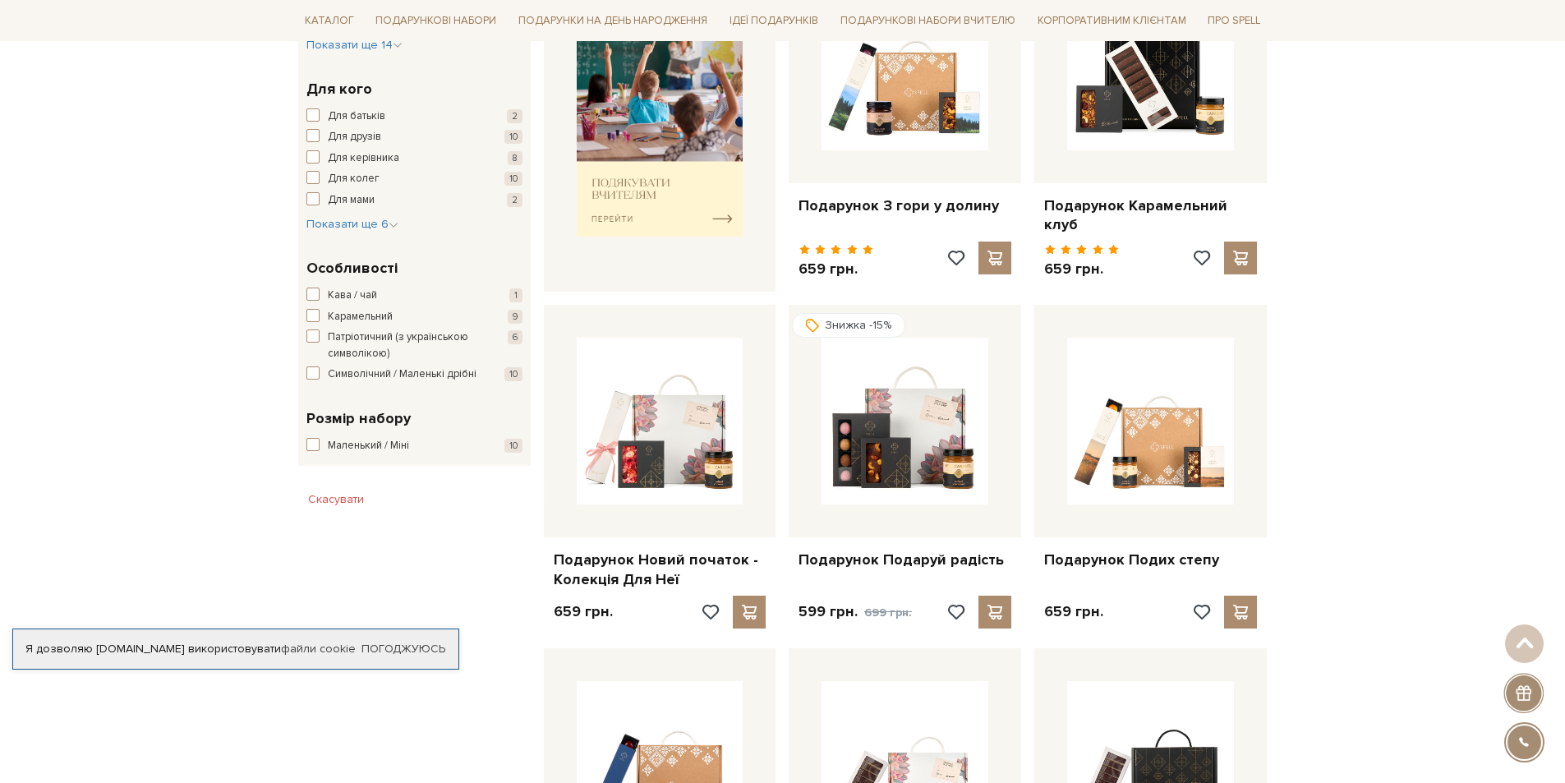
scroll to position [740, 0]
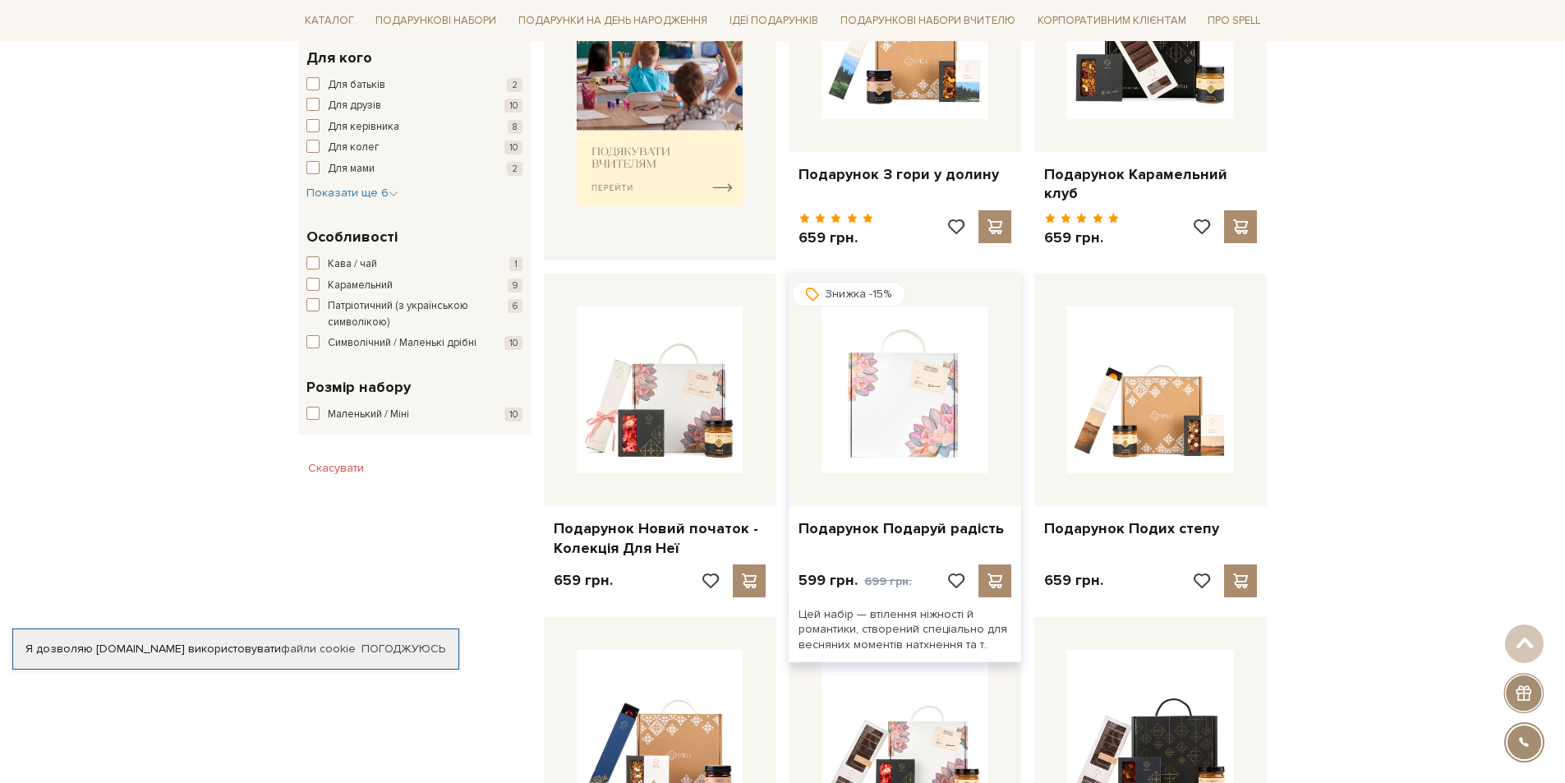
click at [941, 376] on img at bounding box center [905, 390] width 167 height 167
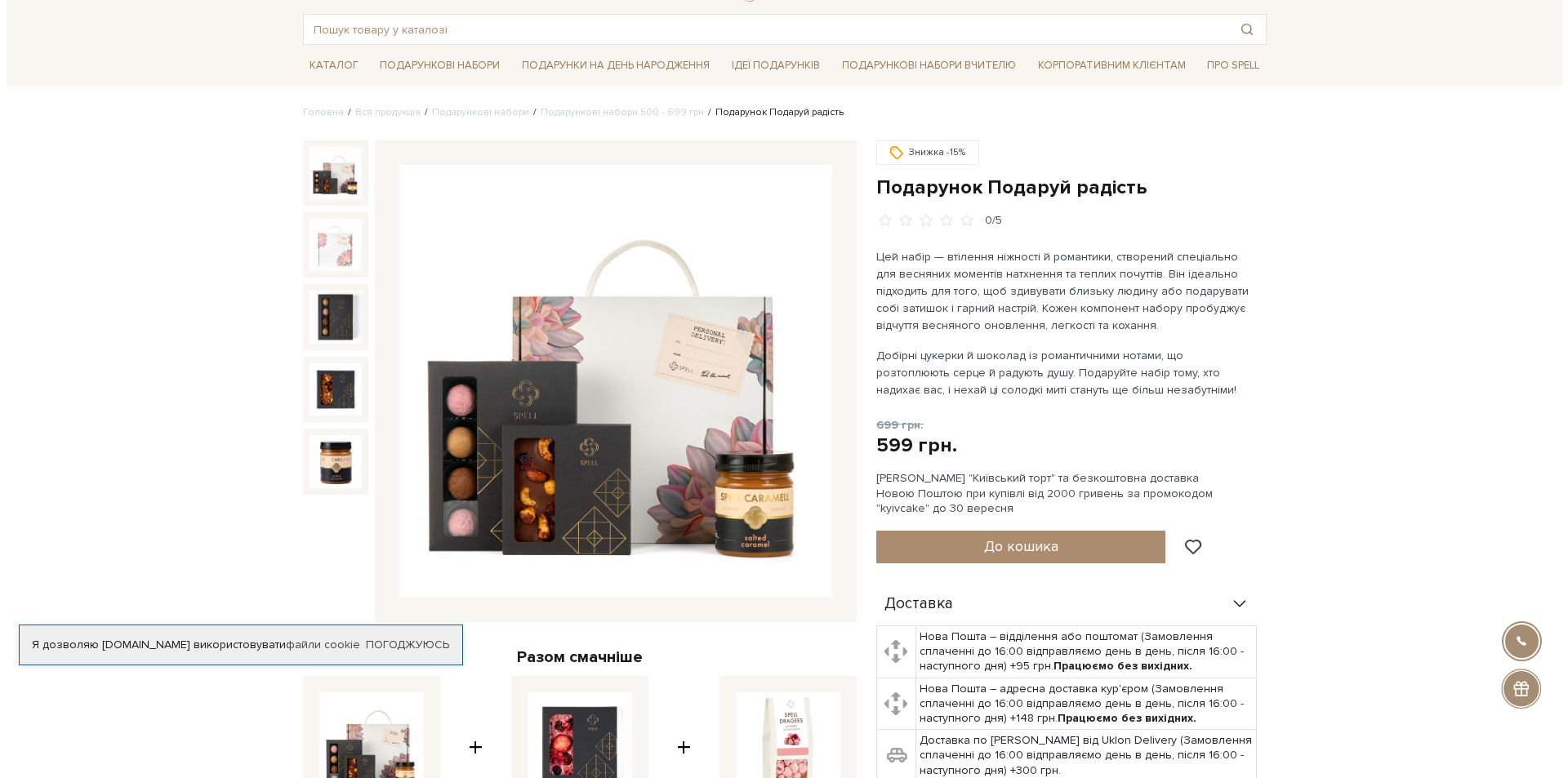
scroll to position [163, 0]
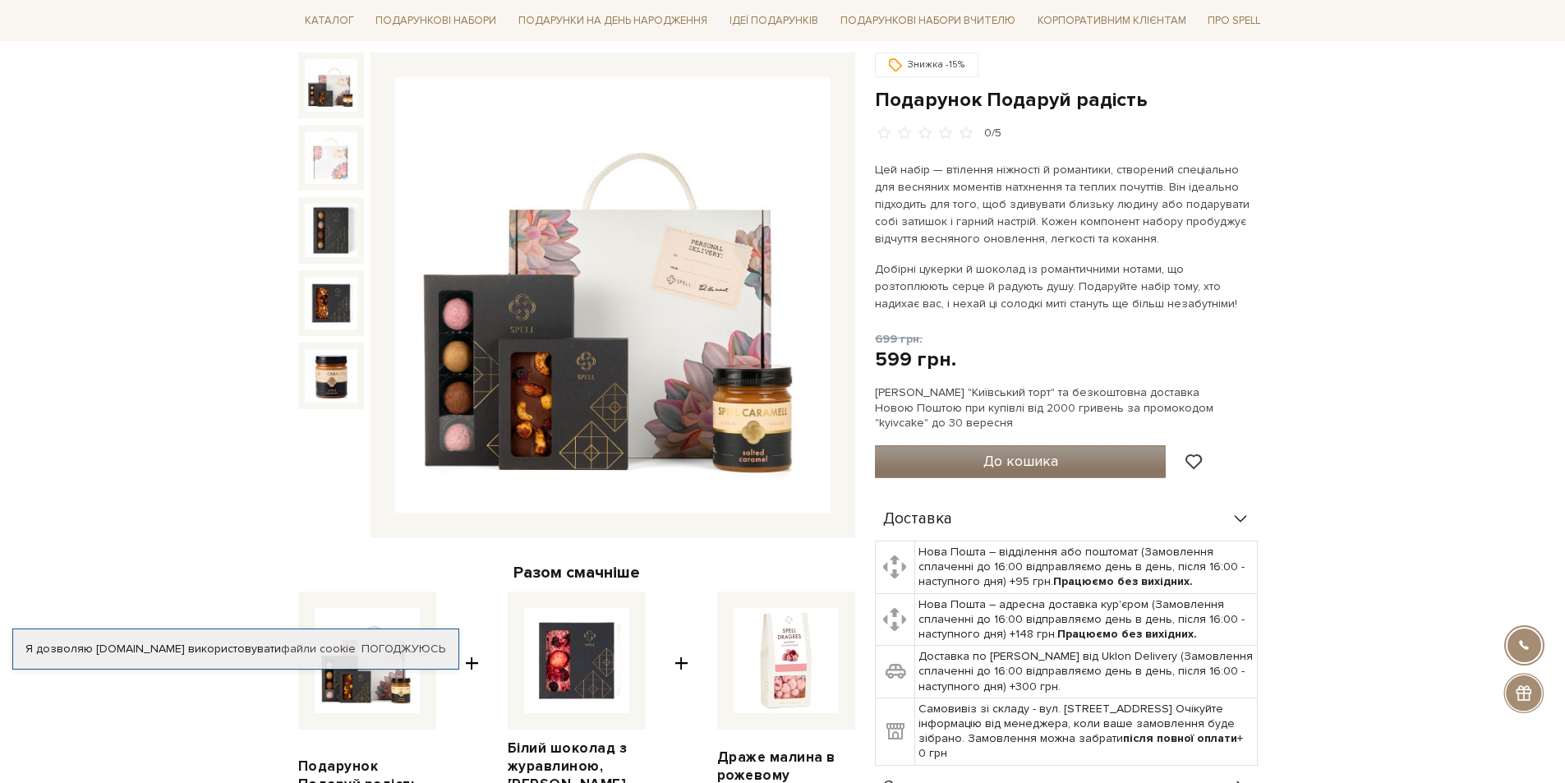
click at [975, 463] on button "До кошика" at bounding box center [1021, 461] width 292 height 33
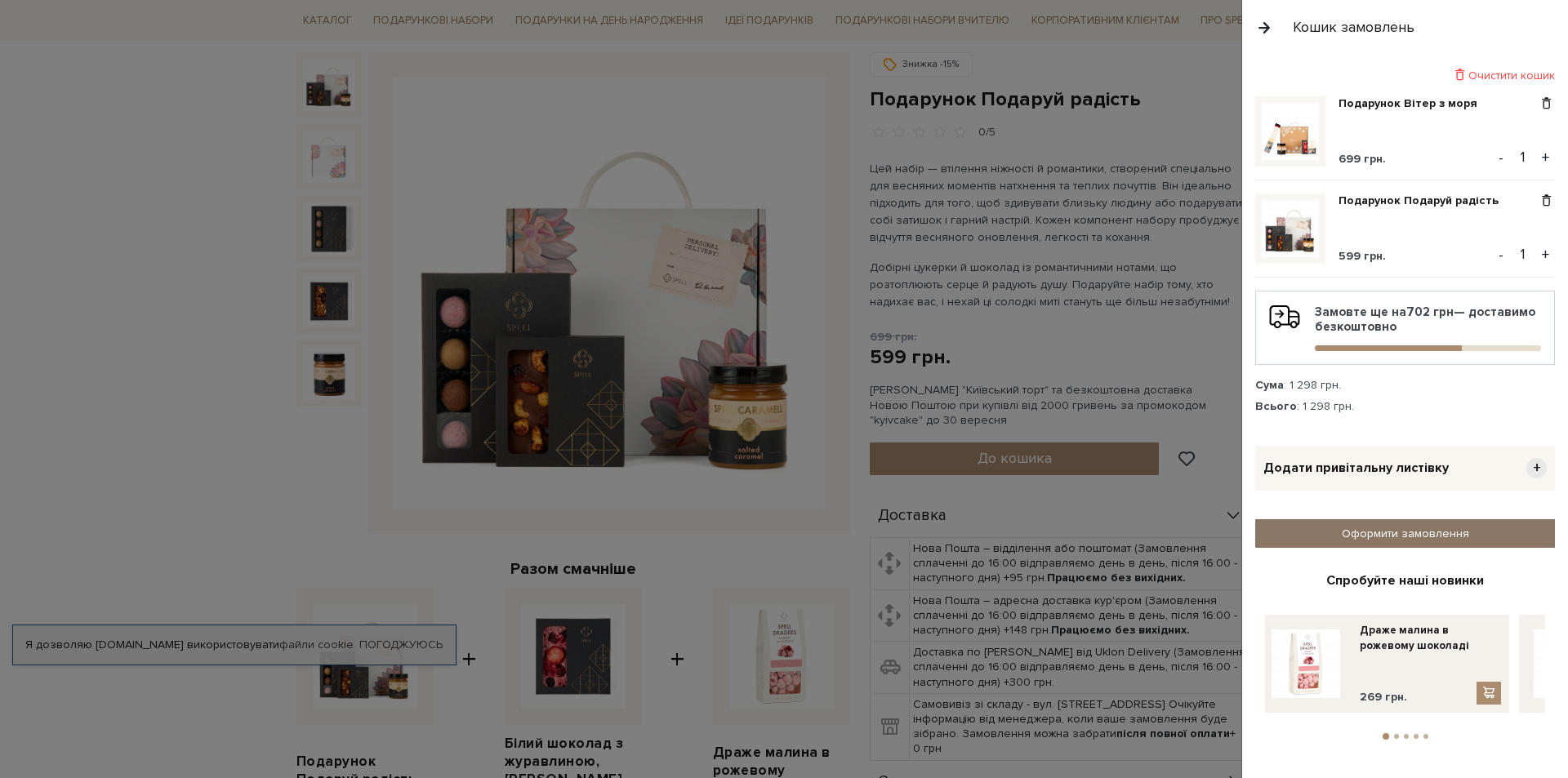
click at [1460, 534] on link "Оформити замовлення" at bounding box center [1405, 534] width 300 height 29
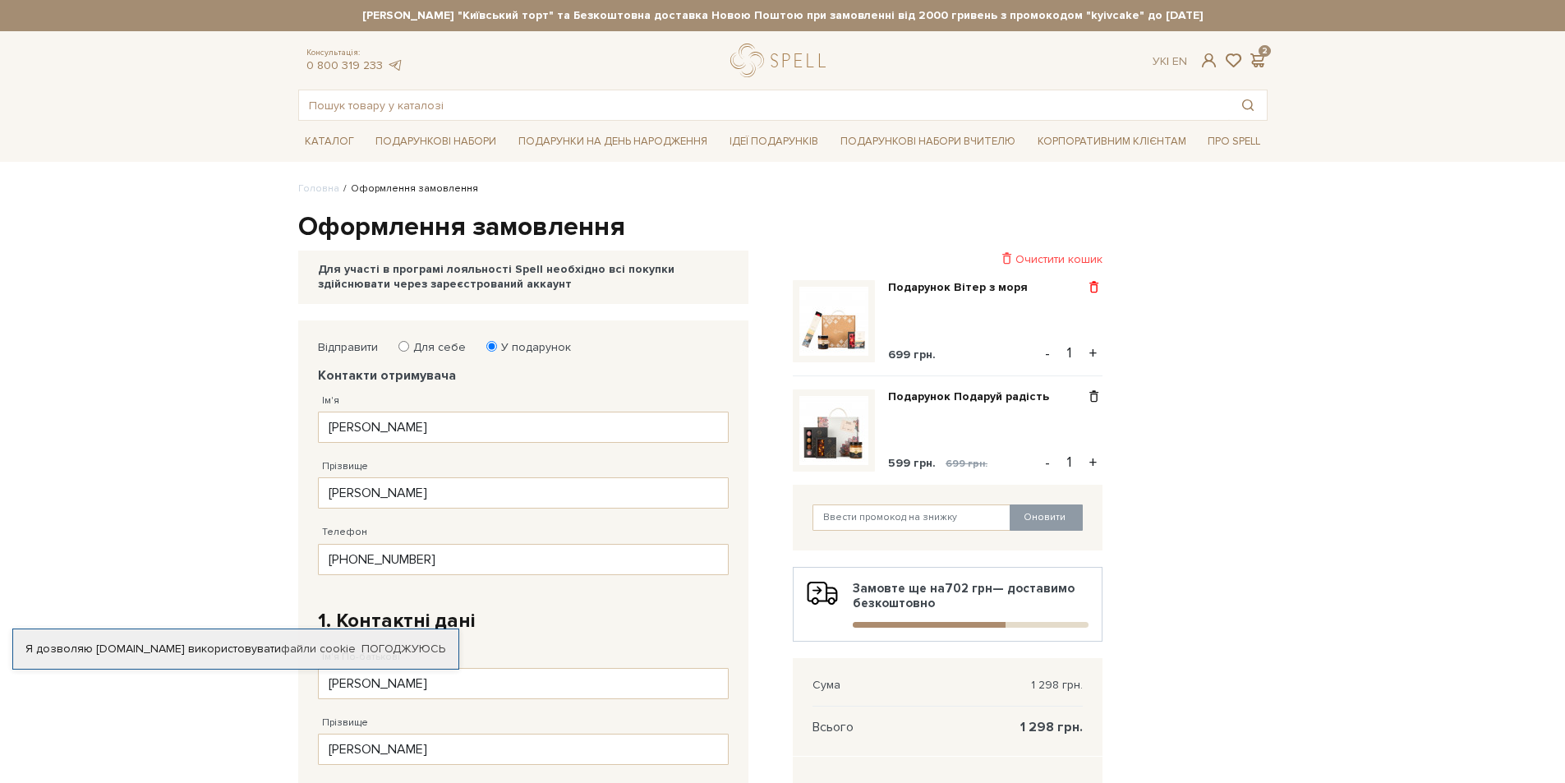
click at [1091, 283] on span at bounding box center [1094, 287] width 17 height 15
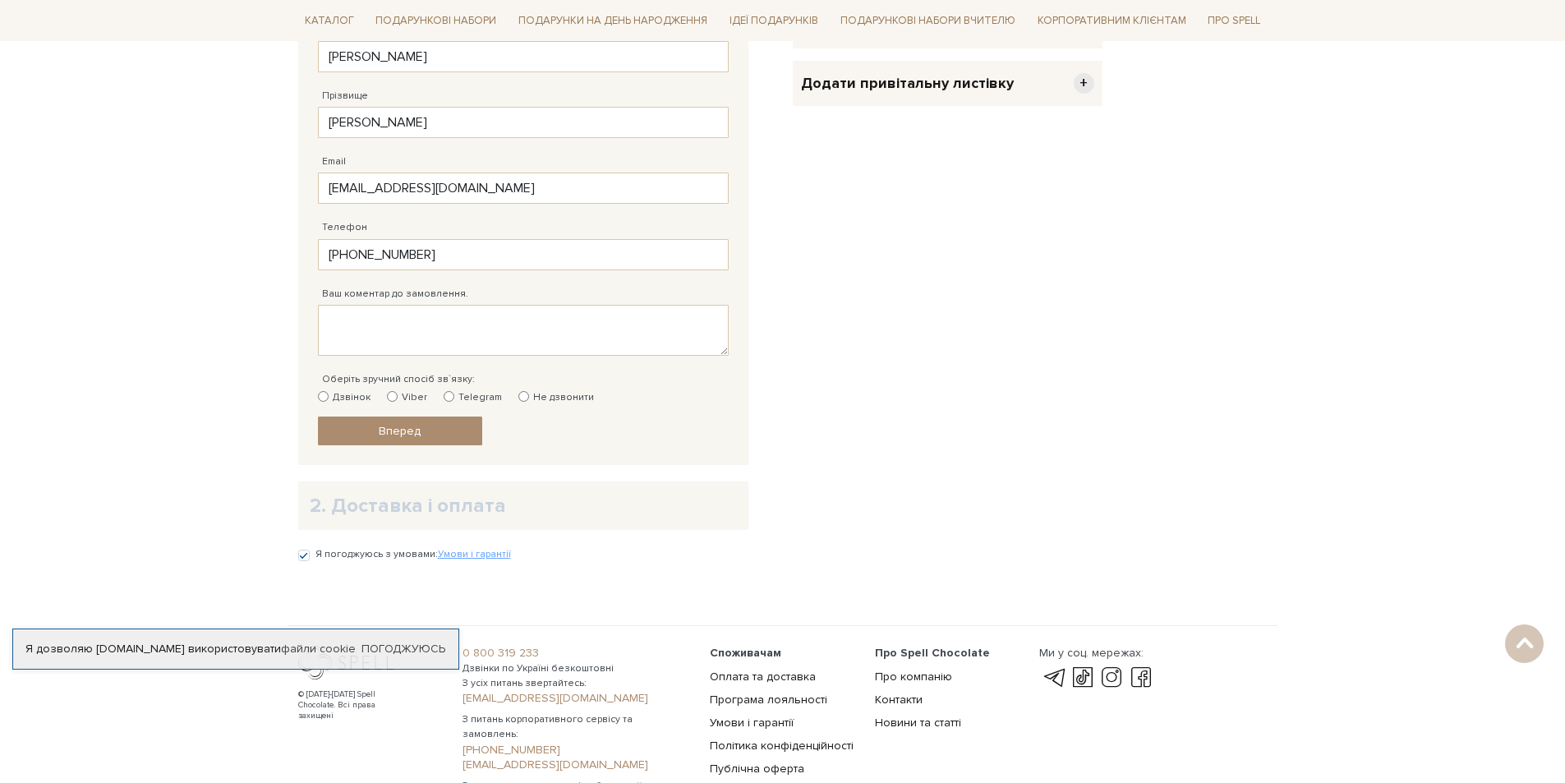
scroll to position [657, 0]
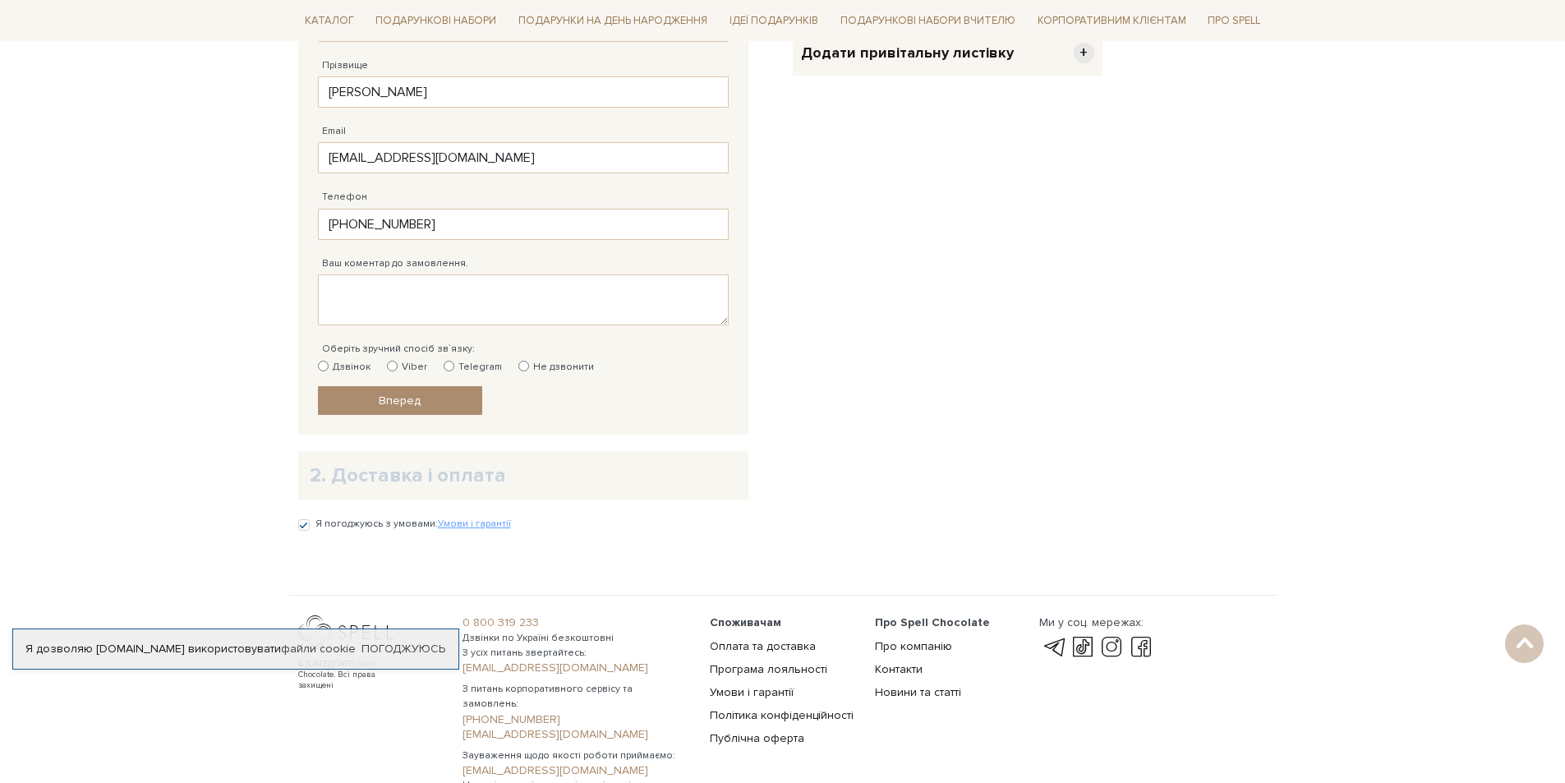
click at [440, 383] on fieldset "Відправити Для себе У подарунок Контакти отримувача Ім'я Наталя Заповніть поле!…" at bounding box center [523, 49] width 411 height 733
click at [431, 405] on link "Вперед" at bounding box center [400, 400] width 164 height 29
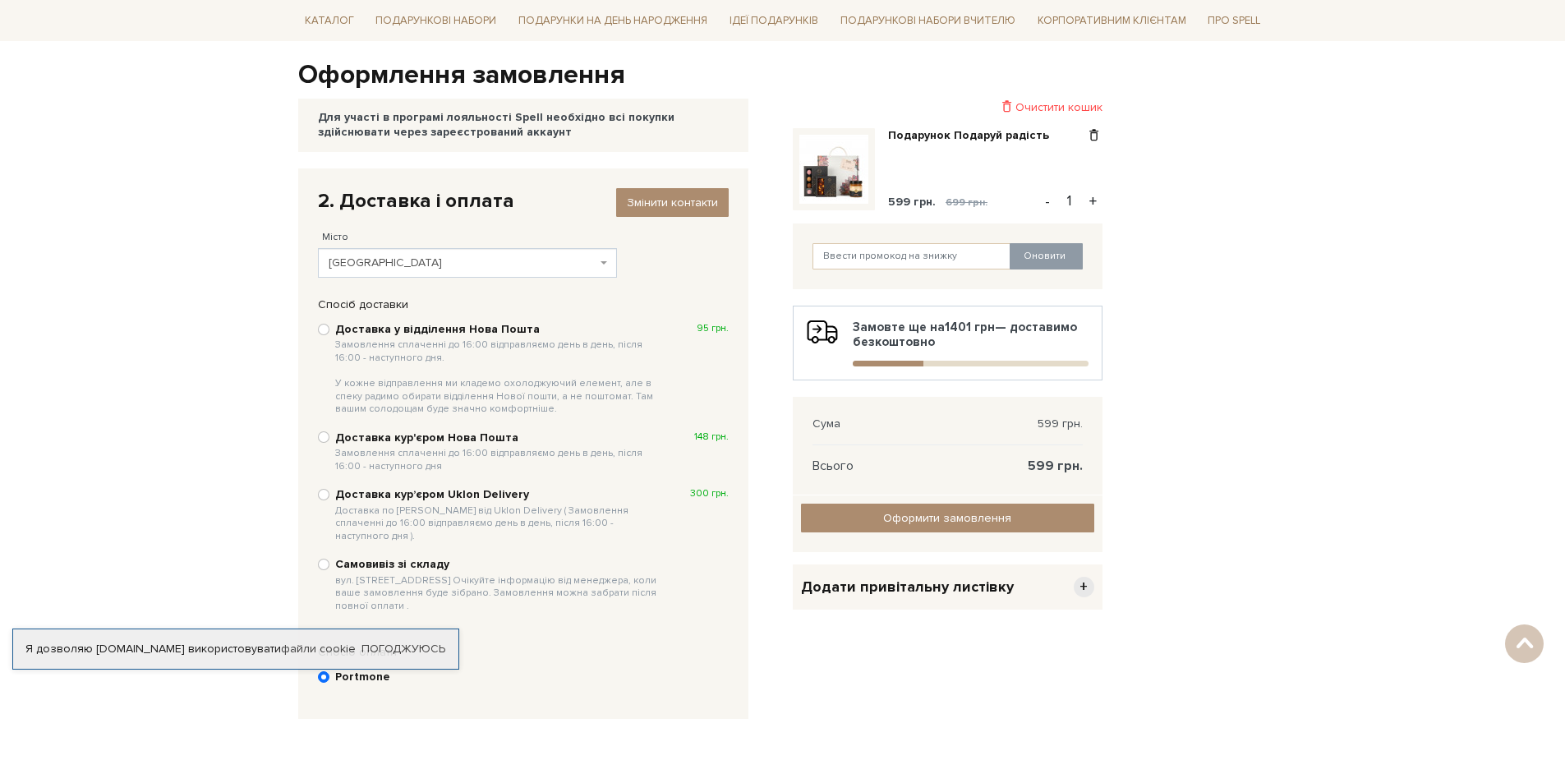
scroll to position [74, 0]
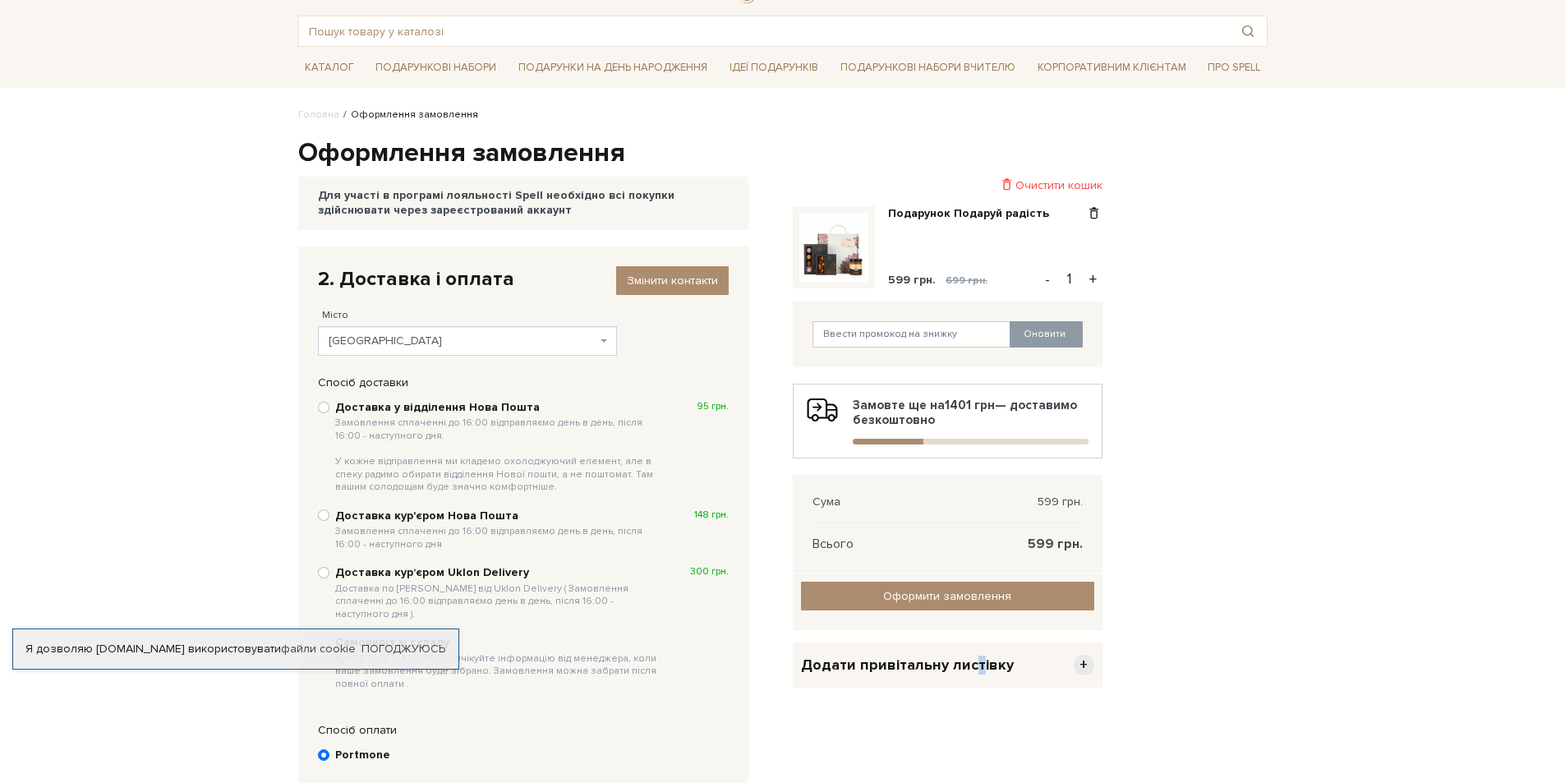
click at [975, 674] on span "Додати привітальну листівку" at bounding box center [907, 665] width 213 height 19
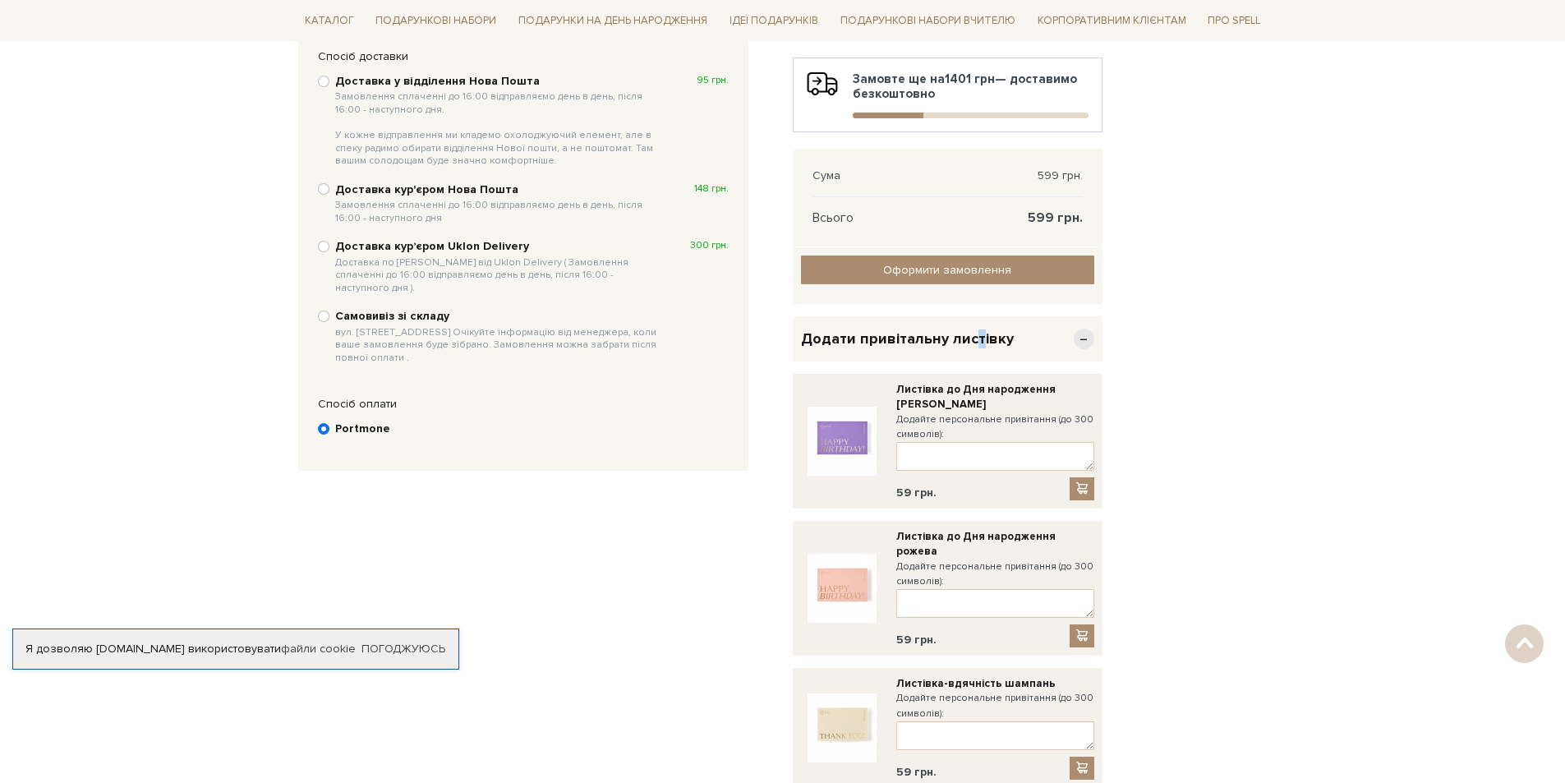
scroll to position [403, 0]
paste textarea "Вітаю з днем народження! Бажаю бути щасливою, коханою, життєрадісною. Нехай мрі…"
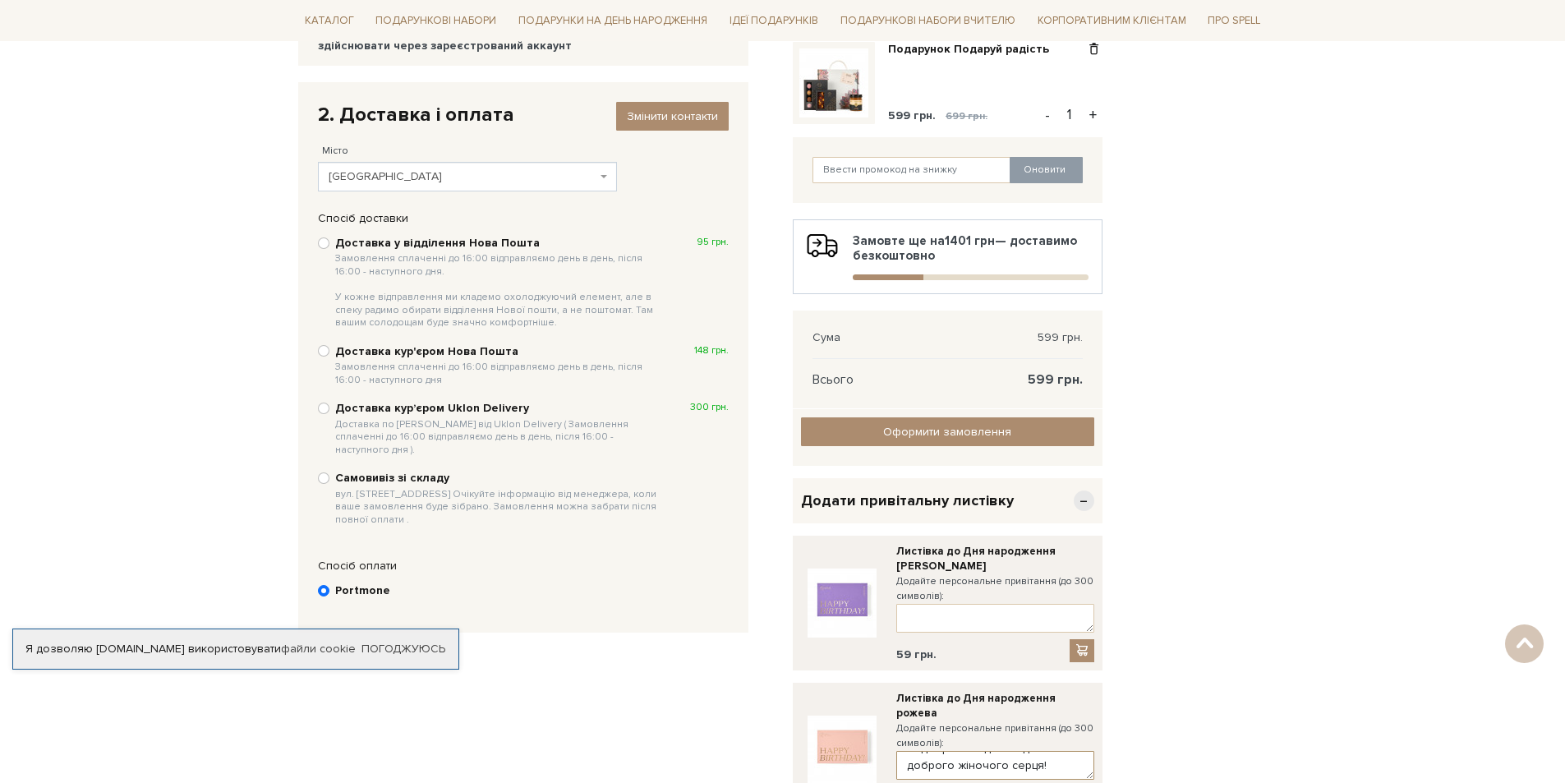
scroll to position [0, 0]
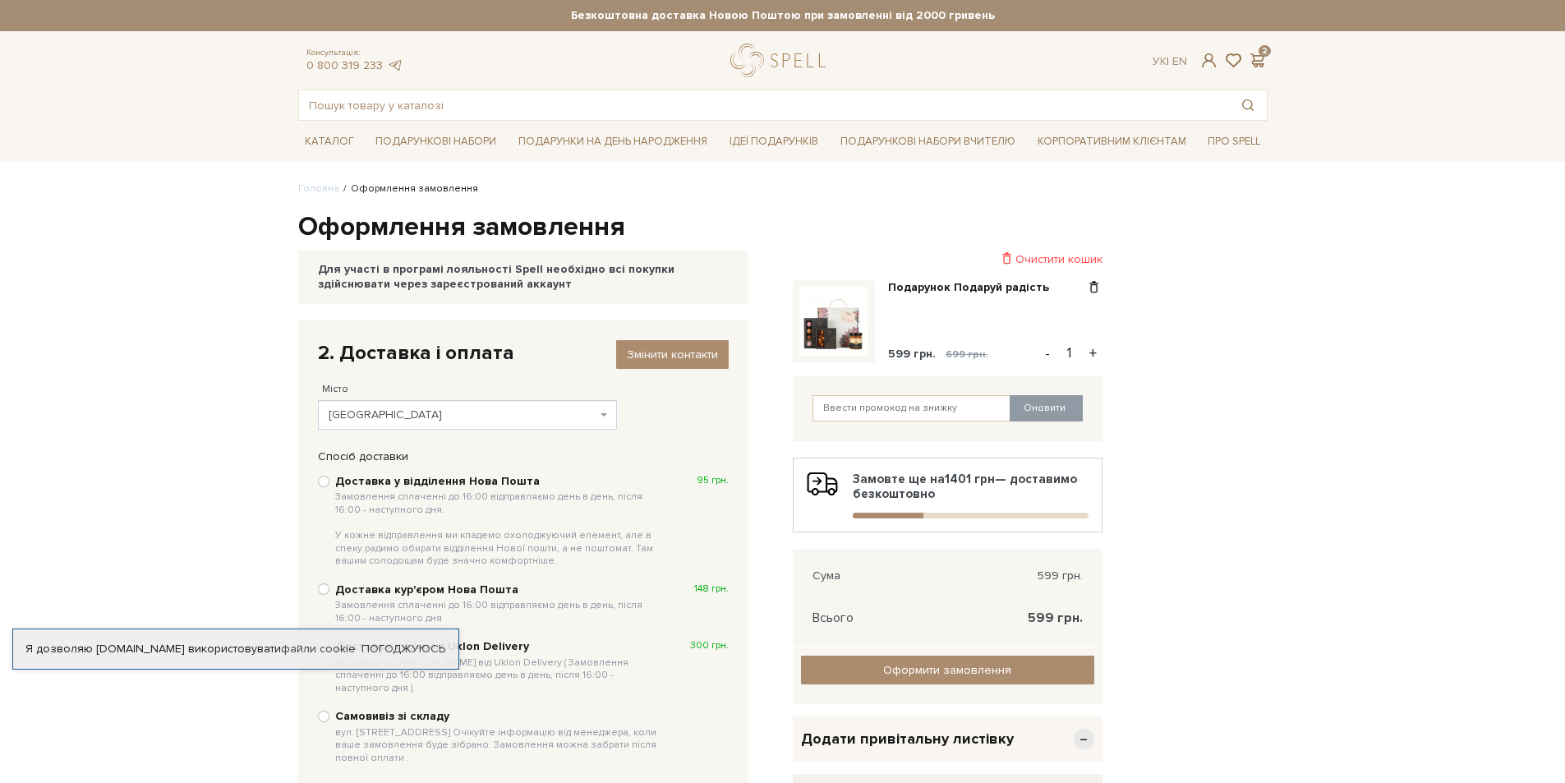
type textarea "Вітаю з днем народження! Бажаю бути щасливою, коханою, життєрадісною. Нехай мрі…"
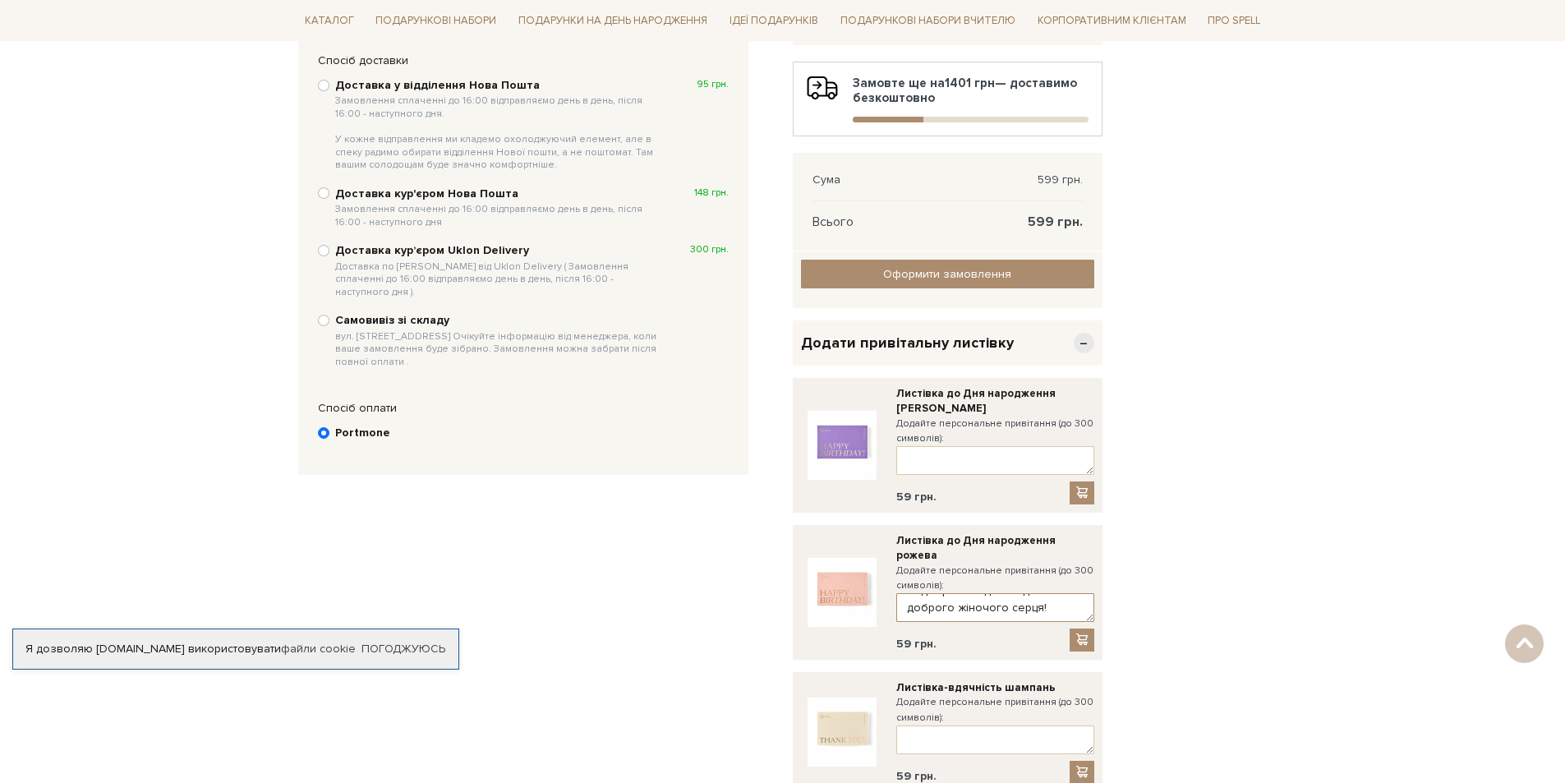
scroll to position [164, 0]
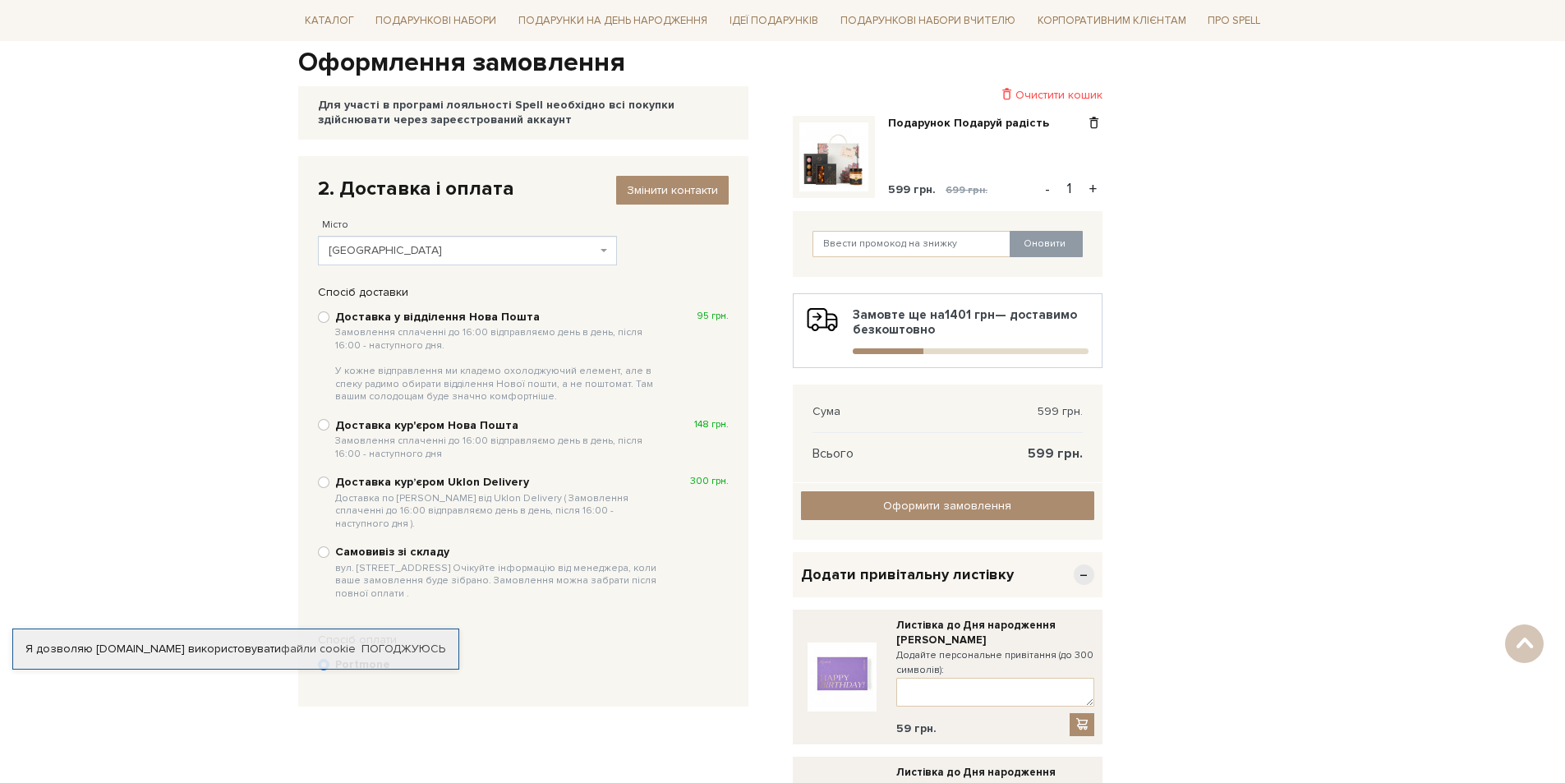
click at [433, 318] on b "Доставка у відділення Нова Пошта Замовлення сплаченні до 16:00 відправляємо ден…" at bounding box center [499, 357] width 328 height 94
click at [330, 318] on input "Доставка у відділення Нова Пошта Замовлення сплаченні до 16:00 відправляємо ден…" at bounding box center [324, 317] width 12 height 12
radio input "true"
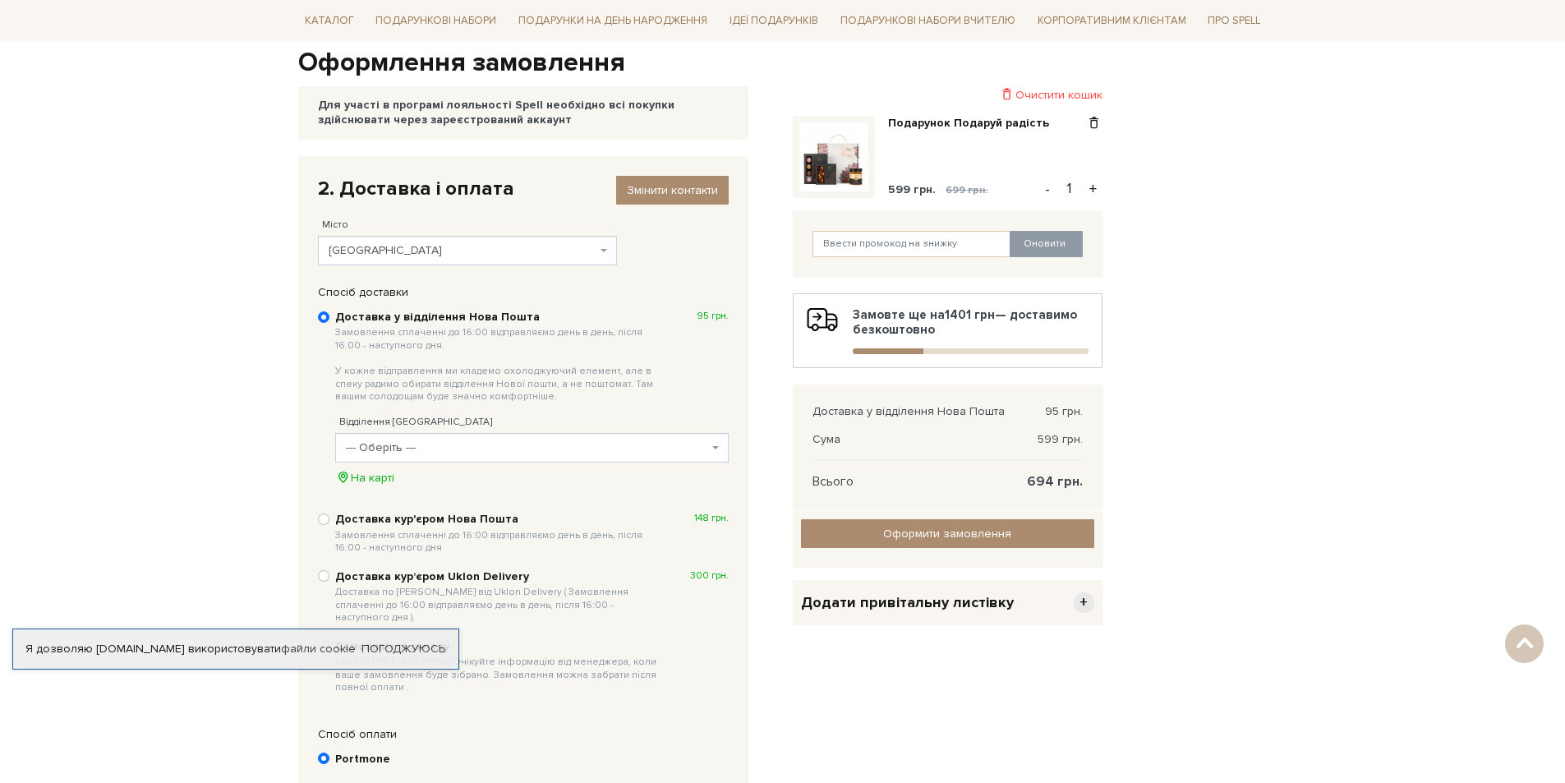
click at [482, 450] on span "--- Оберіть ---" at bounding box center [527, 448] width 362 height 16
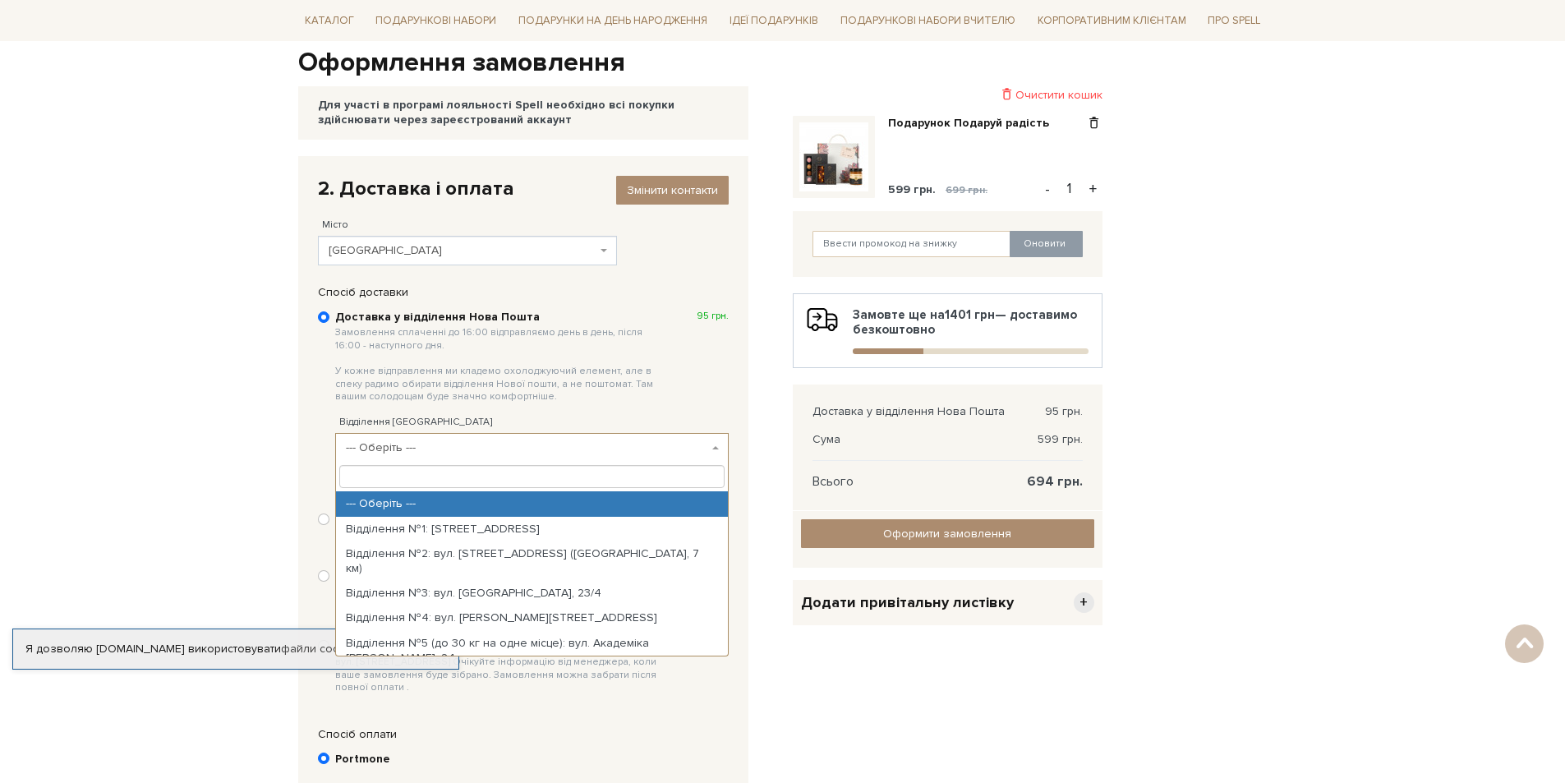
click at [454, 484] on input "search" at bounding box center [531, 476] width 385 height 23
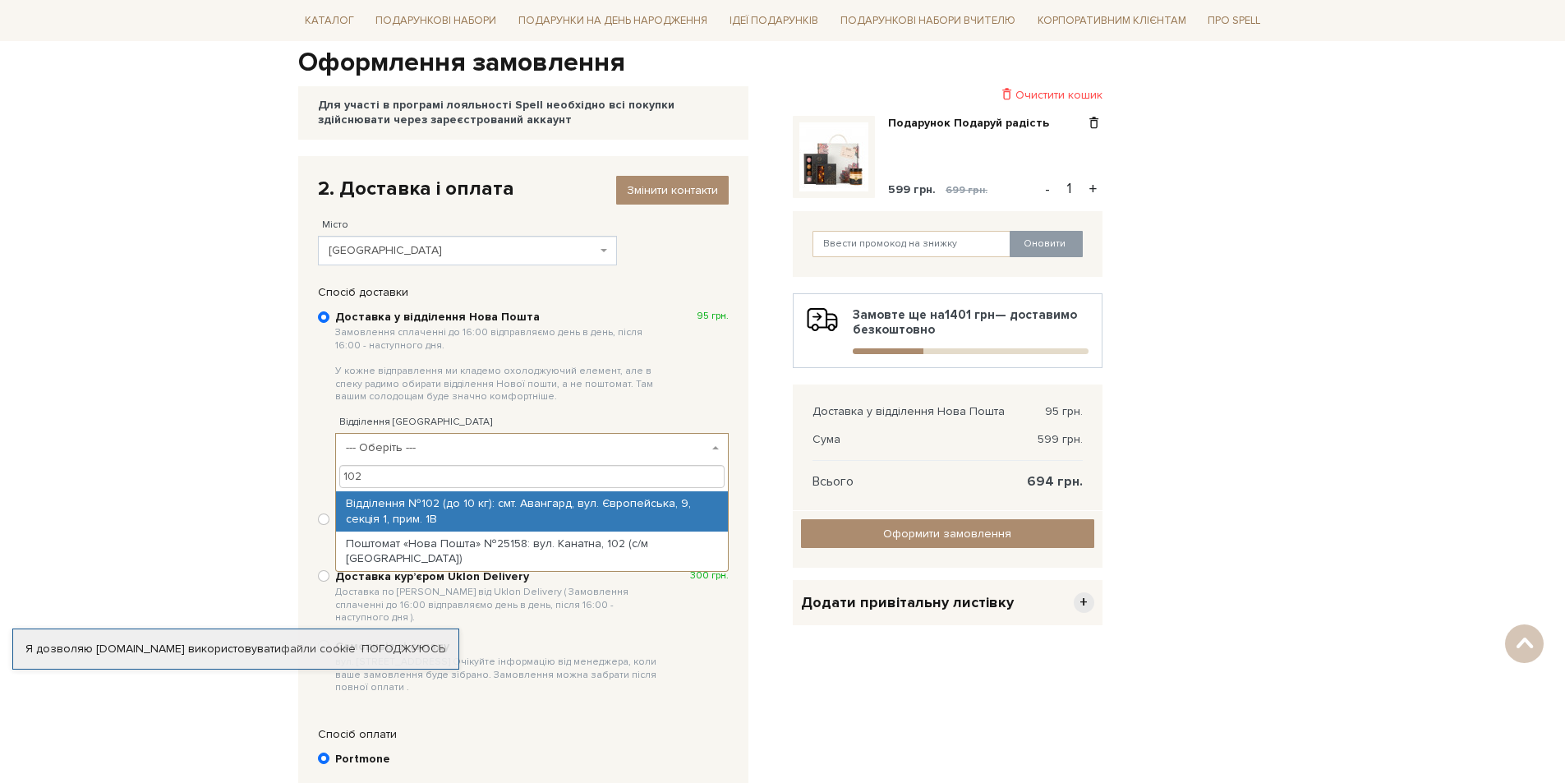
type input "102"
select select "Відділення №102 (до 10 кг): смт. Авангард, вул. Європейська, 9, секція 1, прим.…"
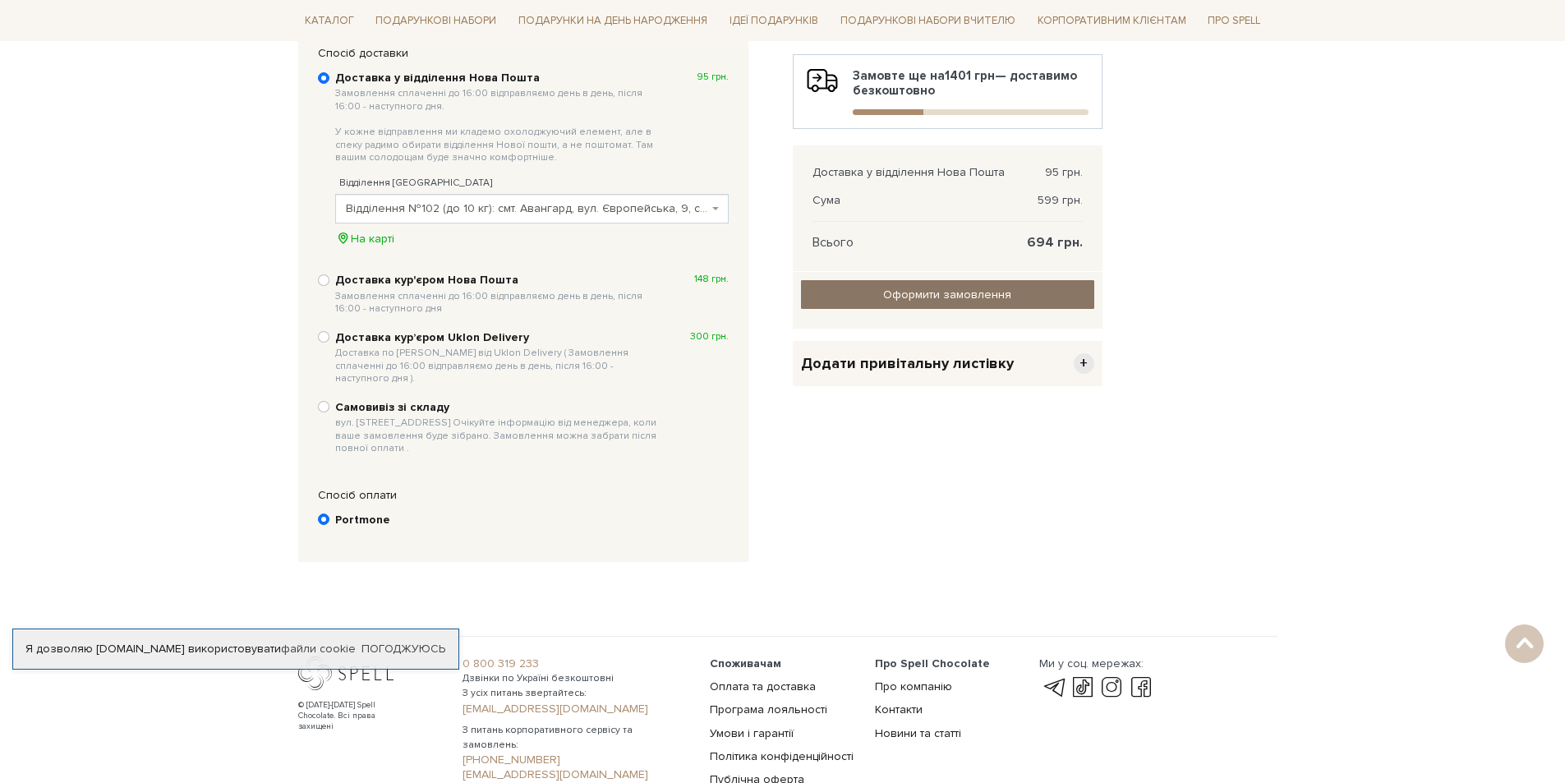
scroll to position [256, 0]
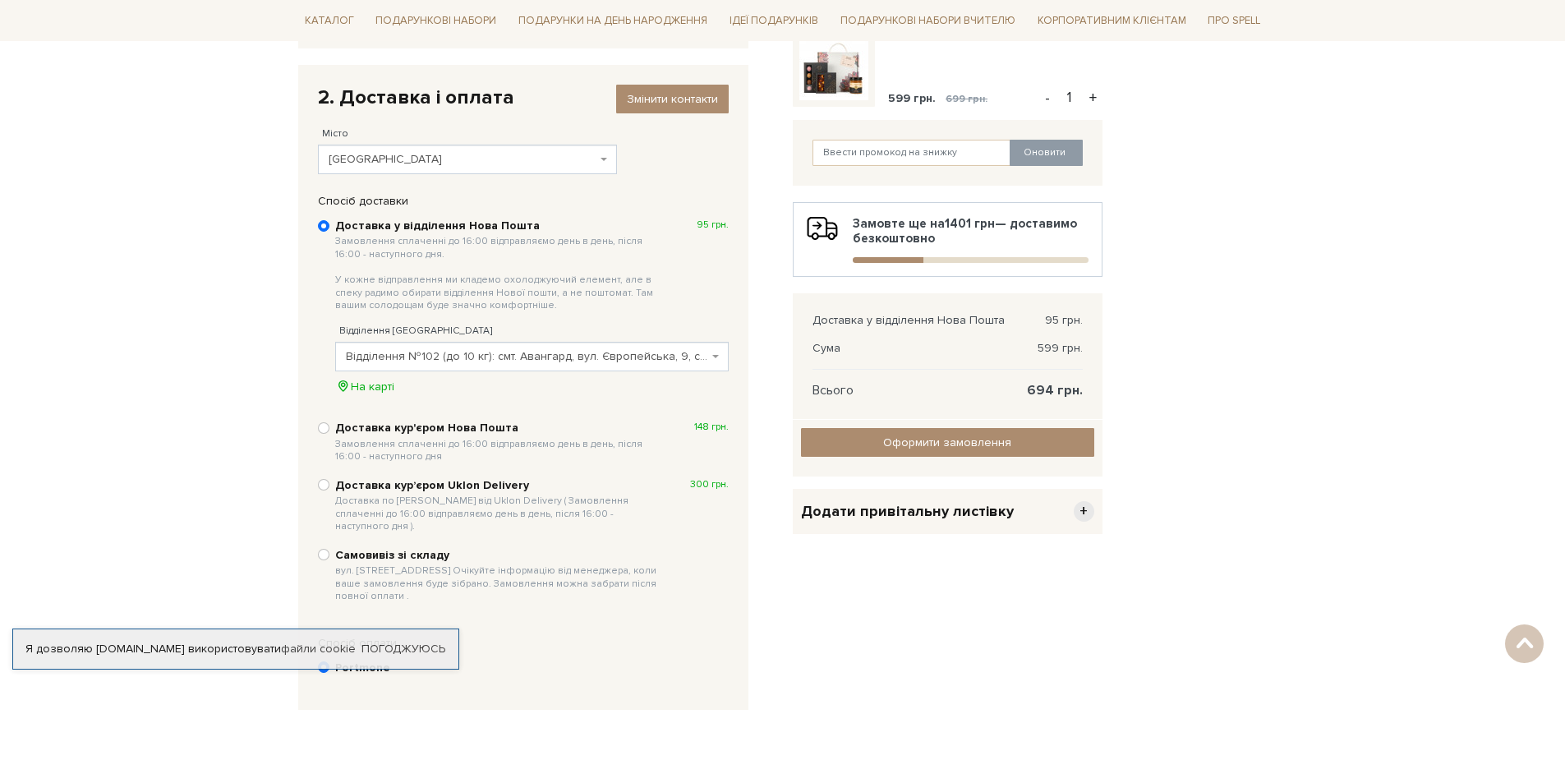
click at [923, 506] on span "Додати привітальну листівку" at bounding box center [907, 511] width 213 height 19
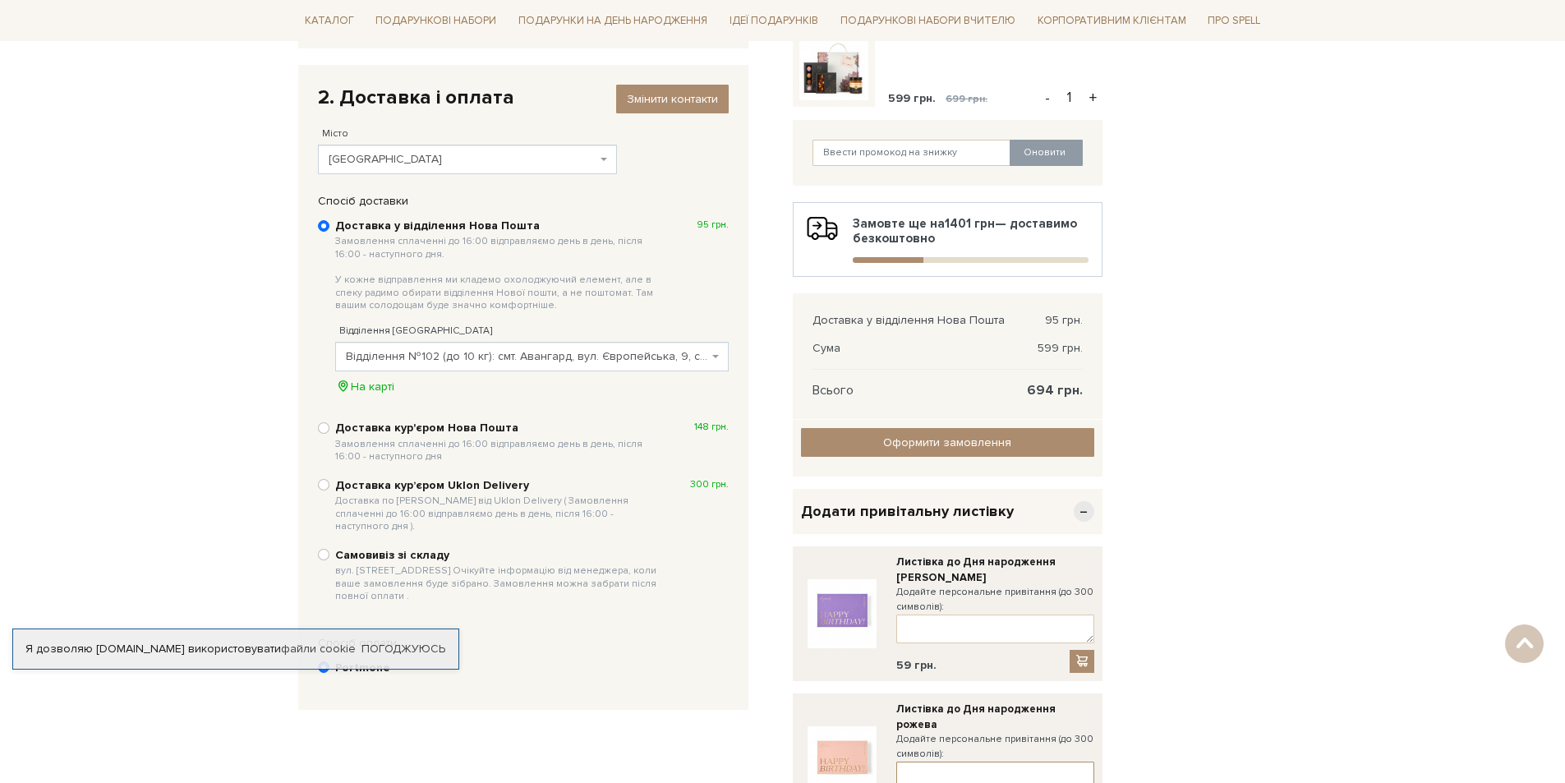
click at [995, 763] on textarea at bounding box center [996, 776] width 198 height 29
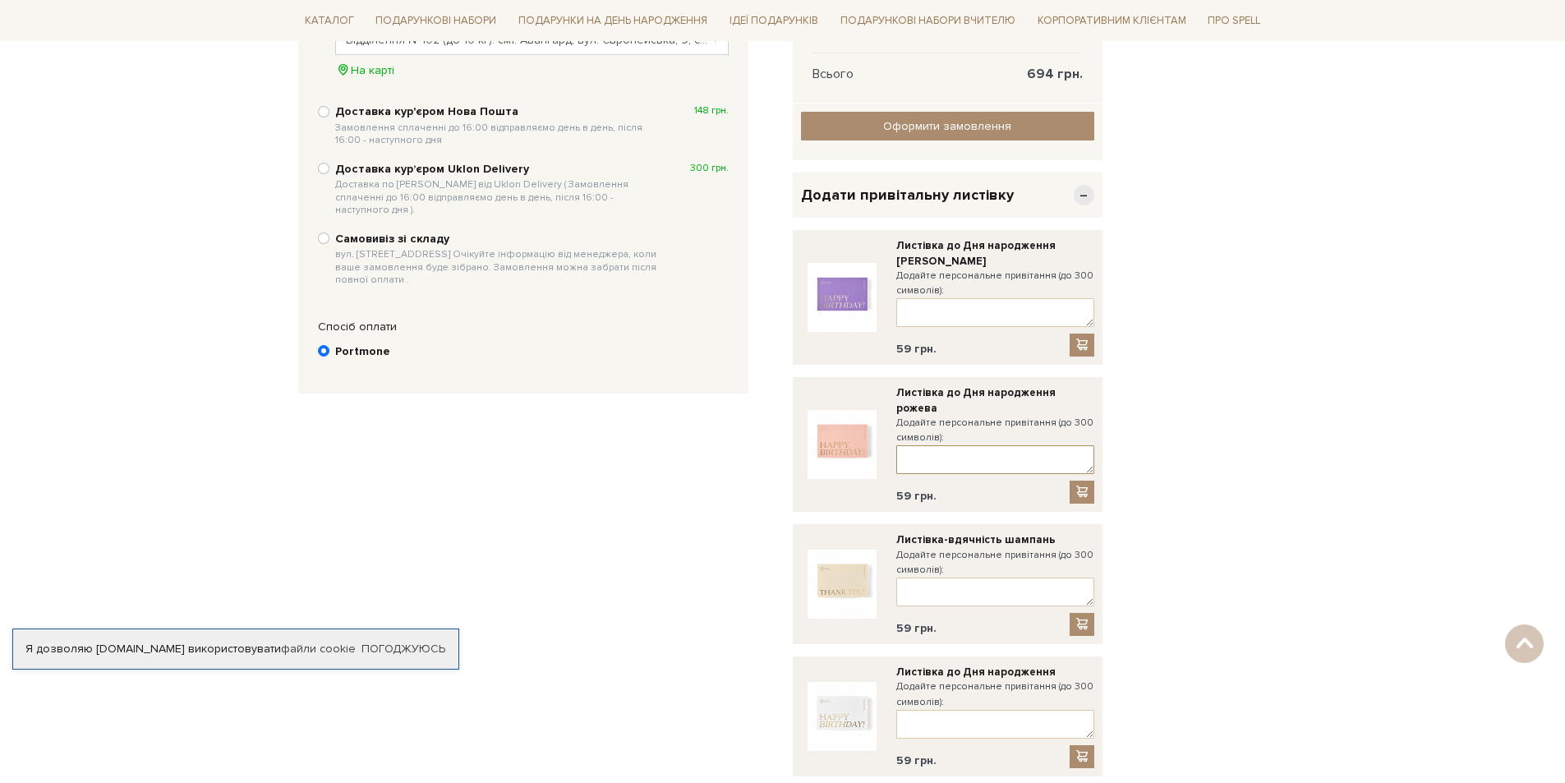
scroll to position [584, 0]
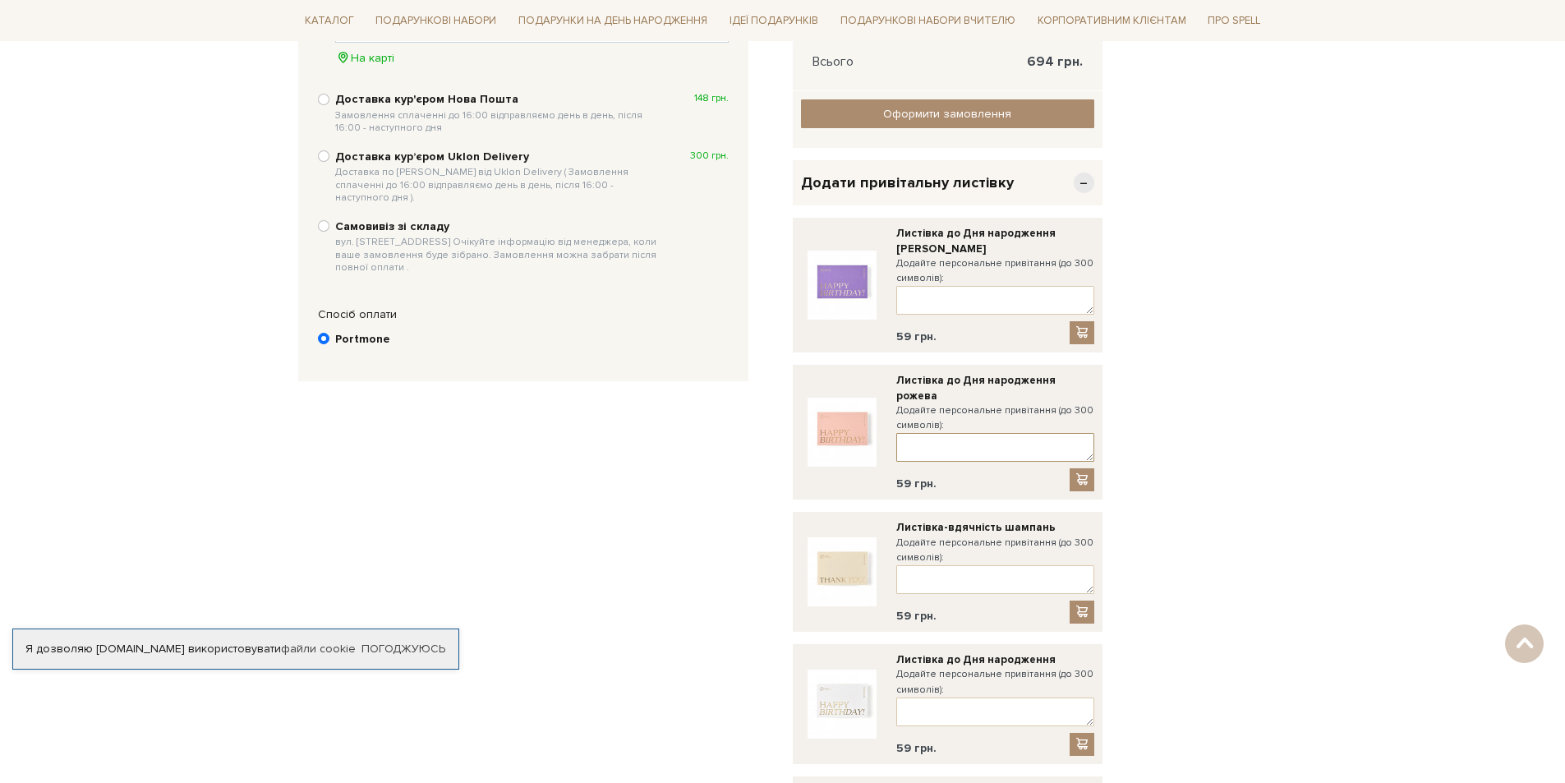
drag, startPoint x: 969, startPoint y: 574, endPoint x: 919, endPoint y: 427, distance: 155.4
drag, startPoint x: 919, startPoint y: 427, endPoint x: 907, endPoint y: 698, distance: 271.4
click at [907, 698] on textarea at bounding box center [996, 712] width 198 height 29
paste textarea "Вітаю з днем народження! Бажаю бути щасливою, коханою, життєрадісною. Нехай мрі…"
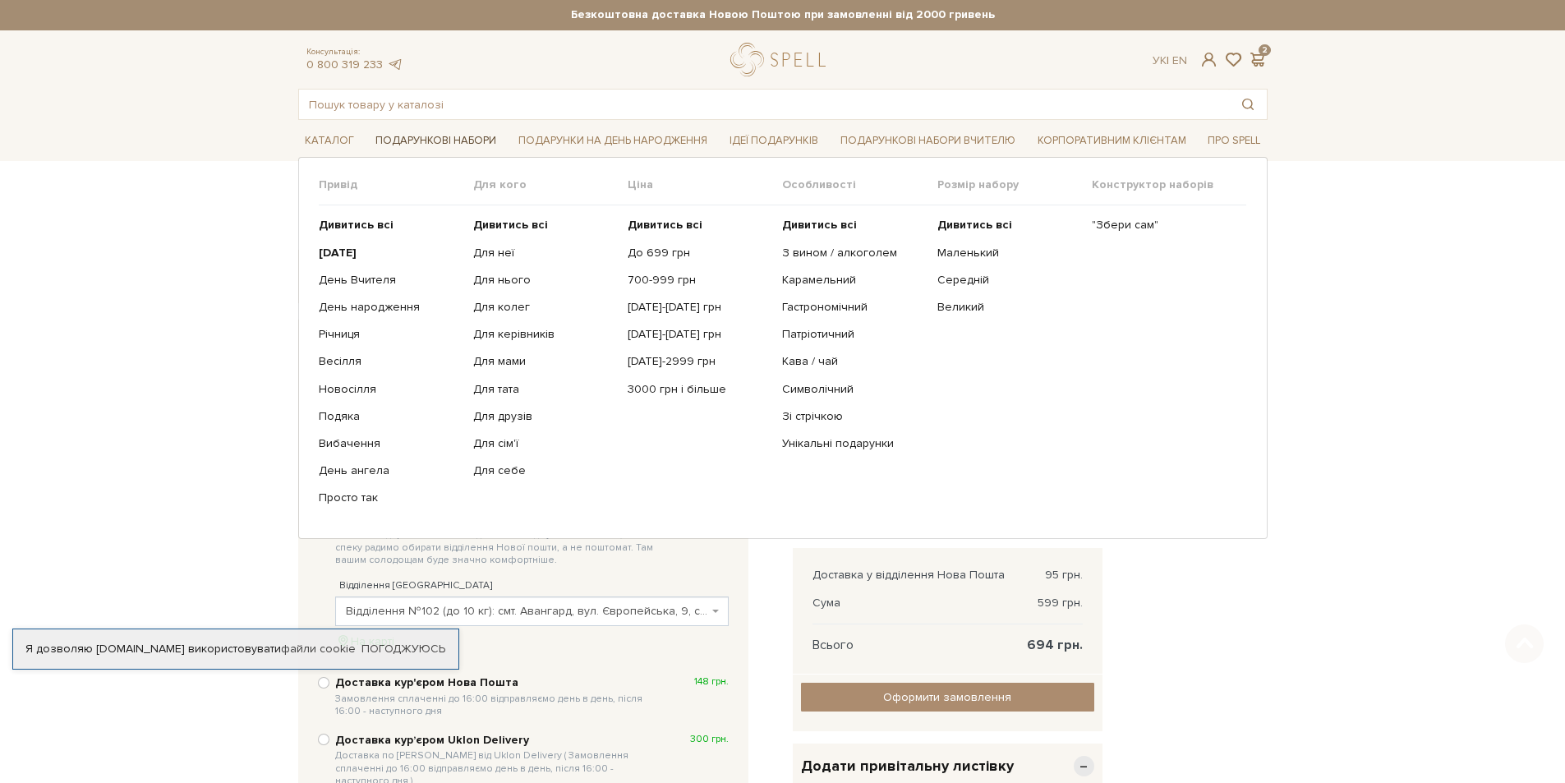
scroll to position [0, 0]
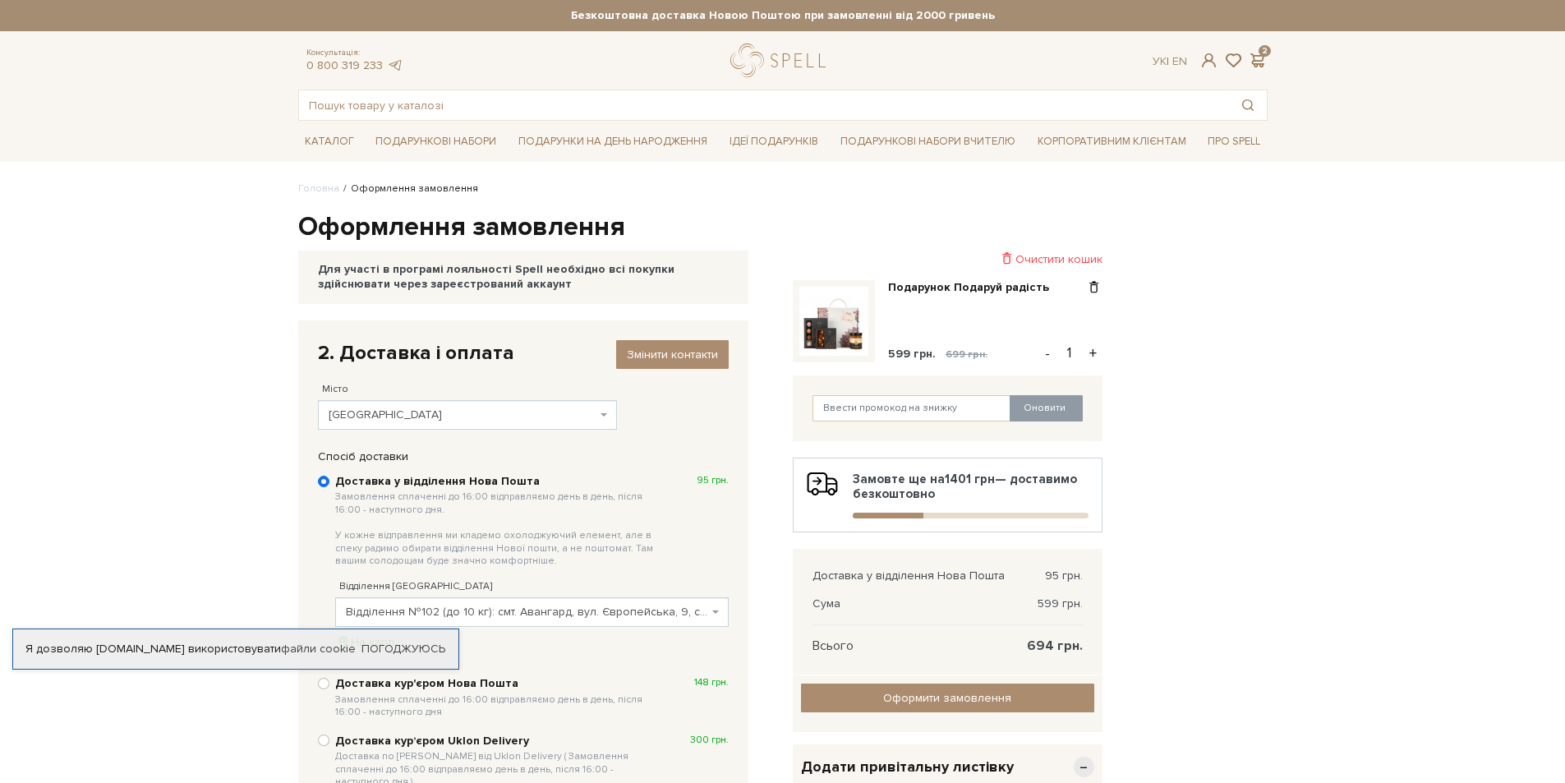
type textarea "Вітаю з днем народження! Бажаю бути щасливою, коханою, життєрадісною. Нехай мрі…"
drag, startPoint x: 855, startPoint y: 53, endPoint x: 693, endPoint y: 53, distance: 162.7
click at [693, 53] on div "Консультація: 0 800 319 233 Ук | En | 2" at bounding box center [782, 61] width 989 height 34
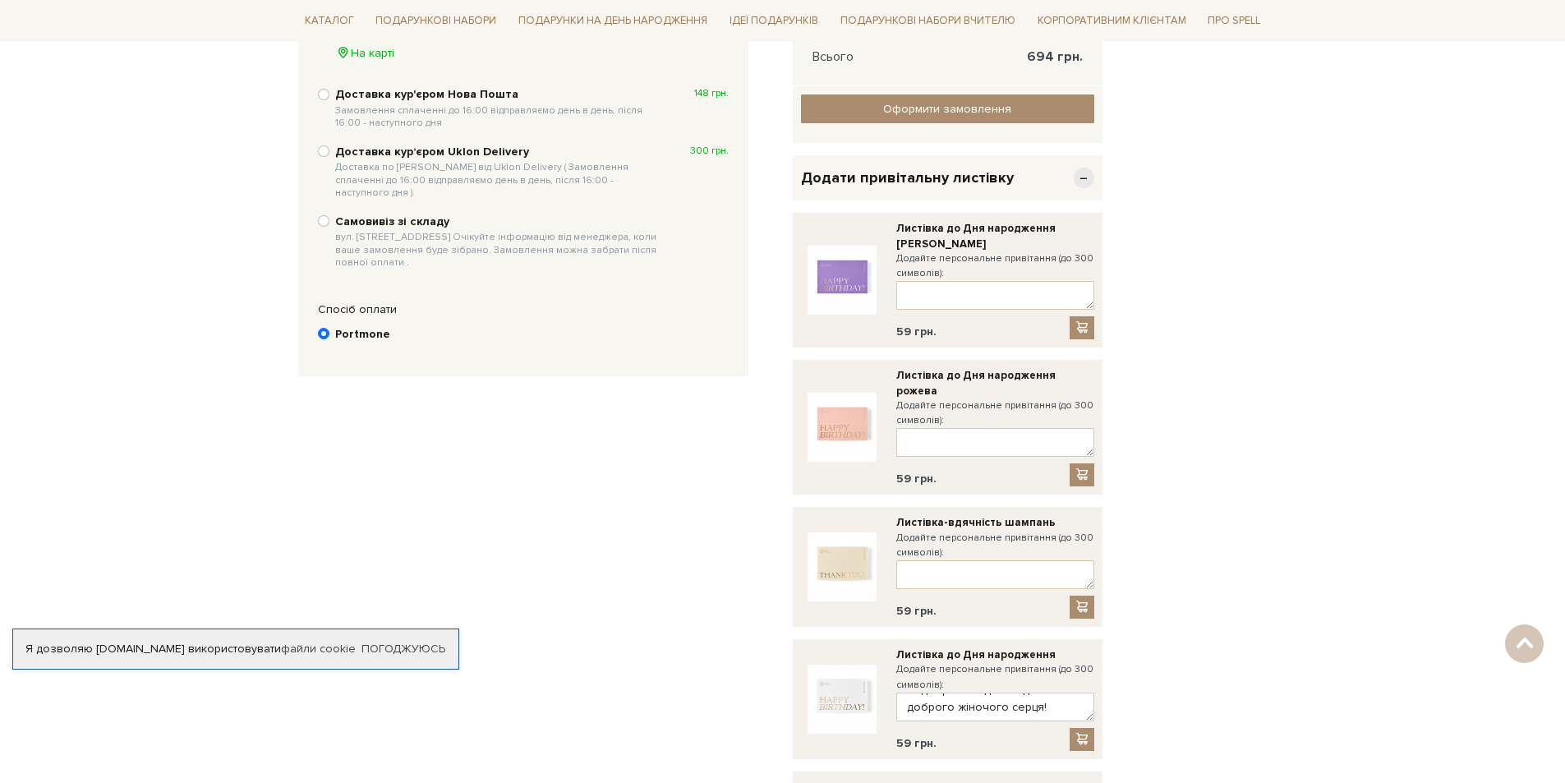
scroll to position [264, 0]
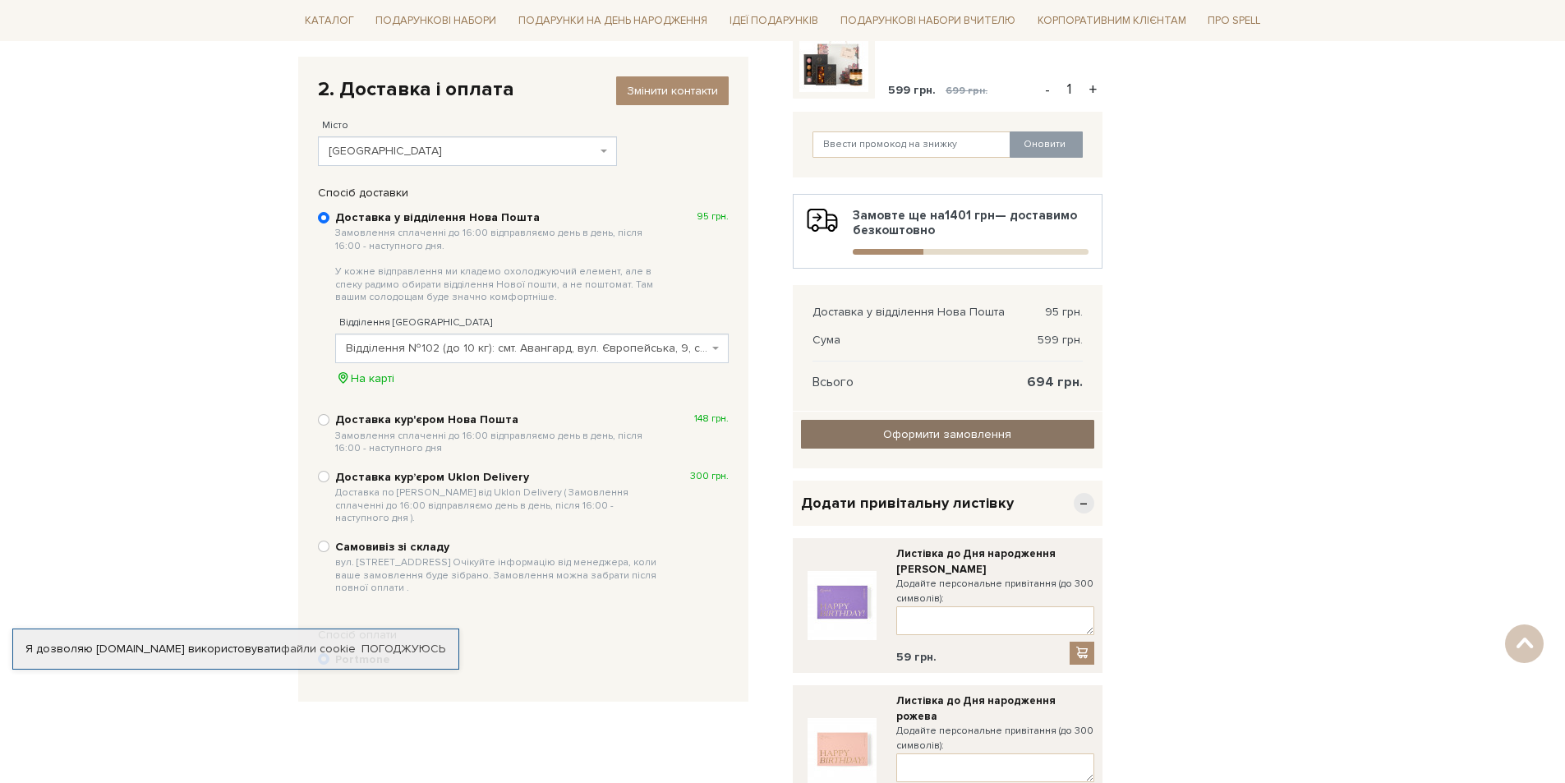
click at [939, 423] on input "Оформити замовлення" at bounding box center [947, 434] width 293 height 29
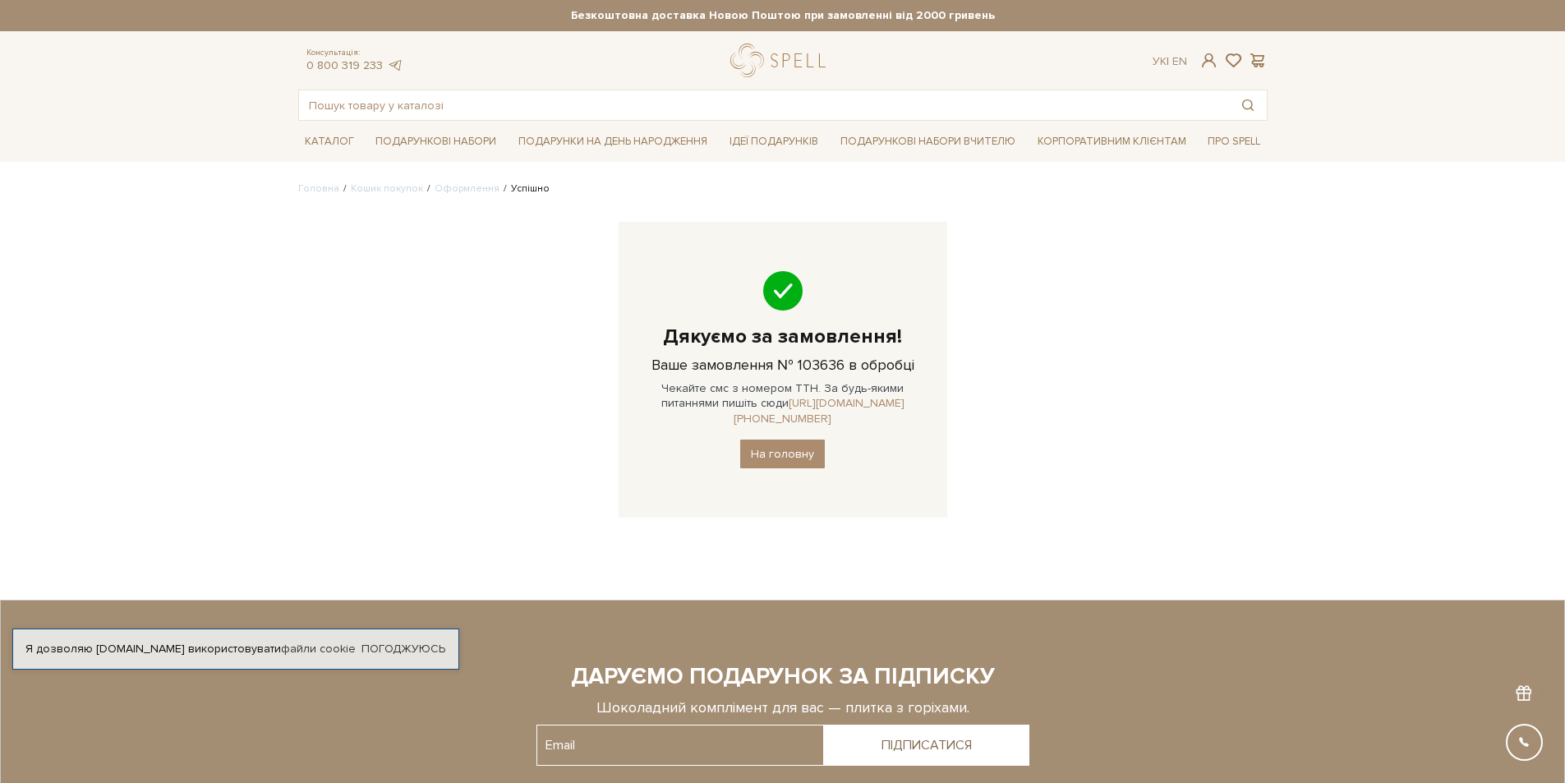
click at [855, 405] on link "[URL][DOMAIN_NAME][PHONE_NUMBER]" at bounding box center [819, 410] width 171 height 29
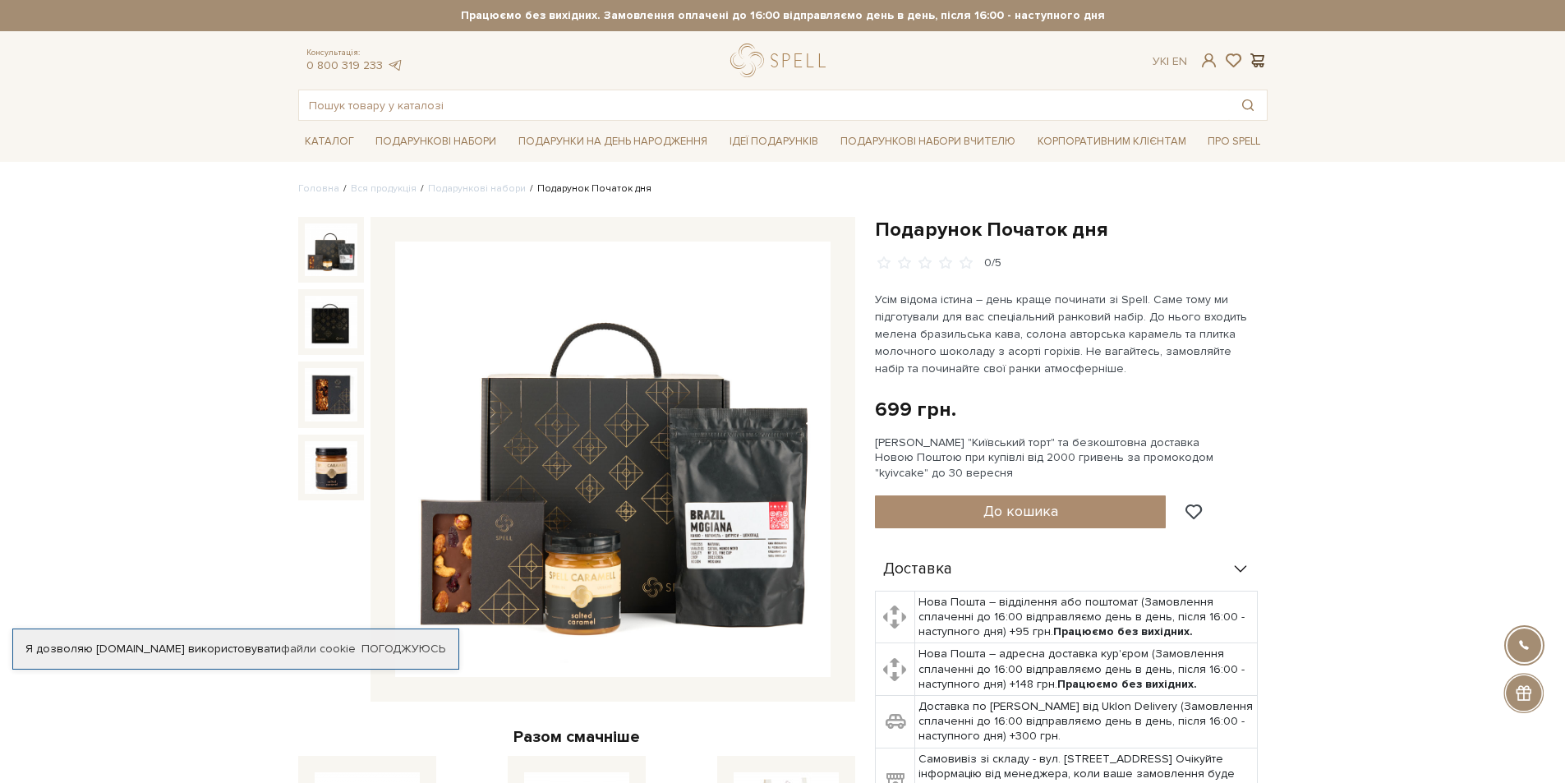
click at [1262, 52] on span at bounding box center [1258, 60] width 20 height 17
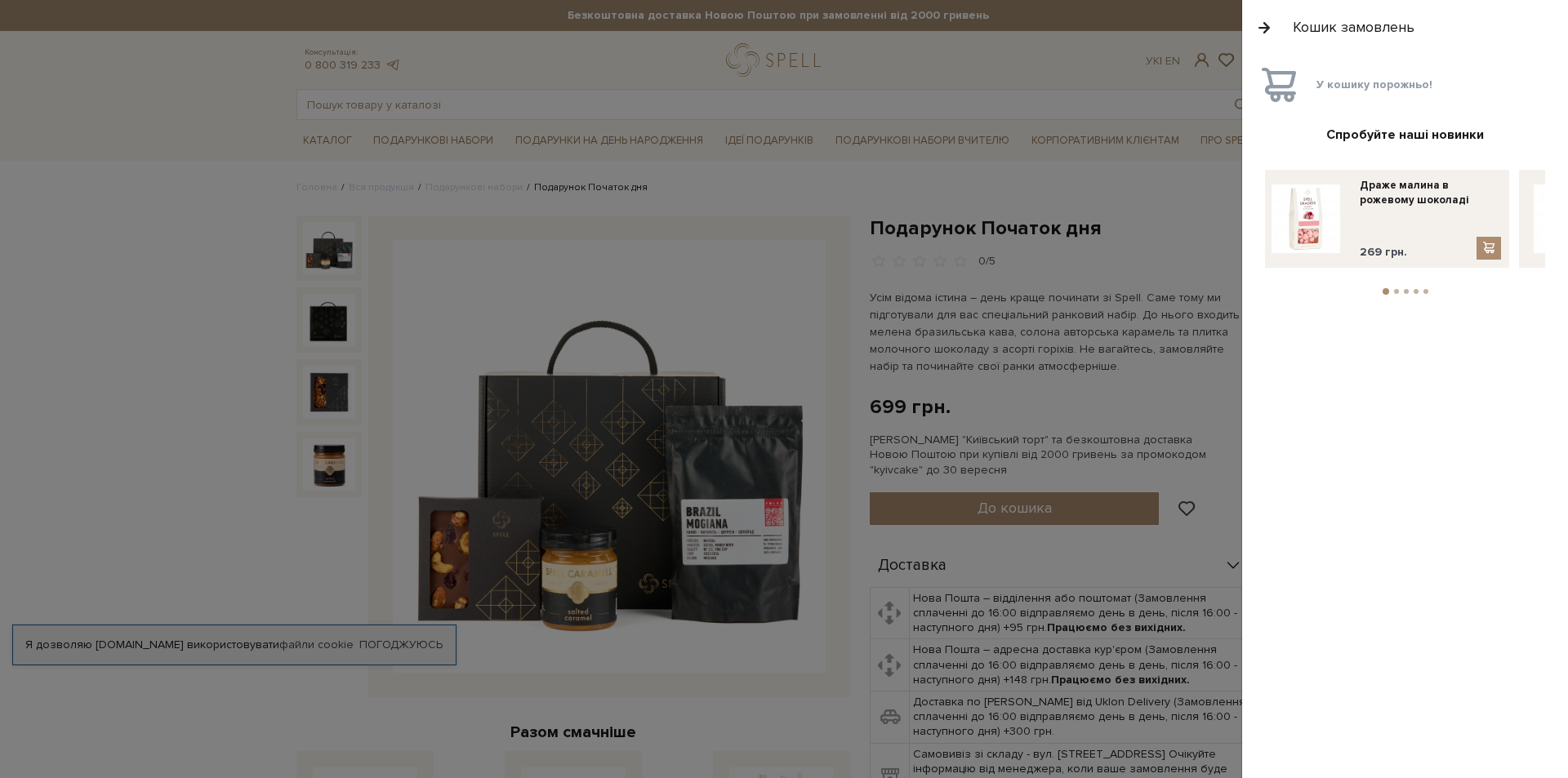
click at [795, 48] on div at bounding box center [784, 389] width 1568 height 778
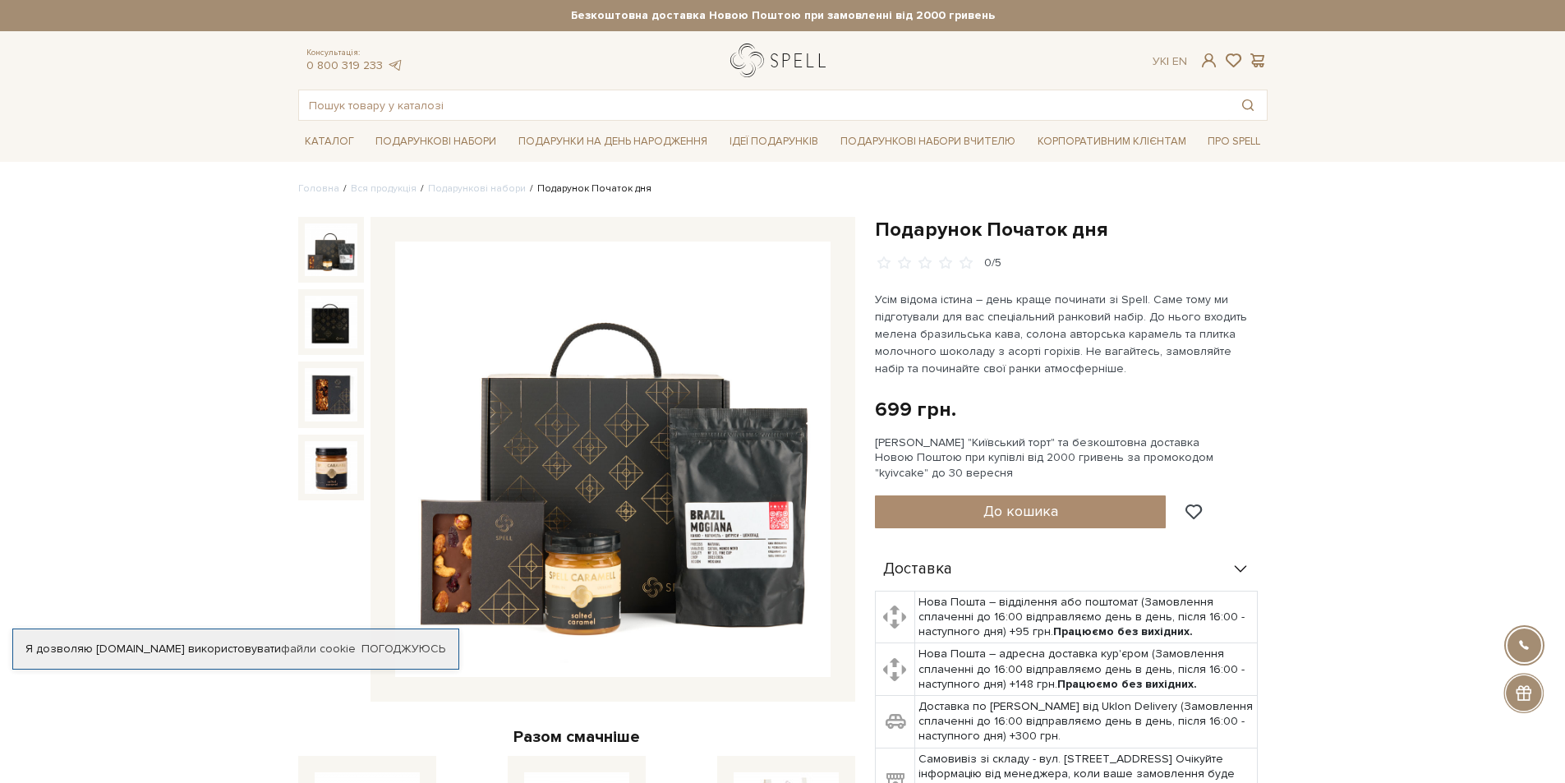
click at [793, 57] on link "logo" at bounding box center [782, 61] width 103 height 34
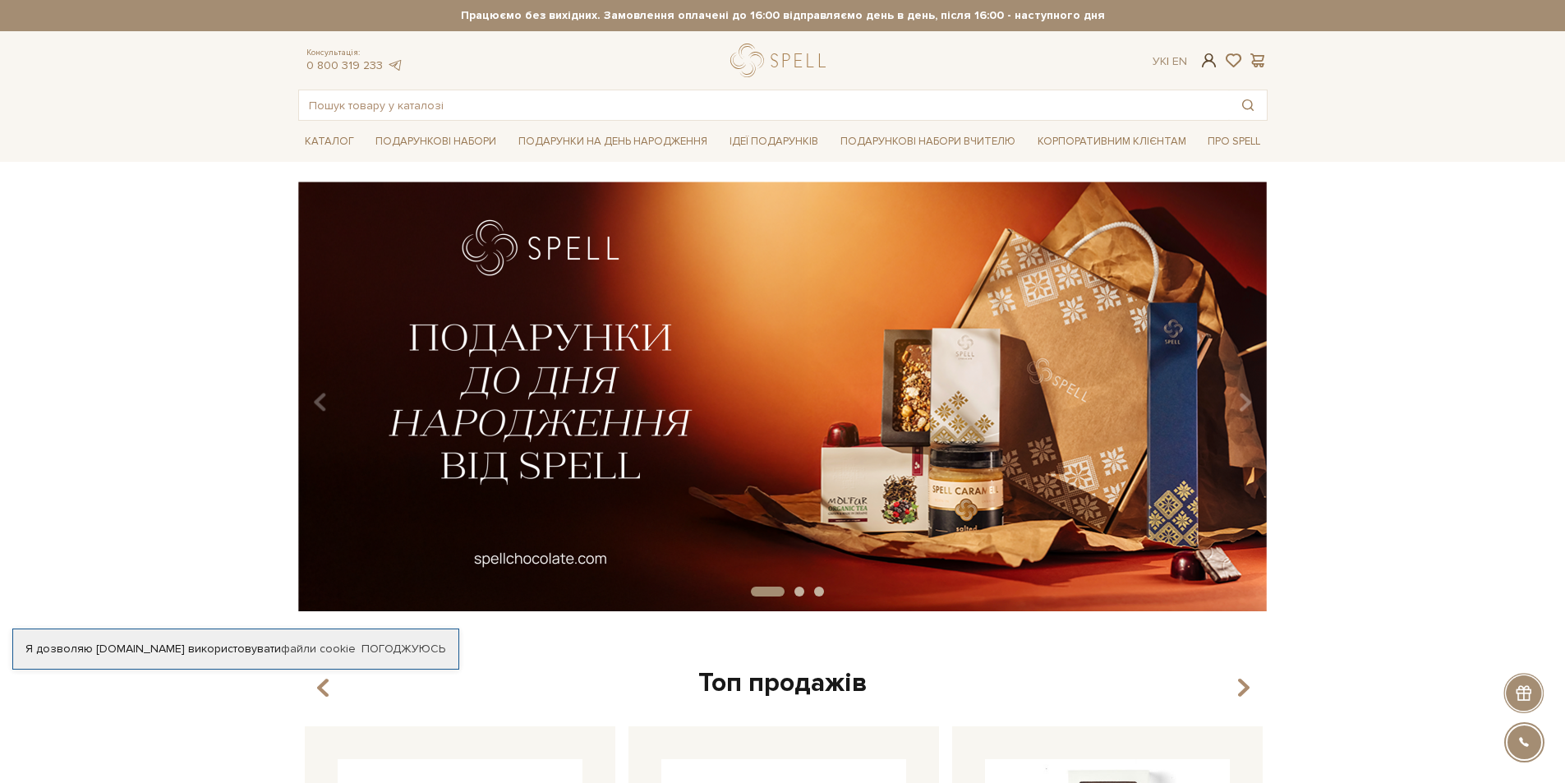
click at [1211, 68] on span at bounding box center [1209, 60] width 20 height 17
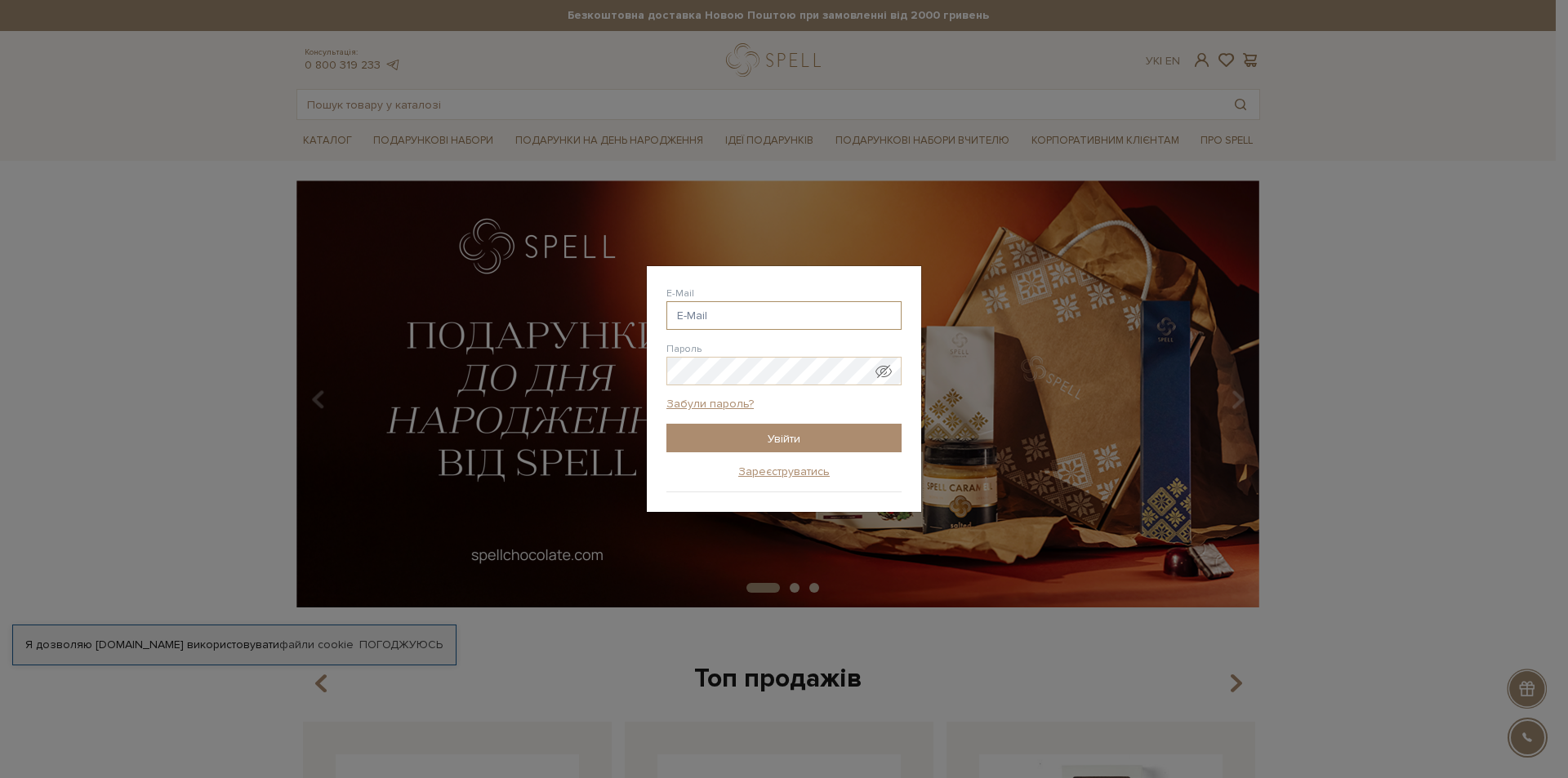
click at [763, 321] on input "E-Mail" at bounding box center [784, 315] width 235 height 29
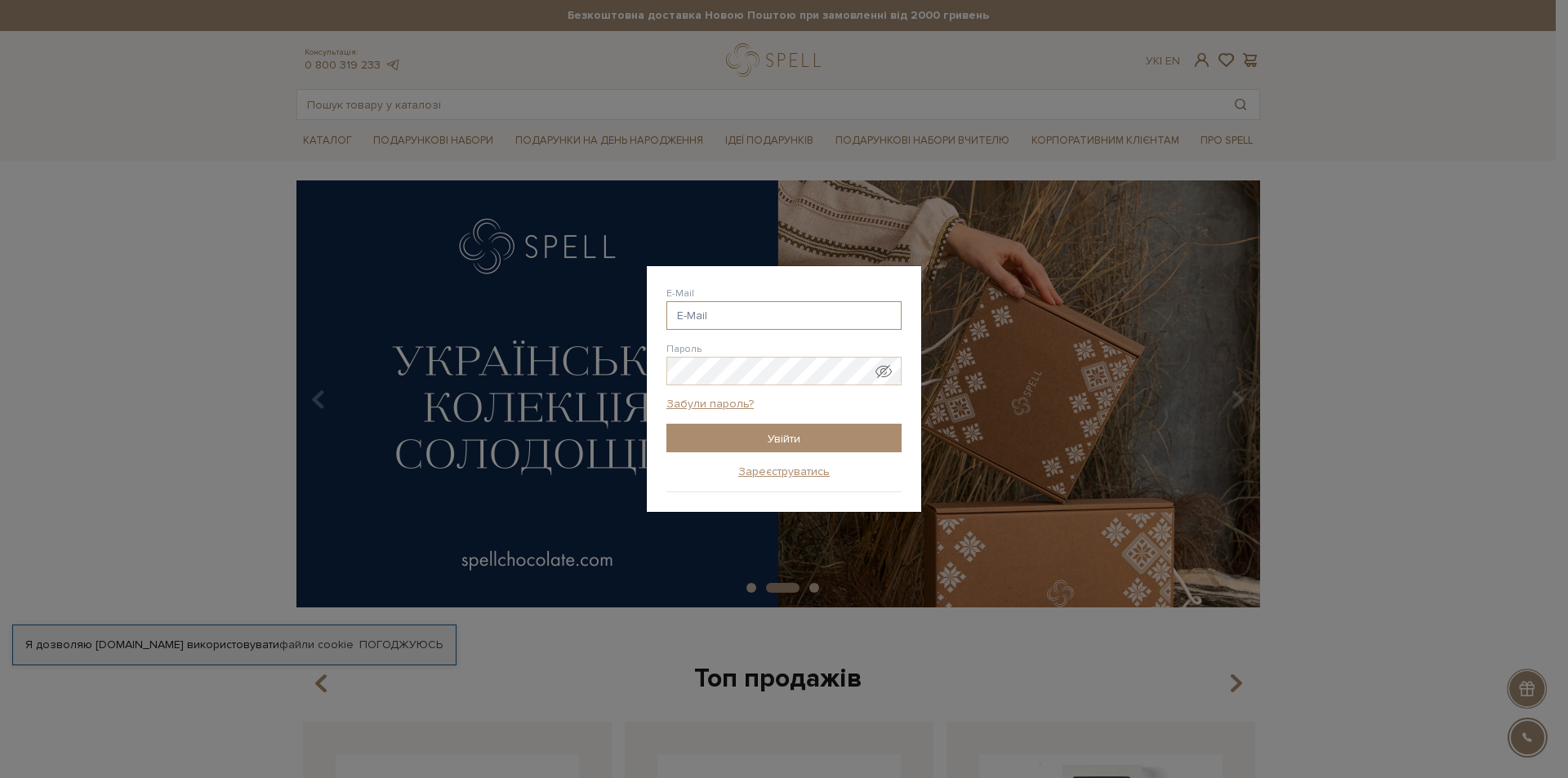
type input "Gal_ter79@ukr.net"
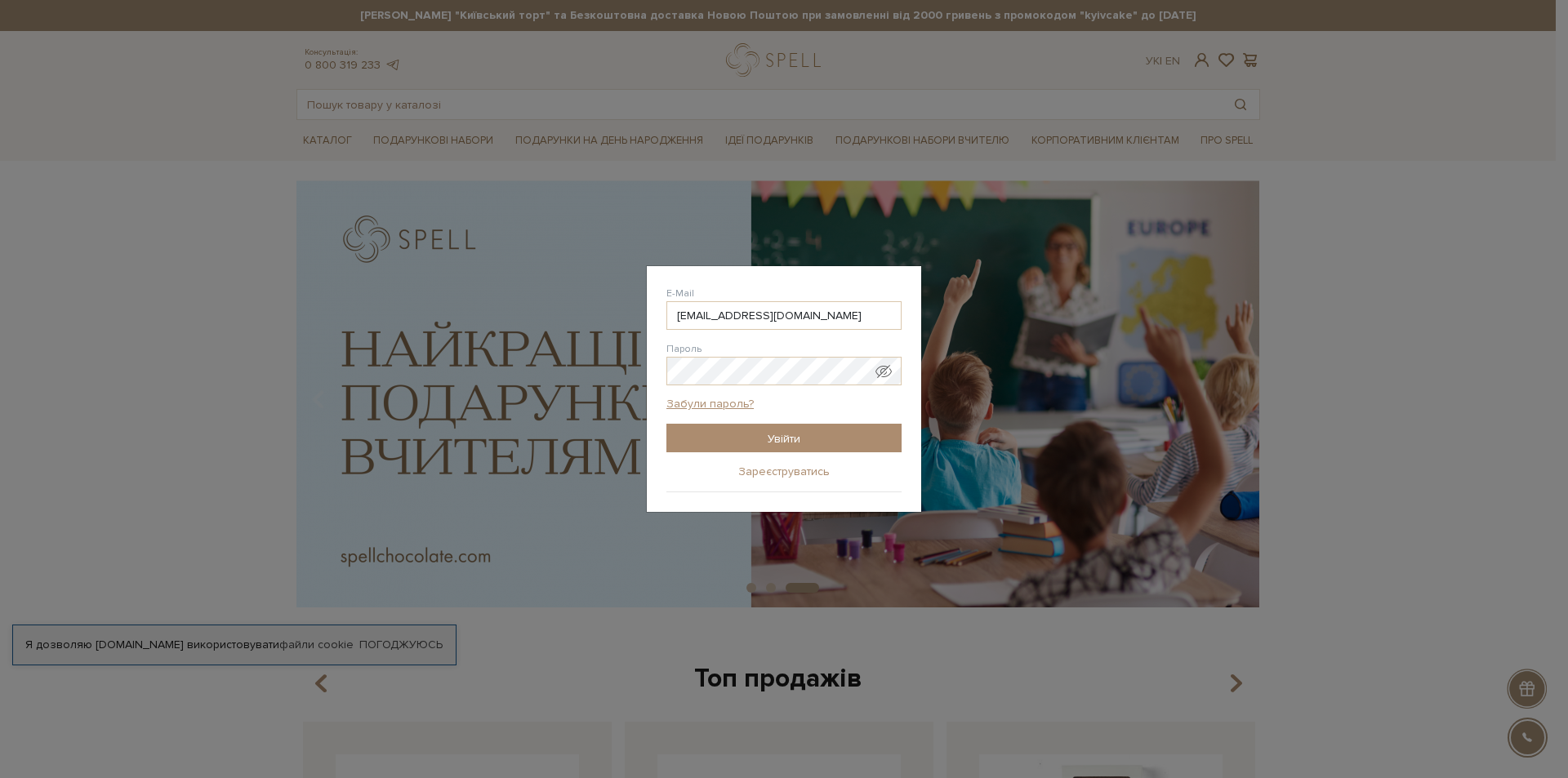
click at [750, 466] on link "Зареєструватись" at bounding box center [784, 472] width 91 height 15
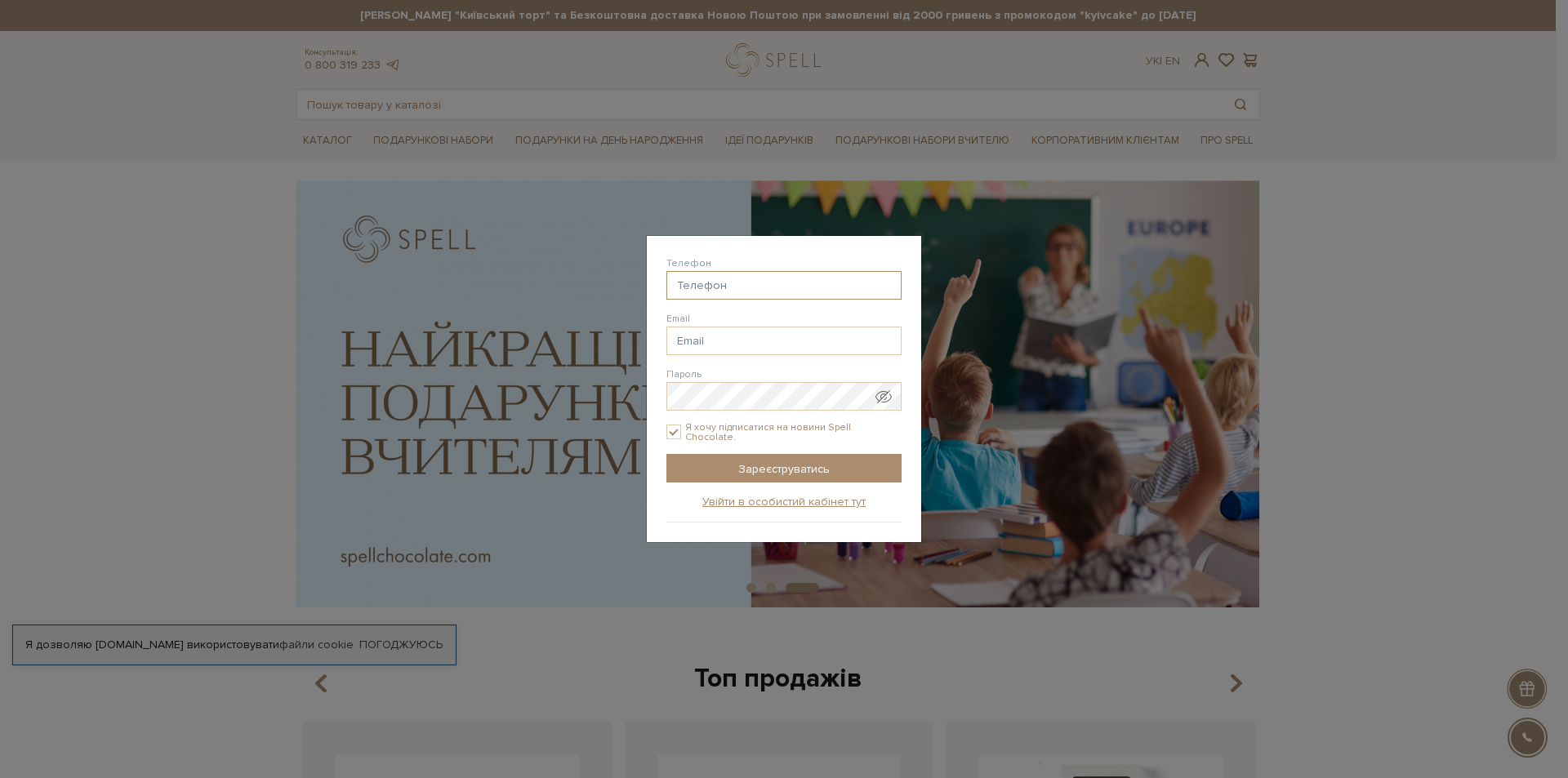
click at [790, 291] on input "Телефон" at bounding box center [784, 285] width 235 height 29
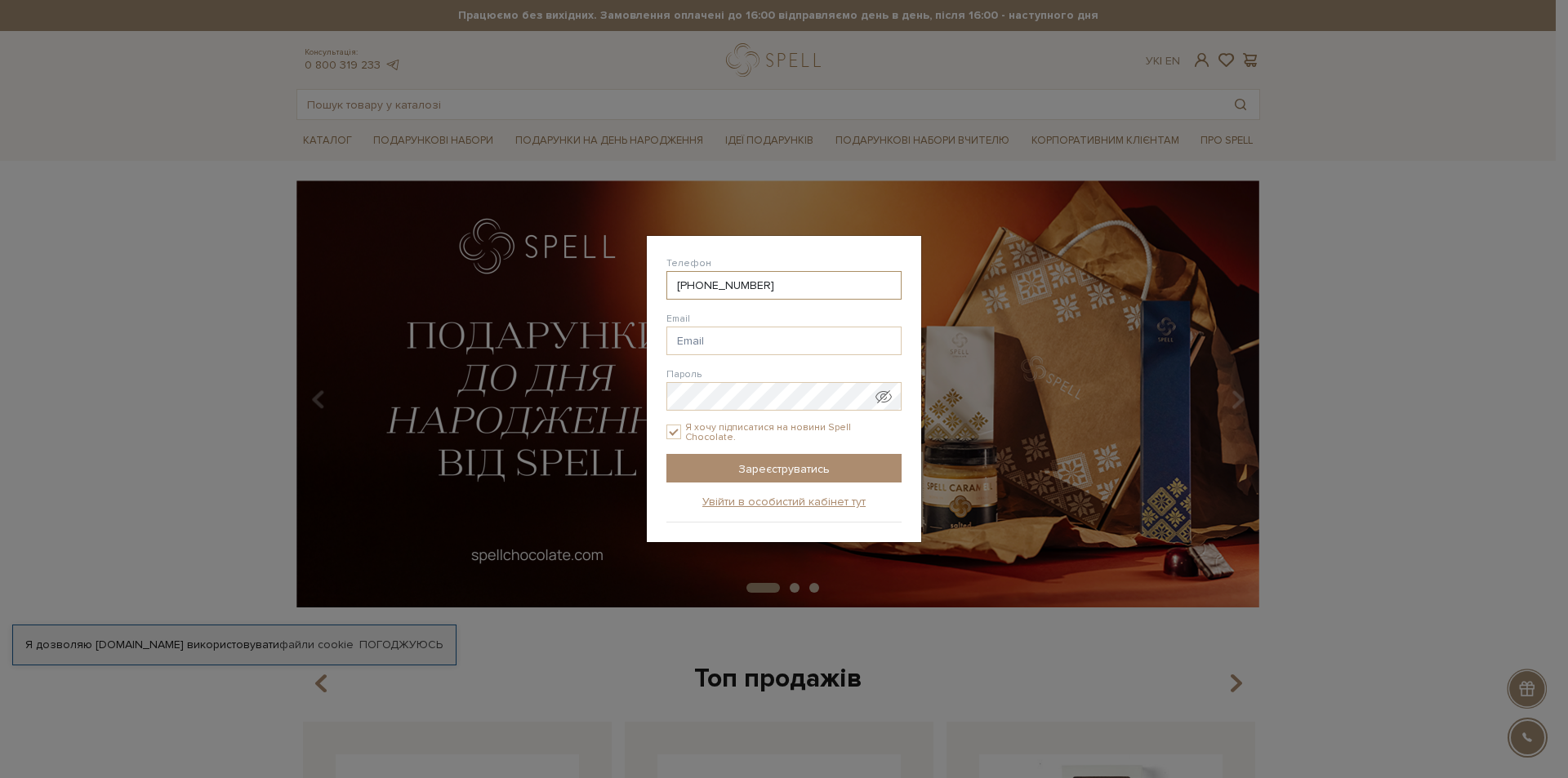
type input "38(096) 926-00-52"
click at [771, 336] on input "Email" at bounding box center [784, 341] width 235 height 29
type input "Gal_ter79@ukr.net"
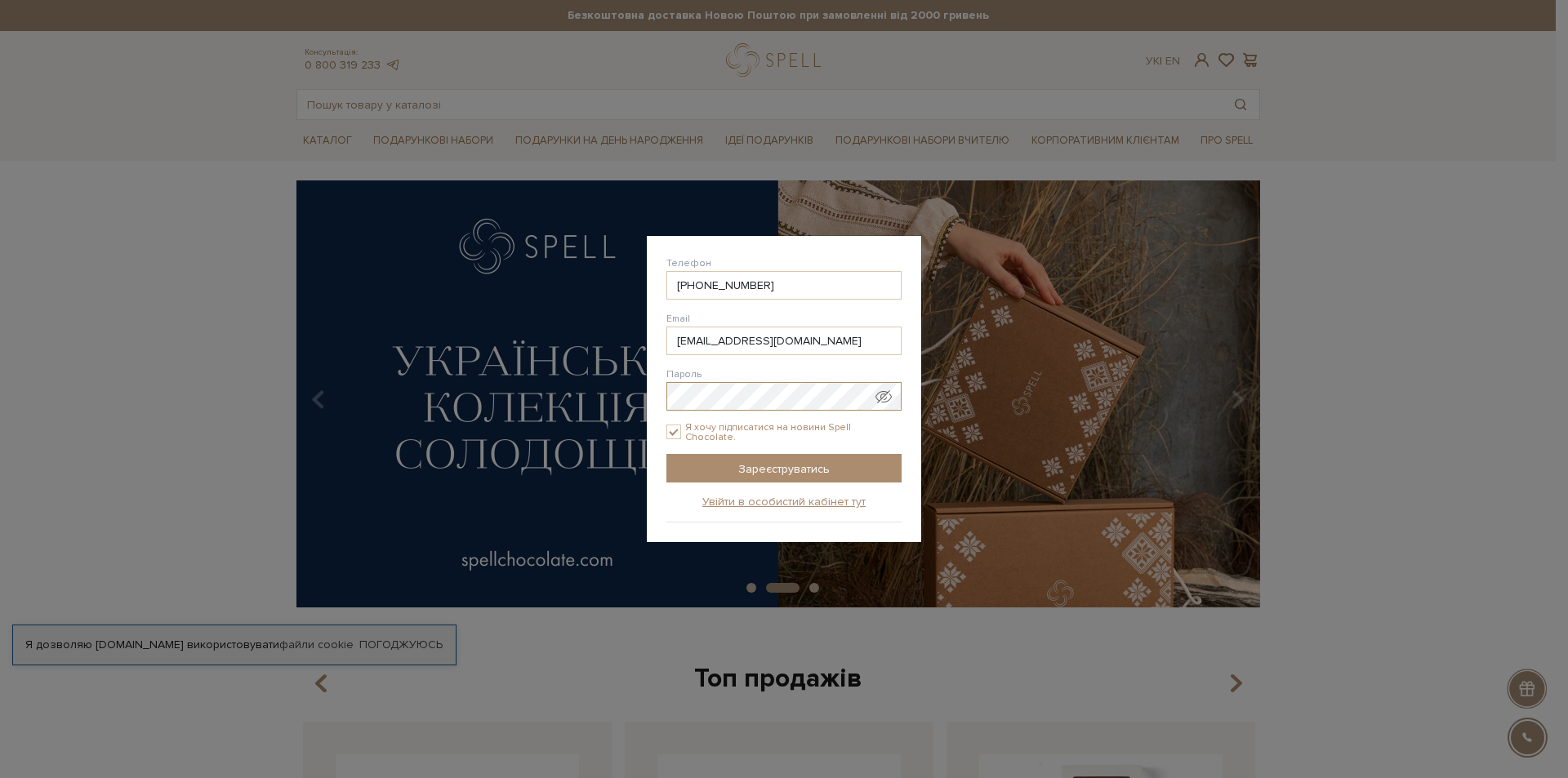
click at [502, 399] on div "Авторизація E-Mail Gal_ter79@ukr.net Пароль Забули пароль? Увійти Зареєструвати…" at bounding box center [784, 389] width 1568 height 778
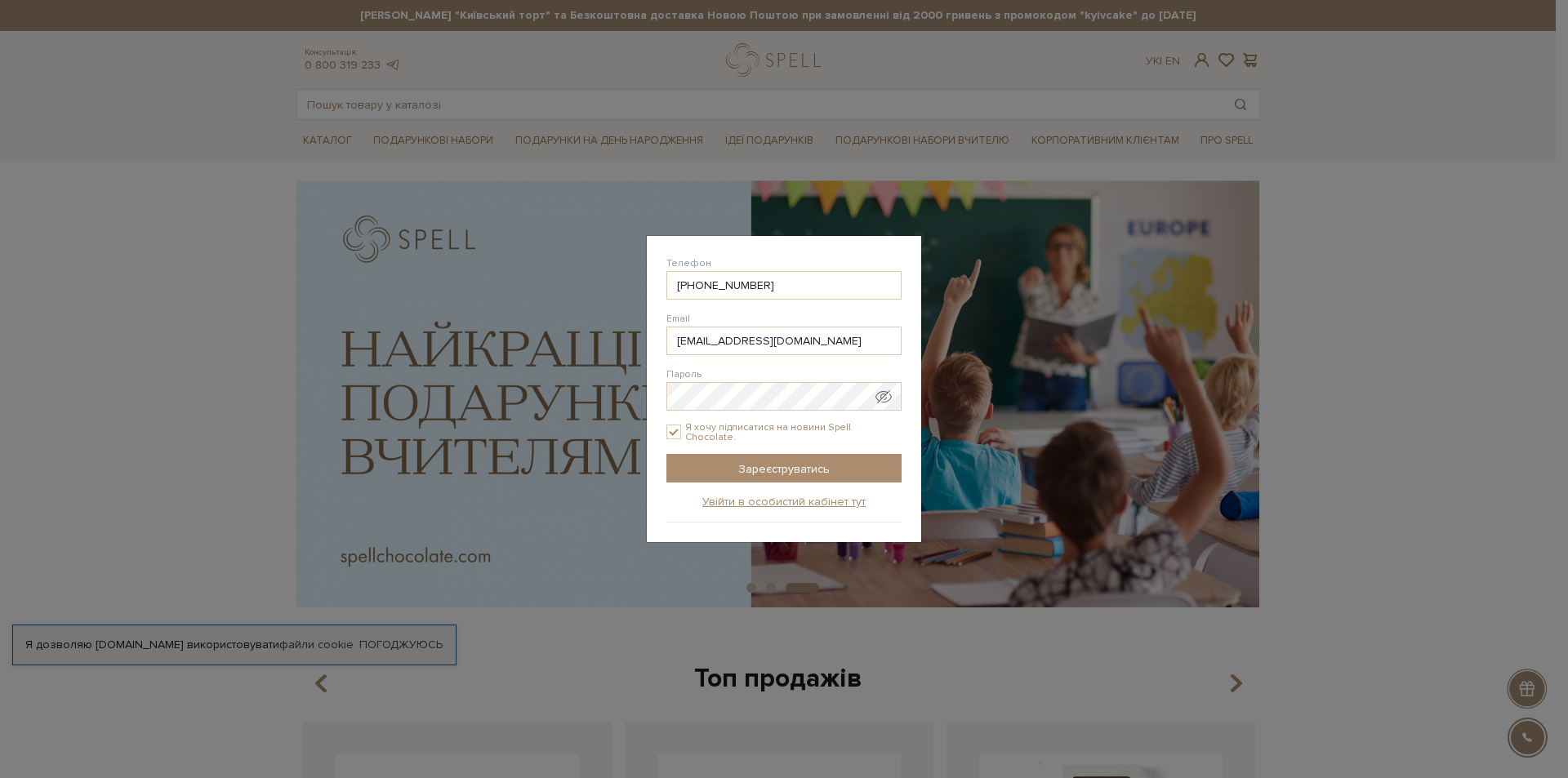
click at [709, 430] on label "Я хочу підписатися на новини Spell Chocolate." at bounding box center [784, 432] width 235 height 21
click at [681, 430] on input "Я хочу підписатися на новини Spell Chocolate." at bounding box center [674, 431] width 15 height 15
checkbox input "false"
click at [729, 463] on input "Зареєструватись" at bounding box center [784, 468] width 235 height 29
click at [813, 464] on input "Зареєструватись" at bounding box center [784, 468] width 235 height 29
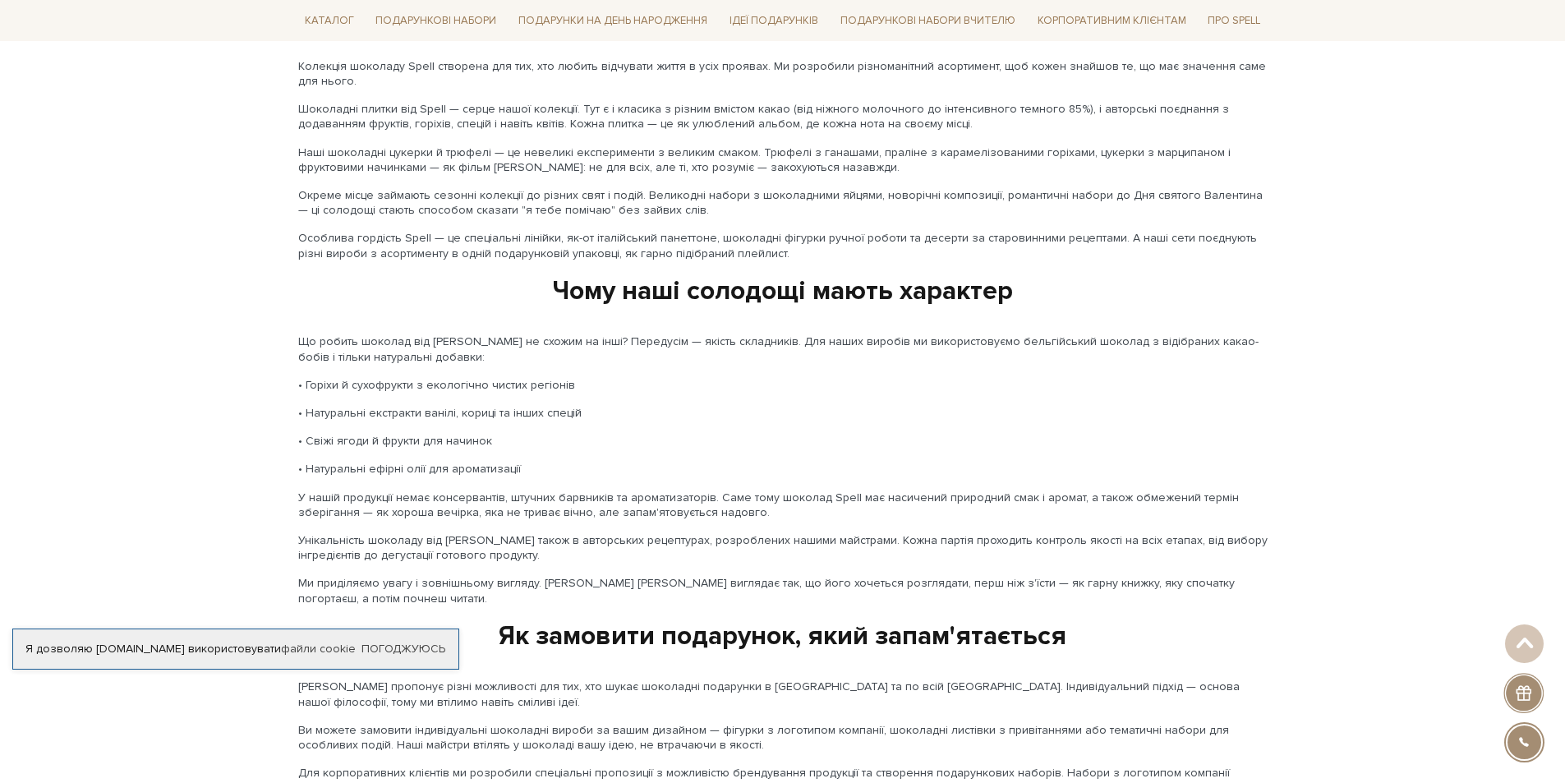
scroll to position [2054, 0]
